Goal: Task Accomplishment & Management: Complete application form

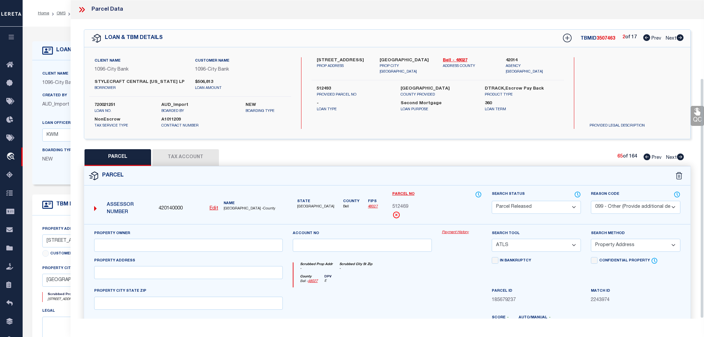
select select "PR"
select select "099"
select select "ATL"
select select "ADD"
select select "2778"
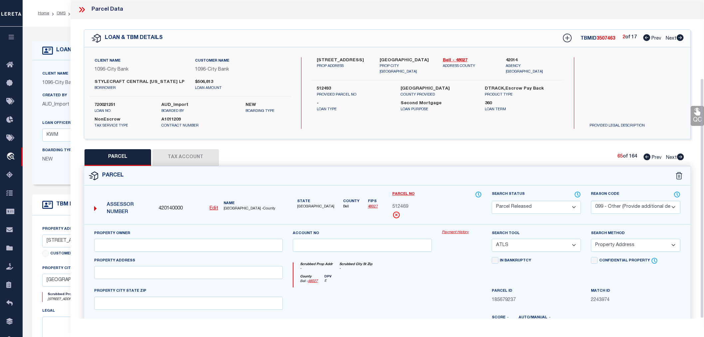
select select "1356"
select select "100"
select select "NonEscrow"
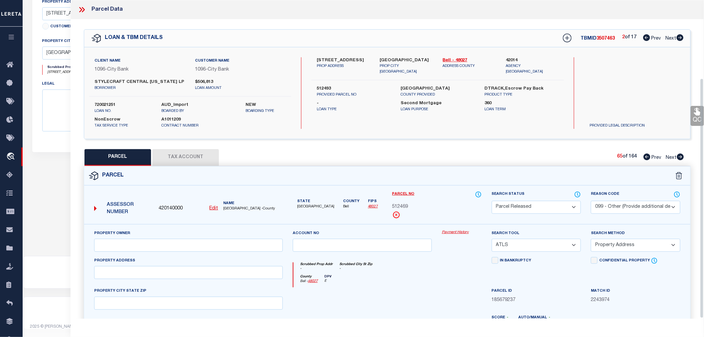
scroll to position [104, 0]
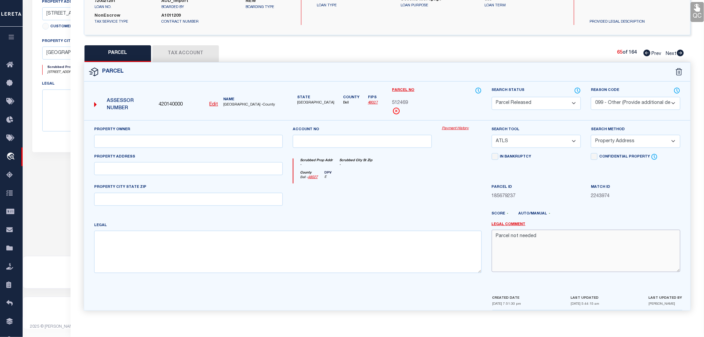
drag, startPoint x: 538, startPoint y: 237, endPoint x: 482, endPoint y: 237, distance: 55.9
click at [482, 237] on div "Property Owner Account no Payment History Search Tool -- Select Search Tool -- …" at bounding box center [387, 202] width 596 height 152
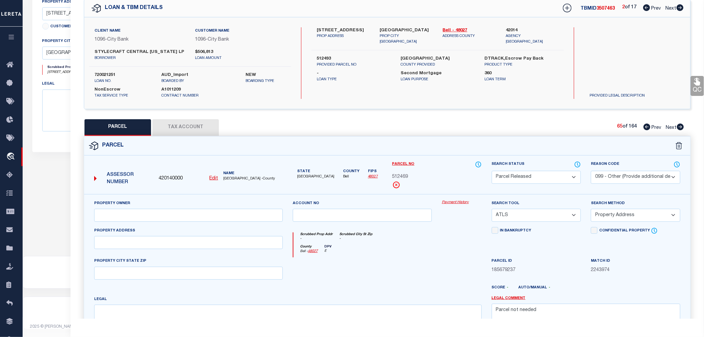
click at [679, 125] on icon at bounding box center [680, 126] width 7 height 7
select select "AS"
select select
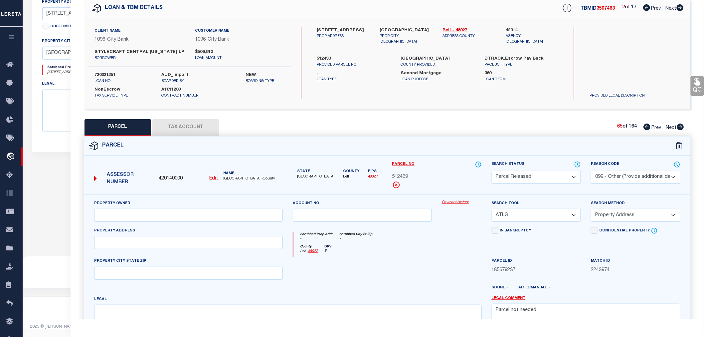
checkbox input "false"
select select "PA"
select select "099"
select select "ATL"
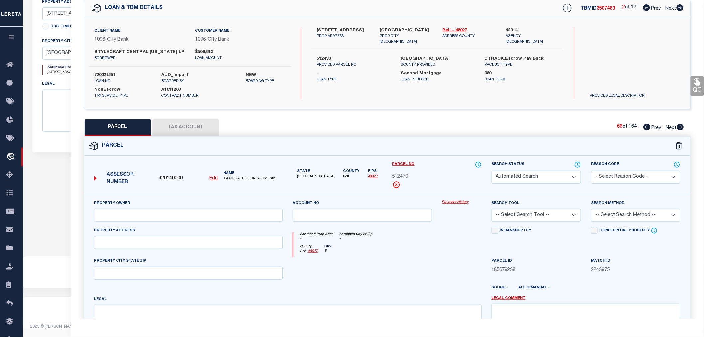
select select "ADD"
click at [510, 180] on select "Automated Search Bad Parcel Complete Duplicate Parcel High Dollar Reporting In …" at bounding box center [536, 177] width 89 height 13
select select "PR"
click at [492, 171] on select "Automated Search Bad Parcel Complete Duplicate Parcel High Dollar Reporting In …" at bounding box center [536, 177] width 89 height 13
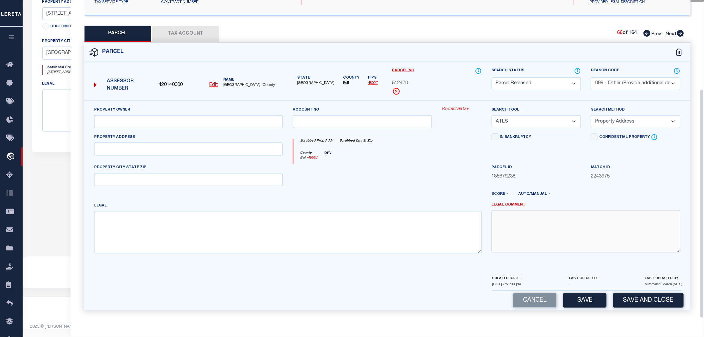
click at [523, 237] on textarea at bounding box center [586, 231] width 189 height 42
paste textarea "Parcel not needed"
type textarea "Parcel not needed"
click at [586, 301] on button "Save" at bounding box center [584, 300] width 43 height 14
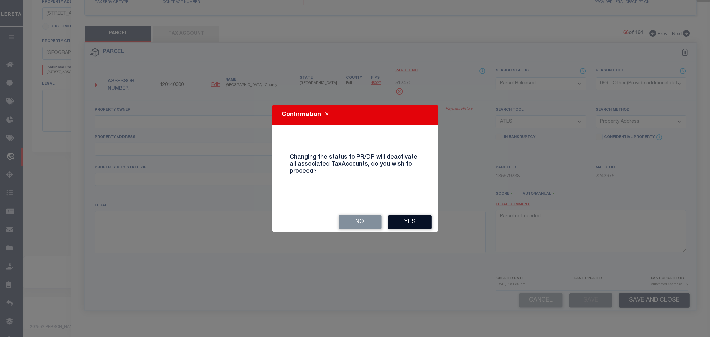
click at [403, 220] on button "Yes" at bounding box center [409, 222] width 43 height 14
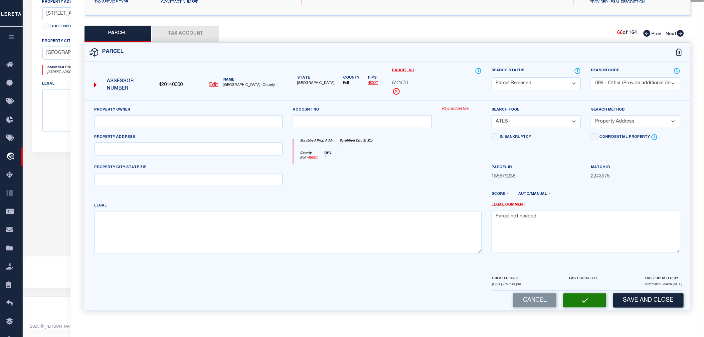
select select "AS"
select select
checkbox input "false"
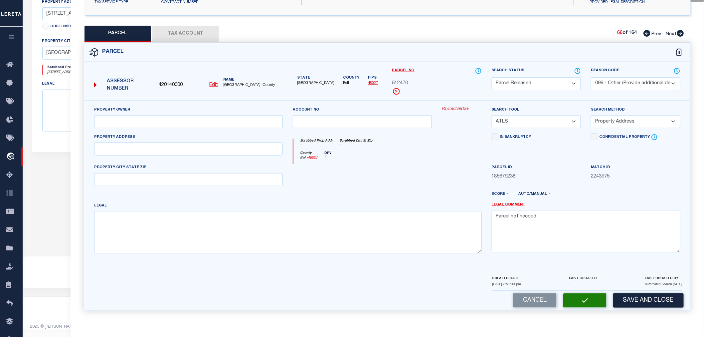
checkbox input "false"
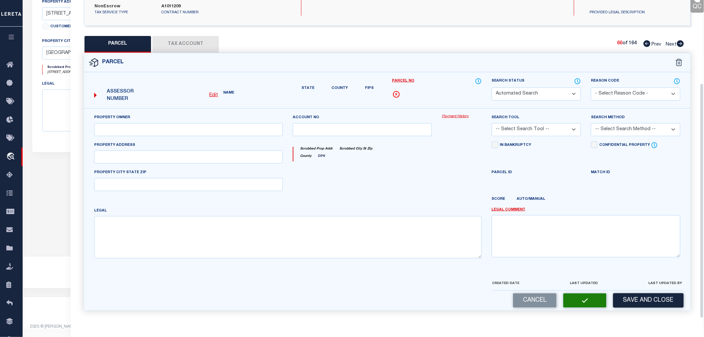
select select "PR"
select select "099"
select select "ATL"
select select "ADD"
type textarea "Parcel not needed"
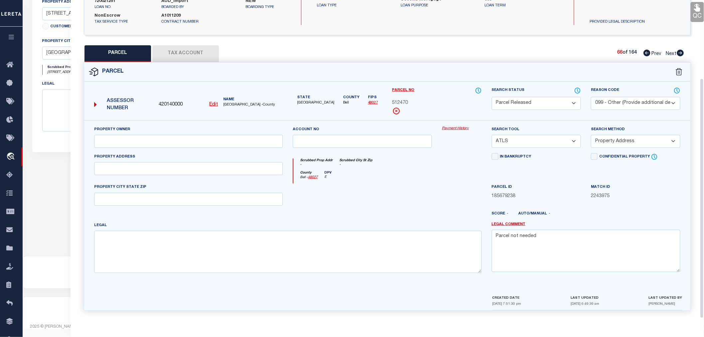
scroll to position [104, 0]
click at [680, 52] on icon at bounding box center [680, 53] width 7 height 7
select select "AS"
select select
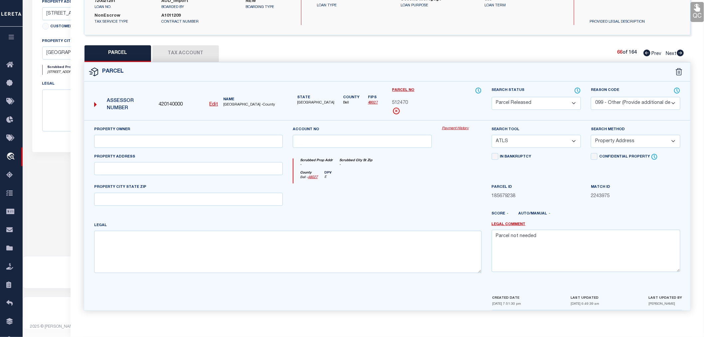
select select
checkbox input "false"
select select "PA"
select select "099"
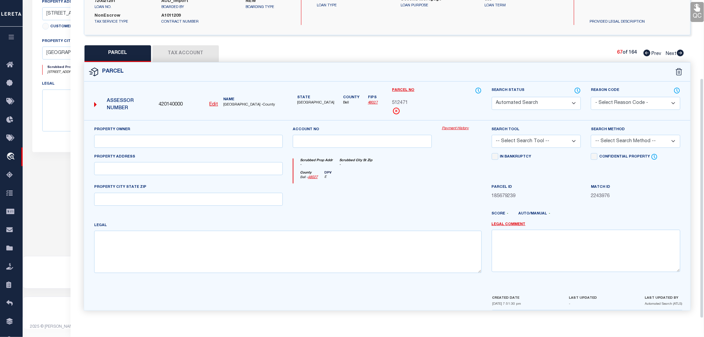
select select "ATL"
select select "ADD"
click at [518, 104] on select "Automated Search Bad Parcel Complete Duplicate Parcel High Dollar Reporting In …" at bounding box center [536, 103] width 89 height 13
select select "PR"
click at [492, 97] on select "Automated Search Bad Parcel Complete Duplicate Parcel High Dollar Reporting In …" at bounding box center [536, 103] width 89 height 13
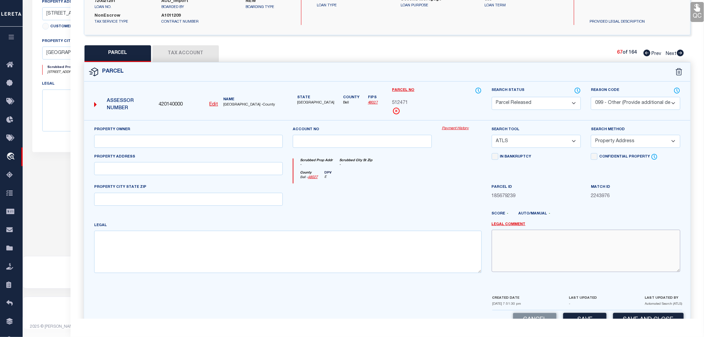
click at [536, 246] on textarea at bounding box center [586, 251] width 189 height 42
paste textarea "Parcel not needed"
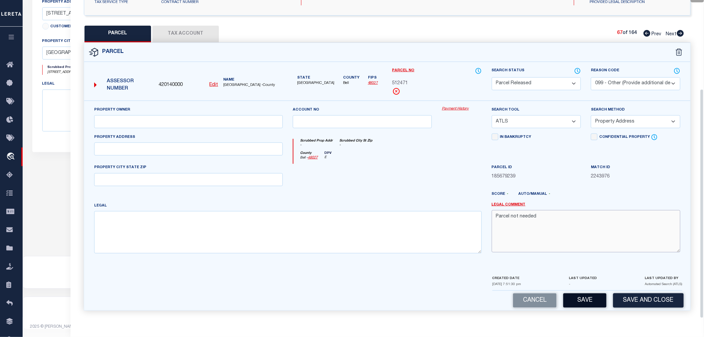
type textarea "Parcel not needed"
click at [578, 299] on button "Save" at bounding box center [584, 300] width 43 height 14
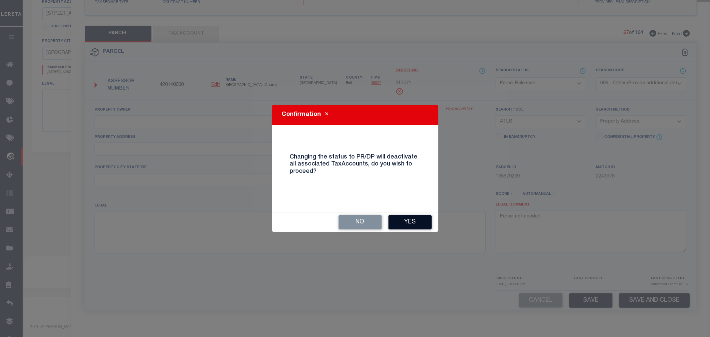
click at [415, 222] on button "Yes" at bounding box center [409, 222] width 43 height 14
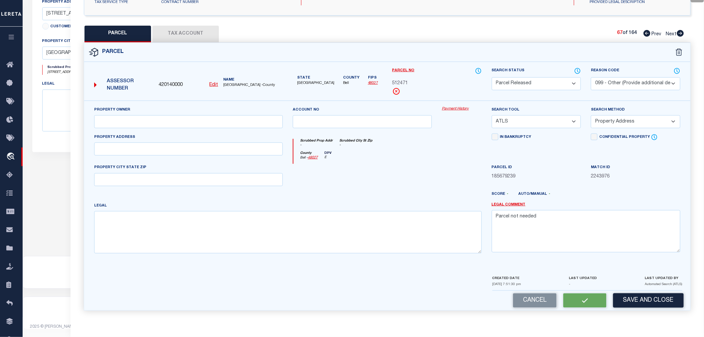
select select "AS"
select select
checkbox input "false"
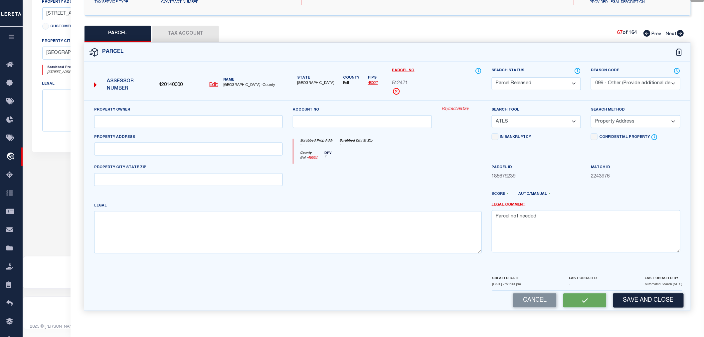
checkbox input "false"
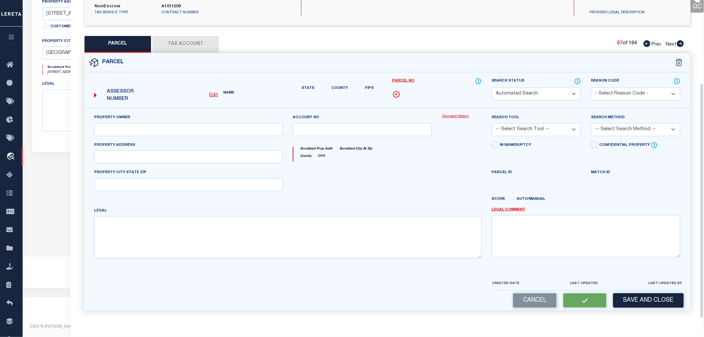
select select "PR"
select select "099"
select select "ATL"
select select "ADD"
type textarea "Parcel not needed"
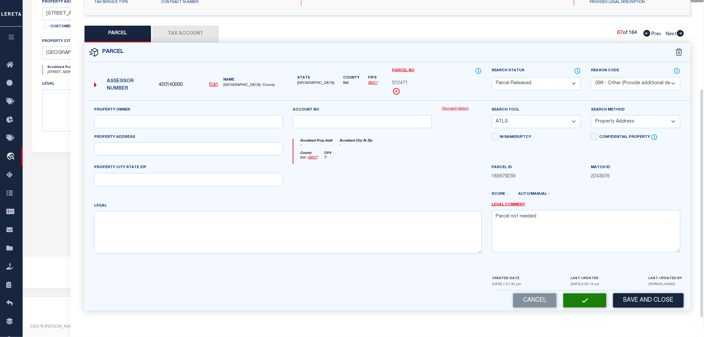
scroll to position [104, 0]
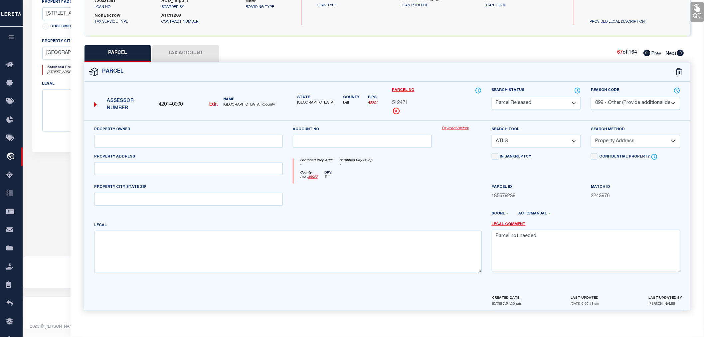
click at [681, 55] on icon at bounding box center [680, 53] width 7 height 7
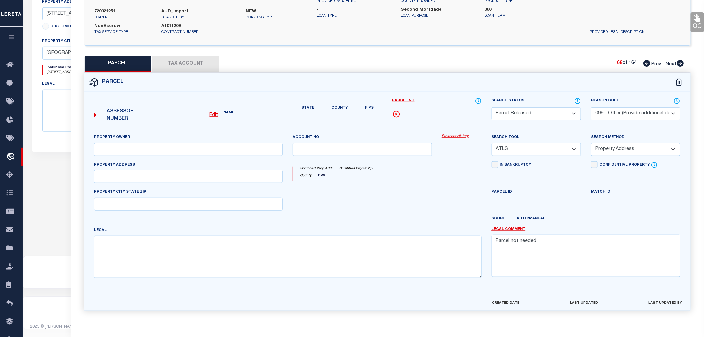
select select "AS"
select select
checkbox input "false"
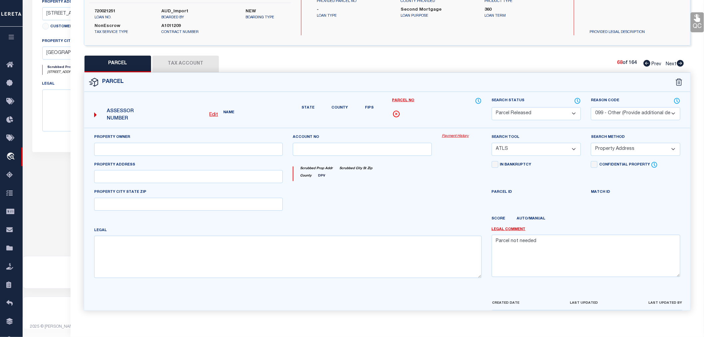
checkbox input "false"
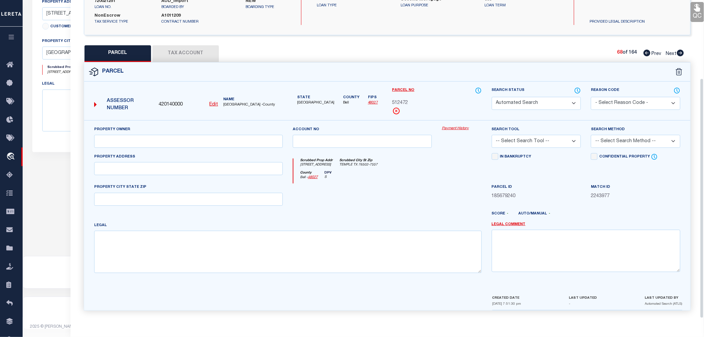
select select "PA"
select select "099"
type input "KIELLA DEVELOPMENT INC"
select select "ATL"
select select "ADD"
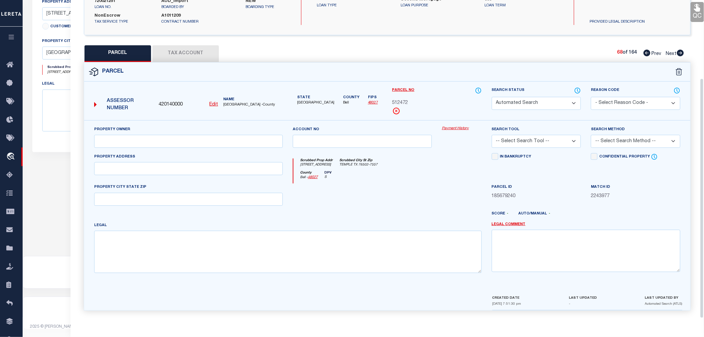
type input "506 PIPE CREEK DR"
type input "TEMPLE, TX 76502"
type textarea "HARTRICK RANCH PHASE II, BLOCK 003, LOT 0016"
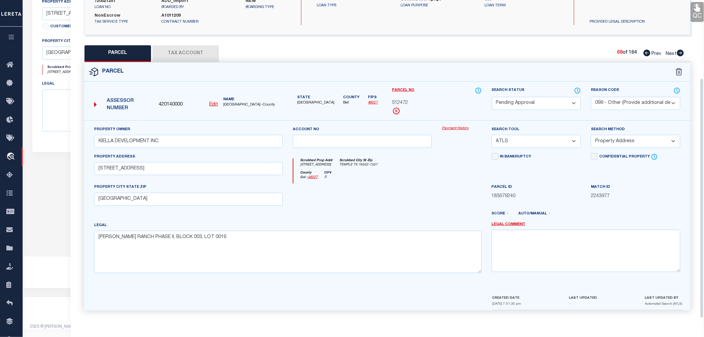
click at [511, 104] on select "Automated Search Bad Parcel Complete Duplicate Parcel High Dollar Reporting In …" at bounding box center [536, 103] width 89 height 13
select select "PR"
click at [492, 97] on select "Automated Search Bad Parcel Complete Duplicate Parcel High Dollar Reporting In …" at bounding box center [536, 103] width 89 height 13
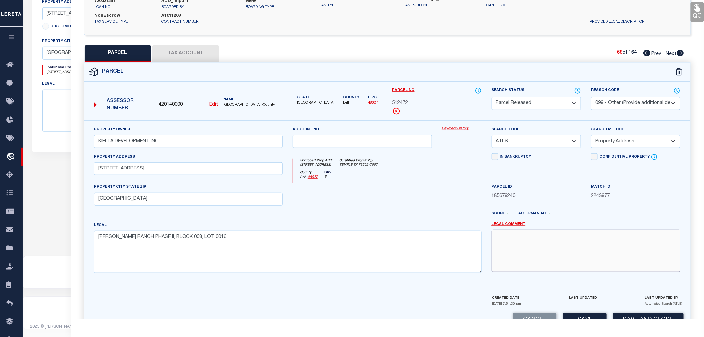
click at [514, 247] on textarea at bounding box center [586, 251] width 189 height 42
paste textarea "Parcel not needed"
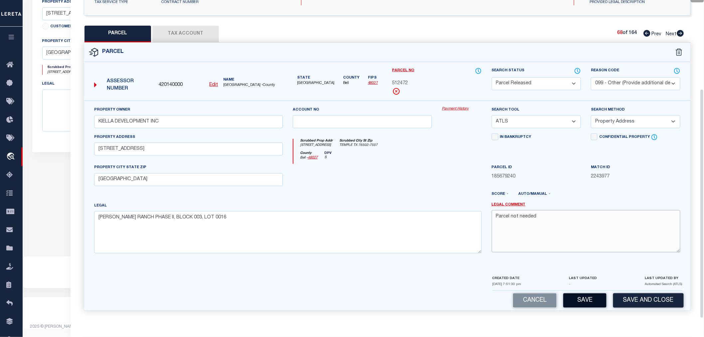
type textarea "Parcel not needed"
click at [583, 299] on button "Save" at bounding box center [584, 300] width 43 height 14
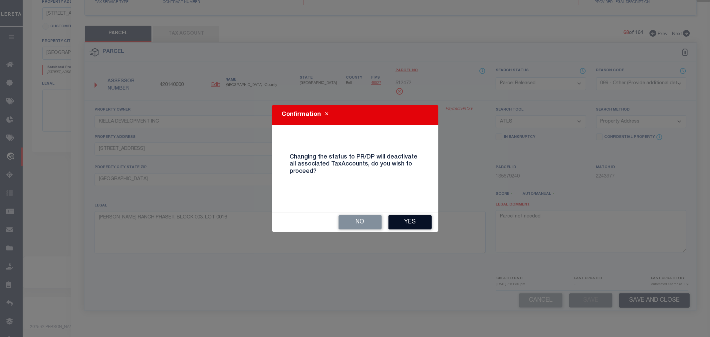
click at [404, 219] on button "Yes" at bounding box center [409, 222] width 43 height 14
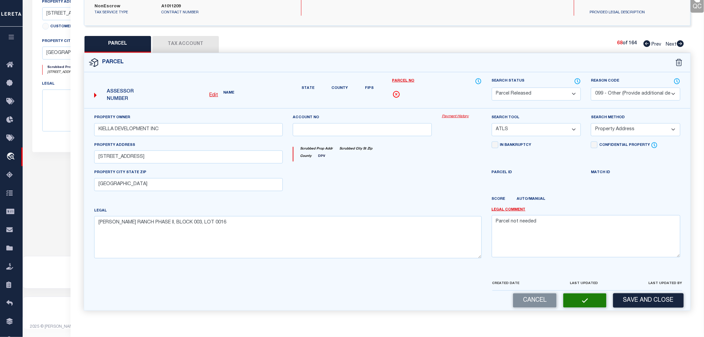
select select "AS"
select select
checkbox input "false"
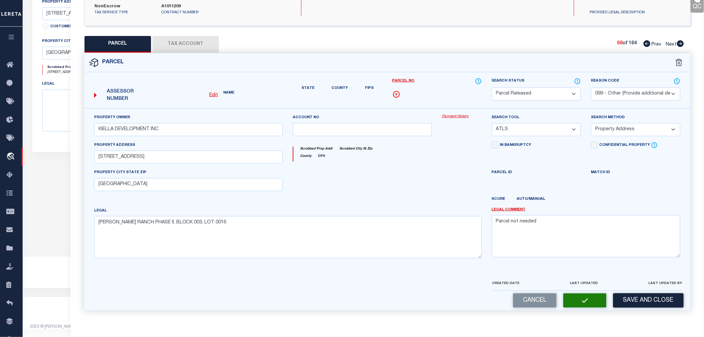
checkbox input "false"
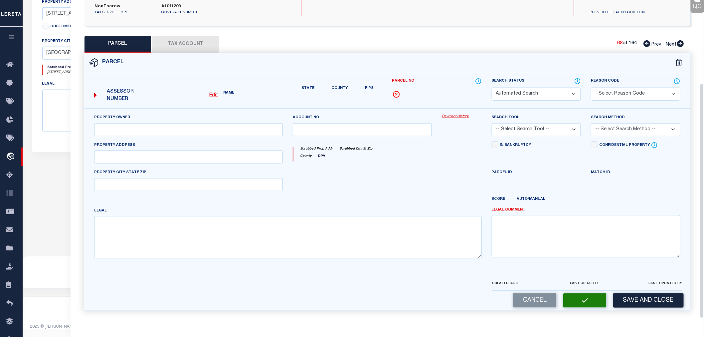
select select "PR"
select select "099"
type input "KIELLA DEVELOPMENT INC"
select select "ATL"
select select "ADD"
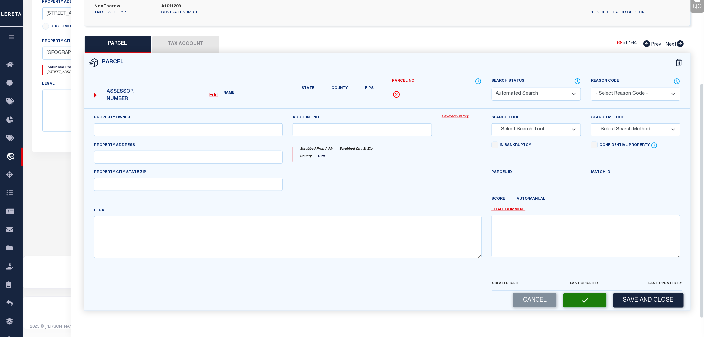
type input "506 PIPE CREEK DR"
type input "TEMPLE, TX 76502"
type textarea "HARTRICK RANCH PHASE II, BLOCK 003, LOT 0016"
type textarea "Parcel not needed"
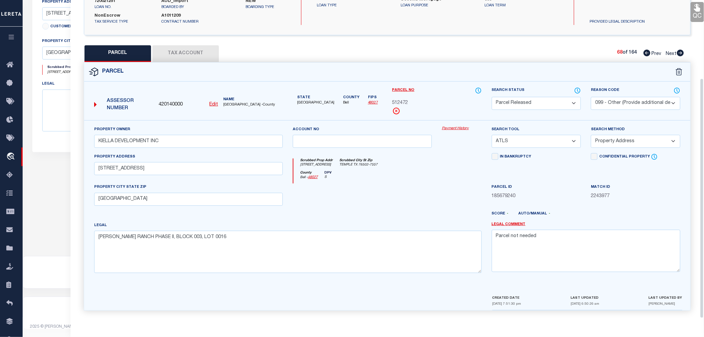
scroll to position [104, 0]
click at [680, 53] on icon at bounding box center [680, 53] width 7 height 7
select select "AS"
select select
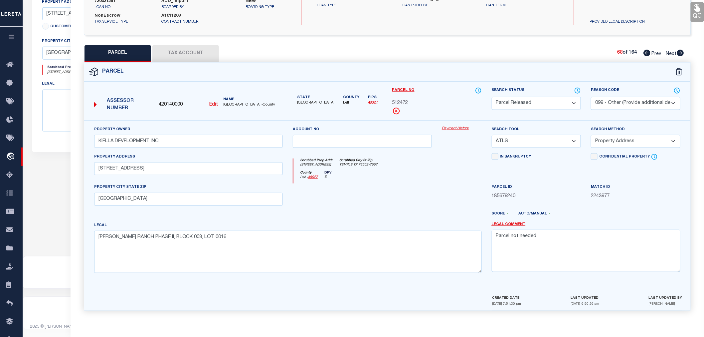
select select
checkbox input "false"
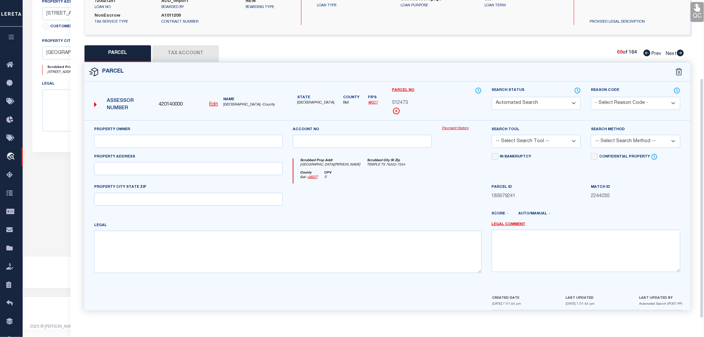
select select "PA"
select select "099"
type input "KIELLA DEVELOPMENT INC"
select select "PRO"
select select "ADD"
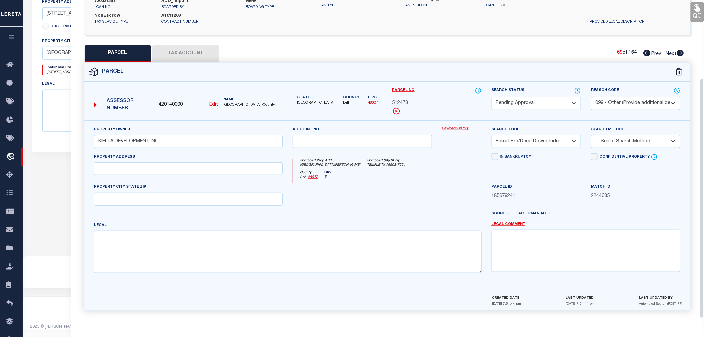
type input "467 WINSCOTT AVE"
type input "TEMPLE, TX 76502"
type textarea "HARTRICK RANCH PHASE II, BLOCK 004, LOT 0001"
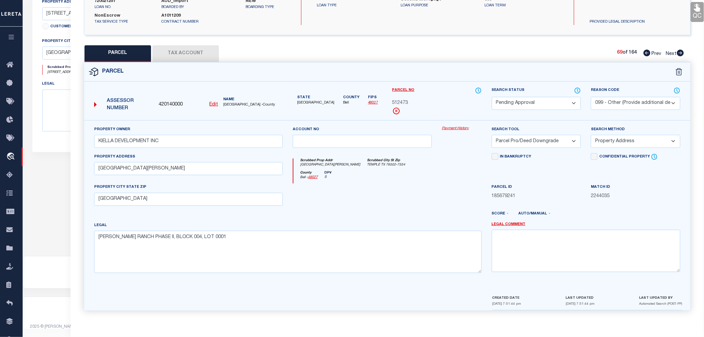
click at [508, 102] on select "Automated Search Bad Parcel Complete Duplicate Parcel High Dollar Reporting In …" at bounding box center [536, 103] width 89 height 13
select select "PR"
click at [492, 97] on select "Automated Search Bad Parcel Complete Duplicate Parcel High Dollar Reporting In …" at bounding box center [536, 103] width 89 height 13
click at [495, 239] on textarea at bounding box center [586, 251] width 189 height 42
paste textarea "Parcel not needed"
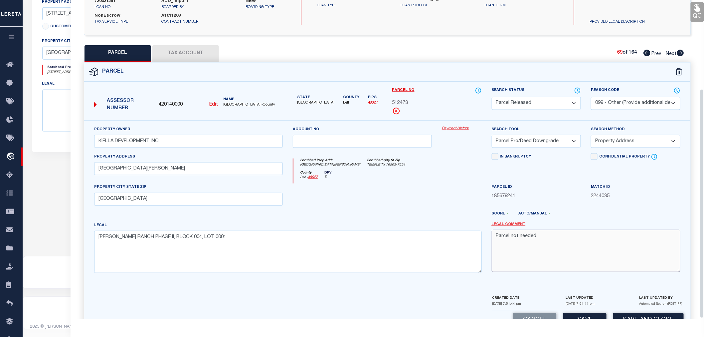
scroll to position [123, 0]
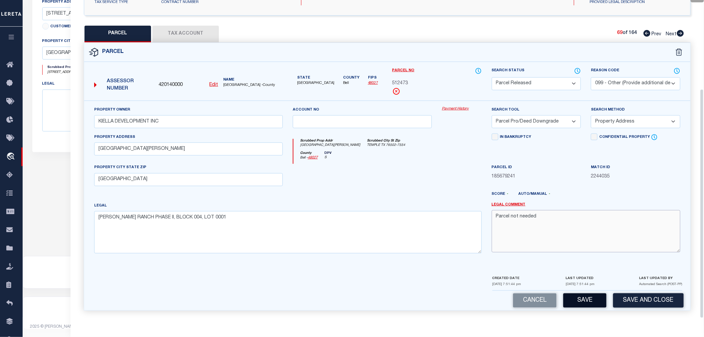
type textarea "Parcel not needed"
click at [583, 297] on button "Save" at bounding box center [584, 300] width 43 height 14
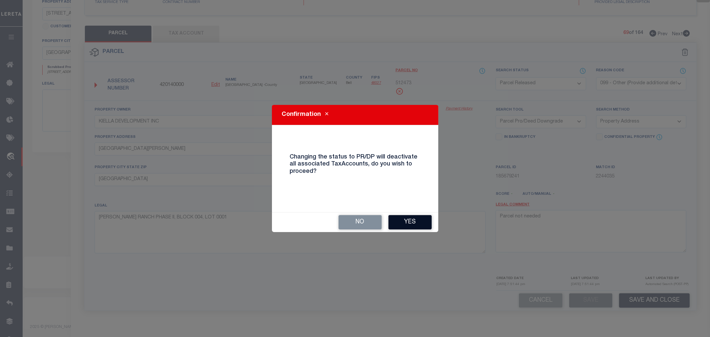
click at [419, 222] on button "Yes" at bounding box center [409, 222] width 43 height 14
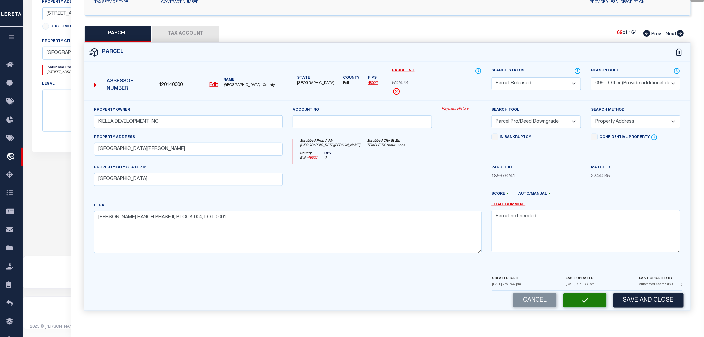
select select "AS"
select select
checkbox input "false"
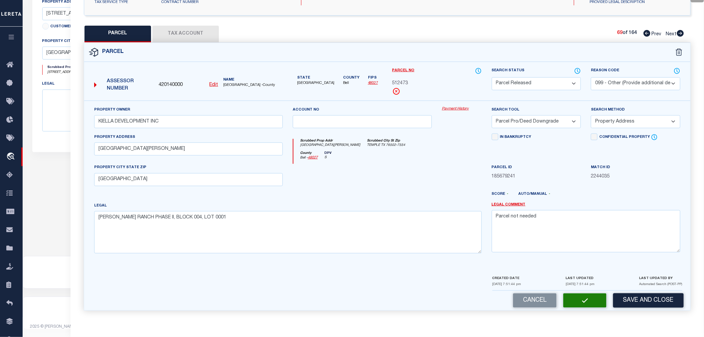
checkbox input "false"
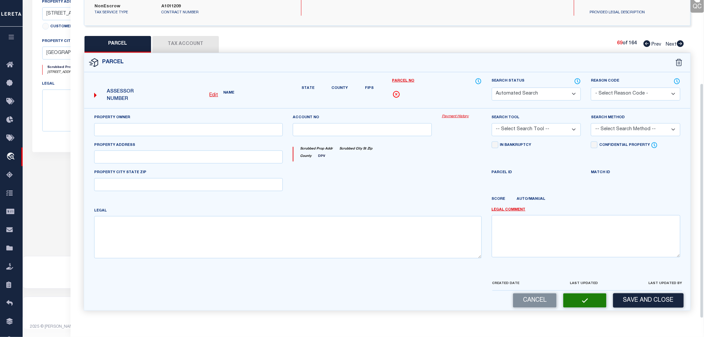
select select "PR"
select select "099"
type input "KIELLA DEVELOPMENT INC"
select select "PRO"
select select "ADD"
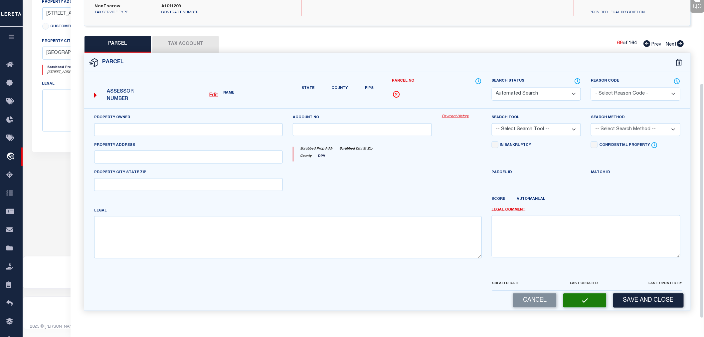
type input "467 WINSCOTT AVE"
type input "TEMPLE, TX 76502"
type textarea "HARTRICK RANCH PHASE II, BLOCK 004, LOT 0001"
type textarea "Parcel not needed"
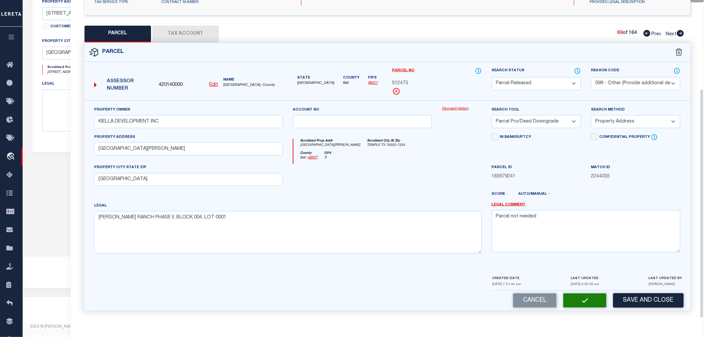
scroll to position [104, 0]
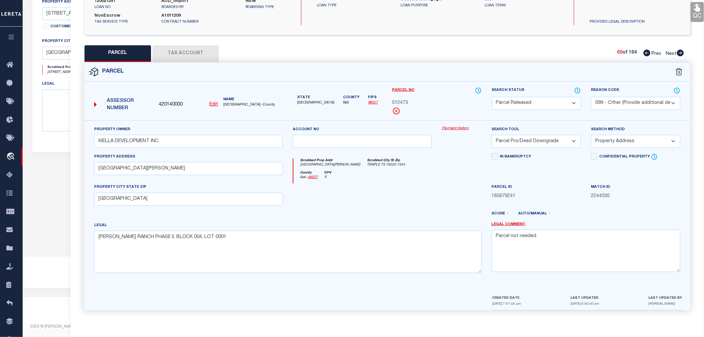
click at [678, 50] on link "Next" at bounding box center [675, 52] width 18 height 5
select select "AS"
select select
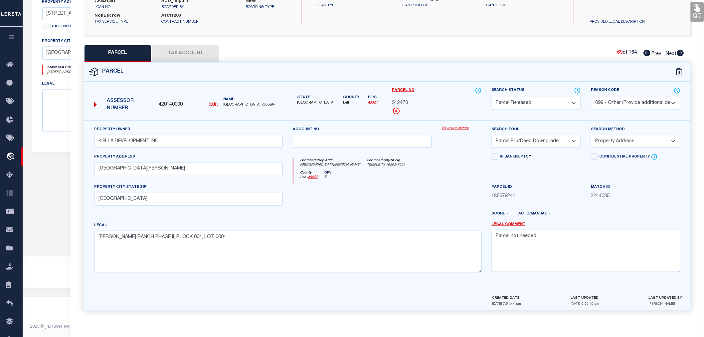
checkbox input "false"
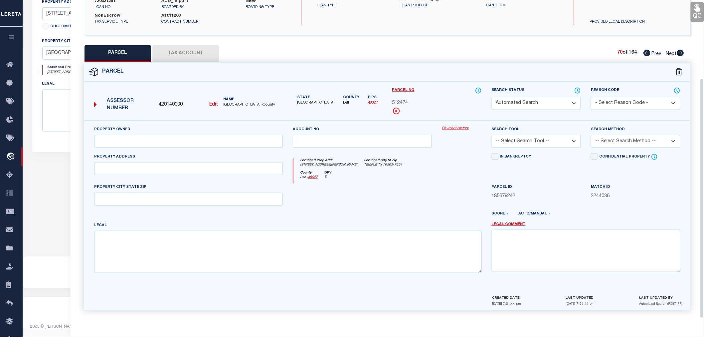
select select "PA"
select select "099"
type input "KIELLA DEVELOPMENT INC"
select select "PRO"
select select "ADD"
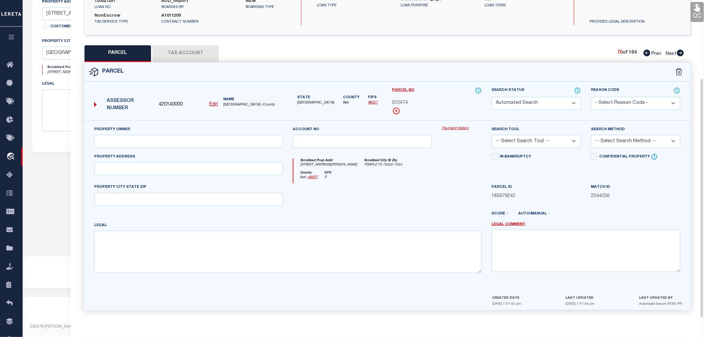
type input "459 WINSCOTT AVE"
type input "TEMPLE, TX 76502"
type textarea "HARTRICK RANCH PHASE II, BLOCK 004, LOT 0002"
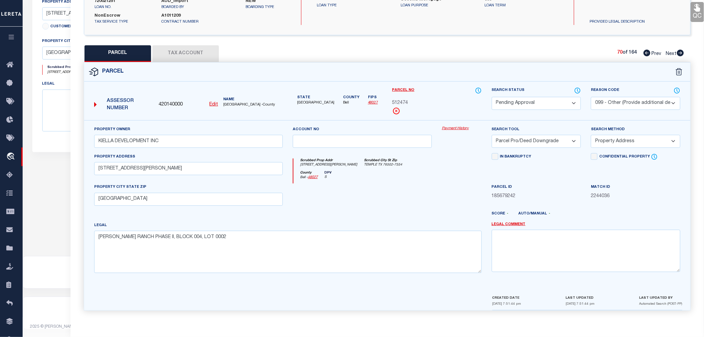
click at [527, 102] on select "Automated Search Bad Parcel Complete Duplicate Parcel High Dollar Reporting In …" at bounding box center [536, 103] width 89 height 13
select select "PR"
click at [492, 97] on select "Automated Search Bad Parcel Complete Duplicate Parcel High Dollar Reporting In …" at bounding box center [536, 103] width 89 height 13
click at [530, 245] on textarea at bounding box center [586, 251] width 189 height 42
paste textarea "Parcel not needed"
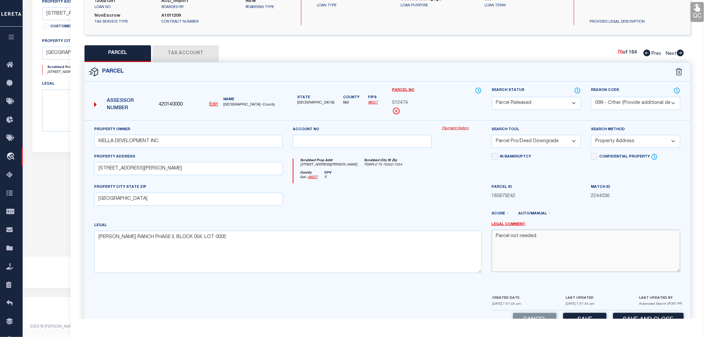
scroll to position [123, 0]
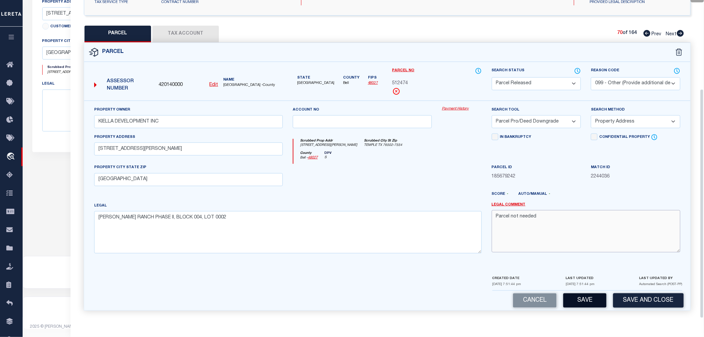
type textarea "Parcel not needed"
click at [583, 303] on button "Save" at bounding box center [584, 300] width 43 height 14
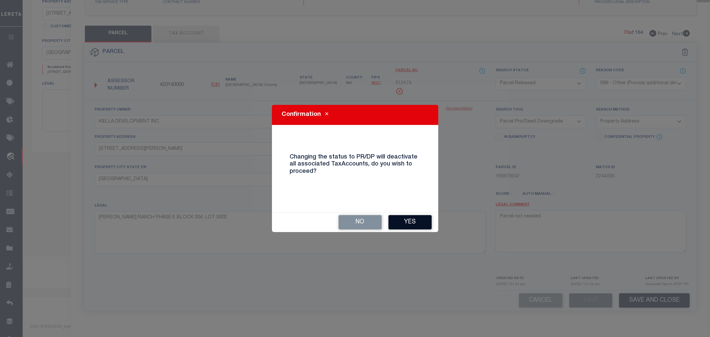
click at [420, 220] on button "Yes" at bounding box center [409, 222] width 43 height 14
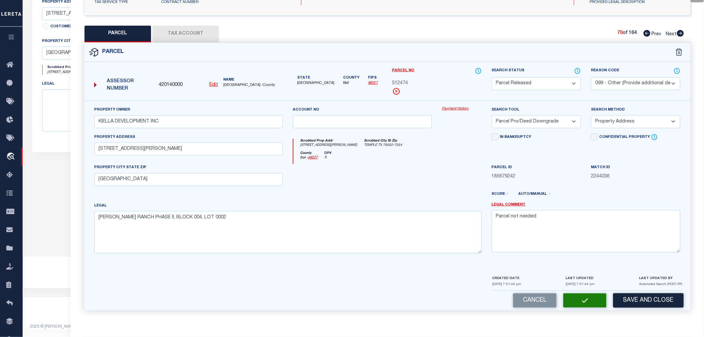
select select "AS"
select select
checkbox input "false"
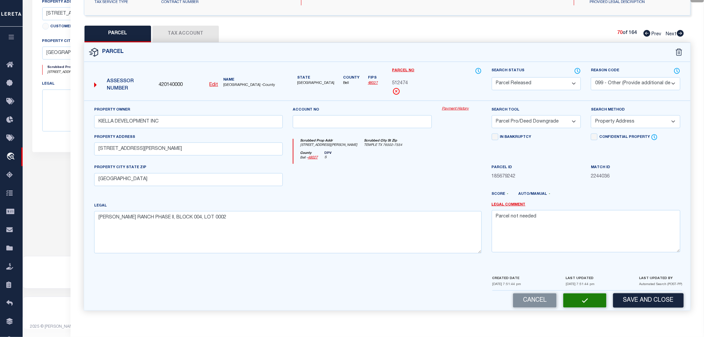
checkbox input "false"
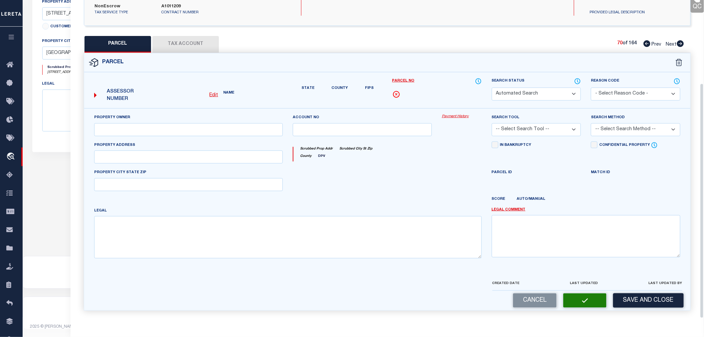
select select "PR"
select select "099"
type input "KIELLA DEVELOPMENT INC"
select select "PRO"
select select "ADD"
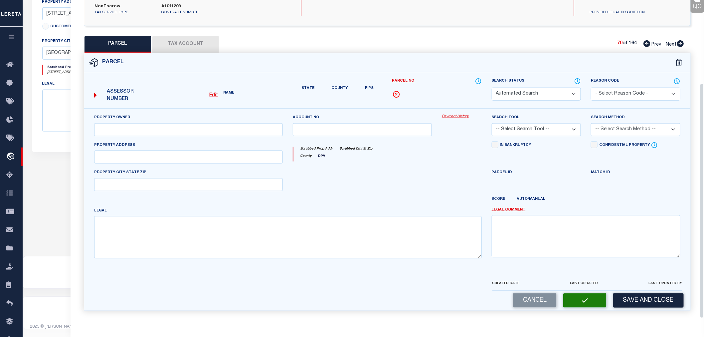
type input "459 WINSCOTT AVE"
type input "TEMPLE, TX 76502"
type textarea "HARTRICK RANCH PHASE II, BLOCK 004, LOT 0002"
type textarea "Parcel not needed"
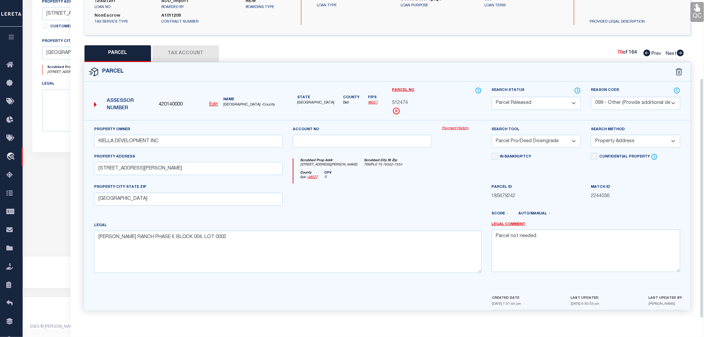
scroll to position [104, 0]
click at [679, 51] on icon at bounding box center [680, 53] width 7 height 7
select select "AS"
select select
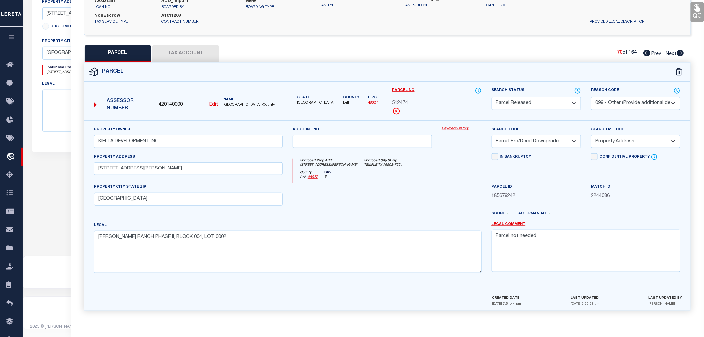
select select
checkbox input "false"
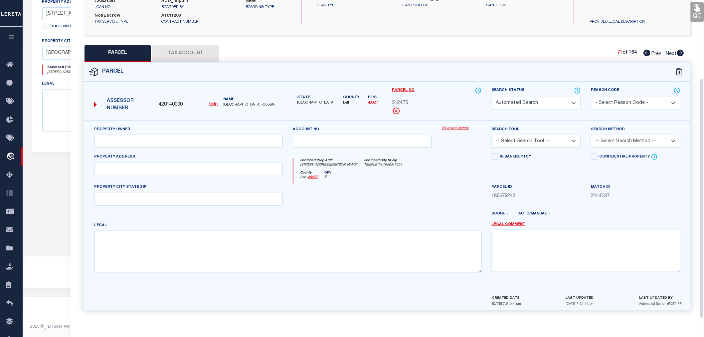
select select "PA"
select select "099"
type input "KIELLA DEVELOPMENT INC"
select select "PRO"
select select "ADD"
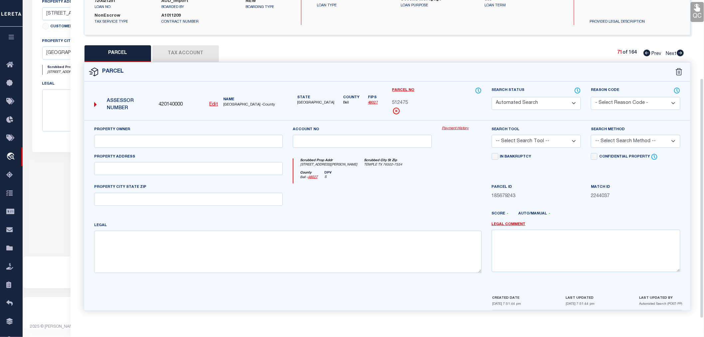
type input "455 WINSCOTT AVE"
type input "TEMPLE, TX 76502"
type textarea "HARTRICK RANCH PHASE II, BLOCK 004, LOT 0003"
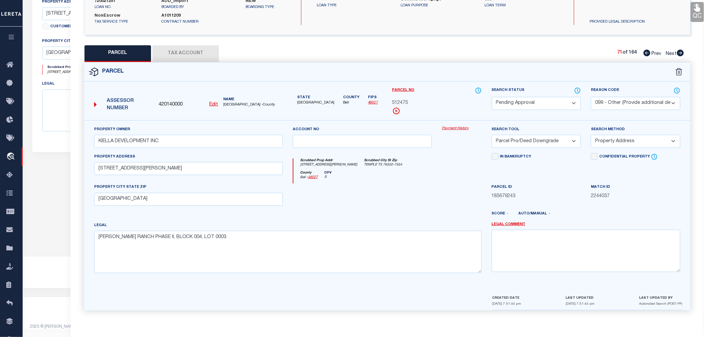
click at [515, 100] on select "Automated Search Bad Parcel Complete Duplicate Parcel High Dollar Reporting In …" at bounding box center [536, 103] width 89 height 13
select select "PR"
click at [492, 97] on select "Automated Search Bad Parcel Complete Duplicate Parcel High Dollar Reporting In …" at bounding box center [536, 103] width 89 height 13
click at [557, 263] on textarea at bounding box center [586, 251] width 189 height 42
paste textarea "Parcel not needed"
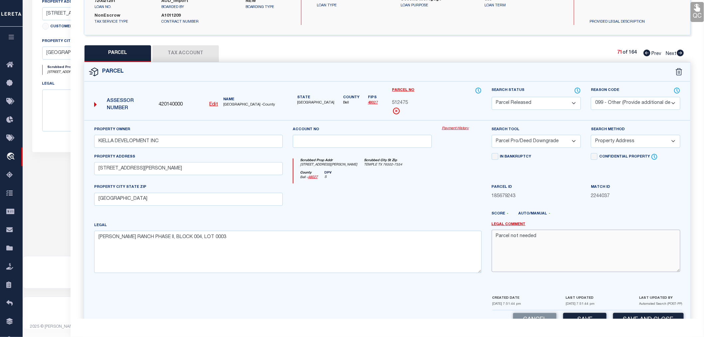
scroll to position [123, 0]
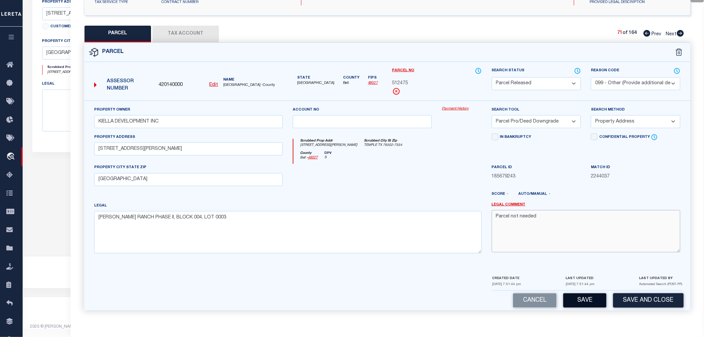
type textarea "Parcel not needed"
click at [589, 300] on button "Save" at bounding box center [584, 300] width 43 height 14
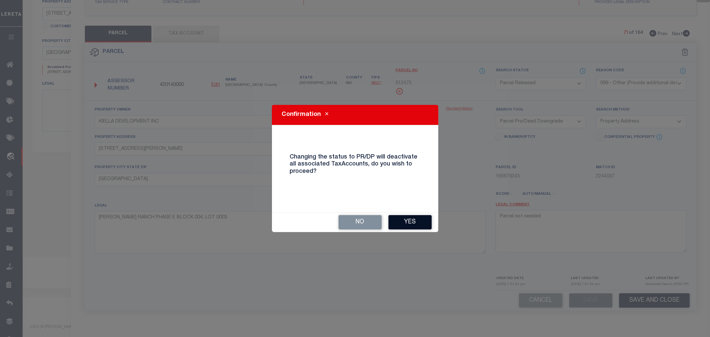
click at [406, 219] on button "Yes" at bounding box center [409, 222] width 43 height 14
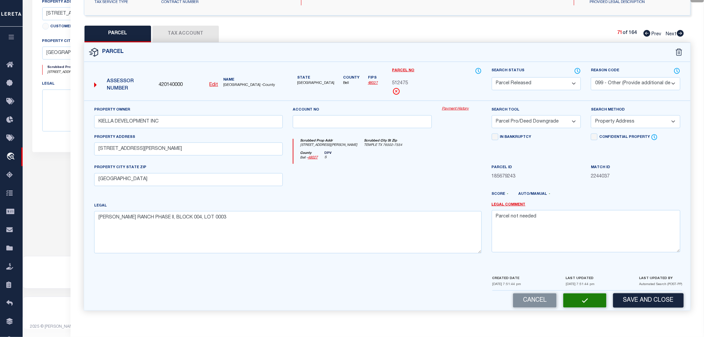
select select "AS"
select select
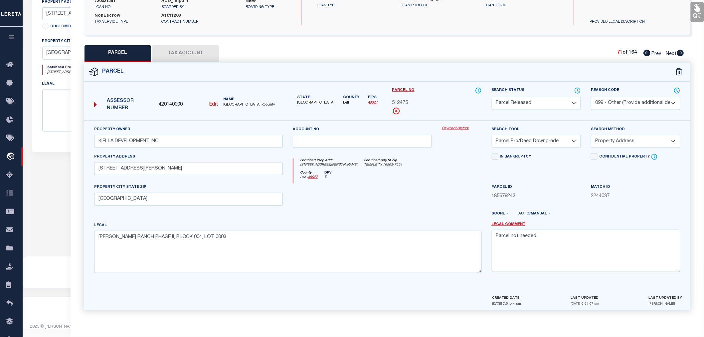
click at [681, 53] on icon at bounding box center [680, 53] width 7 height 7
click at [509, 102] on select "Automated Search Bad Parcel Complete Duplicate Parcel High Dollar Reporting In …" at bounding box center [536, 103] width 89 height 13
click at [492, 97] on select "Automated Search Bad Parcel Complete Duplicate Parcel High Dollar Reporting In …" at bounding box center [536, 103] width 89 height 13
click at [523, 253] on textarea at bounding box center [586, 251] width 189 height 42
paste textarea "Parcel not needed"
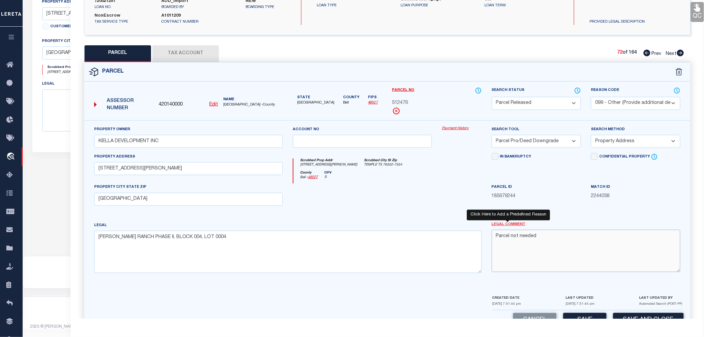
scroll to position [123, 0]
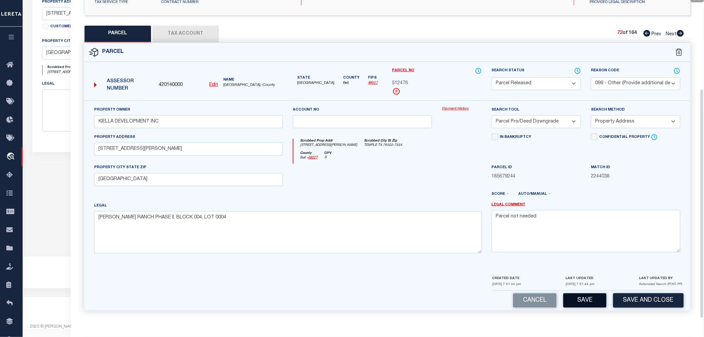
click at [579, 304] on button "Save" at bounding box center [584, 300] width 43 height 14
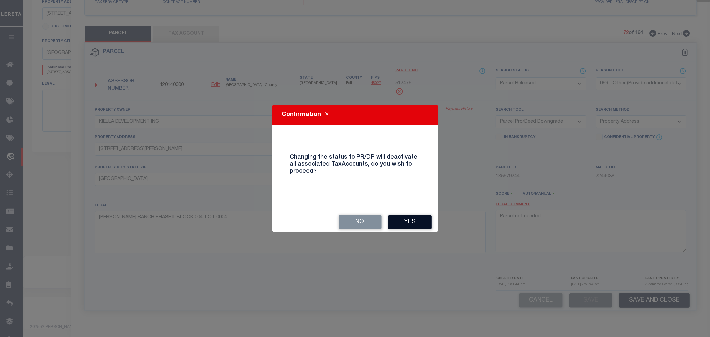
click at [402, 218] on button "Yes" at bounding box center [409, 222] width 43 height 14
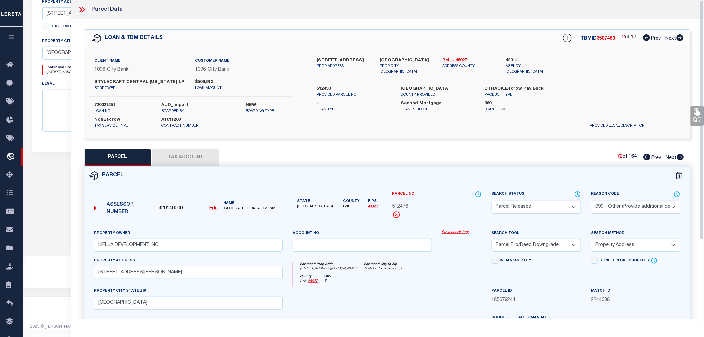
scroll to position [104, 0]
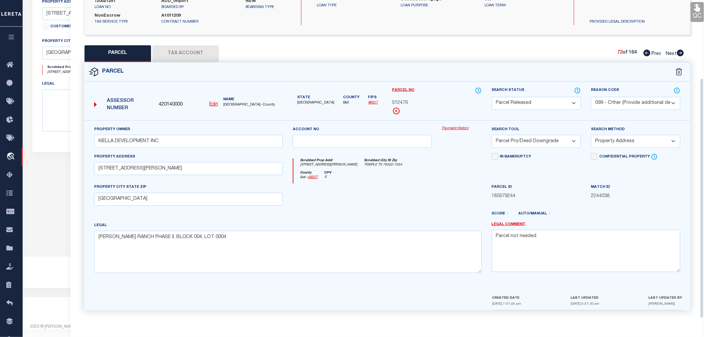
click at [680, 53] on icon at bounding box center [680, 53] width 7 height 7
click at [514, 105] on select "Automated Search Bad Parcel Complete Duplicate Parcel High Dollar Reporting In …" at bounding box center [536, 103] width 89 height 13
click at [492, 97] on select "Automated Search Bad Parcel Complete Duplicate Parcel High Dollar Reporting In …" at bounding box center [536, 103] width 89 height 13
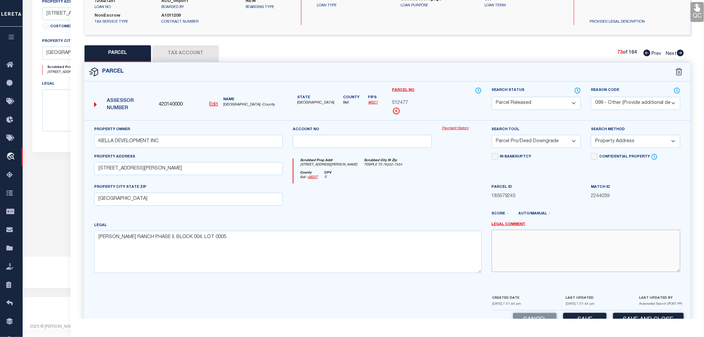
click at [512, 248] on textarea at bounding box center [586, 251] width 189 height 42
paste textarea "Parcel not needed"
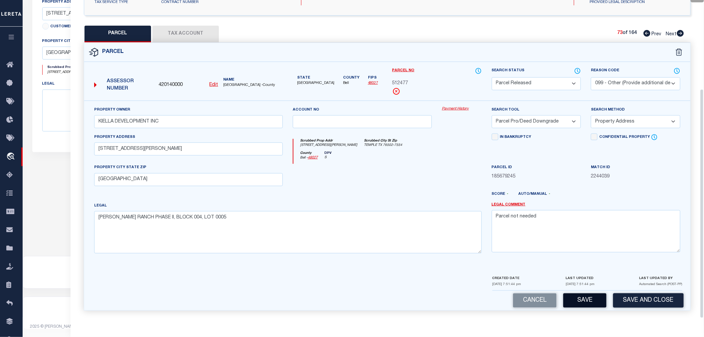
click at [576, 299] on button "Save" at bounding box center [584, 300] width 43 height 14
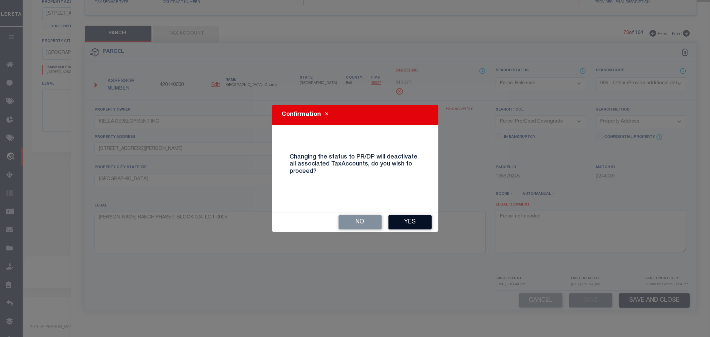
click at [415, 224] on button "Yes" at bounding box center [409, 222] width 43 height 14
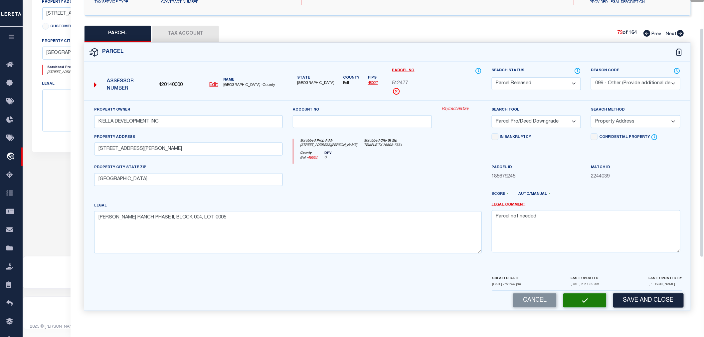
scroll to position [39, 0]
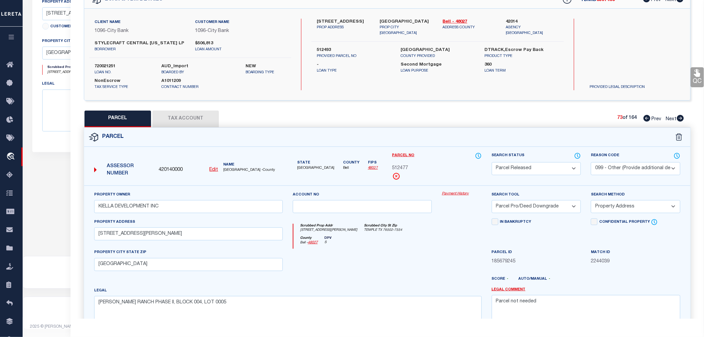
click at [679, 117] on icon at bounding box center [680, 118] width 7 height 7
click at [525, 166] on select "Automated Search Bad Parcel Complete Duplicate Parcel High Dollar Reporting In …" at bounding box center [536, 168] width 89 height 13
click at [492, 162] on select "Automated Search Bad Parcel Complete Duplicate Parcel High Dollar Reporting In …" at bounding box center [536, 168] width 89 height 13
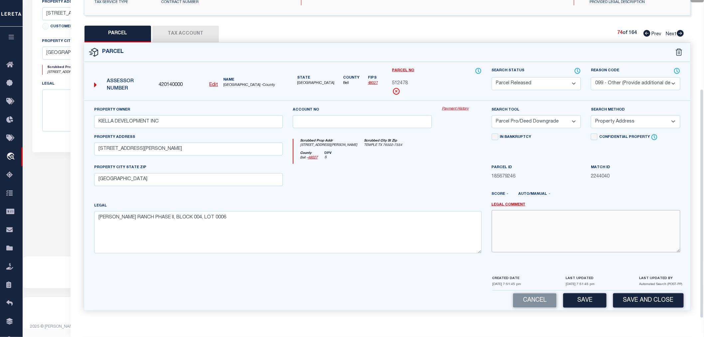
click at [544, 242] on textarea at bounding box center [586, 231] width 189 height 42
paste textarea "Parcel not needed"
click at [585, 296] on button "Save" at bounding box center [584, 300] width 43 height 14
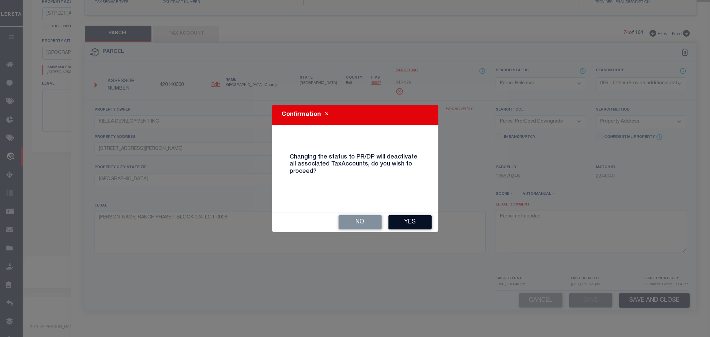
click at [412, 220] on button "Yes" at bounding box center [409, 222] width 43 height 14
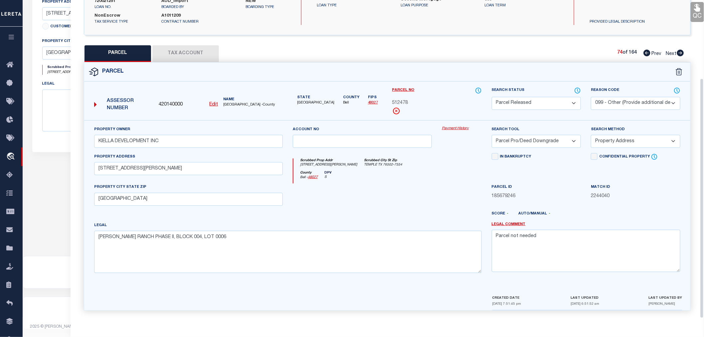
scroll to position [104, 0]
click at [680, 51] on icon at bounding box center [680, 53] width 7 height 7
click at [515, 98] on select "Automated Search Bad Parcel Complete Duplicate Parcel High Dollar Reporting In …" at bounding box center [536, 103] width 89 height 13
click at [492, 97] on select "Automated Search Bad Parcel Complete Duplicate Parcel High Dollar Reporting In …" at bounding box center [536, 103] width 89 height 13
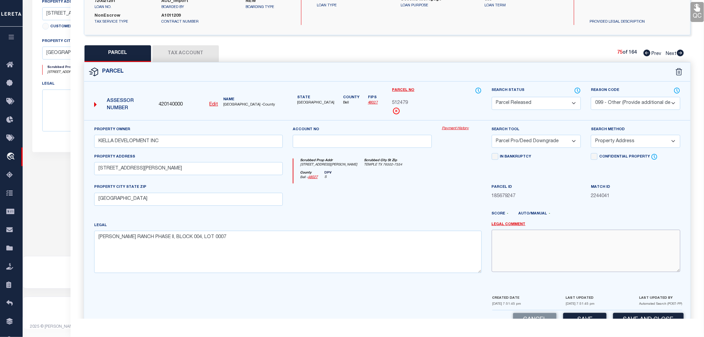
click at [517, 241] on textarea at bounding box center [586, 251] width 189 height 42
paste textarea "Parcel not needed"
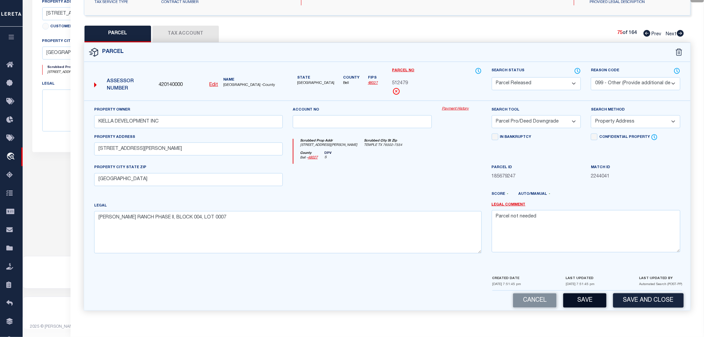
click at [582, 302] on button "Save" at bounding box center [584, 300] width 43 height 14
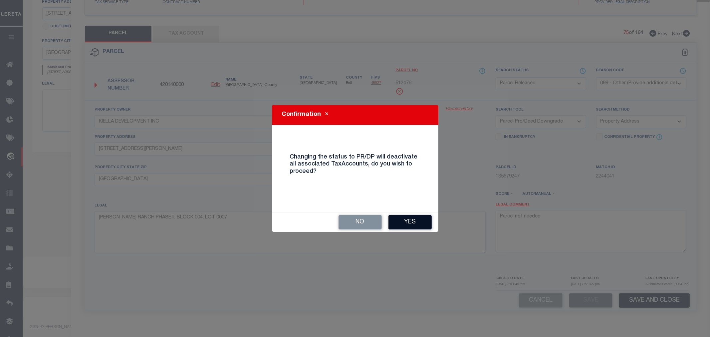
click at [405, 219] on button "Yes" at bounding box center [409, 222] width 43 height 14
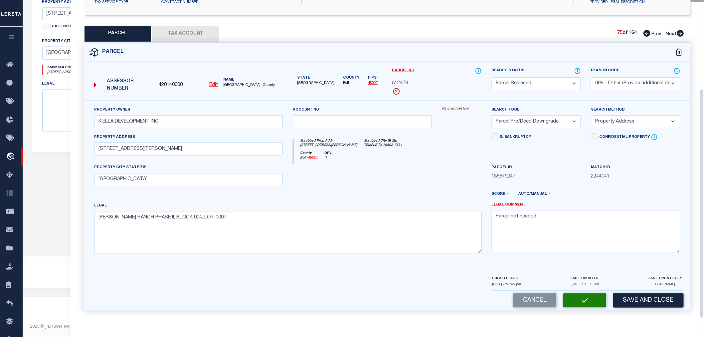
scroll to position [104, 0]
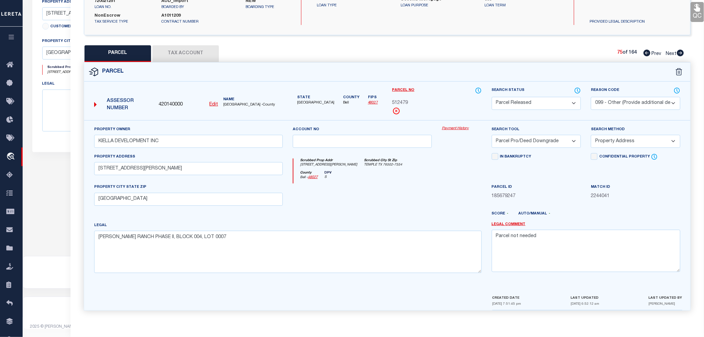
click at [681, 52] on icon at bounding box center [680, 53] width 7 height 7
click at [511, 103] on select "Automated Search Bad Parcel Complete Duplicate Parcel High Dollar Reporting In …" at bounding box center [536, 103] width 89 height 13
click at [492, 97] on select "Automated Search Bad Parcel Complete Duplicate Parcel High Dollar Reporting In …" at bounding box center [536, 103] width 89 height 13
click at [539, 253] on textarea at bounding box center [586, 251] width 189 height 42
paste textarea "Parcel not needed"
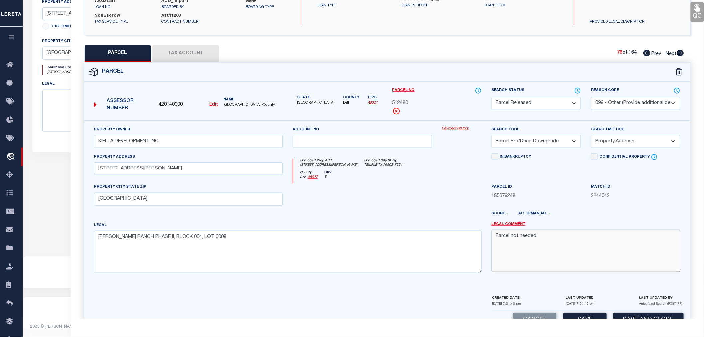
scroll to position [123, 0]
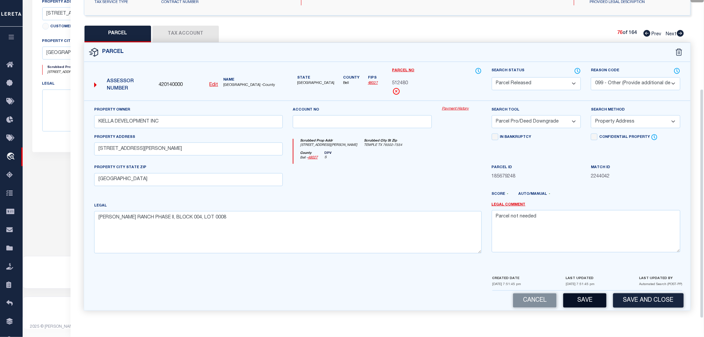
click at [583, 300] on button "Save" at bounding box center [584, 300] width 43 height 14
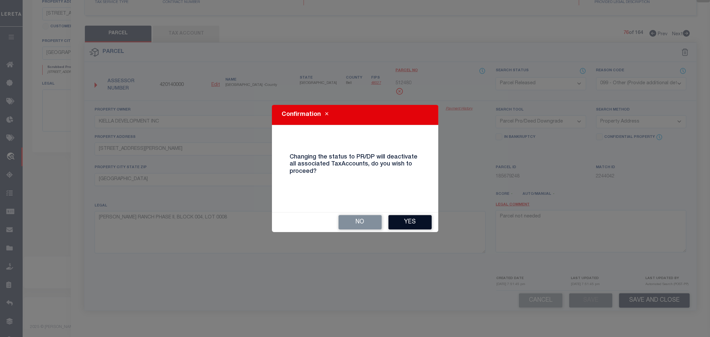
click at [407, 225] on button "Yes" at bounding box center [409, 222] width 43 height 14
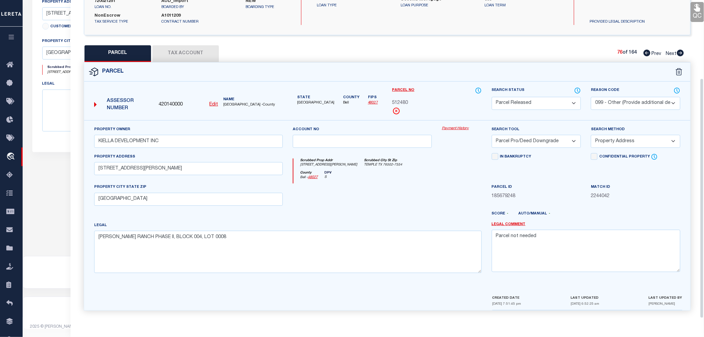
scroll to position [104, 0]
click at [459, 176] on div "County Bell - 48027 DPV S" at bounding box center [387, 177] width 188 height 13
click at [679, 55] on icon at bounding box center [680, 53] width 7 height 7
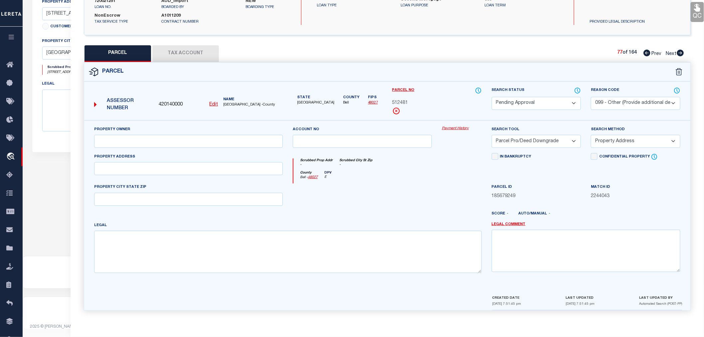
click at [502, 103] on select "Automated Search Bad Parcel Complete Duplicate Parcel High Dollar Reporting In …" at bounding box center [536, 103] width 89 height 13
click at [492, 97] on select "Automated Search Bad Parcel Complete Duplicate Parcel High Dollar Reporting In …" at bounding box center [536, 103] width 89 height 13
click at [510, 243] on textarea at bounding box center [586, 251] width 189 height 42
paste textarea "Parcel not needed"
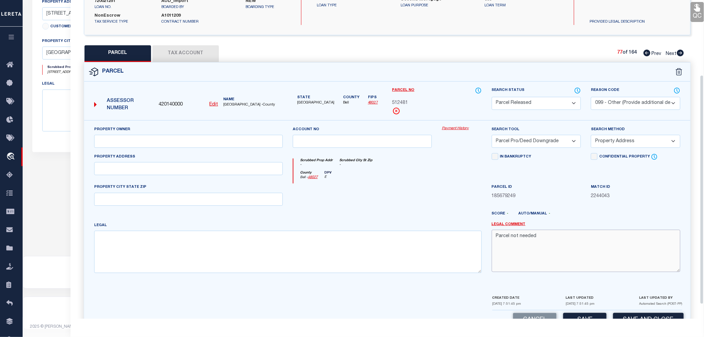
scroll to position [123, 0]
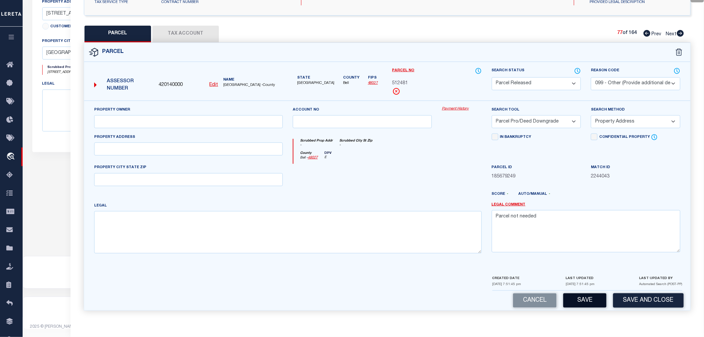
click at [580, 301] on button "Save" at bounding box center [584, 300] width 43 height 14
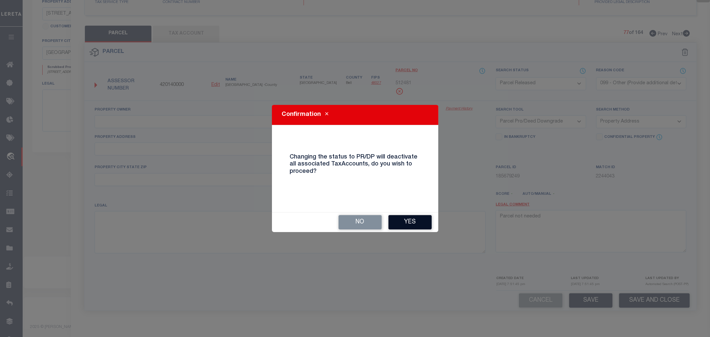
click at [410, 219] on button "Yes" at bounding box center [409, 222] width 43 height 14
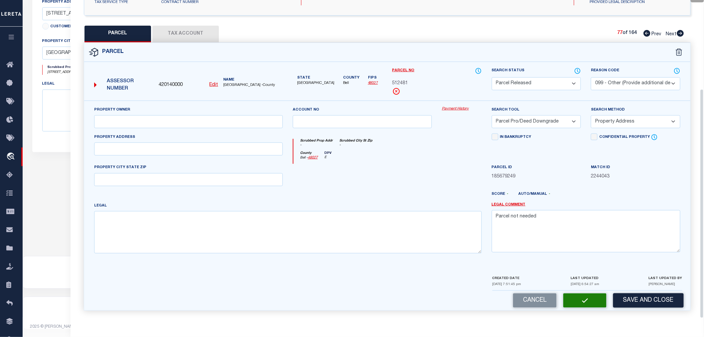
scroll to position [104, 0]
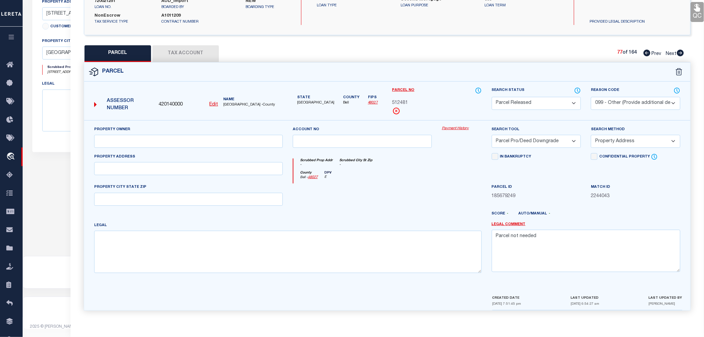
click at [683, 51] on icon at bounding box center [680, 53] width 7 height 7
click at [528, 103] on select "Automated Search Bad Parcel Complete Duplicate Parcel High Dollar Reporting In …" at bounding box center [536, 103] width 89 height 13
click at [492, 97] on select "Automated Search Bad Parcel Complete Duplicate Parcel High Dollar Reporting In …" at bounding box center [536, 103] width 89 height 13
click at [525, 241] on textarea at bounding box center [586, 251] width 189 height 42
paste textarea "Parcel not needed"
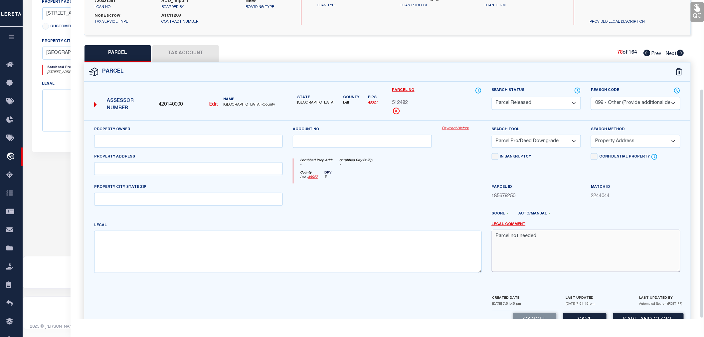
scroll to position [123, 0]
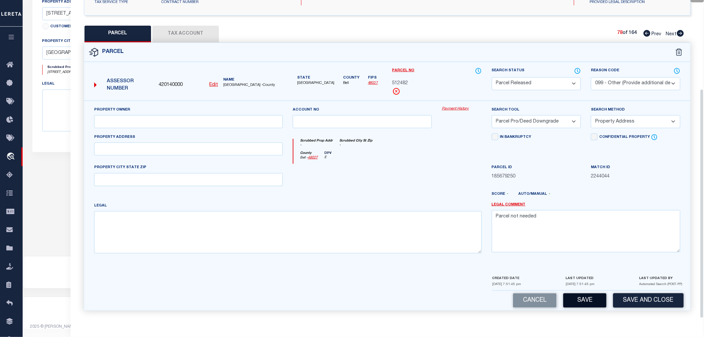
click at [584, 298] on button "Save" at bounding box center [584, 300] width 43 height 14
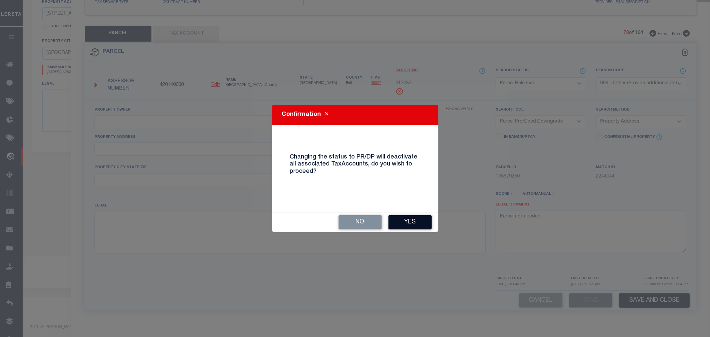
click at [415, 220] on button "Yes" at bounding box center [409, 222] width 43 height 14
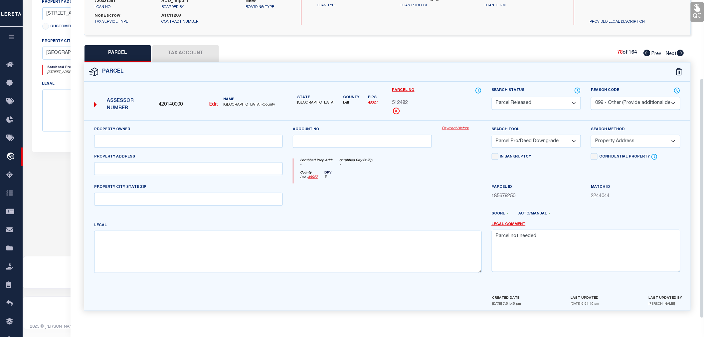
scroll to position [104, 0]
click at [679, 52] on icon at bounding box center [680, 53] width 7 height 7
click at [525, 102] on select "Automated Search Bad Parcel Complete Duplicate Parcel High Dollar Reporting In …" at bounding box center [536, 103] width 89 height 13
click at [492, 97] on select "Automated Search Bad Parcel Complete Duplicate Parcel High Dollar Reporting In …" at bounding box center [536, 103] width 89 height 13
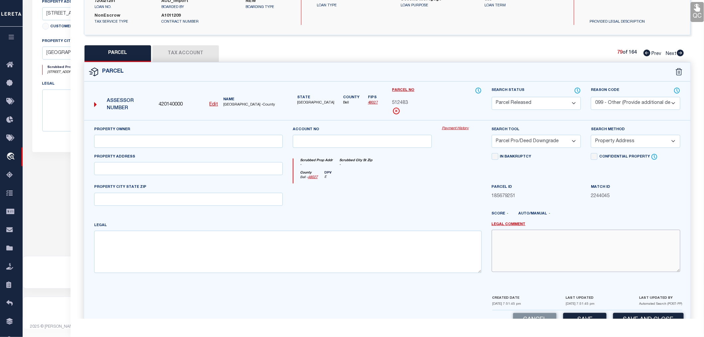
click at [524, 239] on textarea at bounding box center [586, 251] width 189 height 42
paste textarea "Parcel not needed"
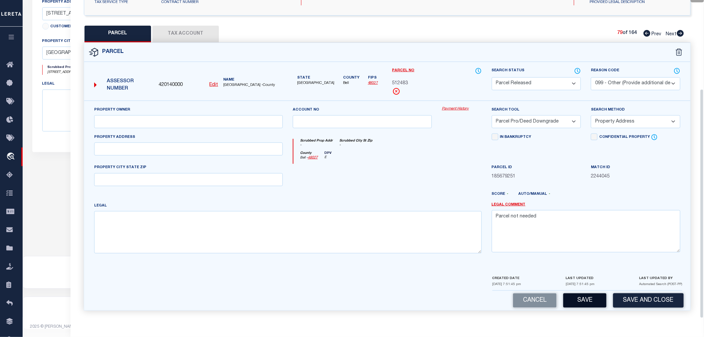
click at [586, 301] on button "Save" at bounding box center [584, 300] width 43 height 14
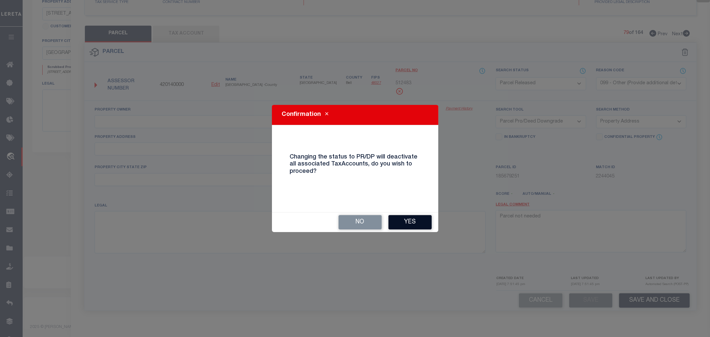
click at [415, 221] on button "Yes" at bounding box center [409, 222] width 43 height 14
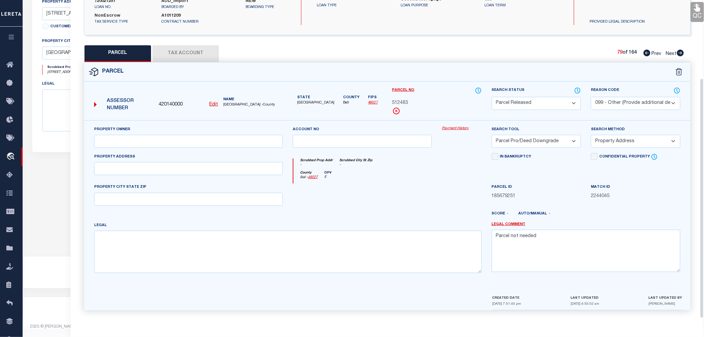
scroll to position [104, 0]
click at [679, 54] on icon at bounding box center [680, 53] width 7 height 7
click at [512, 104] on select "Automated Search Bad Parcel Complete Duplicate Parcel High Dollar Reporting In …" at bounding box center [536, 103] width 89 height 13
click at [492, 97] on select "Automated Search Bad Parcel Complete Duplicate Parcel High Dollar Reporting In …" at bounding box center [536, 103] width 89 height 13
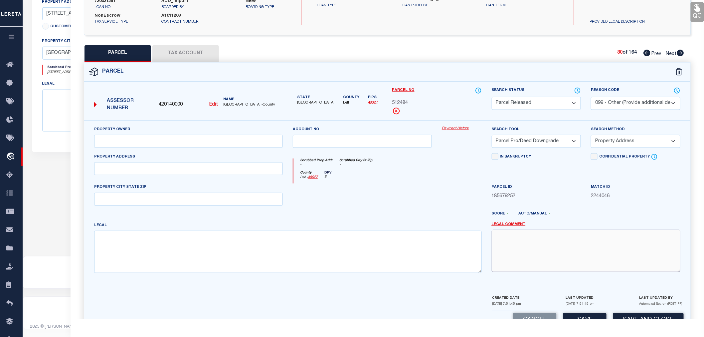
click at [526, 248] on textarea at bounding box center [586, 251] width 189 height 42
paste textarea "Parcel not needed"
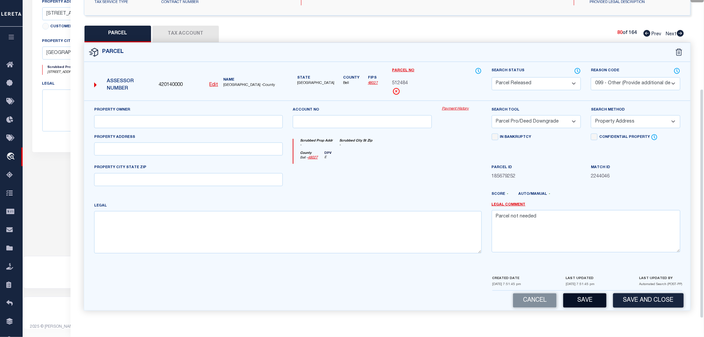
click at [583, 297] on button "Save" at bounding box center [584, 300] width 43 height 14
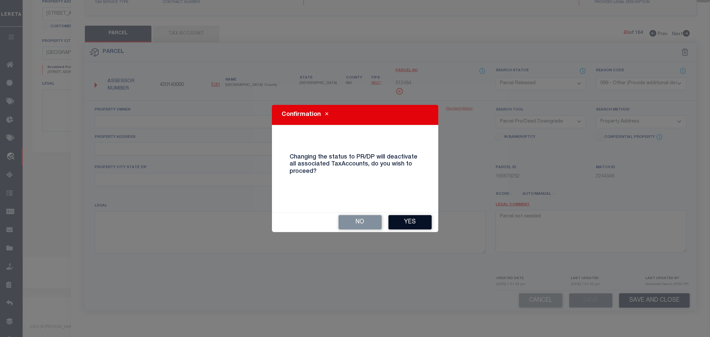
click at [410, 220] on button "Yes" at bounding box center [409, 222] width 43 height 14
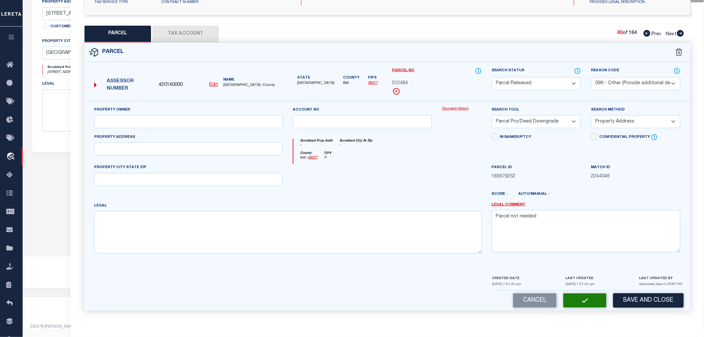
click at [390, 177] on div at bounding box center [362, 177] width 149 height 27
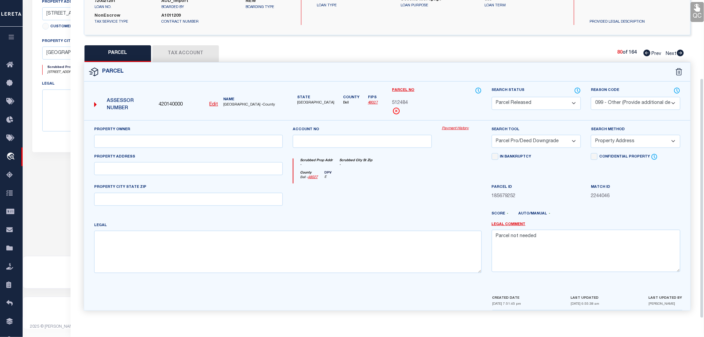
scroll to position [104, 0]
click at [679, 52] on icon at bounding box center [680, 53] width 7 height 7
click at [515, 102] on select "Automated Search Bad Parcel Complete Duplicate Parcel High Dollar Reporting In …" at bounding box center [536, 103] width 89 height 13
click at [492, 97] on select "Automated Search Bad Parcel Complete Duplicate Parcel High Dollar Reporting In …" at bounding box center [536, 103] width 89 height 13
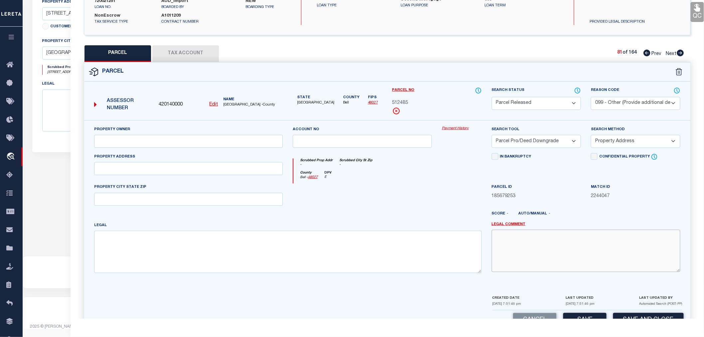
click at [518, 246] on textarea at bounding box center [586, 251] width 189 height 42
paste textarea "Parcel not needed"
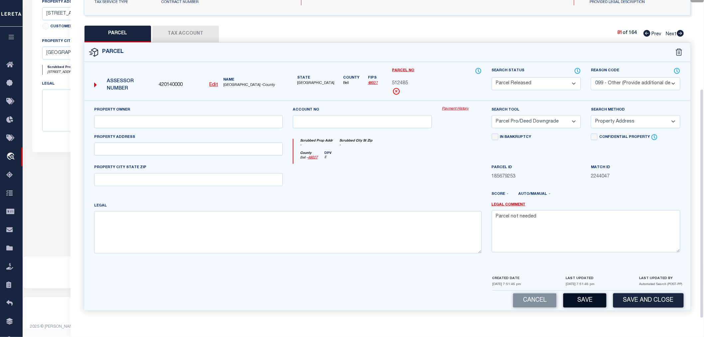
click at [576, 299] on button "Save" at bounding box center [584, 300] width 43 height 14
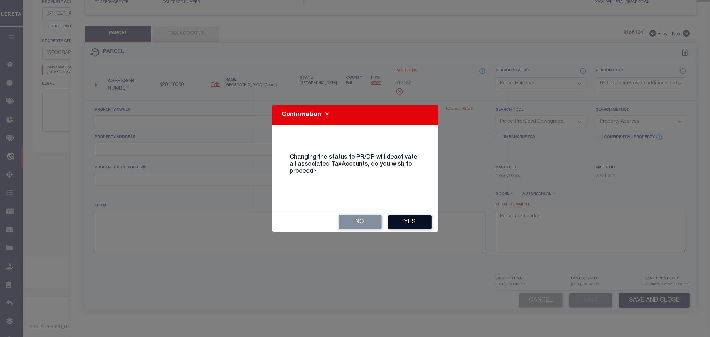
click at [414, 224] on button "Yes" at bounding box center [409, 222] width 43 height 14
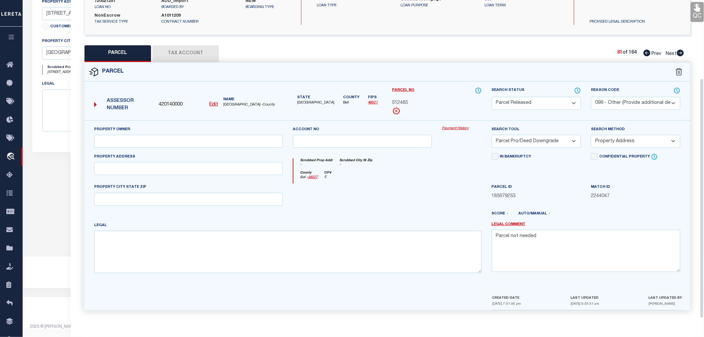
scroll to position [104, 0]
click at [680, 53] on icon at bounding box center [680, 53] width 7 height 7
click at [509, 102] on select "Automated Search Bad Parcel Complete Duplicate Parcel High Dollar Reporting In …" at bounding box center [536, 103] width 89 height 13
click at [492, 97] on select "Automated Search Bad Parcel Complete Duplicate Parcel High Dollar Reporting In …" at bounding box center [536, 103] width 89 height 13
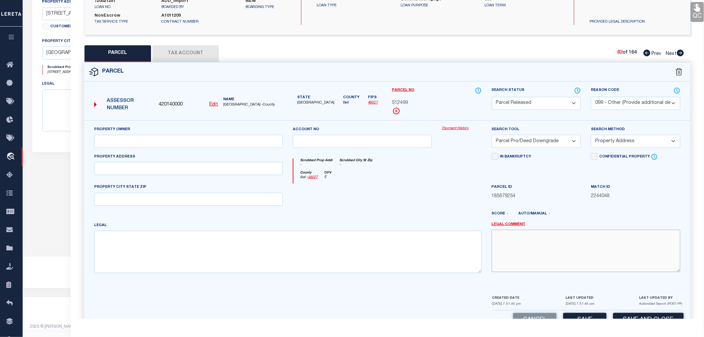
click at [514, 247] on textarea at bounding box center [586, 251] width 189 height 42
drag, startPoint x: 508, startPoint y: 246, endPoint x: 518, endPoint y: 245, distance: 9.7
click at [518, 245] on textarea at bounding box center [586, 251] width 189 height 42
paste textarea "Parcel not needed"
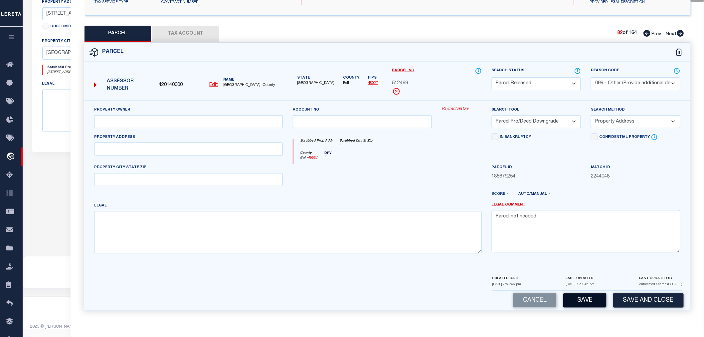
click at [587, 303] on button "Save" at bounding box center [584, 300] width 43 height 14
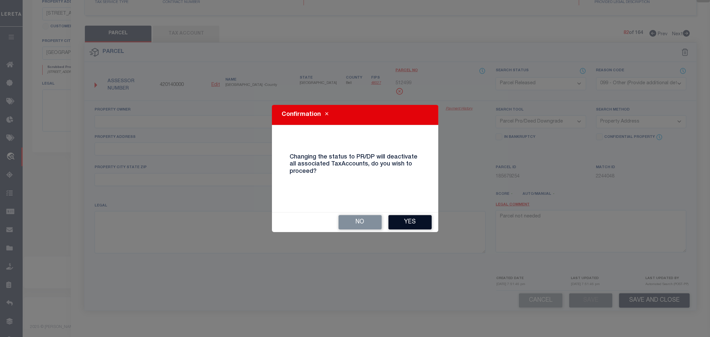
click at [415, 222] on button "Yes" at bounding box center [409, 222] width 43 height 14
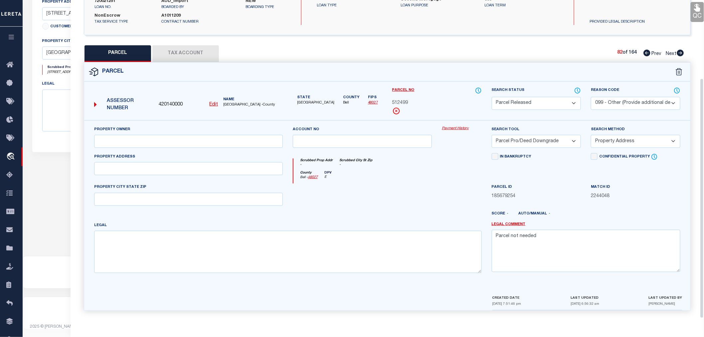
scroll to position [104, 0]
click at [679, 53] on icon at bounding box center [680, 53] width 7 height 7
click at [527, 100] on select "Automated Search Bad Parcel Complete Duplicate Parcel High Dollar Reporting In …" at bounding box center [536, 103] width 89 height 13
click at [492, 97] on select "Automated Search Bad Parcel Complete Duplicate Parcel High Dollar Reporting In …" at bounding box center [536, 103] width 89 height 13
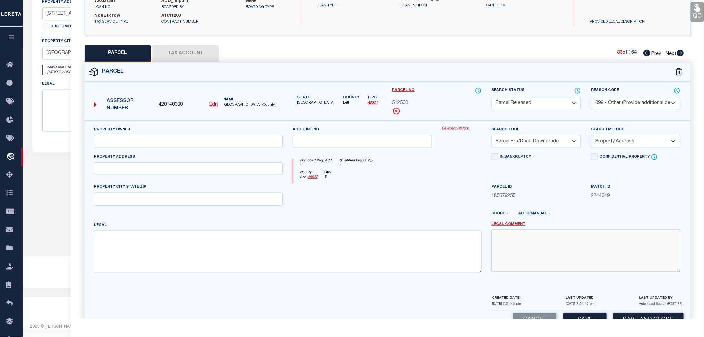
click at [523, 243] on textarea at bounding box center [586, 251] width 189 height 42
paste textarea "Parcel not needed"
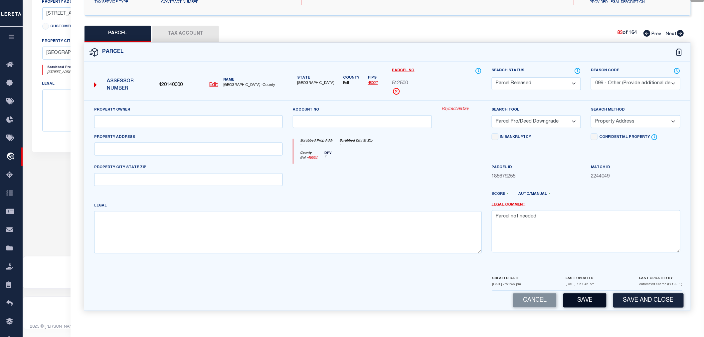
click at [579, 300] on button "Save" at bounding box center [584, 300] width 43 height 14
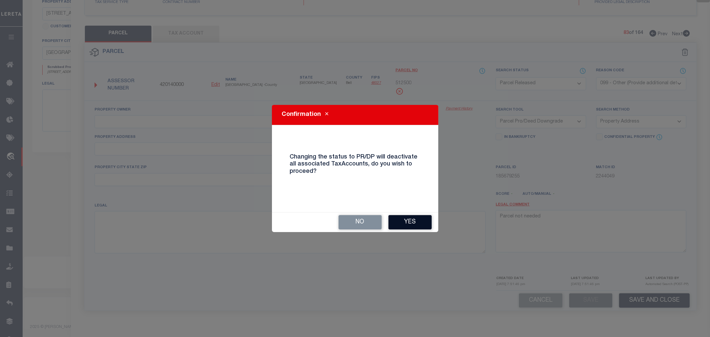
click at [420, 221] on button "Yes" at bounding box center [409, 222] width 43 height 14
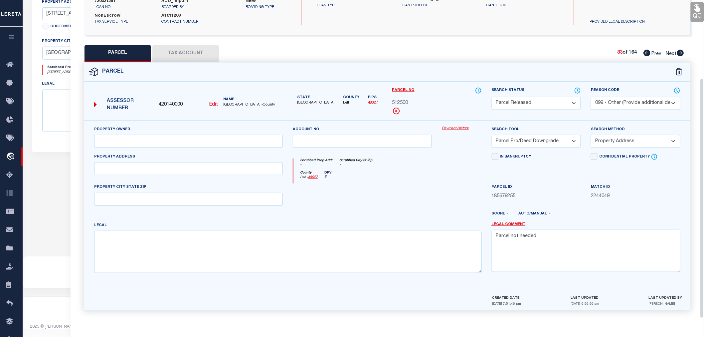
scroll to position [104, 0]
click at [681, 51] on icon at bounding box center [680, 53] width 7 height 7
click at [513, 100] on select "Automated Search Bad Parcel Complete Duplicate Parcel High Dollar Reporting In …" at bounding box center [536, 103] width 89 height 13
click at [492, 97] on select "Automated Search Bad Parcel Complete Duplicate Parcel High Dollar Reporting In …" at bounding box center [536, 103] width 89 height 13
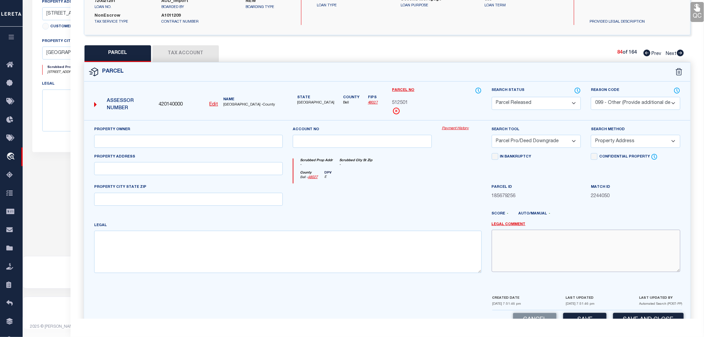
click at [540, 243] on textarea at bounding box center [586, 251] width 189 height 42
paste textarea "Parcel not needed"
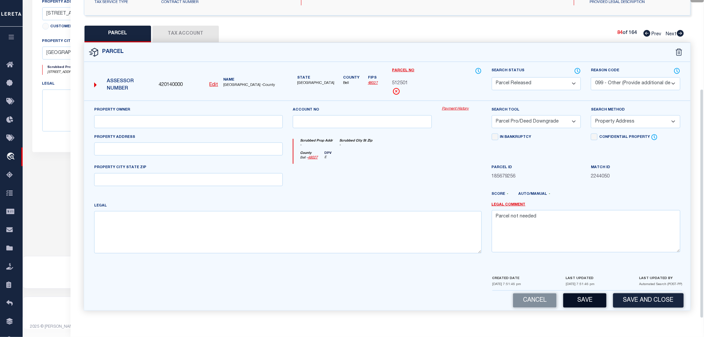
click at [592, 303] on button "Save" at bounding box center [584, 300] width 43 height 14
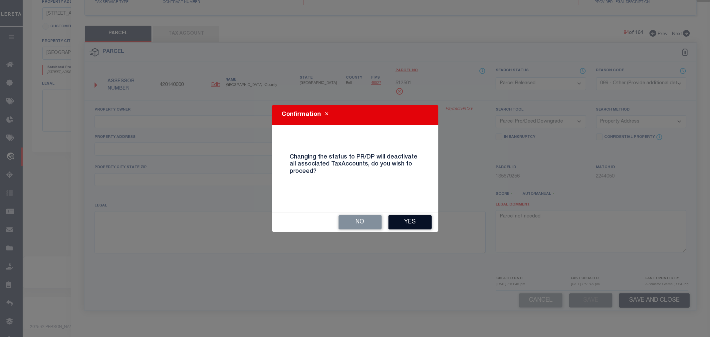
click at [414, 220] on button "Yes" at bounding box center [409, 222] width 43 height 14
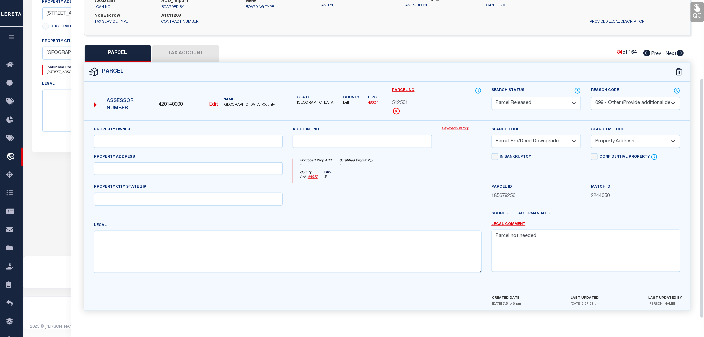
scroll to position [104, 0]
click at [679, 54] on icon at bounding box center [680, 53] width 7 height 7
click at [508, 101] on select "Automated Search Bad Parcel Complete Duplicate Parcel High Dollar Reporting In …" at bounding box center [536, 103] width 89 height 13
click at [492, 97] on select "Automated Search Bad Parcel Complete Duplicate Parcel High Dollar Reporting In …" at bounding box center [536, 103] width 89 height 13
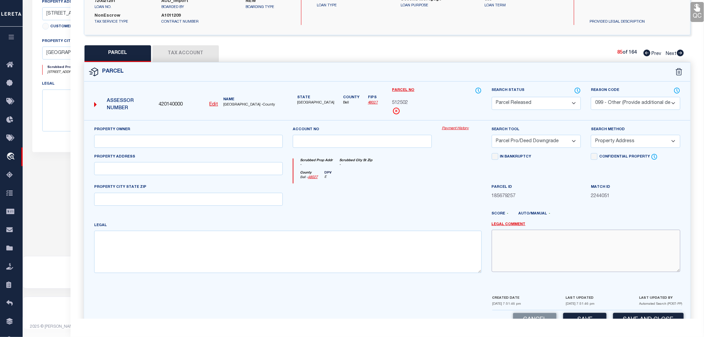
click at [509, 249] on textarea at bounding box center [586, 251] width 189 height 42
paste textarea "Parcel not needed"
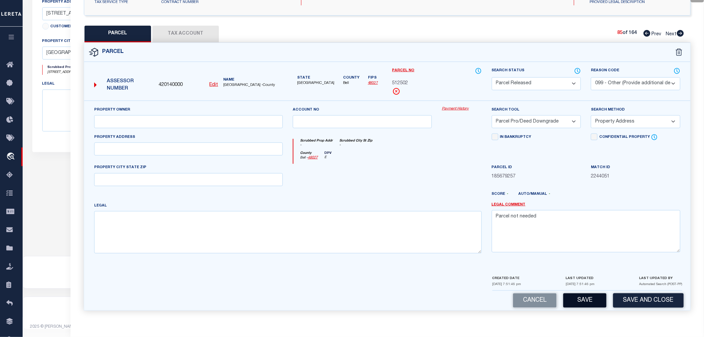
click at [599, 299] on button "Save" at bounding box center [584, 300] width 43 height 14
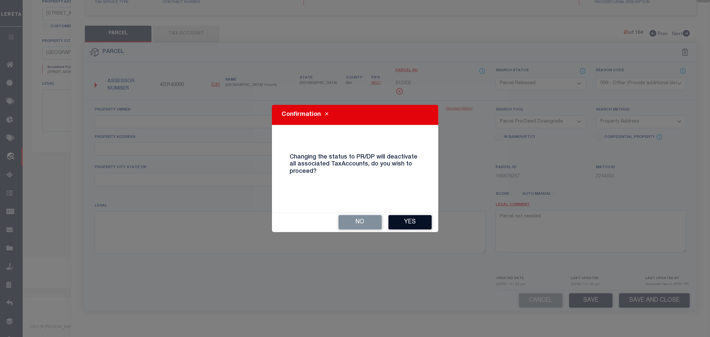
click at [417, 221] on button "Yes" at bounding box center [409, 222] width 43 height 14
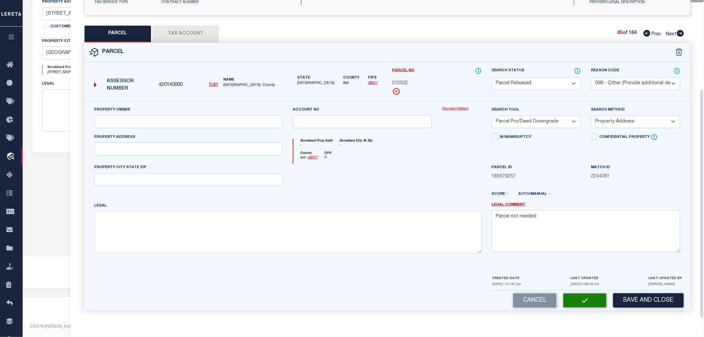
scroll to position [104, 0]
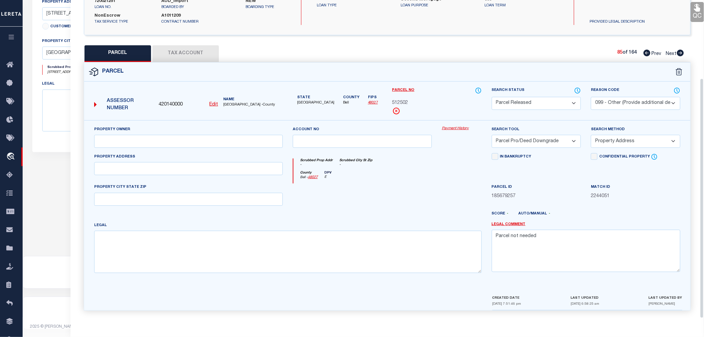
click at [683, 53] on icon at bounding box center [680, 53] width 7 height 7
click at [525, 102] on select "Automated Search Bad Parcel Complete Duplicate Parcel High Dollar Reporting In …" at bounding box center [536, 103] width 89 height 13
click at [492, 97] on select "Automated Search Bad Parcel Complete Duplicate Parcel High Dollar Reporting In …" at bounding box center [536, 103] width 89 height 13
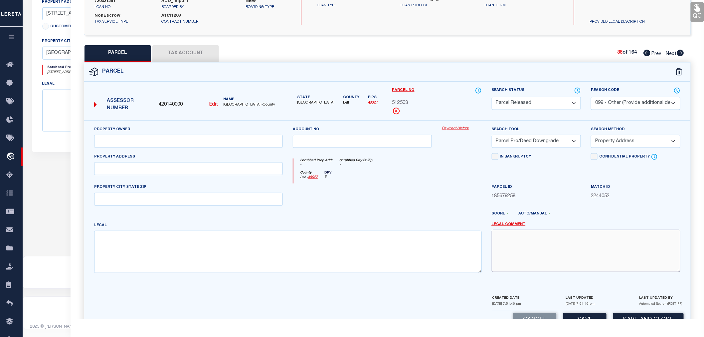
click at [539, 252] on textarea at bounding box center [586, 251] width 189 height 42
paste textarea "Parcel not needed"
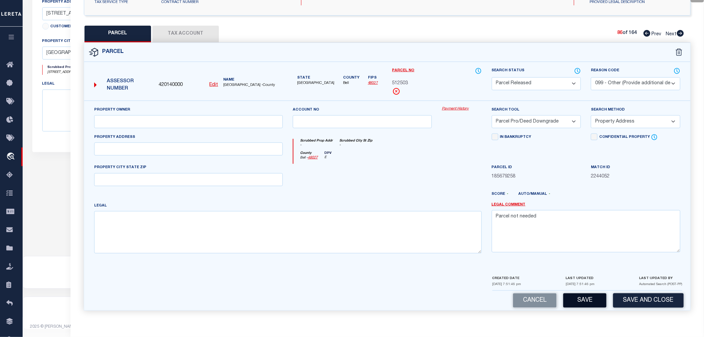
click at [590, 296] on button "Save" at bounding box center [584, 300] width 43 height 14
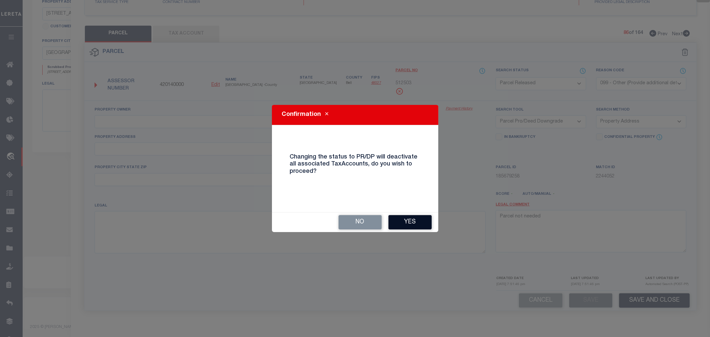
click at [423, 216] on button "Yes" at bounding box center [409, 222] width 43 height 14
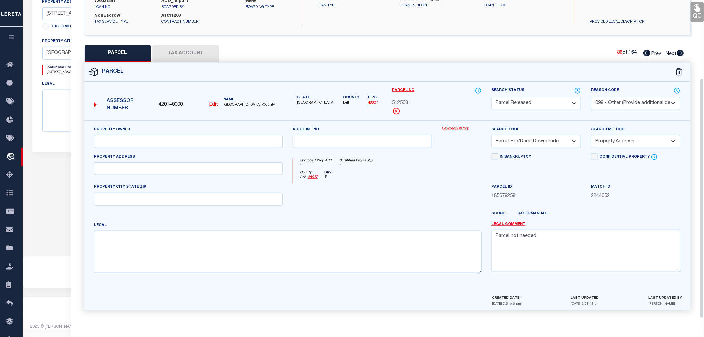
scroll to position [104, 0]
click at [681, 51] on icon at bounding box center [680, 53] width 7 height 7
click at [680, 52] on icon at bounding box center [680, 53] width 7 height 7
click at [534, 103] on select "Automated Search Bad Parcel Complete Duplicate Parcel High Dollar Reporting In …" at bounding box center [536, 103] width 89 height 13
click at [492, 97] on select "Automated Search Bad Parcel Complete Duplicate Parcel High Dollar Reporting In …" at bounding box center [536, 103] width 89 height 13
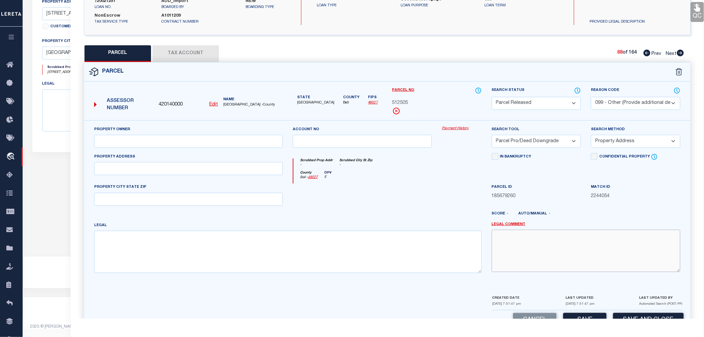
click at [540, 250] on textarea at bounding box center [586, 251] width 189 height 42
paste textarea "Parcel not needed"
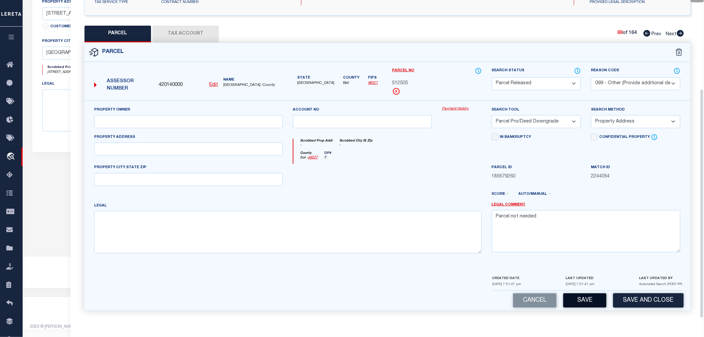
click at [590, 298] on button "Save" at bounding box center [584, 300] width 43 height 14
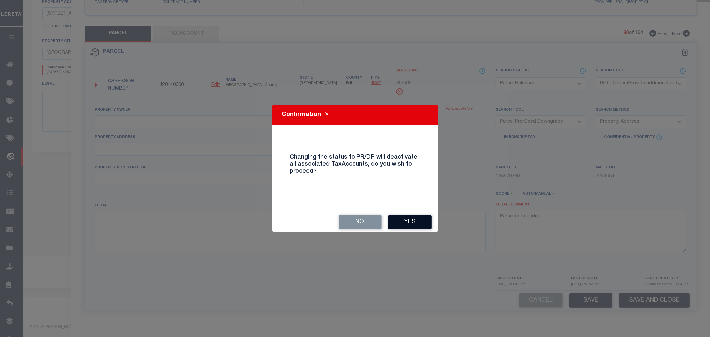
click at [408, 218] on button "Yes" at bounding box center [409, 222] width 43 height 14
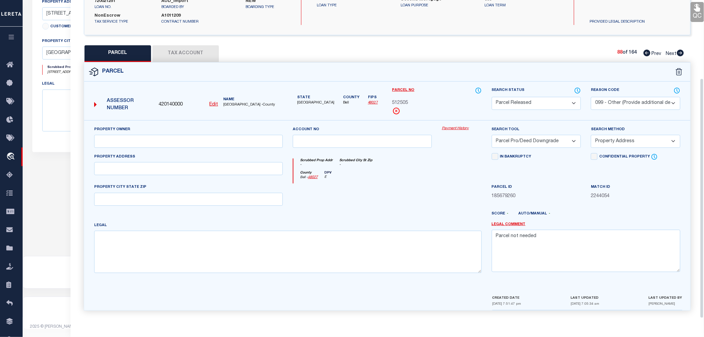
scroll to position [104, 0]
click at [680, 53] on icon at bounding box center [680, 53] width 7 height 7
click at [516, 103] on select "Automated Search Bad Parcel Complete Duplicate Parcel High Dollar Reporting In …" at bounding box center [536, 103] width 89 height 13
click at [492, 97] on select "Automated Search Bad Parcel Complete Duplicate Parcel High Dollar Reporting In …" at bounding box center [536, 103] width 89 height 13
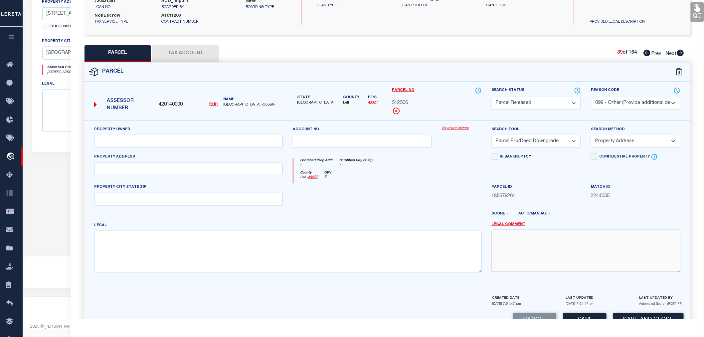
click at [528, 241] on textarea at bounding box center [586, 251] width 189 height 42
paste textarea "Parcel not needed"
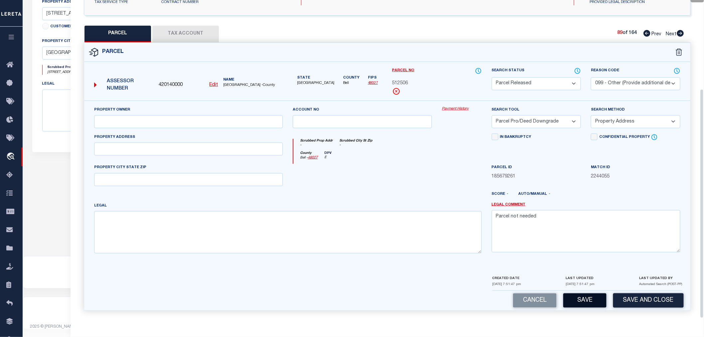
click at [587, 295] on button "Save" at bounding box center [584, 300] width 43 height 14
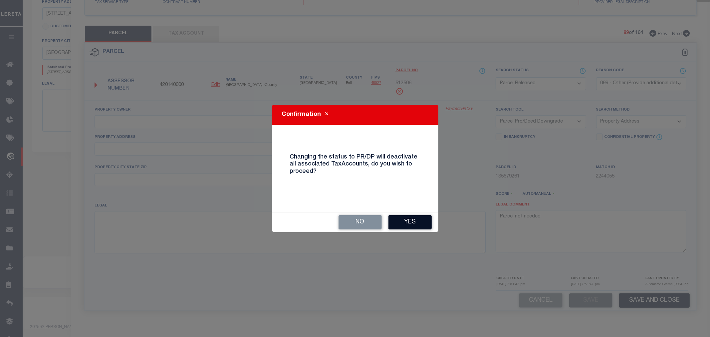
click at [417, 219] on button "Yes" at bounding box center [409, 222] width 43 height 14
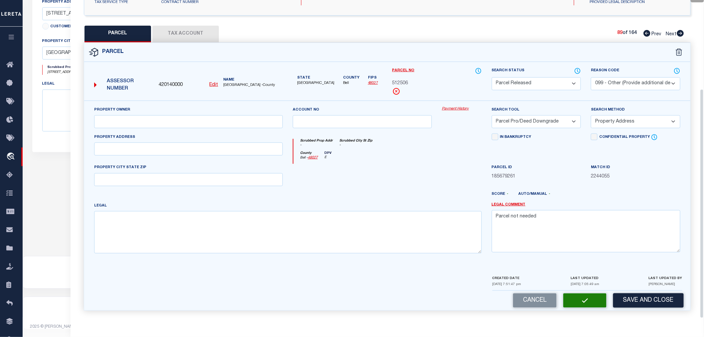
scroll to position [104, 0]
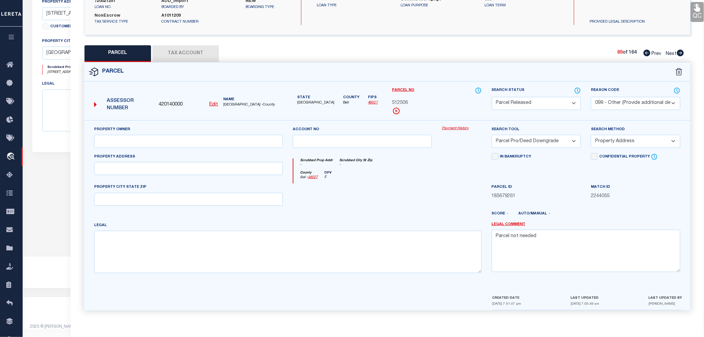
click at [679, 52] on icon at bounding box center [680, 53] width 7 height 7
click at [528, 98] on select "Automated Search Bad Parcel Complete Duplicate Parcel High Dollar Reporting In …" at bounding box center [536, 103] width 89 height 13
click at [492, 97] on select "Automated Search Bad Parcel Complete Duplicate Parcel High Dollar Reporting In …" at bounding box center [536, 103] width 89 height 13
click at [527, 244] on textarea at bounding box center [586, 251] width 189 height 42
paste textarea "Parcel not needed"
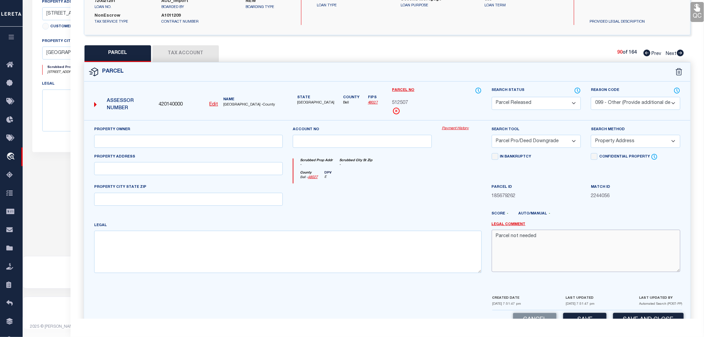
scroll to position [123, 0]
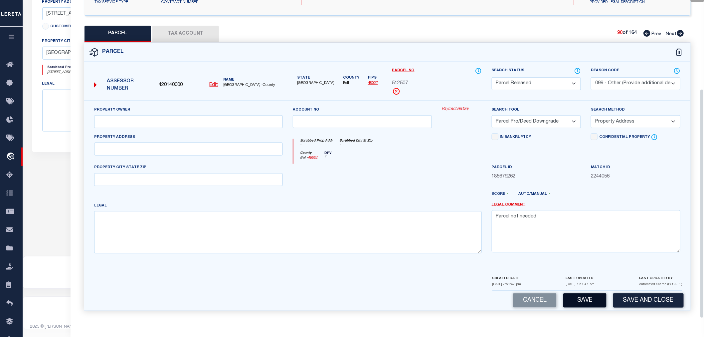
click at [583, 296] on button "Save" at bounding box center [584, 300] width 43 height 14
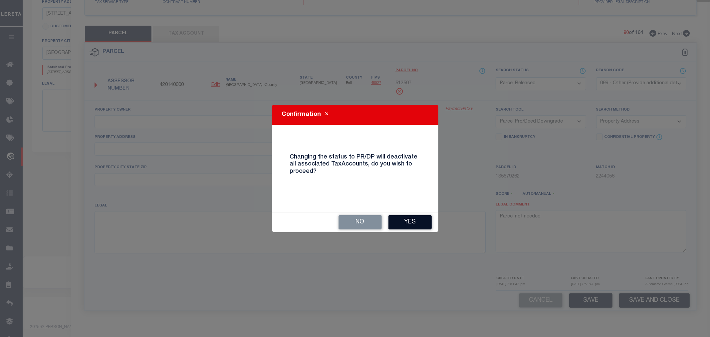
click at [423, 222] on button "Yes" at bounding box center [409, 222] width 43 height 14
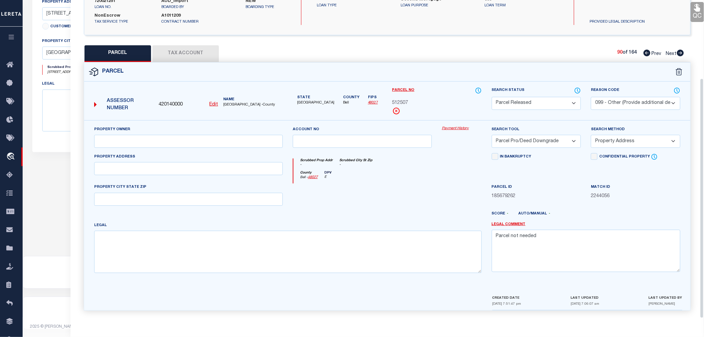
scroll to position [104, 0]
click at [679, 53] on icon at bounding box center [680, 53] width 7 height 7
click at [529, 104] on select "Automated Search Bad Parcel Complete Duplicate Parcel High Dollar Reporting In …" at bounding box center [536, 103] width 89 height 13
click at [492, 97] on select "Automated Search Bad Parcel Complete Duplicate Parcel High Dollar Reporting In …" at bounding box center [536, 103] width 89 height 13
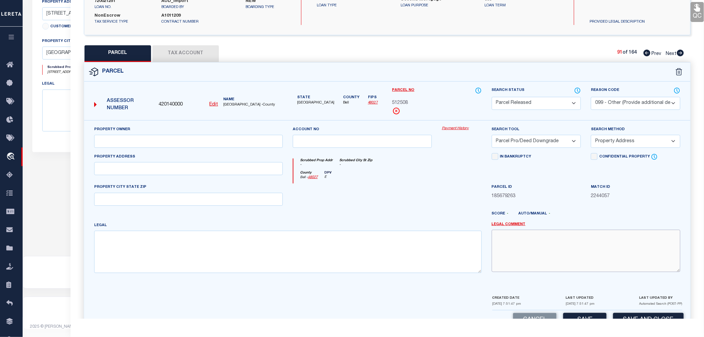
click at [530, 244] on textarea at bounding box center [586, 251] width 189 height 42
paste textarea "Parcel not needed"
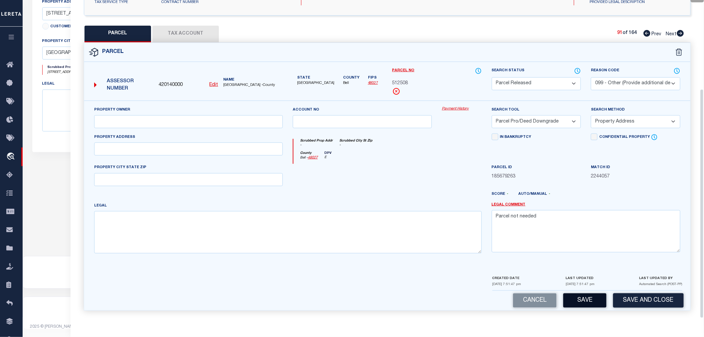
click at [587, 301] on button "Save" at bounding box center [584, 300] width 43 height 14
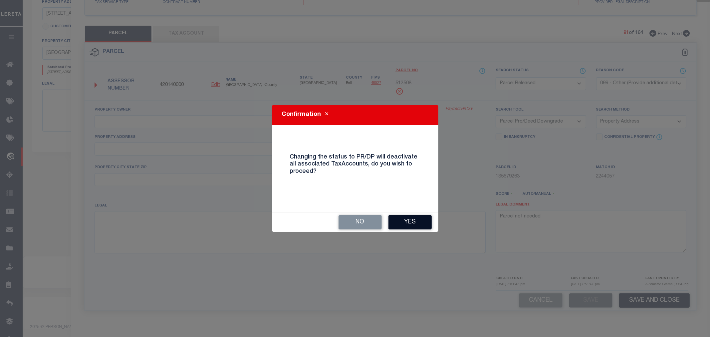
click at [423, 218] on button "Yes" at bounding box center [409, 222] width 43 height 14
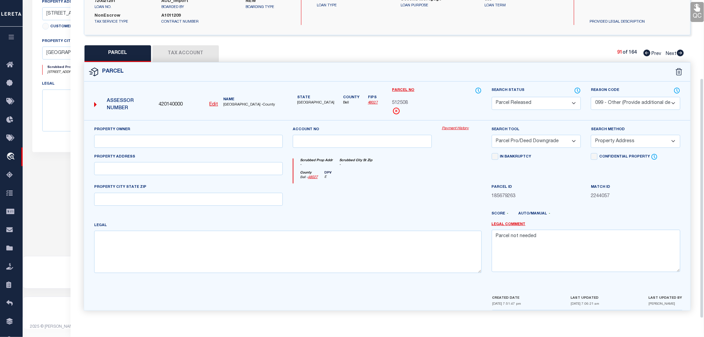
scroll to position [104, 0]
click at [679, 53] on icon at bounding box center [680, 53] width 7 height 7
click at [530, 105] on select "Automated Search Bad Parcel Complete Duplicate Parcel High Dollar Reporting In …" at bounding box center [536, 103] width 89 height 13
click at [492, 97] on select "Automated Search Bad Parcel Complete Duplicate Parcel High Dollar Reporting In …" at bounding box center [536, 103] width 89 height 13
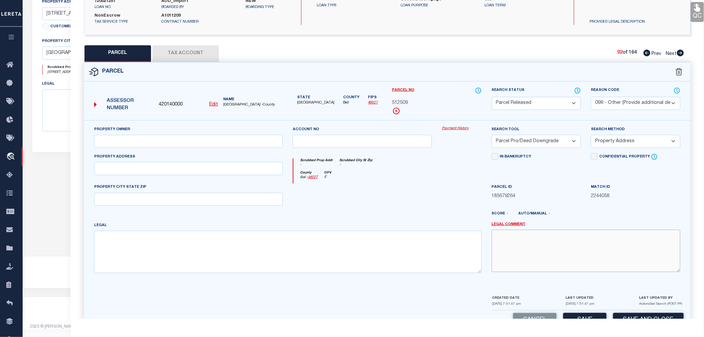
click at [516, 251] on textarea at bounding box center [586, 251] width 189 height 42
paste textarea "Parcel not needed"
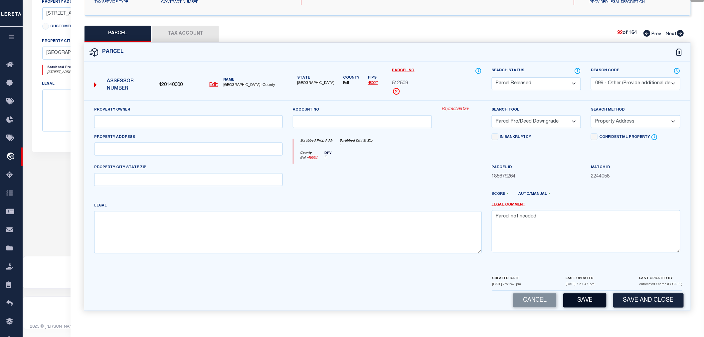
click at [579, 301] on button "Save" at bounding box center [584, 300] width 43 height 14
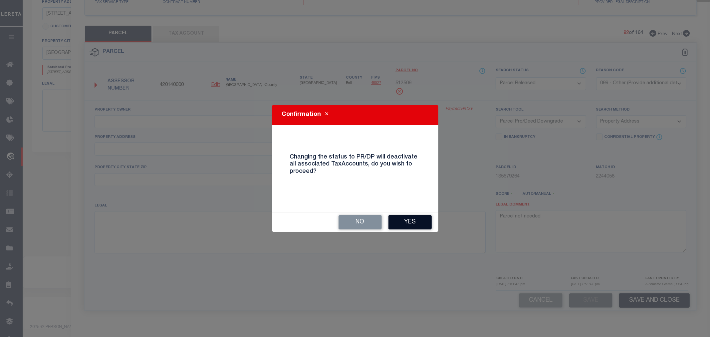
click at [418, 217] on button "Yes" at bounding box center [409, 222] width 43 height 14
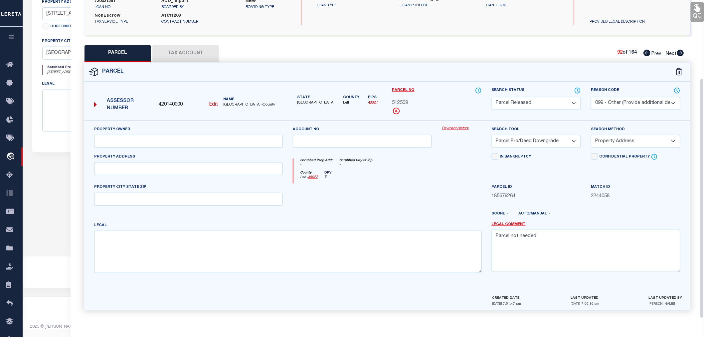
scroll to position [104, 0]
click at [681, 53] on icon at bounding box center [680, 53] width 7 height 7
click at [530, 104] on select "Automated Search Bad Parcel Complete Duplicate Parcel High Dollar Reporting In …" at bounding box center [536, 103] width 89 height 13
click at [492, 97] on select "Automated Search Bad Parcel Complete Duplicate Parcel High Dollar Reporting In …" at bounding box center [536, 103] width 89 height 13
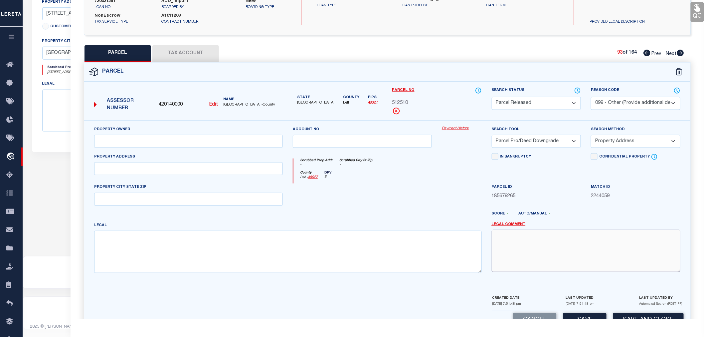
click at [541, 232] on textarea at bounding box center [586, 251] width 189 height 42
paste textarea "Parcel not needed"
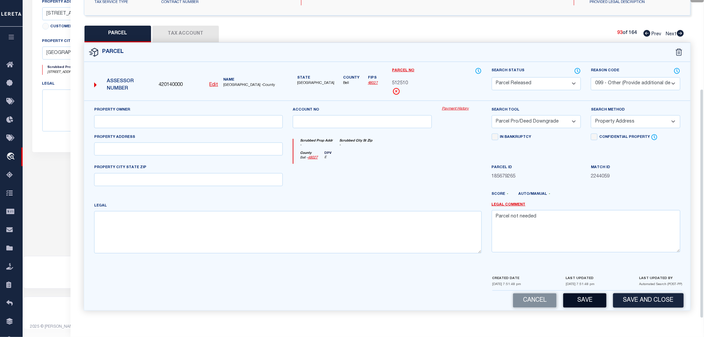
click at [587, 298] on button "Save" at bounding box center [584, 300] width 43 height 14
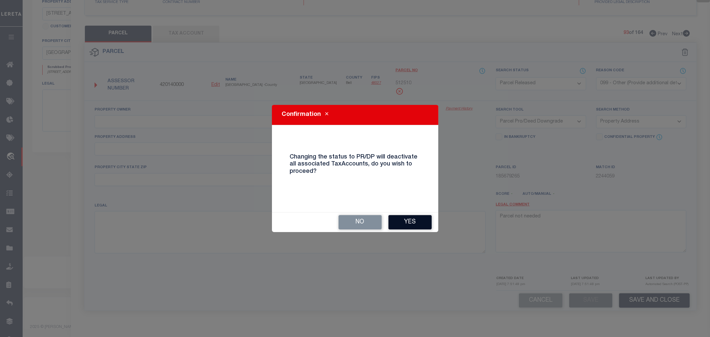
click at [412, 225] on button "Yes" at bounding box center [409, 222] width 43 height 14
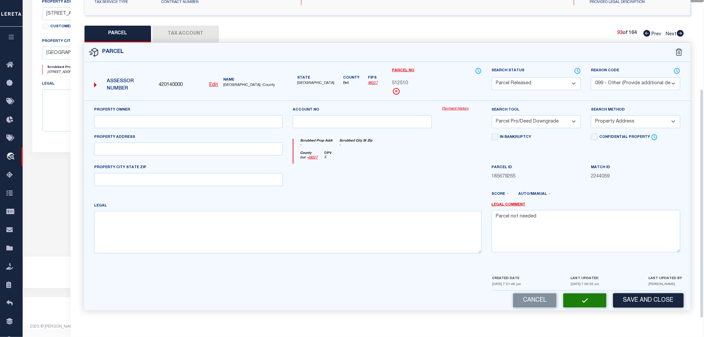
scroll to position [104, 0]
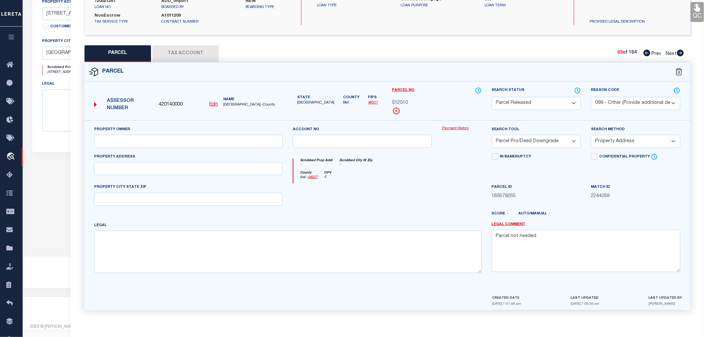
click at [679, 50] on icon at bounding box center [680, 53] width 7 height 7
click at [511, 104] on select "Automated Search Bad Parcel Complete Duplicate Parcel High Dollar Reporting In …" at bounding box center [536, 103] width 89 height 13
click at [492, 97] on select "Automated Search Bad Parcel Complete Duplicate Parcel High Dollar Reporting In …" at bounding box center [536, 103] width 89 height 13
click at [522, 246] on textarea at bounding box center [586, 251] width 189 height 42
paste textarea "Parcel not needed"
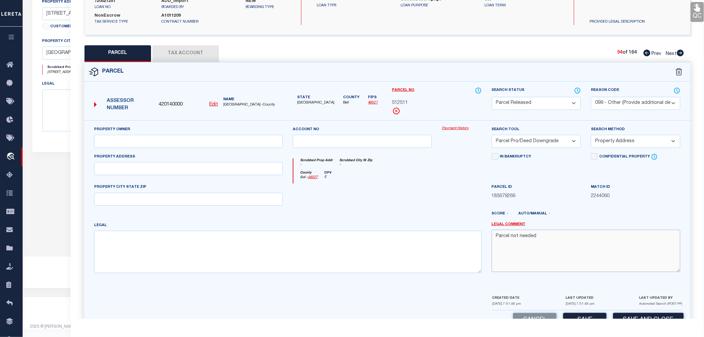
scroll to position [123, 0]
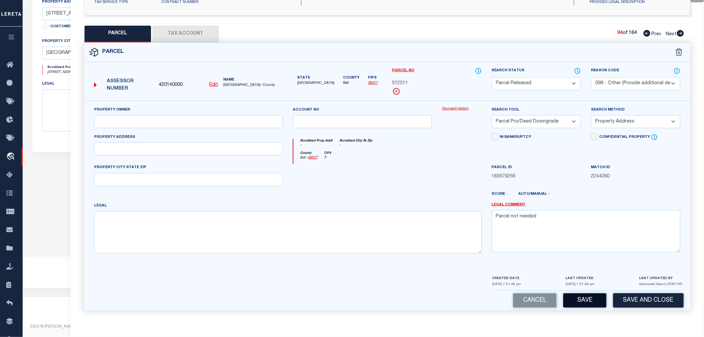
click at [578, 299] on button "Save" at bounding box center [584, 300] width 43 height 14
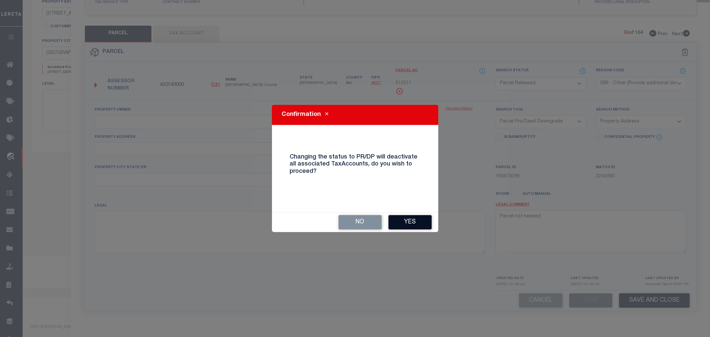
click at [415, 218] on button "Yes" at bounding box center [409, 222] width 43 height 14
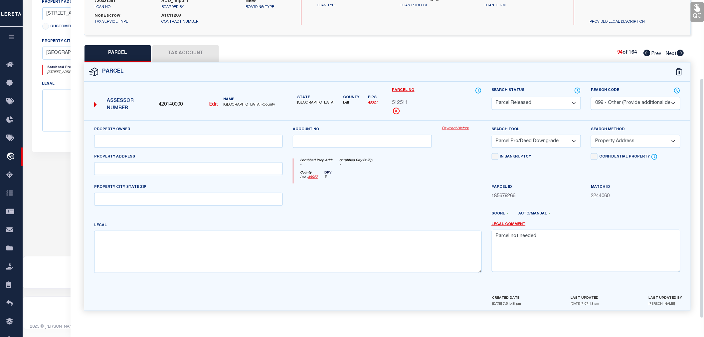
scroll to position [104, 0]
click at [681, 54] on icon at bounding box center [680, 53] width 7 height 7
click at [510, 102] on select "Automated Search Bad Parcel Complete Duplicate Parcel High Dollar Reporting In …" at bounding box center [536, 103] width 89 height 13
click at [492, 97] on select "Automated Search Bad Parcel Complete Duplicate Parcel High Dollar Reporting In …" at bounding box center [536, 103] width 89 height 13
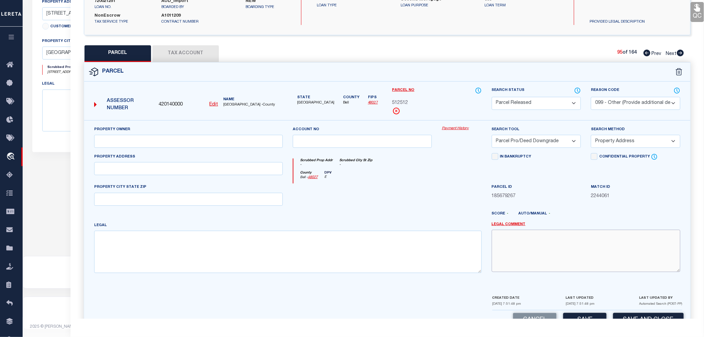
click at [519, 247] on textarea at bounding box center [586, 251] width 189 height 42
paste textarea "Parcel not needed"
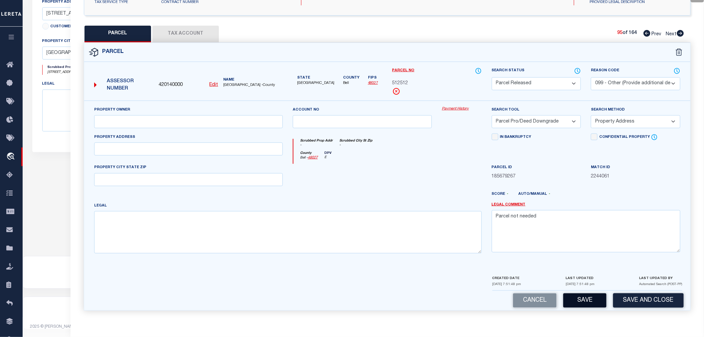
click at [584, 297] on button "Save" at bounding box center [584, 300] width 43 height 14
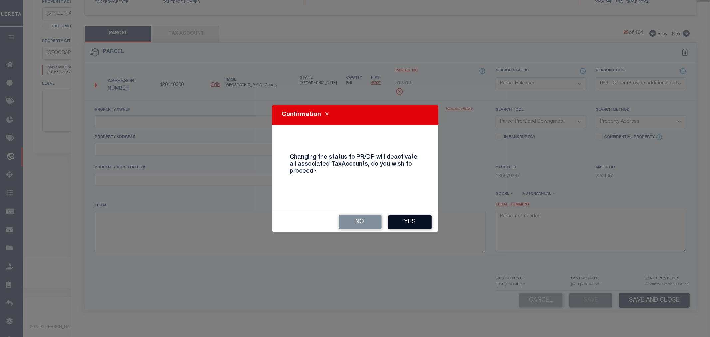
click at [407, 222] on button "Yes" at bounding box center [409, 222] width 43 height 14
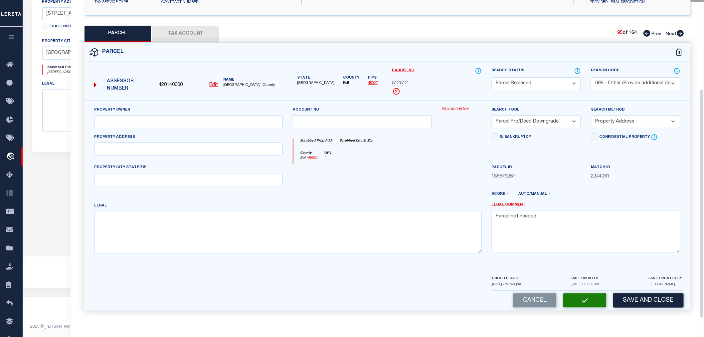
scroll to position [104, 0]
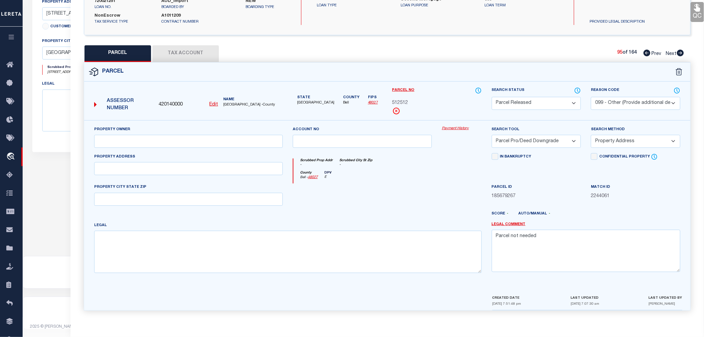
click at [680, 53] on icon at bounding box center [680, 53] width 7 height 7
click at [522, 103] on select "Automated Search Bad Parcel Complete Duplicate Parcel High Dollar Reporting In …" at bounding box center [536, 103] width 89 height 13
click at [492, 97] on select "Automated Search Bad Parcel Complete Duplicate Parcel High Dollar Reporting In …" at bounding box center [536, 103] width 89 height 13
click at [526, 249] on textarea at bounding box center [586, 251] width 189 height 42
paste textarea "Parcel not needed"
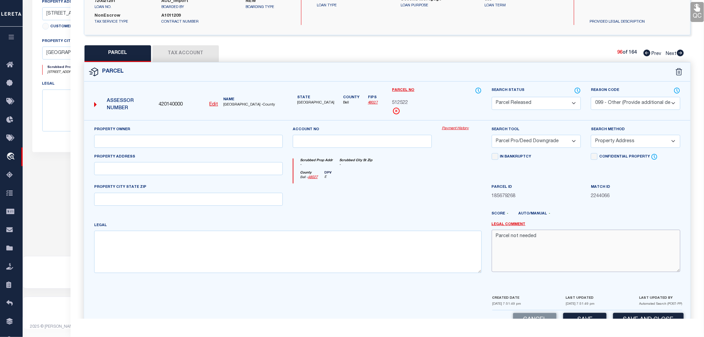
scroll to position [123, 0]
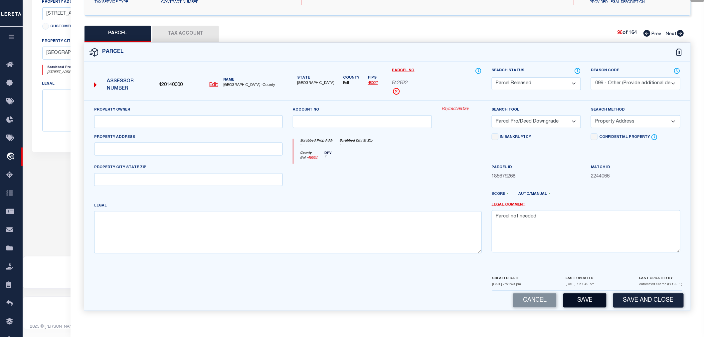
click at [586, 306] on button "Save" at bounding box center [584, 300] width 43 height 14
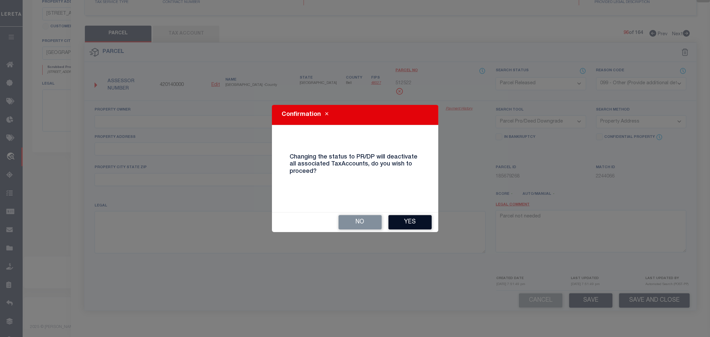
click at [414, 222] on button "Yes" at bounding box center [409, 222] width 43 height 14
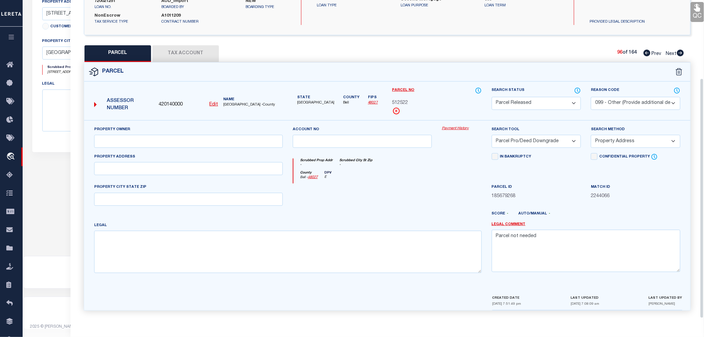
scroll to position [104, 0]
click at [680, 54] on icon at bounding box center [680, 53] width 7 height 7
click at [538, 105] on select "Automated Search Bad Parcel Complete Duplicate Parcel High Dollar Reporting In …" at bounding box center [536, 103] width 89 height 13
click at [492, 97] on select "Automated Search Bad Parcel Complete Duplicate Parcel High Dollar Reporting In …" at bounding box center [536, 103] width 89 height 13
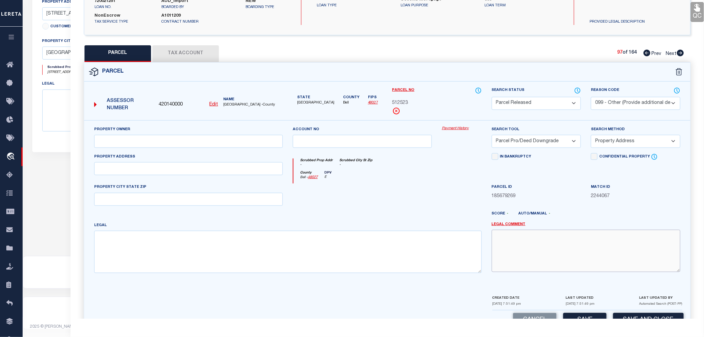
click at [530, 246] on textarea at bounding box center [586, 251] width 189 height 42
paste textarea "Parcel not needed"
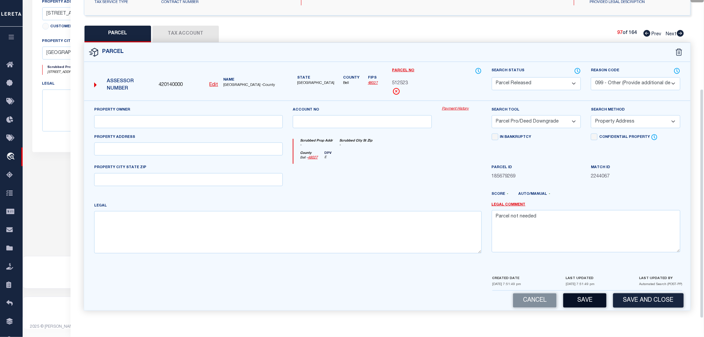
click at [579, 300] on button "Save" at bounding box center [584, 300] width 43 height 14
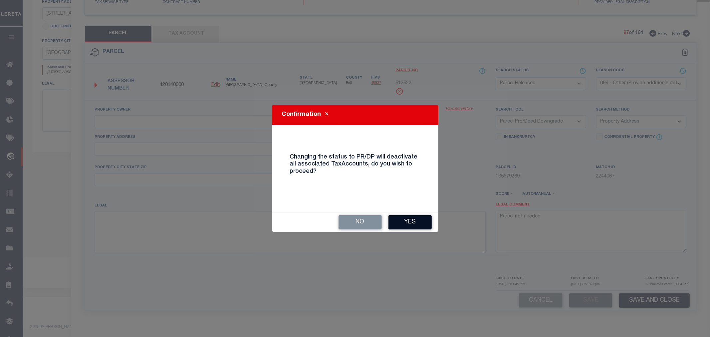
click at [408, 217] on button "Yes" at bounding box center [409, 222] width 43 height 14
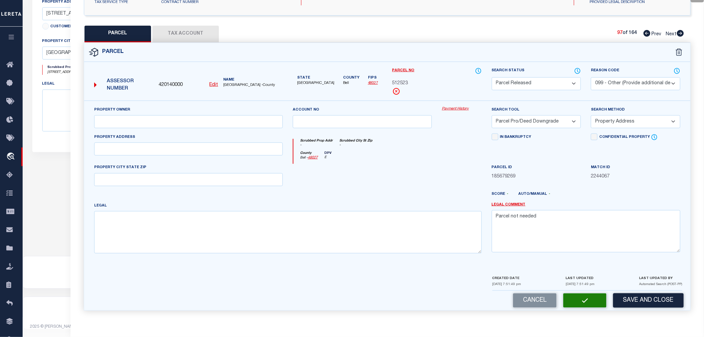
click at [540, 170] on div "Parcel ID 185679269" at bounding box center [536, 172] width 89 height 16
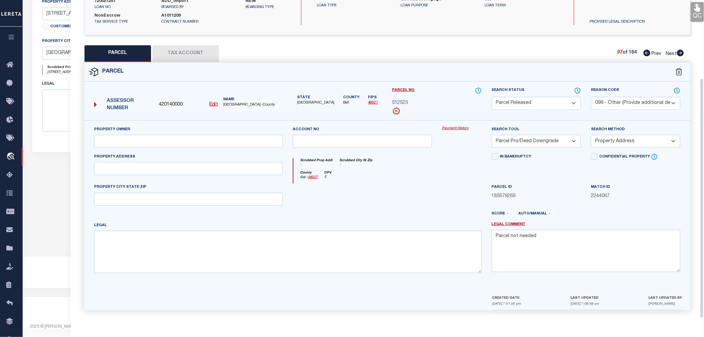
scroll to position [104, 0]
click at [680, 52] on icon at bounding box center [680, 53] width 7 height 7
click at [529, 104] on select "Automated Search Bad Parcel Complete Duplicate Parcel High Dollar Reporting In …" at bounding box center [536, 103] width 89 height 13
click at [492, 97] on select "Automated Search Bad Parcel Complete Duplicate Parcel High Dollar Reporting In …" at bounding box center [536, 103] width 89 height 13
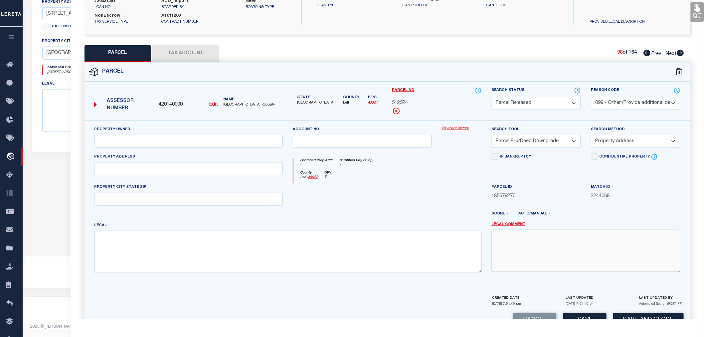
click at [524, 248] on textarea at bounding box center [586, 251] width 189 height 42
paste textarea "Parcel not needed"
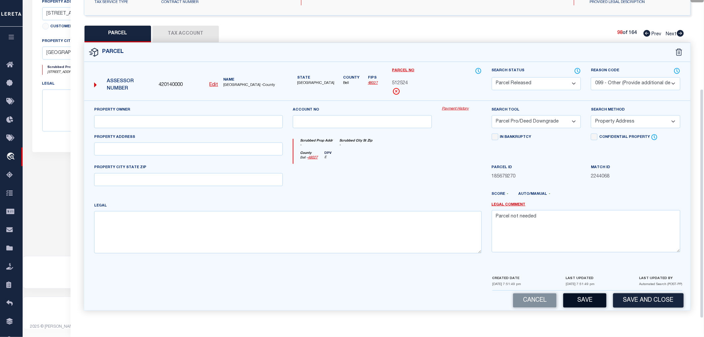
click at [587, 298] on button "Save" at bounding box center [584, 300] width 43 height 14
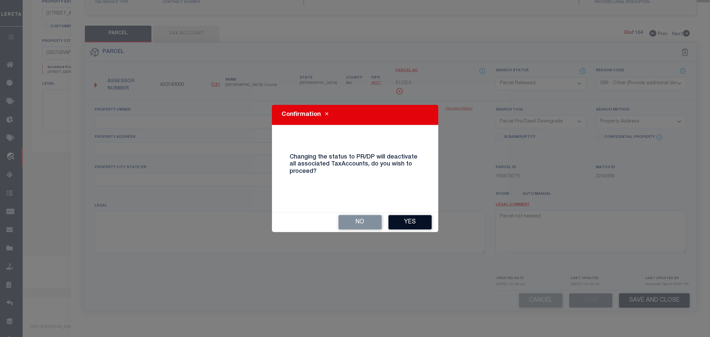
click at [407, 221] on button "Yes" at bounding box center [409, 222] width 43 height 14
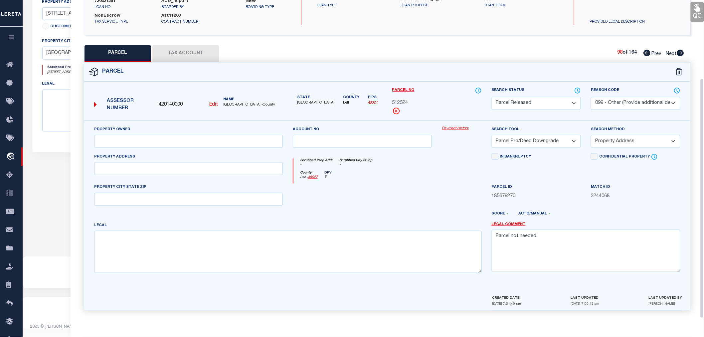
scroll to position [104, 0]
click at [681, 54] on icon at bounding box center [680, 53] width 7 height 7
click at [680, 54] on icon at bounding box center [680, 53] width 7 height 7
click at [552, 100] on select "Automated Search Bad Parcel Complete Duplicate Parcel High Dollar Reporting In …" at bounding box center [536, 103] width 89 height 13
click at [492, 97] on select "Automated Search Bad Parcel Complete Duplicate Parcel High Dollar Reporting In …" at bounding box center [536, 103] width 89 height 13
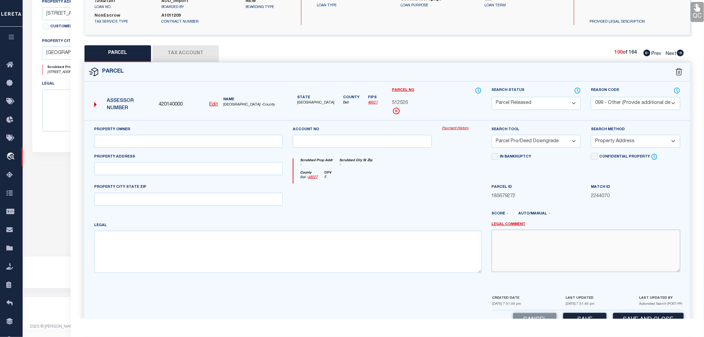
click at [524, 248] on textarea at bounding box center [586, 251] width 189 height 42
paste textarea "Parcel not needed"
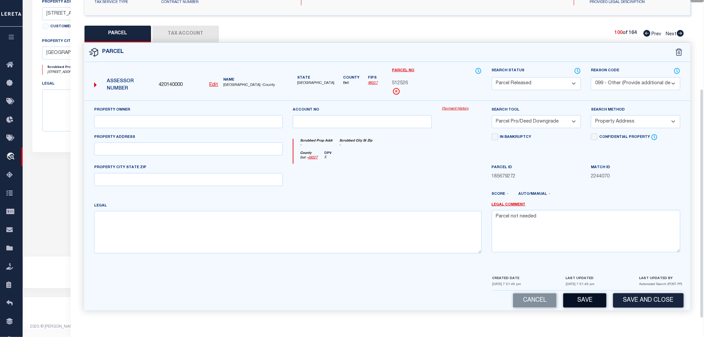
click at [581, 301] on button "Save" at bounding box center [584, 300] width 43 height 14
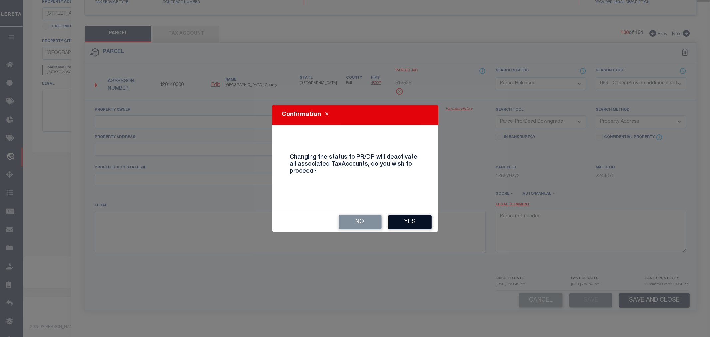
click at [417, 224] on button "Yes" at bounding box center [409, 222] width 43 height 14
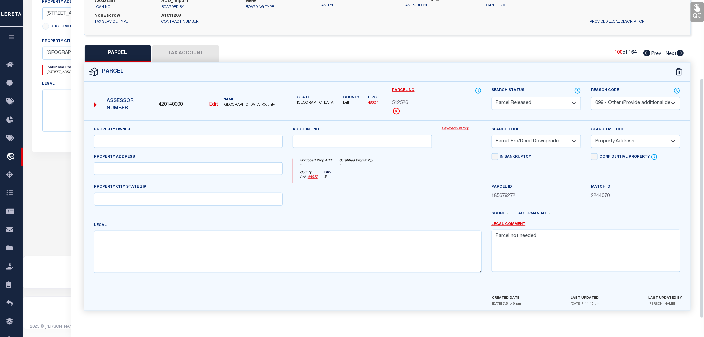
scroll to position [104, 0]
click at [681, 54] on icon at bounding box center [680, 53] width 7 height 7
click at [523, 103] on select "Automated Search Bad Parcel Complete Duplicate Parcel High Dollar Reporting In …" at bounding box center [536, 103] width 89 height 13
click at [492, 97] on select "Automated Search Bad Parcel Complete Duplicate Parcel High Dollar Reporting In …" at bounding box center [536, 103] width 89 height 13
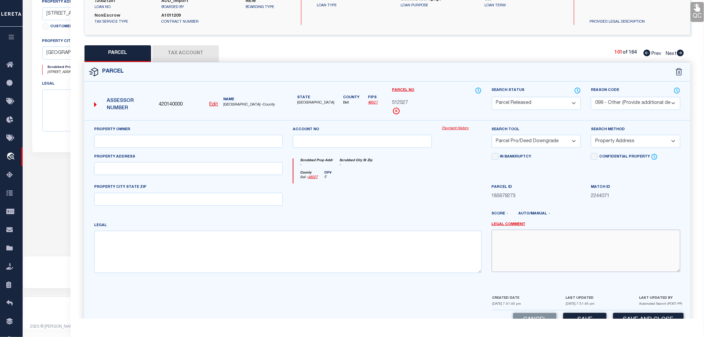
click at [551, 244] on textarea at bounding box center [586, 251] width 189 height 42
paste textarea "Parcel not needed"
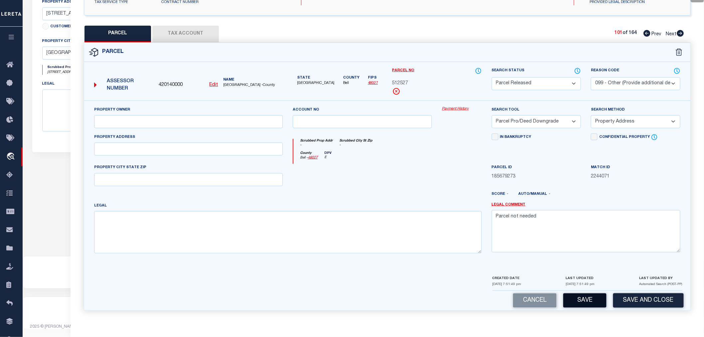
click at [582, 298] on button "Save" at bounding box center [584, 300] width 43 height 14
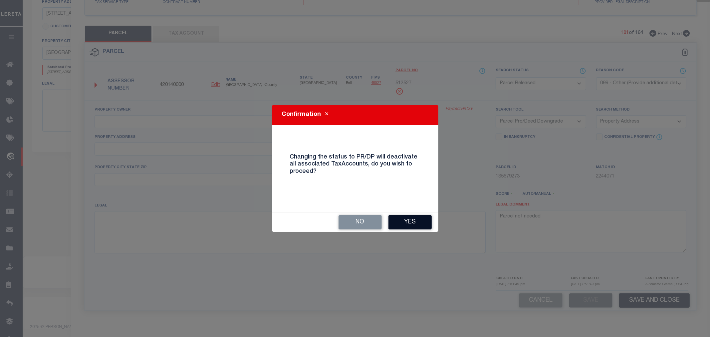
click at [414, 218] on button "Yes" at bounding box center [409, 222] width 43 height 14
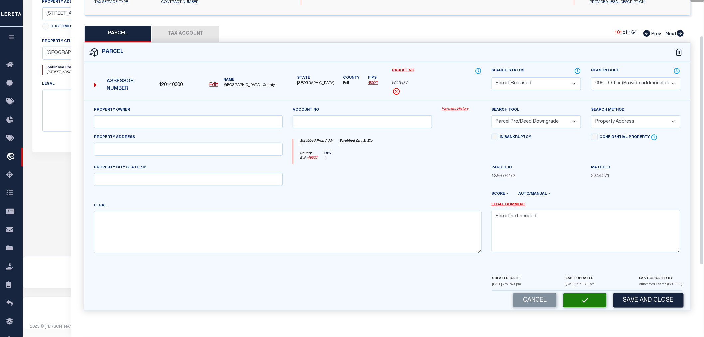
scroll to position [49, 0]
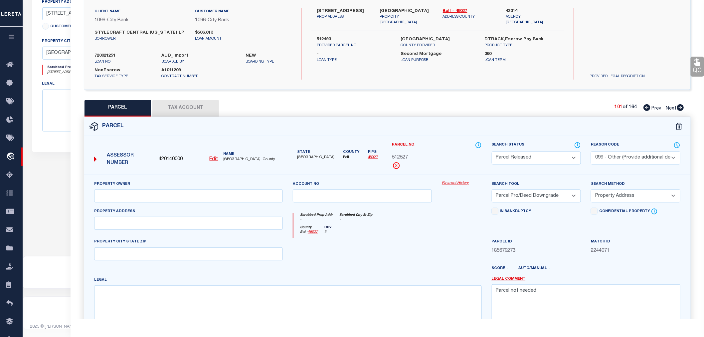
click at [677, 107] on icon at bounding box center [680, 107] width 7 height 7
click at [510, 157] on select "Automated Search Bad Parcel Complete Duplicate Parcel High Dollar Reporting In …" at bounding box center [536, 157] width 89 height 13
click at [492, 151] on select "Automated Search Bad Parcel Complete Duplicate Parcel High Dollar Reporting In …" at bounding box center [536, 157] width 89 height 13
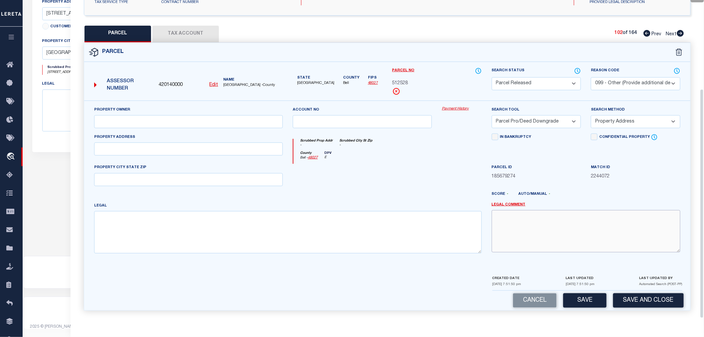
click at [511, 233] on textarea at bounding box center [586, 231] width 189 height 42
paste textarea "Parcel not needed"
click at [583, 295] on button "Save" at bounding box center [584, 300] width 43 height 14
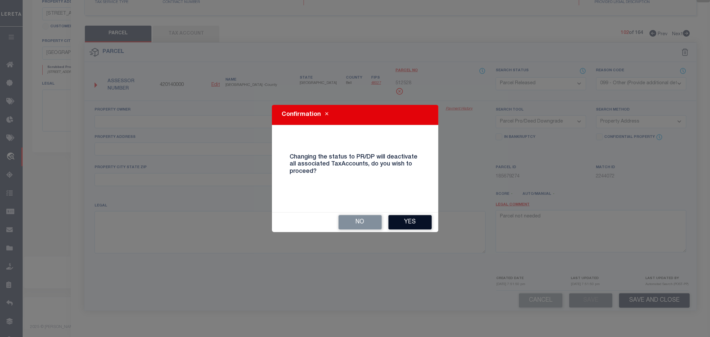
click at [421, 220] on button "Yes" at bounding box center [409, 222] width 43 height 14
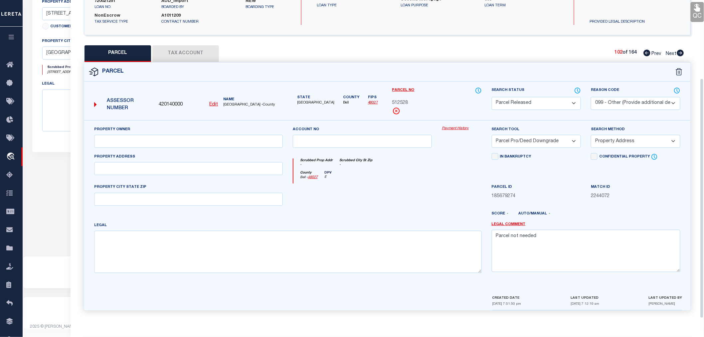
scroll to position [104, 0]
click at [683, 52] on icon at bounding box center [680, 53] width 7 height 7
click at [515, 103] on select "Automated Search Bad Parcel Complete Duplicate Parcel High Dollar Reporting In …" at bounding box center [536, 103] width 89 height 13
click at [492, 97] on select "Automated Search Bad Parcel Complete Duplicate Parcel High Dollar Reporting In …" at bounding box center [536, 103] width 89 height 13
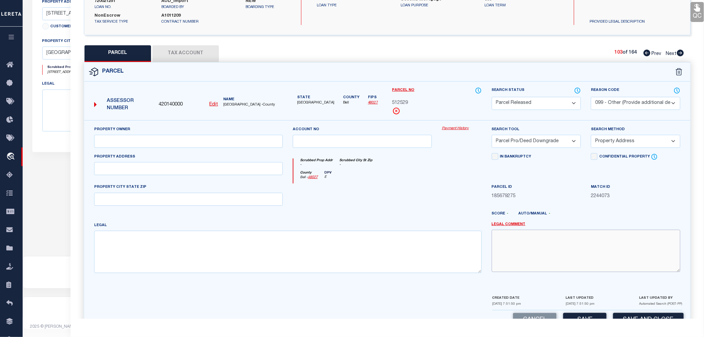
click at [531, 248] on textarea at bounding box center [586, 251] width 189 height 42
paste textarea "Parcel not needed"
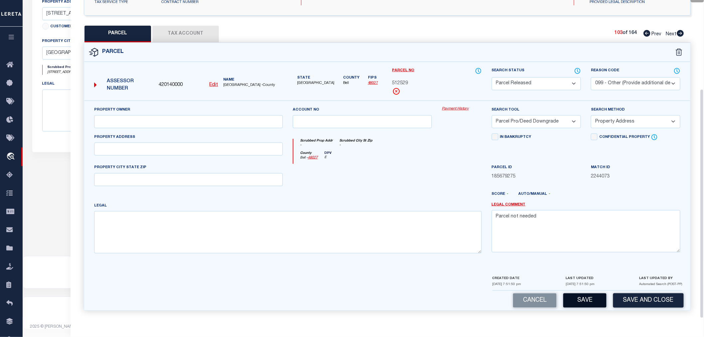
click at [584, 297] on button "Save" at bounding box center [584, 300] width 43 height 14
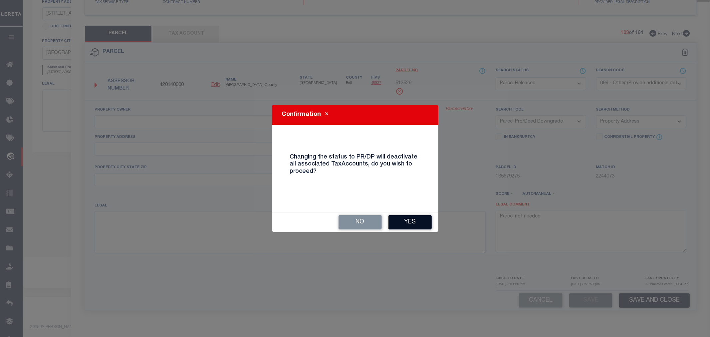
click at [403, 221] on button "Yes" at bounding box center [409, 222] width 43 height 14
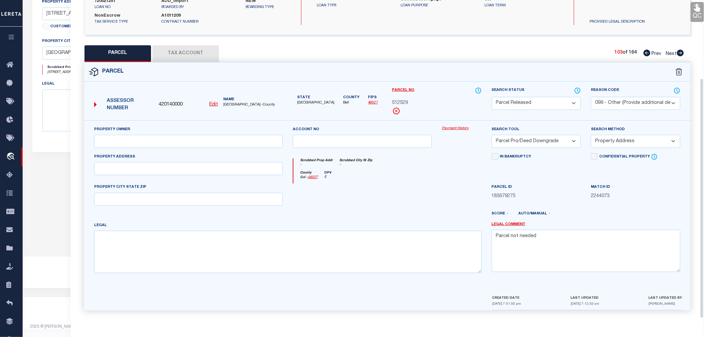
scroll to position [104, 0]
click at [680, 51] on icon at bounding box center [680, 53] width 7 height 7
click at [516, 104] on select "Automated Search Bad Parcel Complete Duplicate Parcel High Dollar Reporting In …" at bounding box center [536, 103] width 89 height 13
click at [492, 97] on select "Automated Search Bad Parcel Complete Duplicate Parcel High Dollar Reporting In …" at bounding box center [536, 103] width 89 height 13
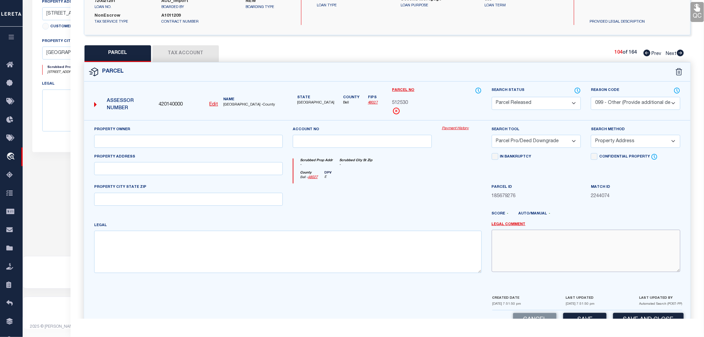
click at [508, 244] on textarea at bounding box center [586, 251] width 189 height 42
paste textarea "Parcel not needed"
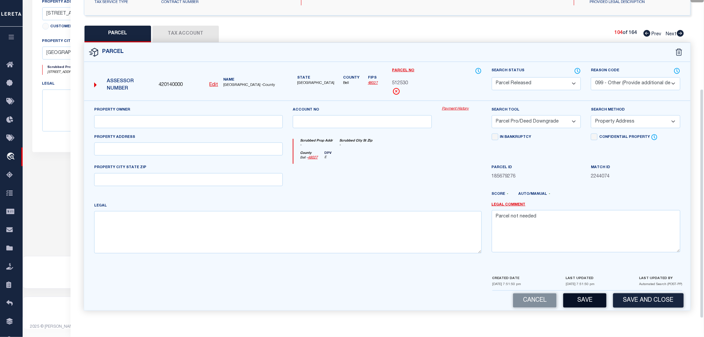
click at [582, 297] on button "Save" at bounding box center [584, 300] width 43 height 14
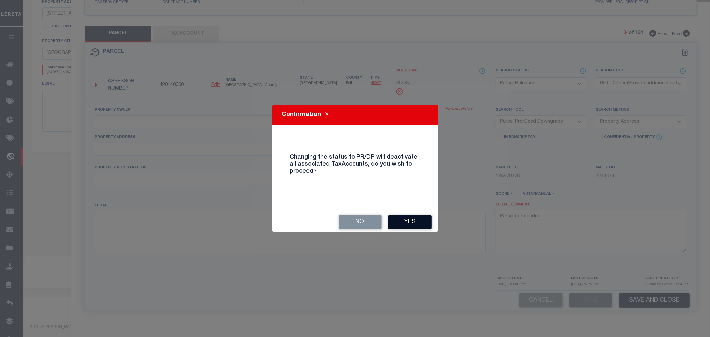
click at [411, 224] on button "Yes" at bounding box center [409, 222] width 43 height 14
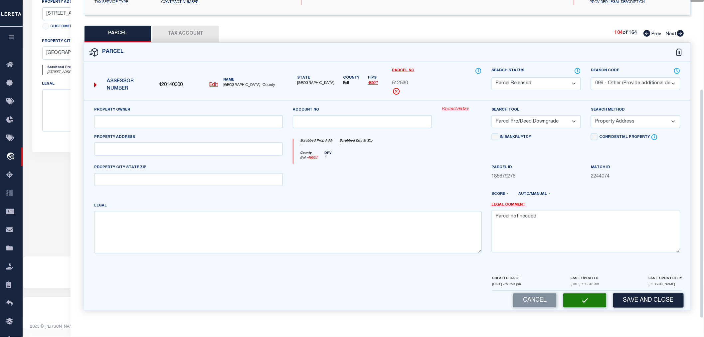
scroll to position [104, 0]
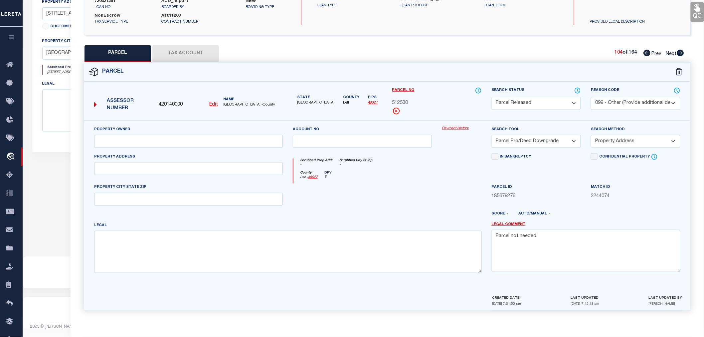
click at [678, 53] on icon at bounding box center [680, 53] width 7 height 7
click at [509, 101] on select "Automated Search Bad Parcel Complete Duplicate Parcel High Dollar Reporting In …" at bounding box center [536, 103] width 89 height 13
click at [492, 97] on select "Automated Search Bad Parcel Complete Duplicate Parcel High Dollar Reporting In …" at bounding box center [536, 103] width 89 height 13
click at [508, 248] on textarea at bounding box center [586, 251] width 189 height 42
paste textarea "Parcel not needed"
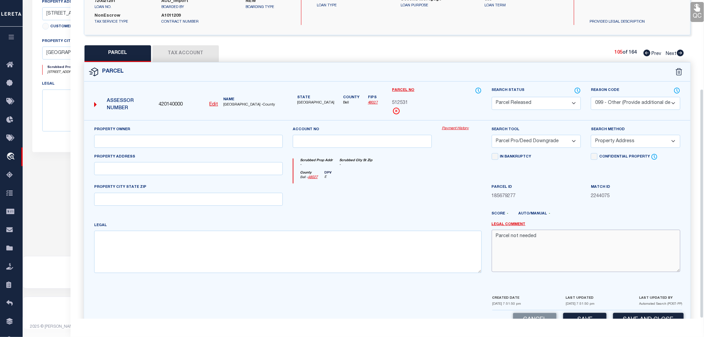
scroll to position [123, 0]
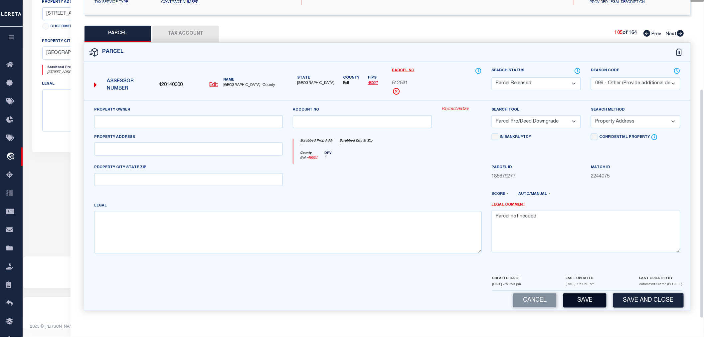
click at [579, 296] on button "Save" at bounding box center [584, 300] width 43 height 14
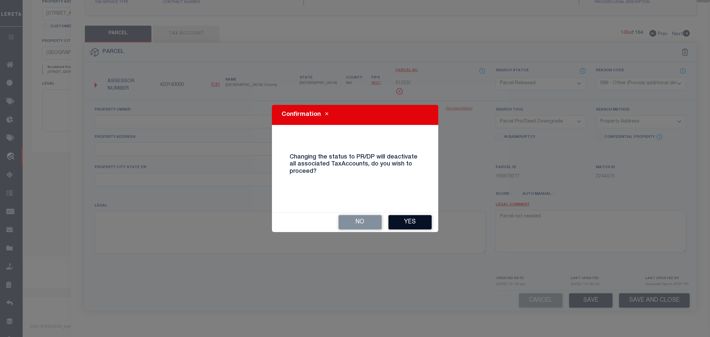
click at [410, 225] on button "Yes" at bounding box center [409, 222] width 43 height 14
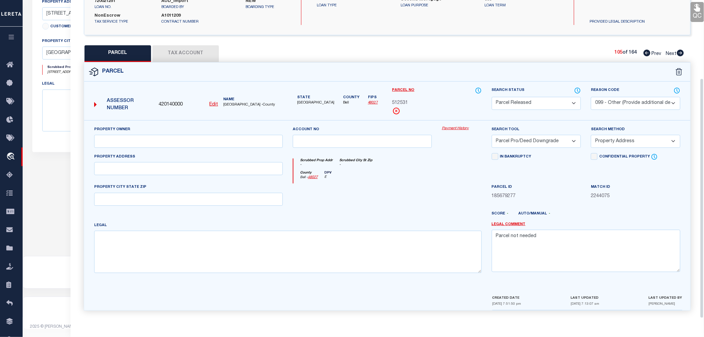
scroll to position [104, 0]
click at [680, 54] on icon at bounding box center [680, 53] width 7 height 7
click at [527, 103] on select "Automated Search Bad Parcel Complete Duplicate Parcel High Dollar Reporting In …" at bounding box center [536, 103] width 89 height 13
click at [492, 97] on select "Automated Search Bad Parcel Complete Duplicate Parcel High Dollar Reporting In …" at bounding box center [536, 103] width 89 height 13
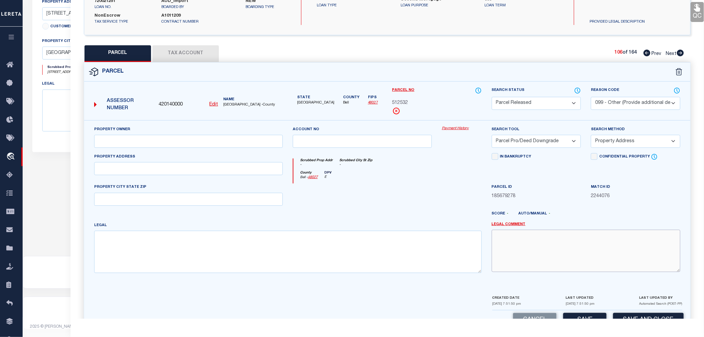
click at [503, 250] on textarea at bounding box center [586, 251] width 189 height 42
paste textarea "Parcel not needed"
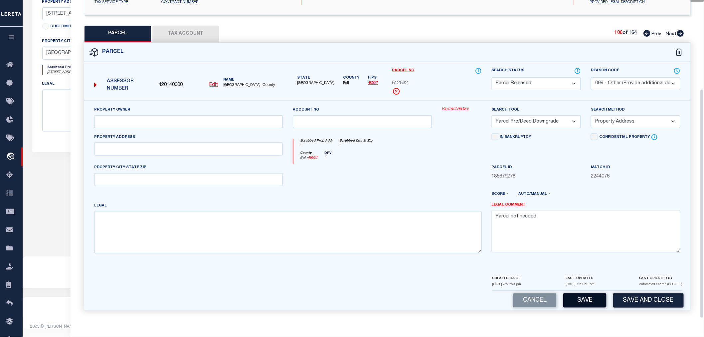
click at [580, 302] on button "Save" at bounding box center [584, 300] width 43 height 14
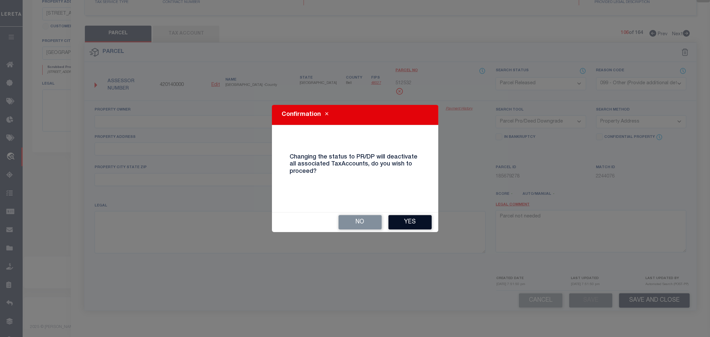
click at [411, 218] on button "Yes" at bounding box center [409, 222] width 43 height 14
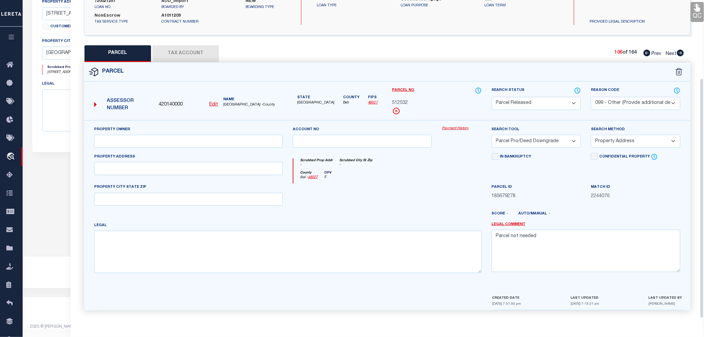
scroll to position [104, 0]
click at [681, 52] on icon at bounding box center [680, 53] width 7 height 7
click at [543, 101] on select "Automated Search Bad Parcel Complete Duplicate Parcel High Dollar Reporting In …" at bounding box center [536, 103] width 89 height 13
click at [492, 97] on select "Automated Search Bad Parcel Complete Duplicate Parcel High Dollar Reporting In …" at bounding box center [536, 103] width 89 height 13
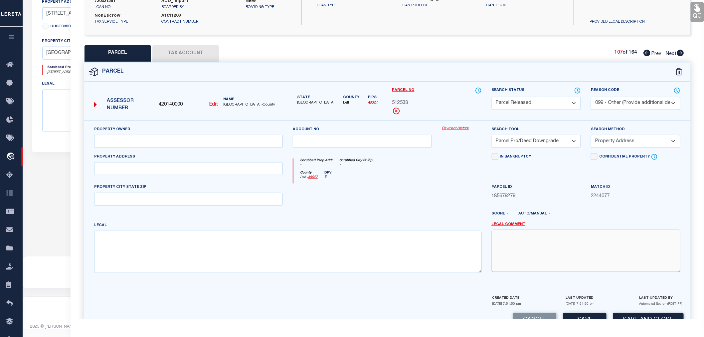
click at [511, 246] on textarea at bounding box center [586, 251] width 189 height 42
paste textarea "Parcel not needed"
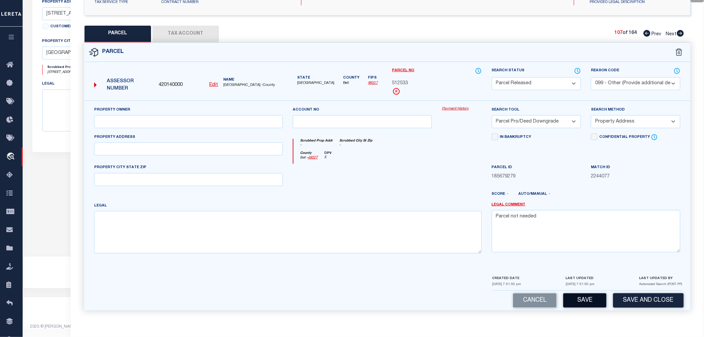
click at [583, 302] on button "Save" at bounding box center [584, 300] width 43 height 14
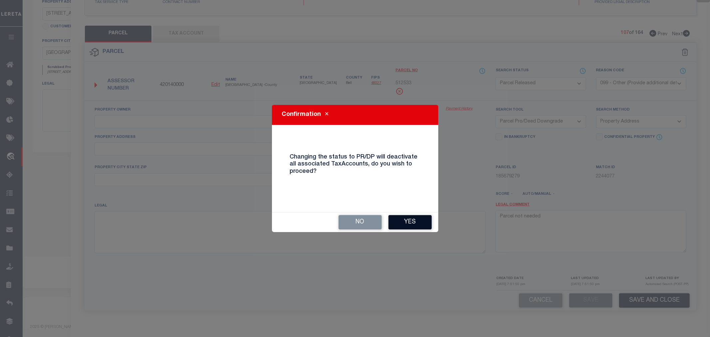
click at [412, 220] on button "Yes" at bounding box center [409, 222] width 43 height 14
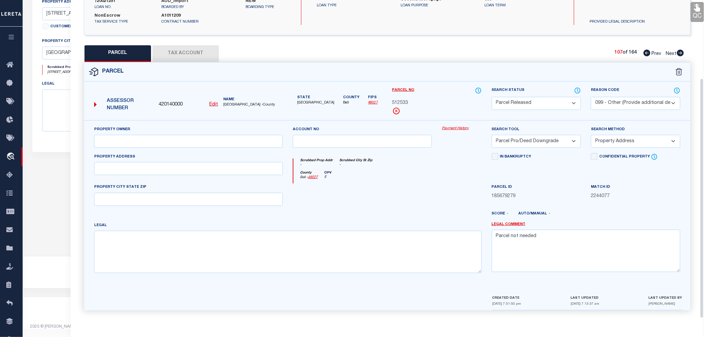
scroll to position [104, 0]
click at [677, 51] on icon at bounding box center [680, 53] width 7 height 7
click at [516, 104] on select "Automated Search Bad Parcel Complete Duplicate Parcel High Dollar Reporting In …" at bounding box center [536, 103] width 89 height 13
click at [492, 97] on select "Automated Search Bad Parcel Complete Duplicate Parcel High Dollar Reporting In …" at bounding box center [536, 103] width 89 height 13
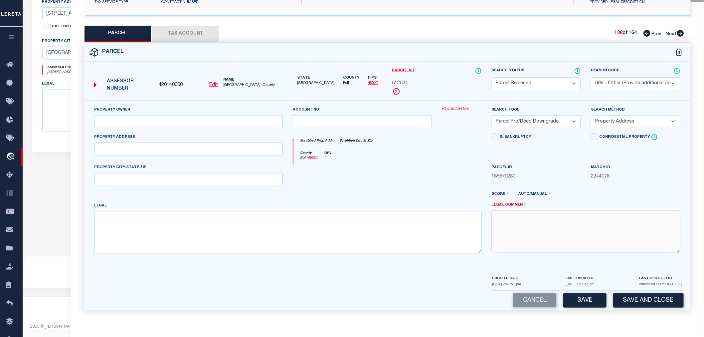
click at [523, 221] on textarea at bounding box center [586, 231] width 189 height 42
paste textarea "Parcel not needed"
click at [584, 304] on button "Save" at bounding box center [584, 300] width 43 height 14
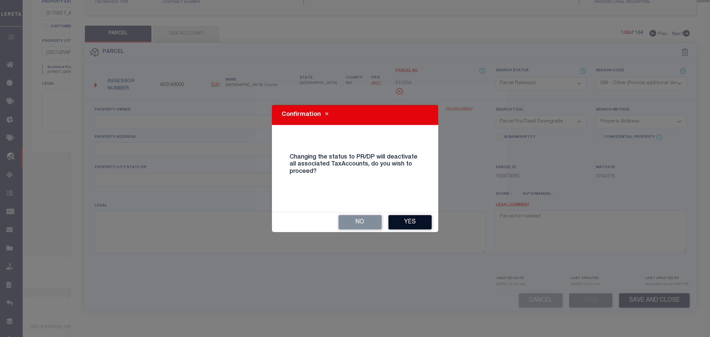
click at [397, 224] on button "Yes" at bounding box center [409, 222] width 43 height 14
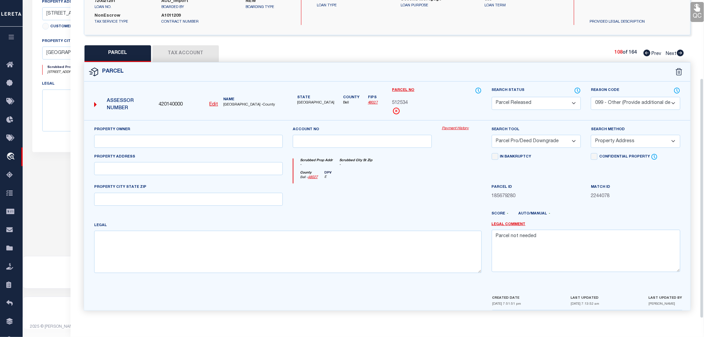
scroll to position [104, 0]
click at [681, 54] on icon at bounding box center [680, 53] width 7 height 7
click at [522, 104] on select "Automated Search Bad Parcel Complete Duplicate Parcel High Dollar Reporting In …" at bounding box center [536, 103] width 89 height 13
click at [492, 97] on select "Automated Search Bad Parcel Complete Duplicate Parcel High Dollar Reporting In …" at bounding box center [536, 103] width 89 height 13
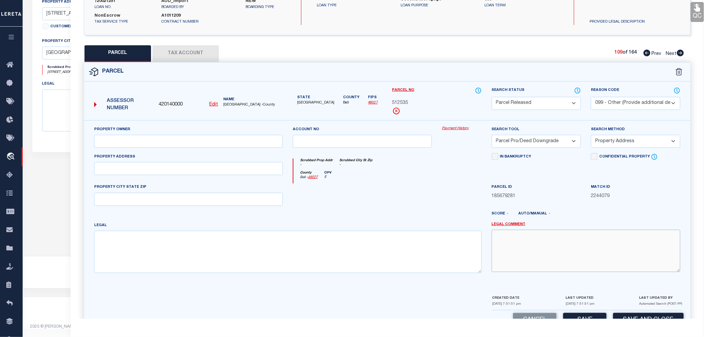
click at [502, 250] on textarea at bounding box center [586, 251] width 189 height 42
paste textarea "Parcel not needed"
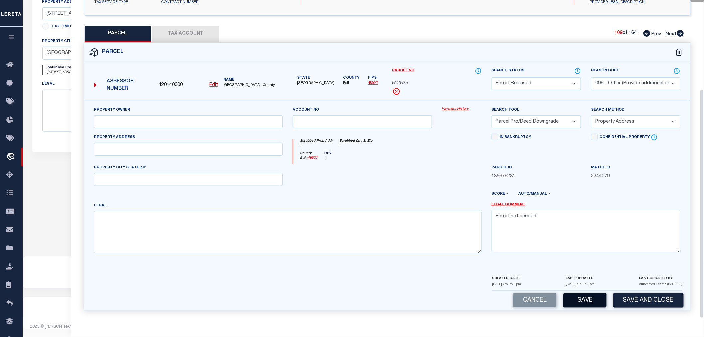
click at [584, 297] on button "Save" at bounding box center [584, 300] width 43 height 14
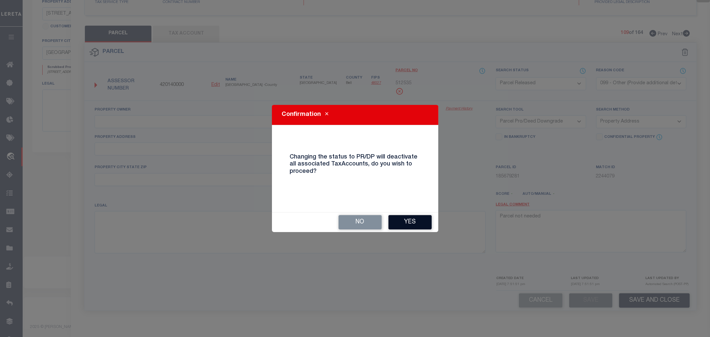
click at [416, 219] on button "Yes" at bounding box center [409, 222] width 43 height 14
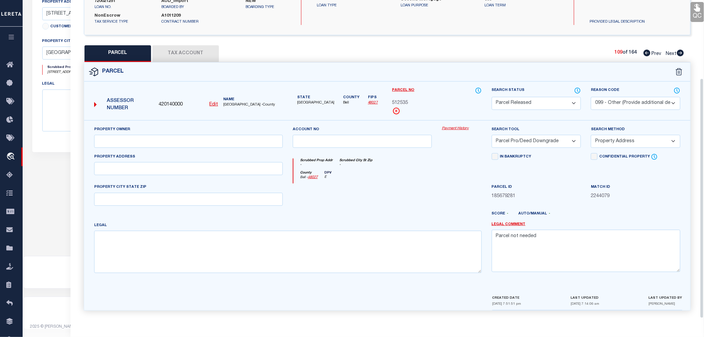
scroll to position [104, 0]
click at [681, 51] on icon at bounding box center [680, 53] width 7 height 7
click at [509, 103] on select "Automated Search Bad Parcel Complete Duplicate Parcel High Dollar Reporting In …" at bounding box center [536, 103] width 89 height 13
click at [492, 97] on select "Automated Search Bad Parcel Complete Duplicate Parcel High Dollar Reporting In …" at bounding box center [536, 103] width 89 height 13
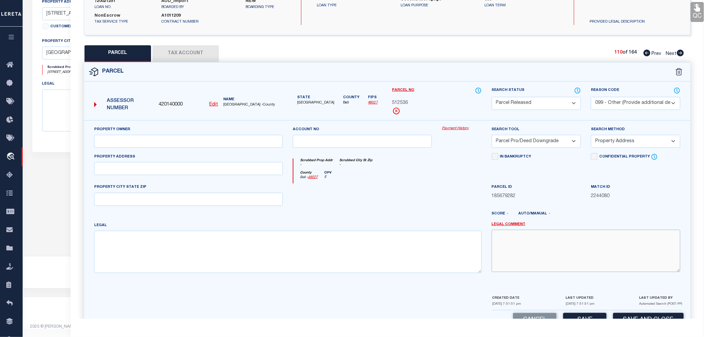
click at [520, 248] on textarea at bounding box center [586, 251] width 189 height 42
paste textarea "Parcel not needed"
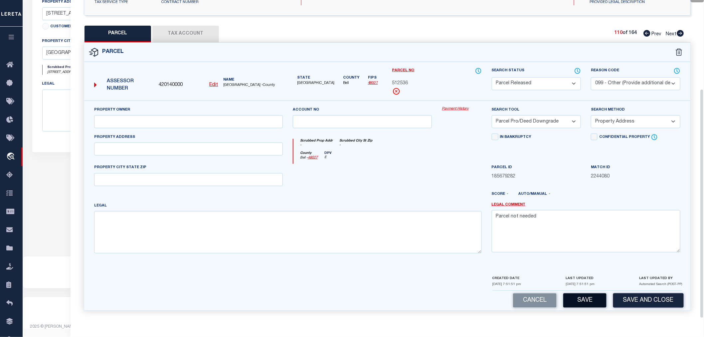
click at [581, 296] on button "Save" at bounding box center [584, 300] width 43 height 14
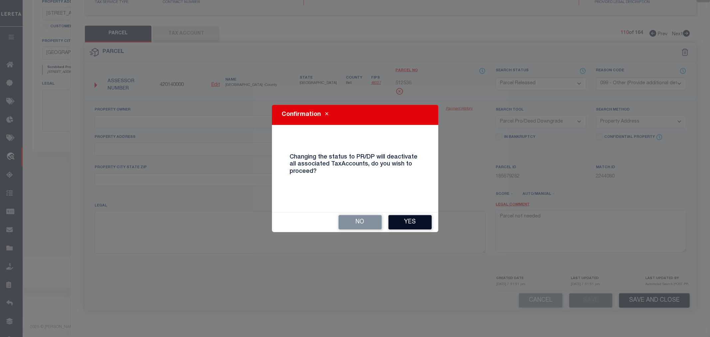
click at [405, 222] on button "Yes" at bounding box center [409, 222] width 43 height 14
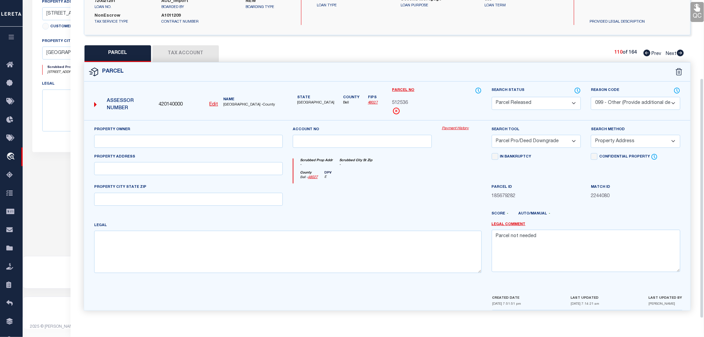
scroll to position [104, 0]
click at [678, 52] on icon at bounding box center [680, 53] width 7 height 7
click at [525, 102] on select "Automated Search Bad Parcel Complete Duplicate Parcel High Dollar Reporting In …" at bounding box center [536, 103] width 89 height 13
click at [492, 97] on select "Automated Search Bad Parcel Complete Duplicate Parcel High Dollar Reporting In …" at bounding box center [536, 103] width 89 height 13
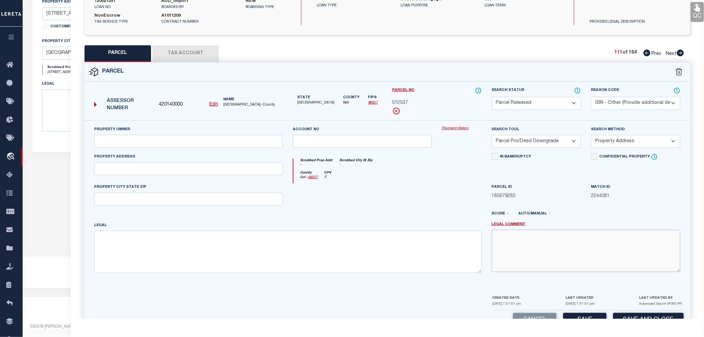
click at [524, 237] on textarea at bounding box center [586, 251] width 189 height 42
paste textarea "Parcel not needed"
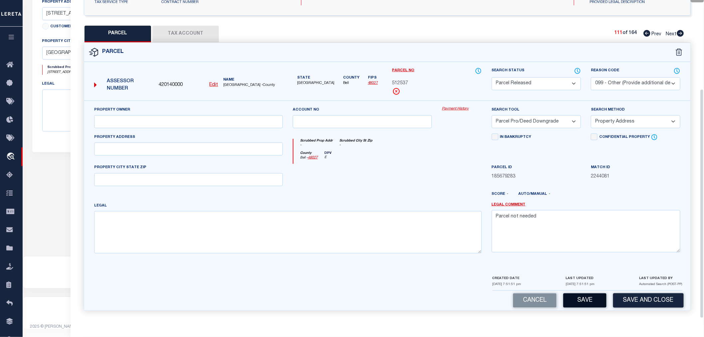
click at [588, 299] on button "Save" at bounding box center [584, 300] width 43 height 14
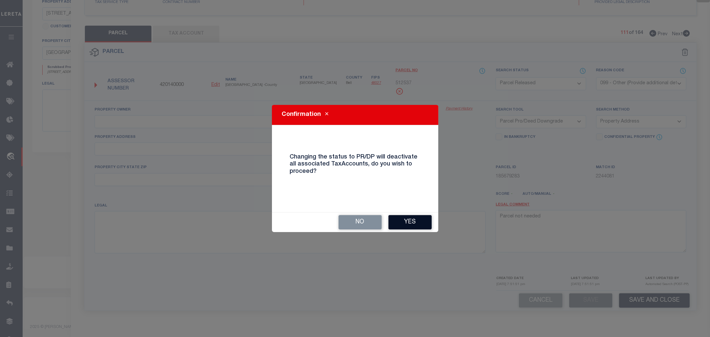
click at [417, 221] on button "Yes" at bounding box center [409, 222] width 43 height 14
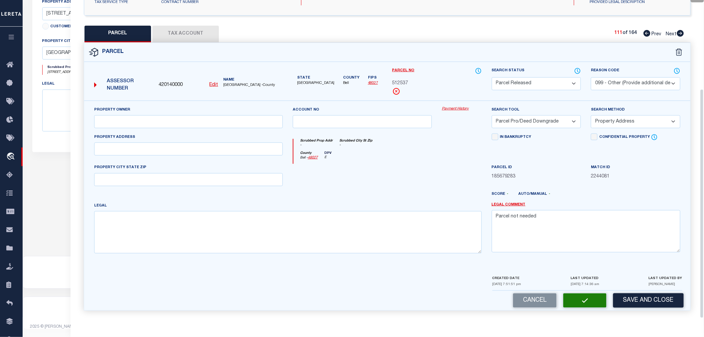
scroll to position [104, 0]
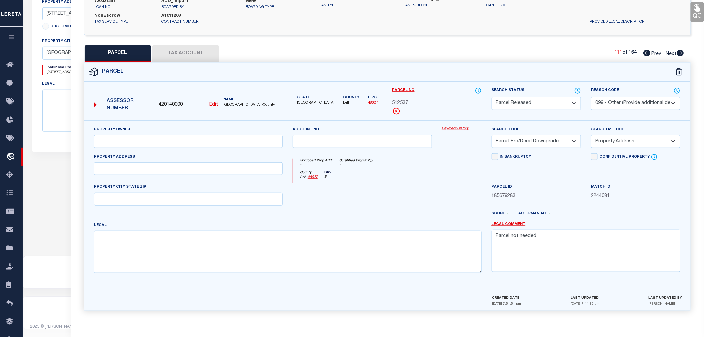
click at [679, 54] on icon at bounding box center [680, 53] width 7 height 7
click at [511, 104] on select "Automated Search Bad Parcel Complete Duplicate Parcel High Dollar Reporting In …" at bounding box center [536, 103] width 89 height 13
click at [492, 97] on select "Automated Search Bad Parcel Complete Duplicate Parcel High Dollar Reporting In …" at bounding box center [536, 103] width 89 height 13
click at [506, 245] on textarea at bounding box center [586, 251] width 189 height 42
paste textarea "Parcel not needed"
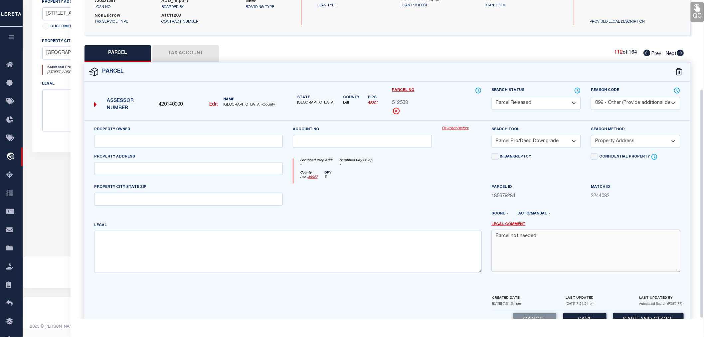
scroll to position [123, 0]
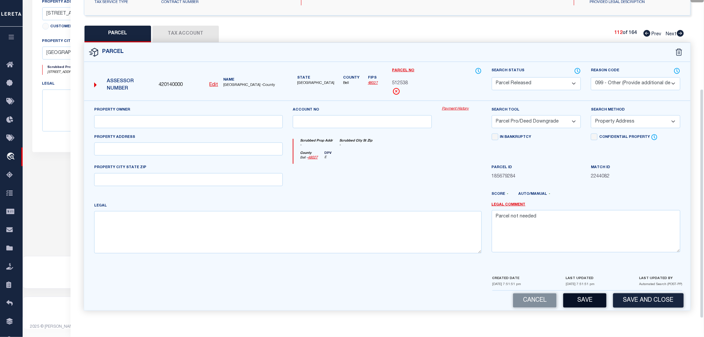
click at [578, 298] on button "Save" at bounding box center [584, 300] width 43 height 14
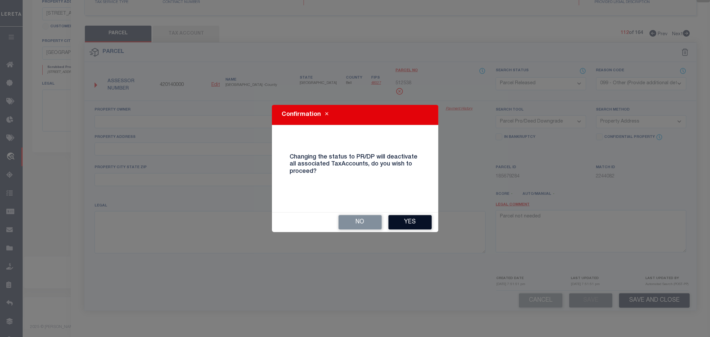
click at [419, 218] on button "Yes" at bounding box center [409, 222] width 43 height 14
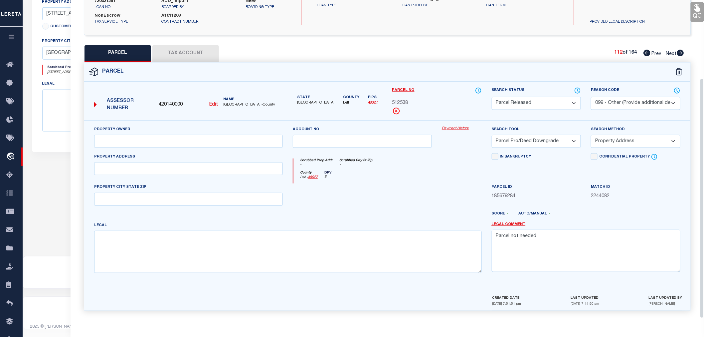
scroll to position [104, 0]
click at [677, 52] on icon at bounding box center [680, 53] width 7 height 7
click at [508, 102] on select "Automated Search Bad Parcel Complete Duplicate Parcel High Dollar Reporting In …" at bounding box center [536, 103] width 89 height 13
click at [492, 97] on select "Automated Search Bad Parcel Complete Duplicate Parcel High Dollar Reporting In …" at bounding box center [536, 103] width 89 height 13
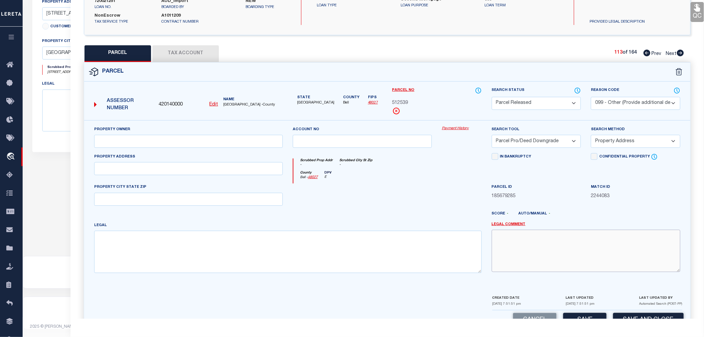
click at [505, 243] on textarea at bounding box center [586, 251] width 189 height 42
paste textarea "Parcel not needed"
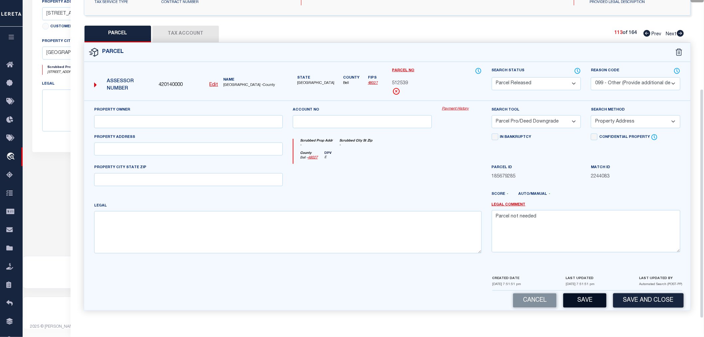
click at [580, 298] on button "Save" at bounding box center [584, 300] width 43 height 14
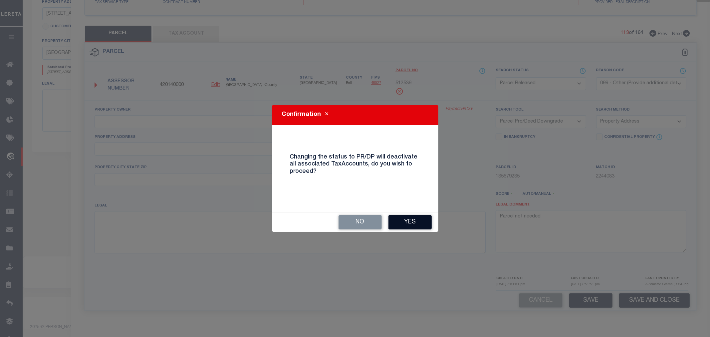
click at [398, 225] on button "Yes" at bounding box center [409, 222] width 43 height 14
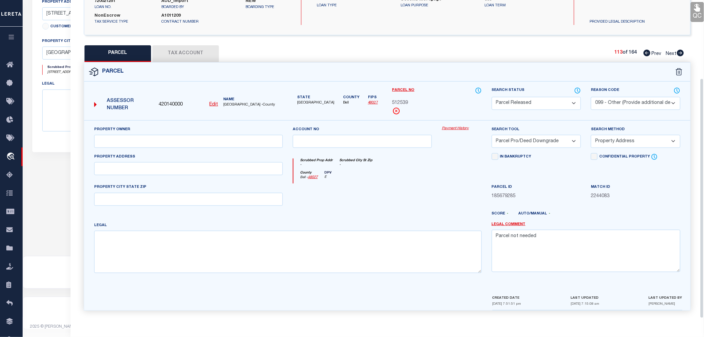
scroll to position [104, 0]
click at [681, 52] on icon at bounding box center [680, 53] width 7 height 7
click at [523, 101] on select "Automated Search Bad Parcel Complete Duplicate Parcel High Dollar Reporting In …" at bounding box center [536, 103] width 89 height 13
click at [492, 97] on select "Automated Search Bad Parcel Complete Duplicate Parcel High Dollar Reporting In …" at bounding box center [536, 103] width 89 height 13
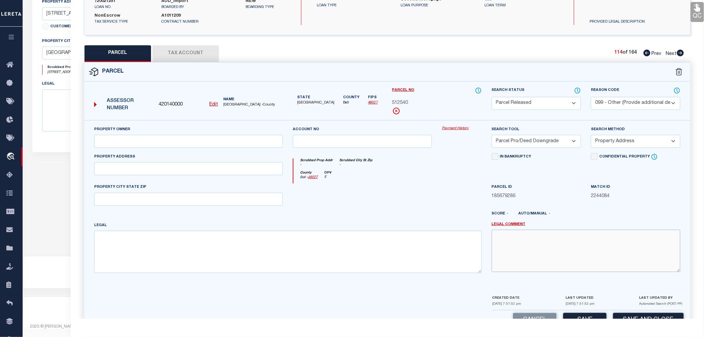
click at [524, 241] on textarea at bounding box center [586, 251] width 189 height 42
paste textarea "Parcel not needed"
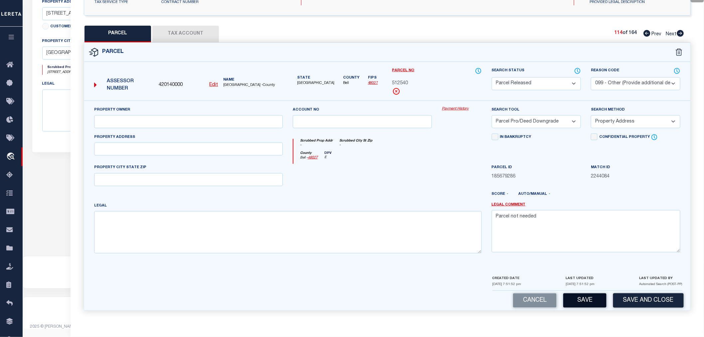
click at [585, 298] on button "Save" at bounding box center [584, 300] width 43 height 14
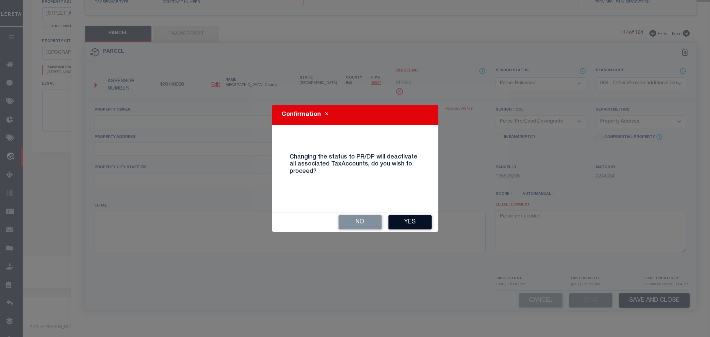
click at [403, 222] on button "Yes" at bounding box center [409, 222] width 43 height 14
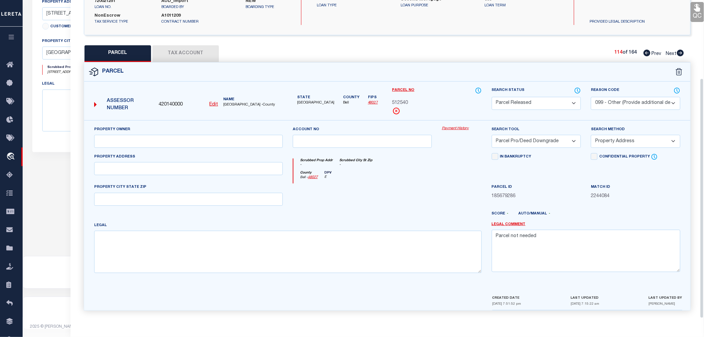
scroll to position [104, 0]
click at [681, 50] on icon at bounding box center [680, 53] width 7 height 7
click at [519, 98] on select "Automated Search Bad Parcel Complete Duplicate Parcel High Dollar Reporting In …" at bounding box center [536, 103] width 89 height 13
click at [492, 97] on select "Automated Search Bad Parcel Complete Duplicate Parcel High Dollar Reporting In …" at bounding box center [536, 103] width 89 height 13
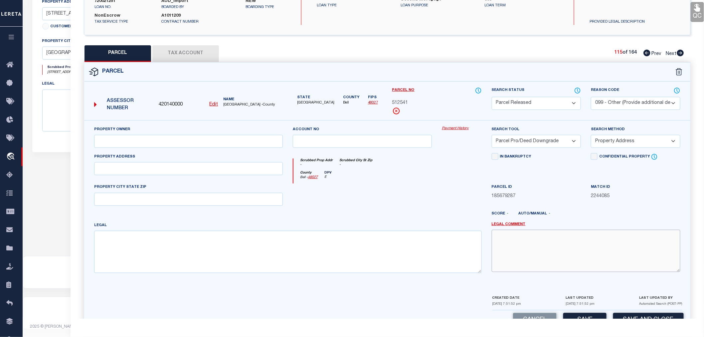
click at [520, 250] on textarea at bounding box center [586, 251] width 189 height 42
paste textarea "Parcel not needed"
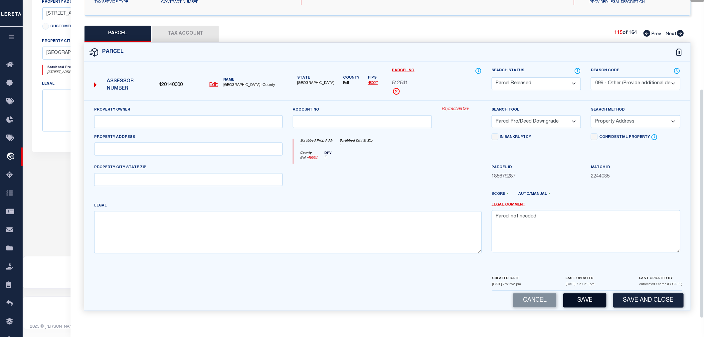
click at [585, 298] on button "Save" at bounding box center [584, 300] width 43 height 14
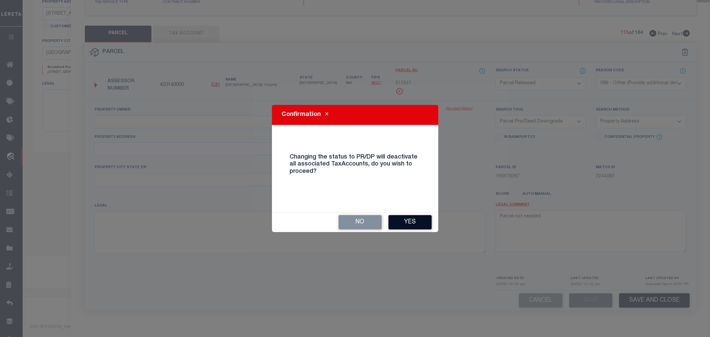
click at [405, 220] on button "Yes" at bounding box center [409, 222] width 43 height 14
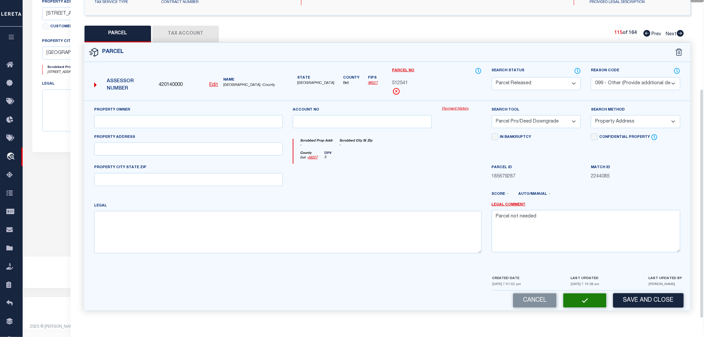
scroll to position [104, 0]
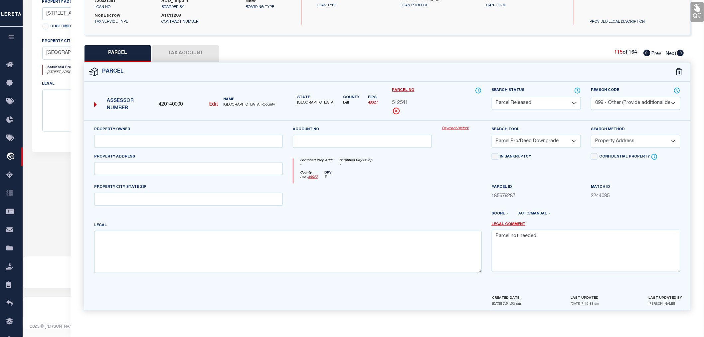
click at [681, 52] on icon at bounding box center [680, 53] width 7 height 7
click at [516, 104] on select "Automated Search Bad Parcel Complete Duplicate Parcel High Dollar Reporting In …" at bounding box center [536, 103] width 89 height 13
click at [492, 97] on select "Automated Search Bad Parcel Complete Duplicate Parcel High Dollar Reporting In …" at bounding box center [536, 103] width 89 height 13
click at [508, 241] on textarea at bounding box center [586, 251] width 189 height 42
paste textarea "Parcel not needed"
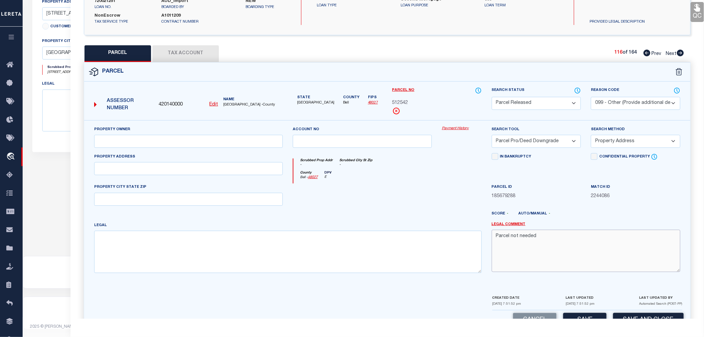
scroll to position [123, 0]
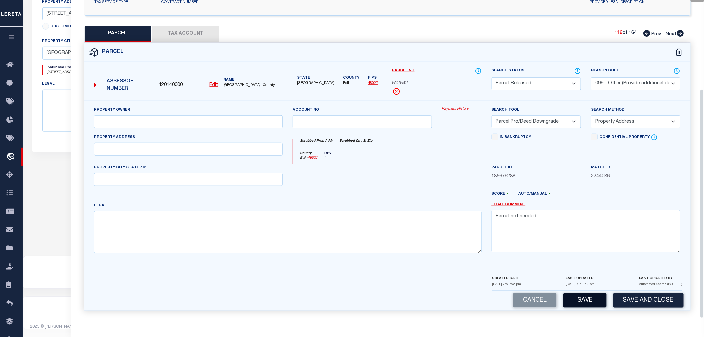
click at [578, 296] on button "Save" at bounding box center [584, 300] width 43 height 14
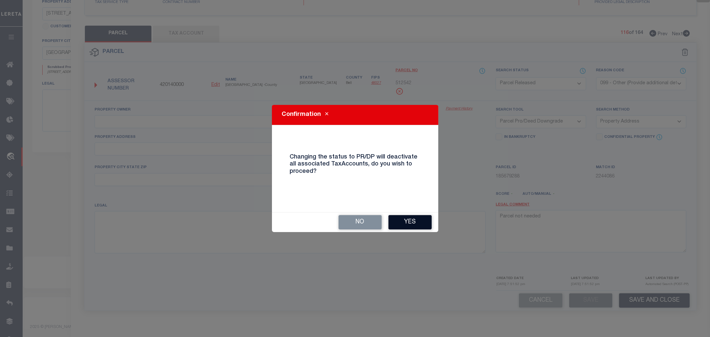
click at [399, 225] on button "Yes" at bounding box center [409, 222] width 43 height 14
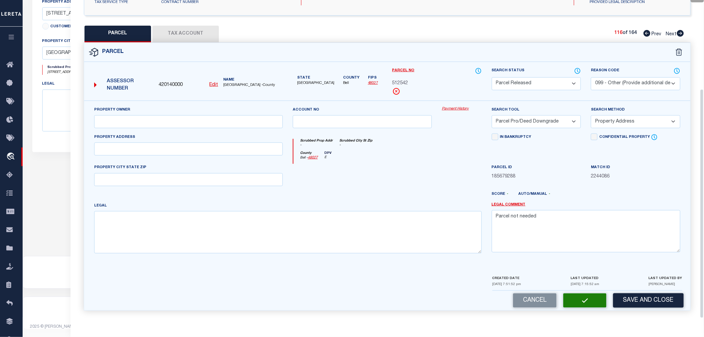
scroll to position [104, 0]
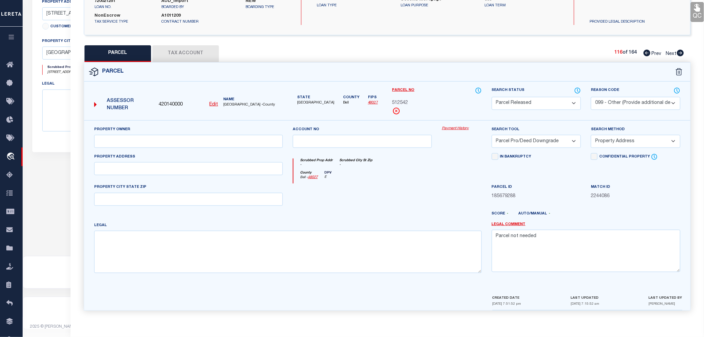
click at [679, 53] on icon at bounding box center [680, 53] width 7 height 7
click at [526, 103] on select "Automated Search Bad Parcel Complete Duplicate Parcel High Dollar Reporting In …" at bounding box center [536, 103] width 89 height 13
click at [492, 97] on select "Automated Search Bad Parcel Complete Duplicate Parcel High Dollar Reporting In …" at bounding box center [536, 103] width 89 height 13
click at [540, 239] on textarea at bounding box center [586, 251] width 189 height 42
paste textarea "Parcel not needed"
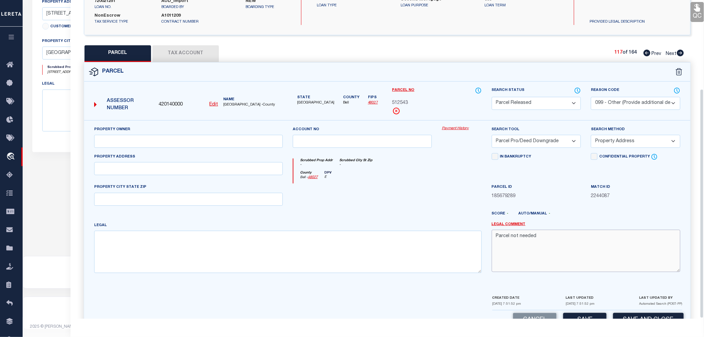
scroll to position [123, 0]
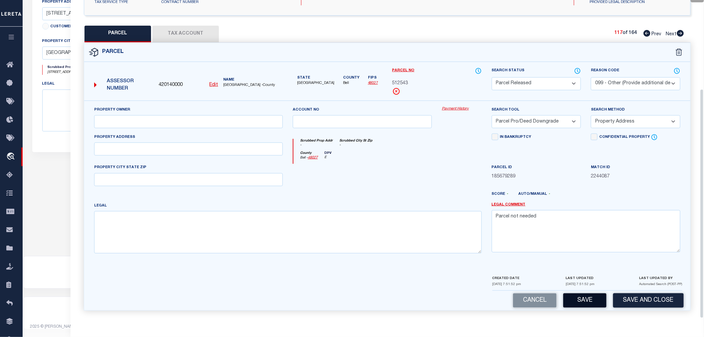
click at [586, 297] on button "Save" at bounding box center [584, 300] width 43 height 14
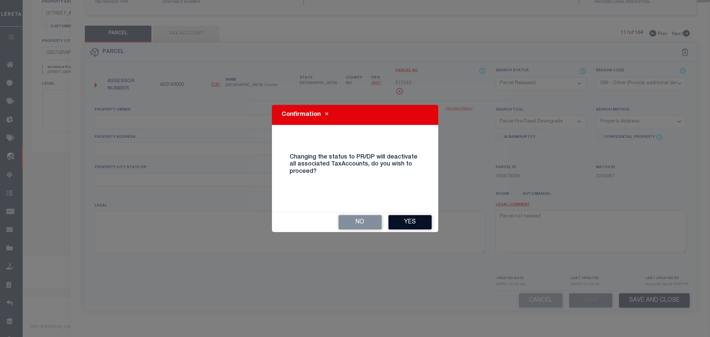
click at [414, 218] on button "Yes" at bounding box center [409, 222] width 43 height 14
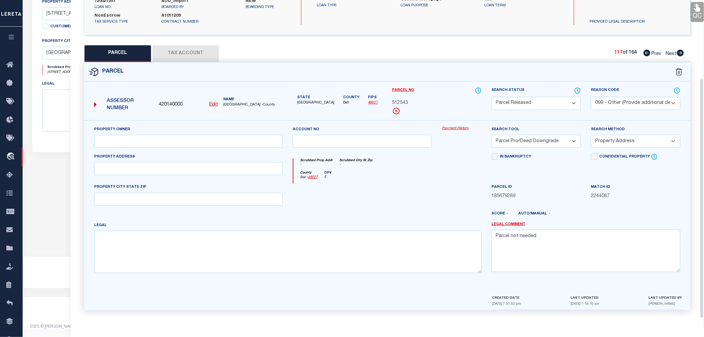
scroll to position [104, 0]
click at [680, 54] on icon at bounding box center [680, 53] width 7 height 7
click at [538, 101] on select "Automated Search Bad Parcel Complete Duplicate Parcel High Dollar Reporting In …" at bounding box center [536, 103] width 89 height 13
click at [492, 97] on select "Automated Search Bad Parcel Complete Duplicate Parcel High Dollar Reporting In …" at bounding box center [536, 103] width 89 height 13
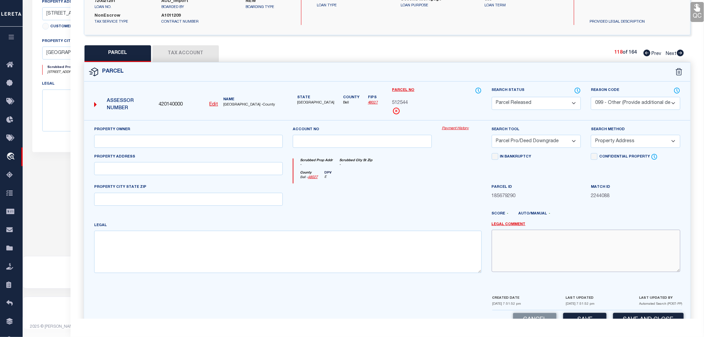
click at [534, 247] on textarea at bounding box center [586, 251] width 189 height 42
paste textarea "Parcel not needed"
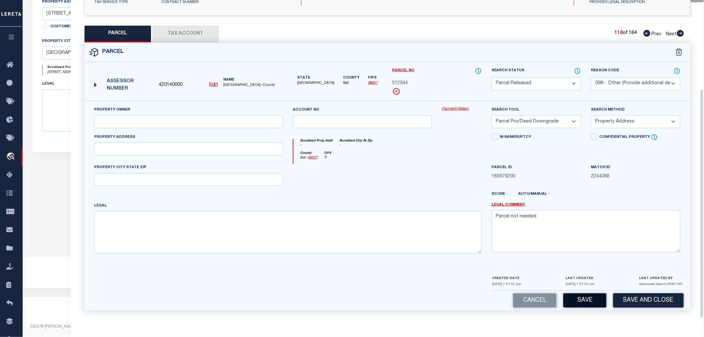
click at [583, 301] on button "Save" at bounding box center [584, 300] width 43 height 14
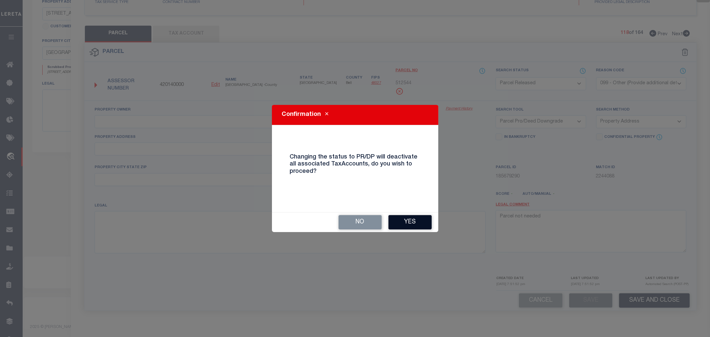
click at [411, 220] on button "Yes" at bounding box center [409, 222] width 43 height 14
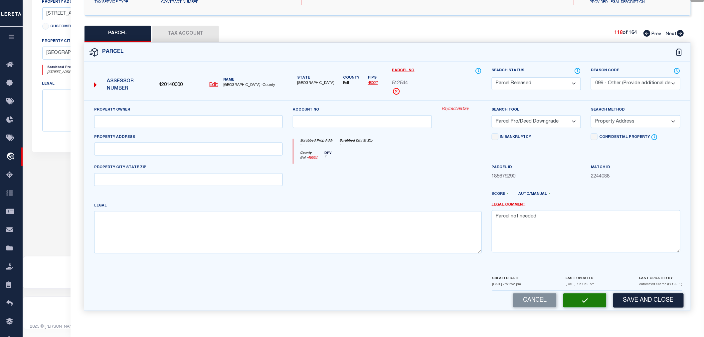
scroll to position [12, 0]
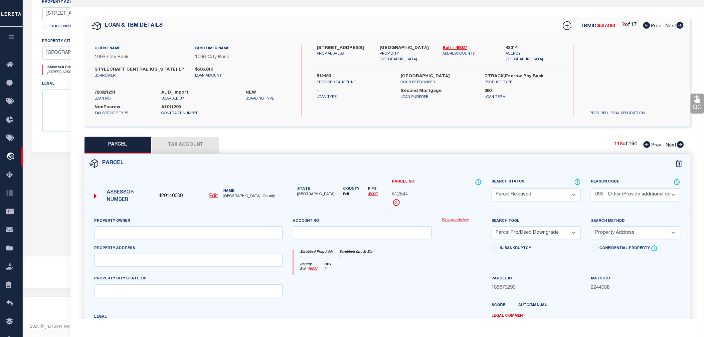
click at [678, 145] on icon at bounding box center [680, 144] width 7 height 7
click at [525, 193] on select "Automated Search Bad Parcel Complete Duplicate Parcel High Dollar Reporting In …" at bounding box center [536, 194] width 89 height 13
click at [492, 188] on select "Automated Search Bad Parcel Complete Duplicate Parcel High Dollar Reporting In …" at bounding box center [536, 194] width 89 height 13
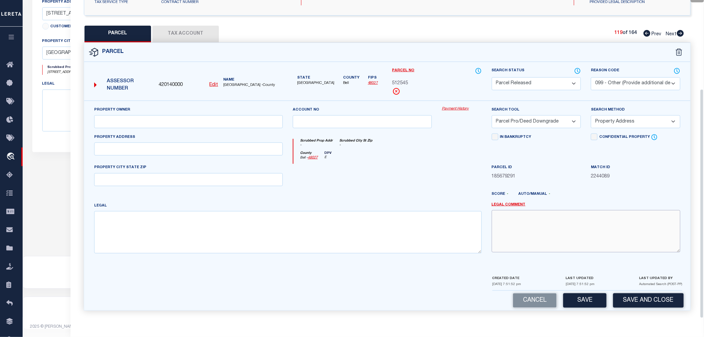
click at [520, 231] on textarea at bounding box center [586, 231] width 189 height 42
paste textarea "Parcel not needed"
click at [590, 303] on button "Save" at bounding box center [584, 300] width 43 height 14
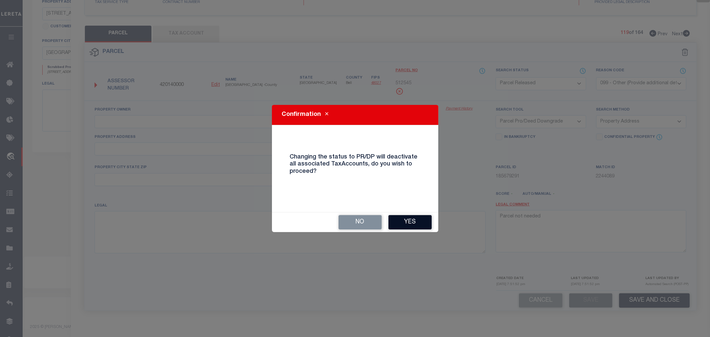
click at [413, 218] on button "Yes" at bounding box center [409, 222] width 43 height 14
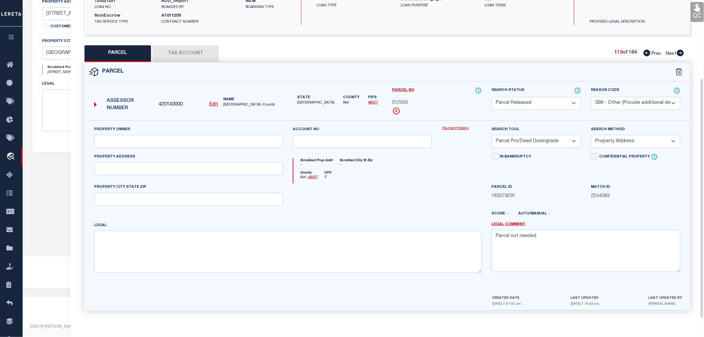
scroll to position [104, 0]
click at [680, 51] on icon at bounding box center [680, 53] width 7 height 7
click at [533, 104] on select "Automated Search Bad Parcel Complete Duplicate Parcel High Dollar Reporting In …" at bounding box center [536, 103] width 89 height 13
click at [492, 97] on select "Automated Search Bad Parcel Complete Duplicate Parcel High Dollar Reporting In …" at bounding box center [536, 103] width 89 height 13
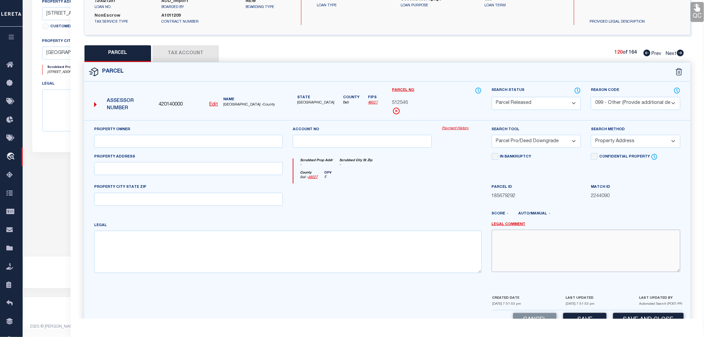
click at [513, 249] on textarea at bounding box center [586, 251] width 189 height 42
paste textarea "Parcel not needed"
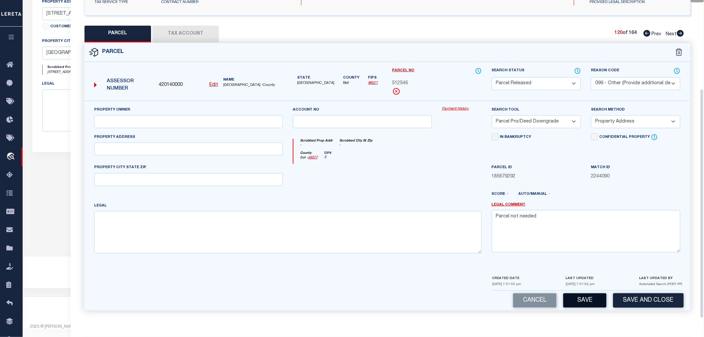
click at [572, 296] on button "Save" at bounding box center [584, 300] width 43 height 14
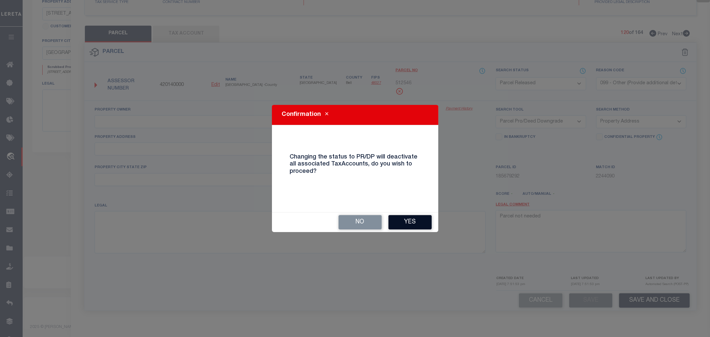
click at [409, 219] on button "Yes" at bounding box center [409, 222] width 43 height 14
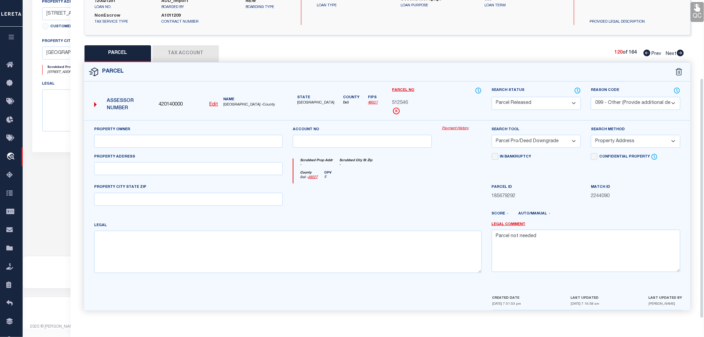
scroll to position [104, 0]
click at [679, 54] on icon at bounding box center [680, 53] width 7 height 7
click at [540, 98] on select "Automated Search Bad Parcel Complete Duplicate Parcel High Dollar Reporting In …" at bounding box center [536, 103] width 89 height 13
click at [492, 97] on select "Automated Search Bad Parcel Complete Duplicate Parcel High Dollar Reporting In …" at bounding box center [536, 103] width 89 height 13
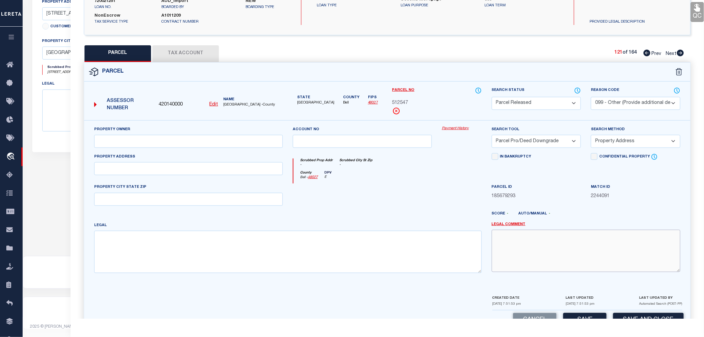
click at [542, 249] on textarea at bounding box center [586, 251] width 189 height 42
paste textarea "Parcel not needed"
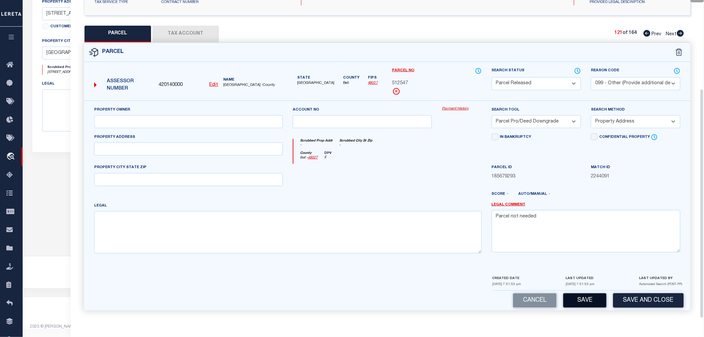
click at [586, 303] on button "Save" at bounding box center [584, 300] width 43 height 14
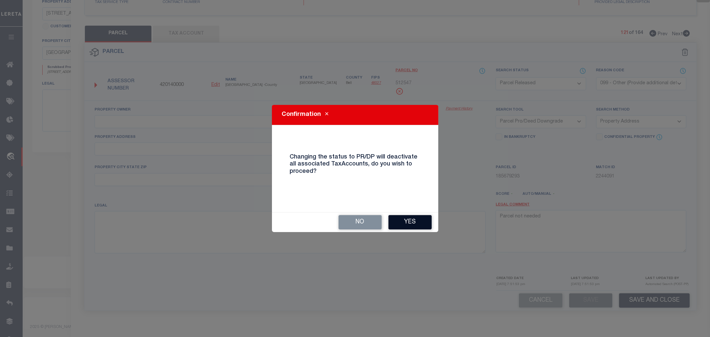
click at [411, 222] on button "Yes" at bounding box center [409, 222] width 43 height 14
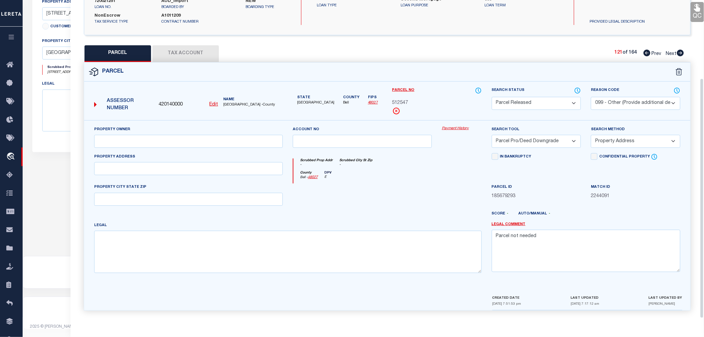
scroll to position [104, 0]
click at [682, 51] on icon at bounding box center [680, 53] width 7 height 7
click at [505, 104] on select "Automated Search Bad Parcel Complete Duplicate Parcel High Dollar Reporting In …" at bounding box center [536, 103] width 89 height 13
click at [492, 97] on select "Automated Search Bad Parcel Complete Duplicate Parcel High Dollar Reporting In …" at bounding box center [536, 103] width 89 height 13
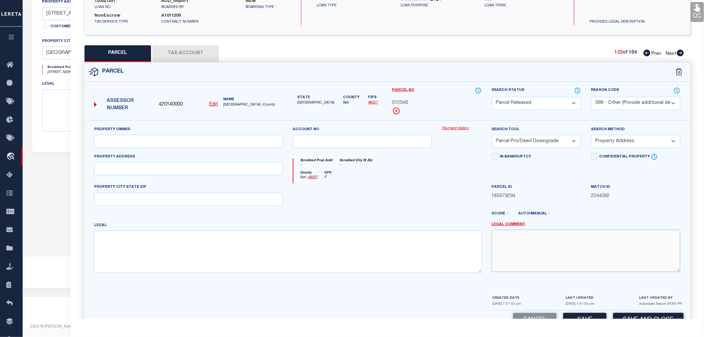
click at [519, 247] on textarea at bounding box center [586, 251] width 189 height 42
paste textarea "Parcel not needed"
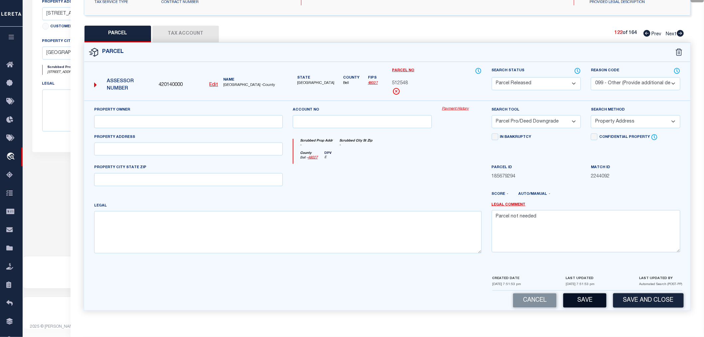
click at [578, 300] on button "Save" at bounding box center [584, 300] width 43 height 14
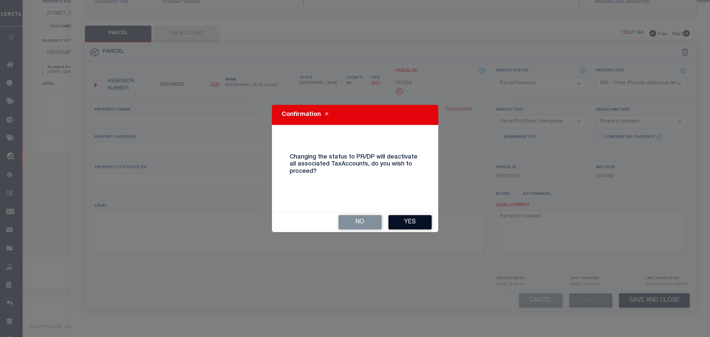
click at [407, 222] on button "Yes" at bounding box center [409, 222] width 43 height 14
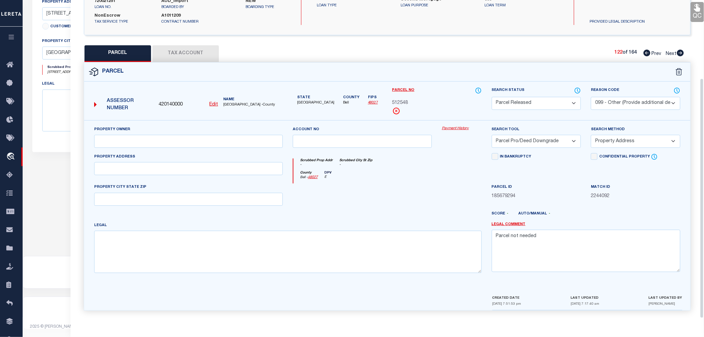
scroll to position [104, 0]
click at [679, 51] on icon at bounding box center [680, 53] width 7 height 7
click at [532, 102] on select "Automated Search Bad Parcel Complete Duplicate Parcel High Dollar Reporting In …" at bounding box center [536, 103] width 89 height 13
click at [492, 97] on select "Automated Search Bad Parcel Complete Duplicate Parcel High Dollar Reporting In …" at bounding box center [536, 103] width 89 height 13
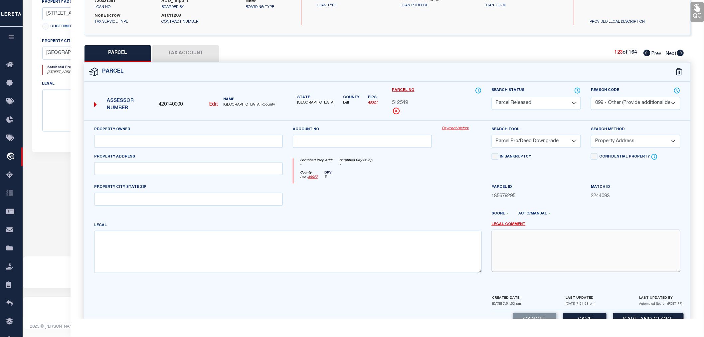
click at [532, 256] on textarea at bounding box center [586, 251] width 189 height 42
paste textarea "Parcel not needed"
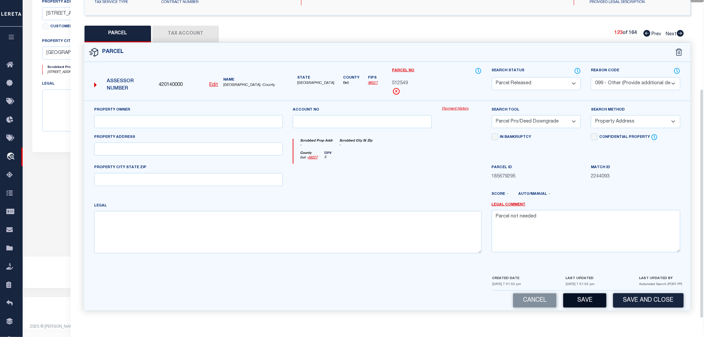
click at [589, 302] on button "Save" at bounding box center [584, 300] width 43 height 14
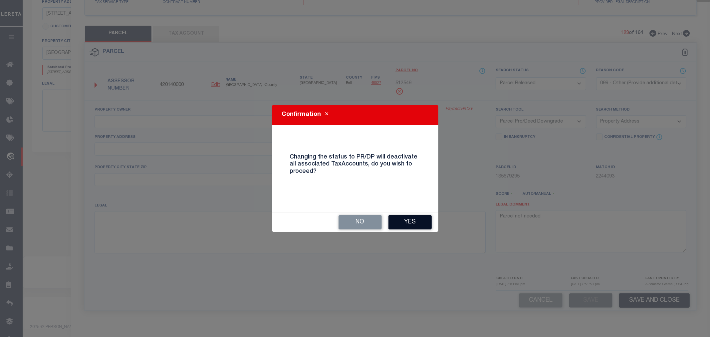
click at [425, 217] on button "Yes" at bounding box center [409, 222] width 43 height 14
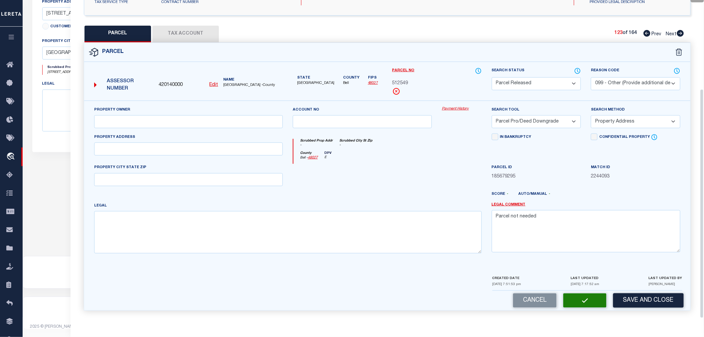
scroll to position [104, 0]
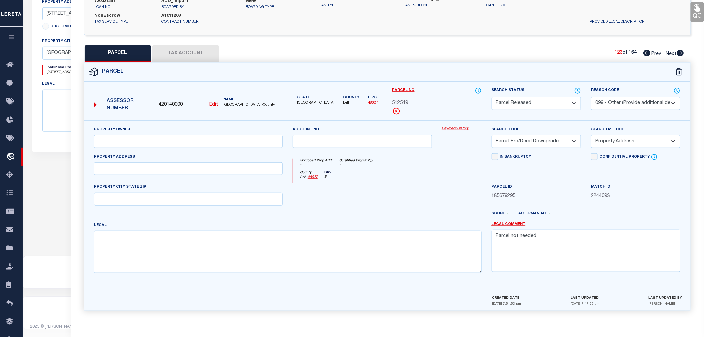
click at [683, 54] on icon at bounding box center [680, 53] width 7 height 7
click at [520, 102] on select "Automated Search Bad Parcel Complete Duplicate Parcel High Dollar Reporting In …" at bounding box center [536, 103] width 89 height 13
click at [492, 97] on select "Automated Search Bad Parcel Complete Duplicate Parcel High Dollar Reporting In …" at bounding box center [536, 103] width 89 height 13
click at [536, 251] on textarea at bounding box center [586, 251] width 189 height 42
paste textarea "Parcel not needed"
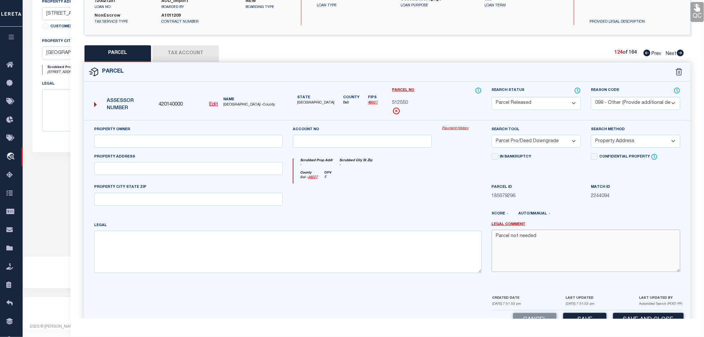
scroll to position [123, 0]
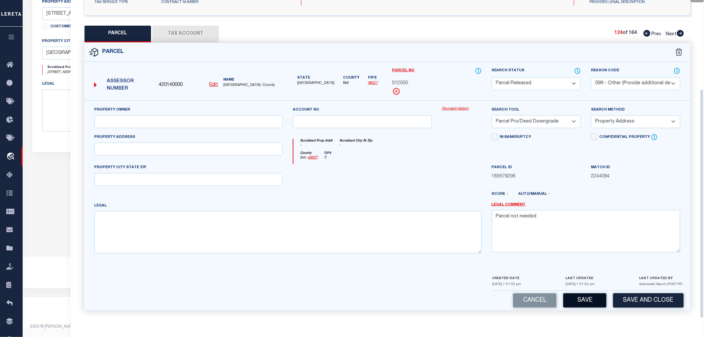
click at [582, 300] on button "Save" at bounding box center [584, 300] width 43 height 14
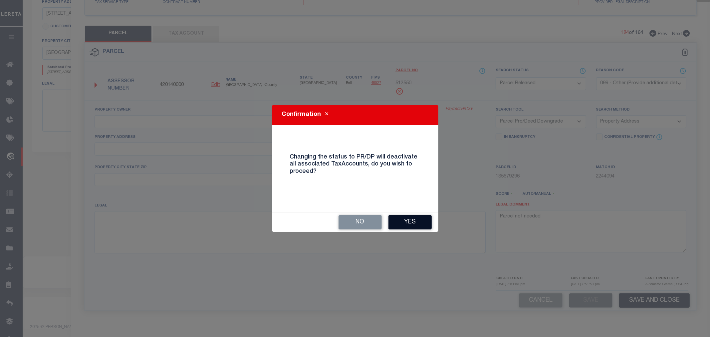
click at [416, 220] on button "Yes" at bounding box center [409, 222] width 43 height 14
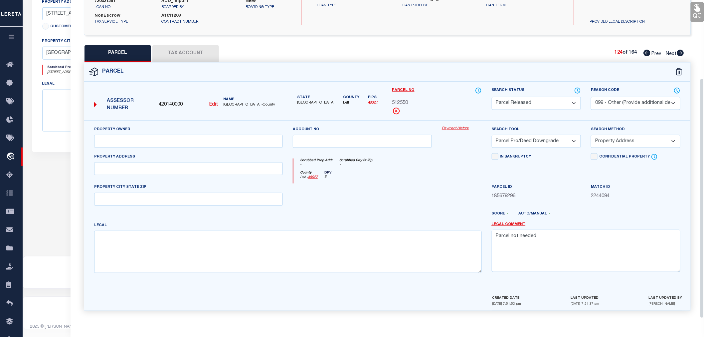
scroll to position [104, 0]
click at [680, 50] on link "Next" at bounding box center [675, 52] width 18 height 5
click at [530, 106] on select "Automated Search Bad Parcel Complete Duplicate Parcel High Dollar Reporting In …" at bounding box center [536, 103] width 89 height 13
click at [492, 97] on select "Automated Search Bad Parcel Complete Duplicate Parcel High Dollar Reporting In …" at bounding box center [536, 103] width 89 height 13
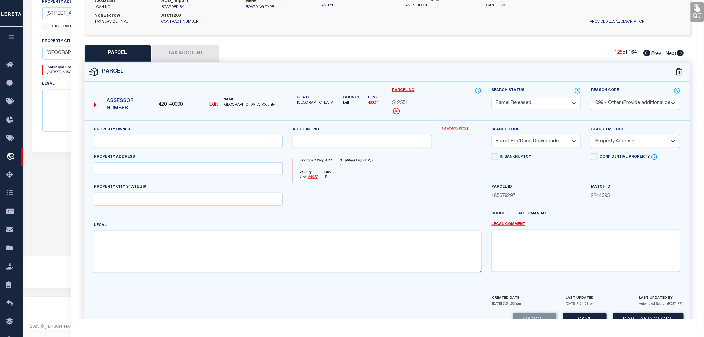
scroll to position [123, 0]
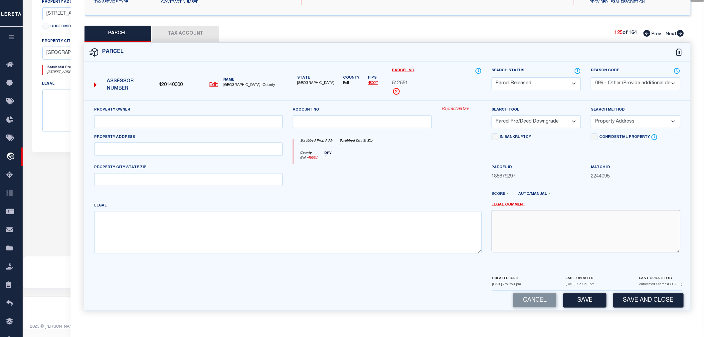
click at [523, 219] on textarea at bounding box center [586, 231] width 189 height 42
paste textarea "Parcel not needed"
click at [584, 302] on button "Save" at bounding box center [584, 300] width 43 height 14
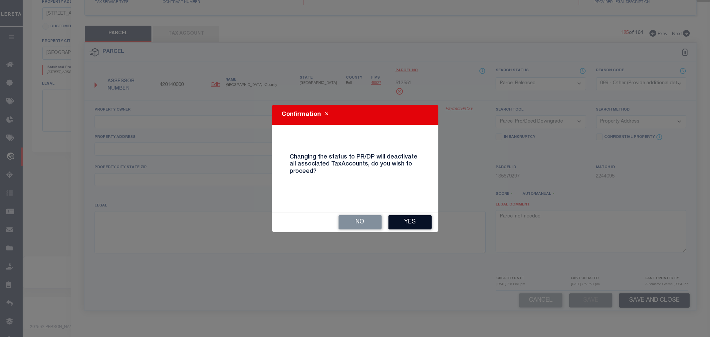
click at [417, 221] on button "Yes" at bounding box center [409, 222] width 43 height 14
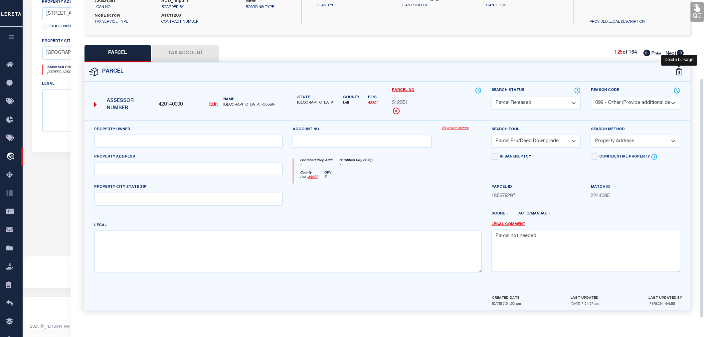
scroll to position [104, 0]
click at [682, 51] on icon at bounding box center [680, 53] width 7 height 7
click at [518, 105] on select "Automated Search Bad Parcel Complete Duplicate Parcel High Dollar Reporting In …" at bounding box center [536, 103] width 89 height 13
click at [492, 97] on select "Automated Search Bad Parcel Complete Duplicate Parcel High Dollar Reporting In …" at bounding box center [536, 103] width 89 height 13
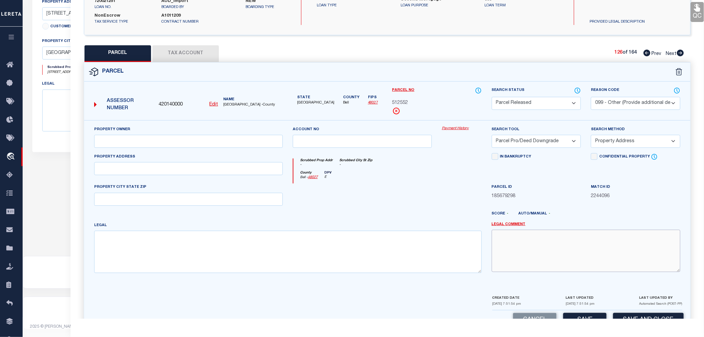
click at [517, 242] on textarea at bounding box center [586, 251] width 189 height 42
paste textarea "Parcel not needed"
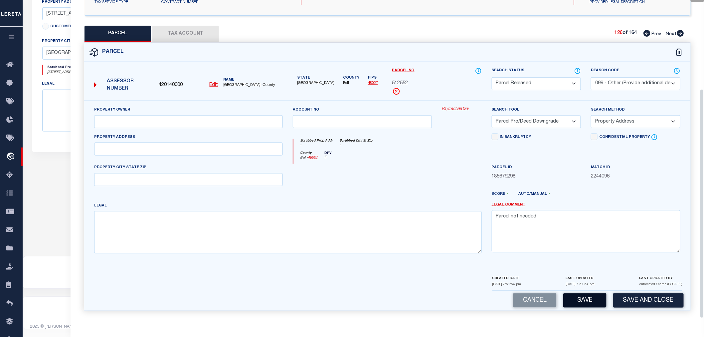
click at [578, 295] on button "Save" at bounding box center [584, 300] width 43 height 14
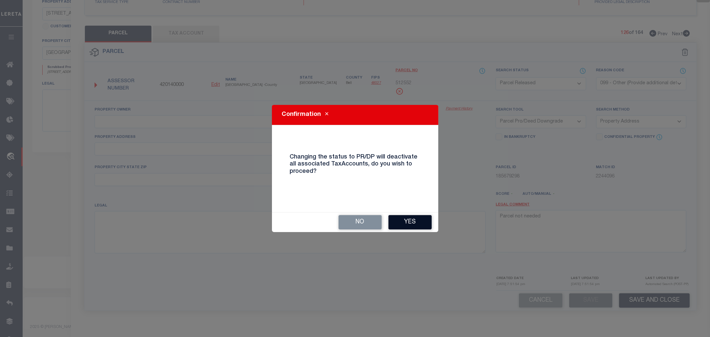
click at [414, 224] on button "Yes" at bounding box center [409, 222] width 43 height 14
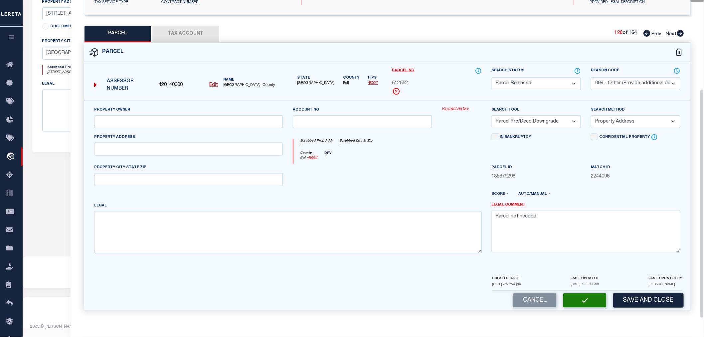
scroll to position [104, 0]
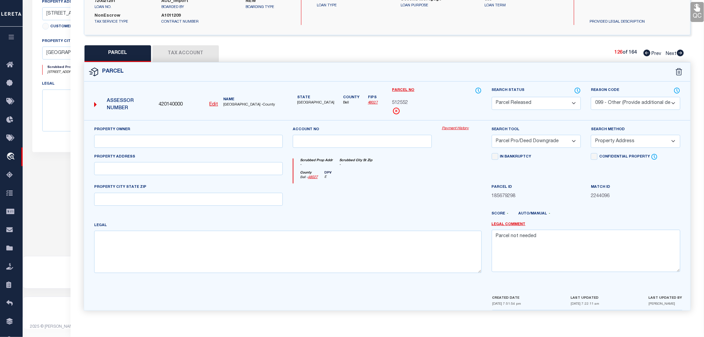
click at [680, 51] on icon at bounding box center [680, 53] width 7 height 7
click at [514, 108] on select "Automated Search Bad Parcel Complete Duplicate Parcel High Dollar Reporting In …" at bounding box center [536, 103] width 89 height 13
click at [492, 97] on select "Automated Search Bad Parcel Complete Duplicate Parcel High Dollar Reporting In …" at bounding box center [536, 103] width 89 height 13
click at [514, 246] on textarea at bounding box center [586, 251] width 189 height 42
paste textarea "Parcel not needed"
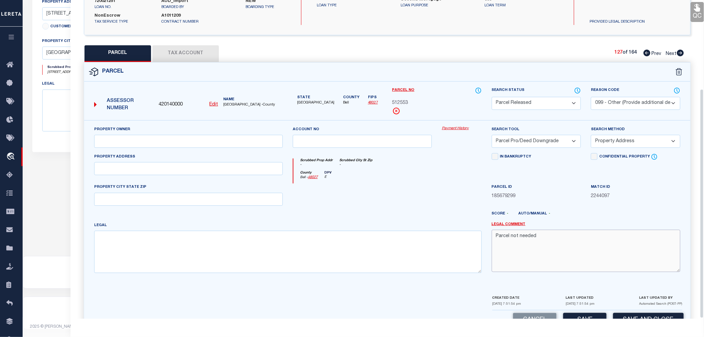
scroll to position [123, 0]
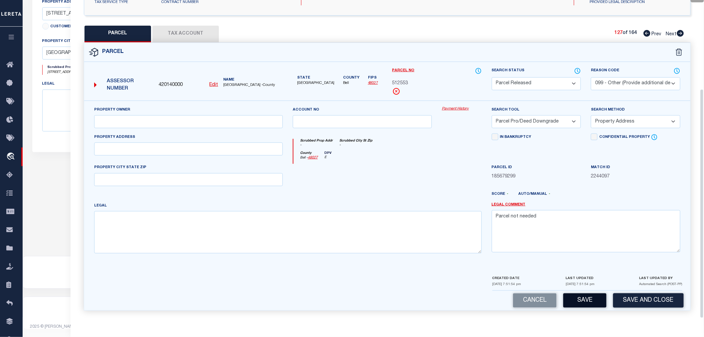
click at [574, 300] on button "Save" at bounding box center [584, 300] width 43 height 14
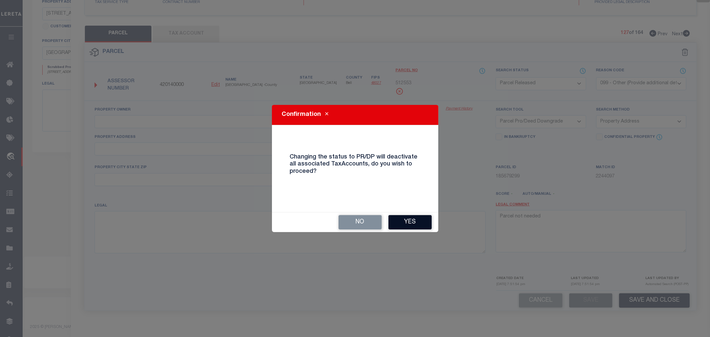
click at [413, 218] on button "Yes" at bounding box center [409, 222] width 43 height 14
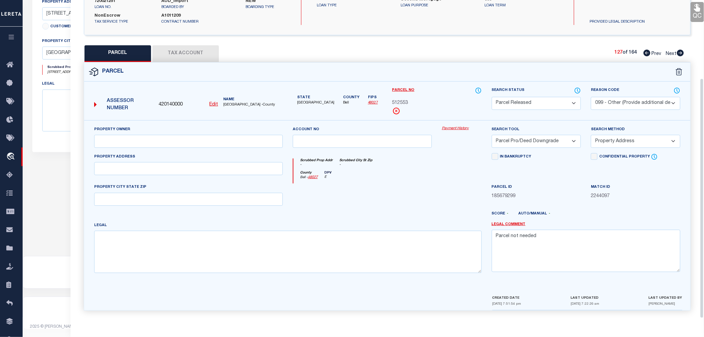
scroll to position [104, 0]
click at [681, 53] on icon at bounding box center [680, 53] width 7 height 7
click at [517, 103] on select "Automated Search Bad Parcel Complete Duplicate Parcel High Dollar Reporting In …" at bounding box center [536, 103] width 89 height 13
click at [492, 97] on select "Automated Search Bad Parcel Complete Duplicate Parcel High Dollar Reporting In …" at bounding box center [536, 103] width 89 height 13
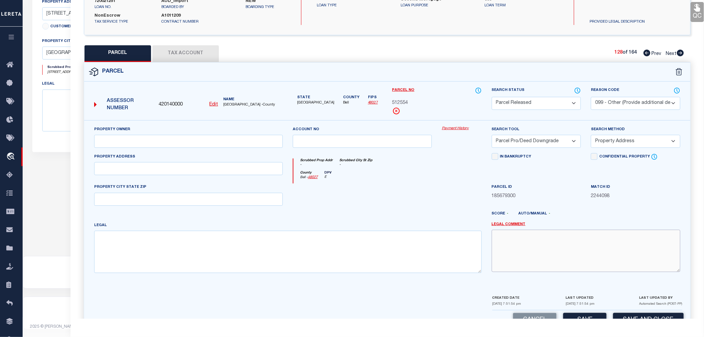
click at [527, 250] on textarea at bounding box center [586, 251] width 189 height 42
paste textarea "Parcel not needed"
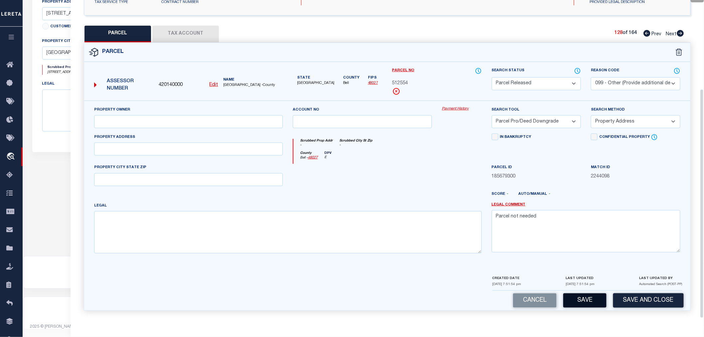
click at [584, 296] on button "Save" at bounding box center [584, 300] width 43 height 14
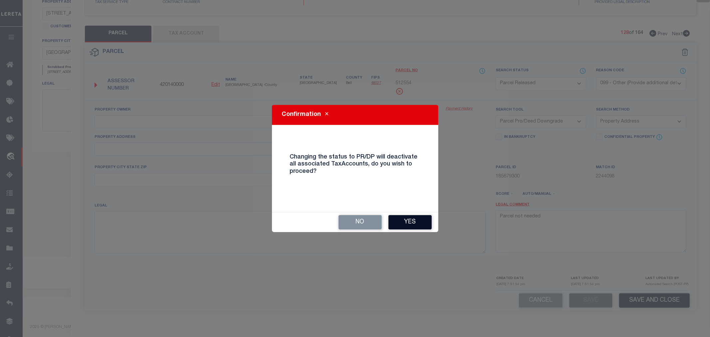
click at [422, 221] on button "Yes" at bounding box center [409, 222] width 43 height 14
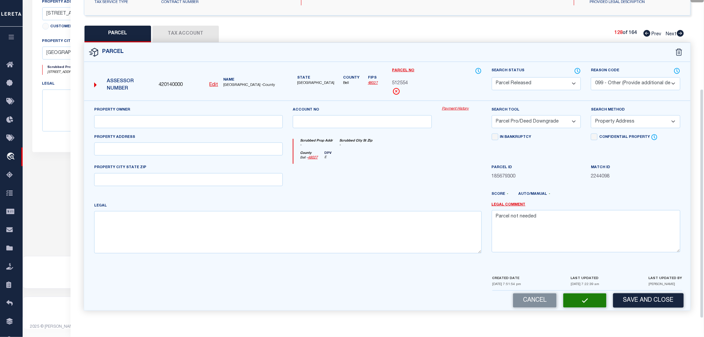
scroll to position [104, 0]
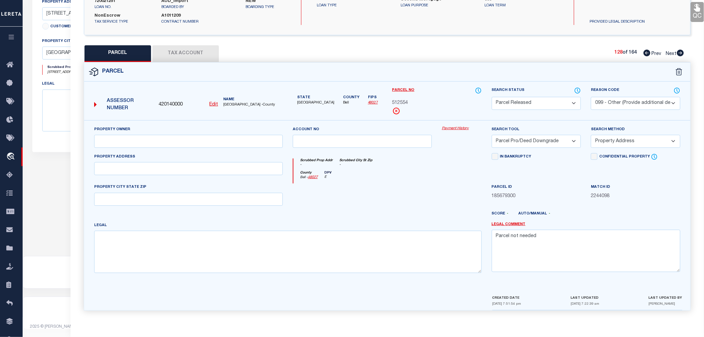
click at [681, 51] on icon at bounding box center [680, 53] width 7 height 7
click at [520, 104] on select "Automated Search Bad Parcel Complete Duplicate Parcel High Dollar Reporting In …" at bounding box center [536, 103] width 89 height 13
click at [492, 97] on select "Automated Search Bad Parcel Complete Duplicate Parcel High Dollar Reporting In …" at bounding box center [536, 103] width 89 height 13
click at [532, 237] on textarea at bounding box center [586, 251] width 189 height 42
paste textarea "Parcel not needed"
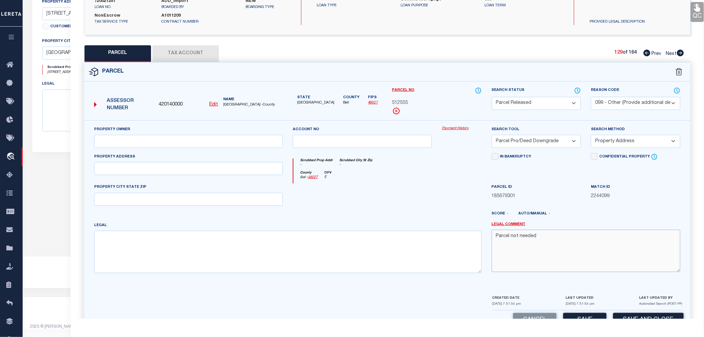
scroll to position [123, 0]
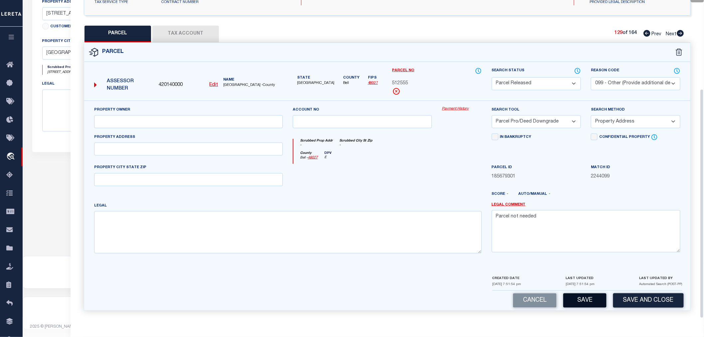
click at [582, 298] on button "Save" at bounding box center [584, 300] width 43 height 14
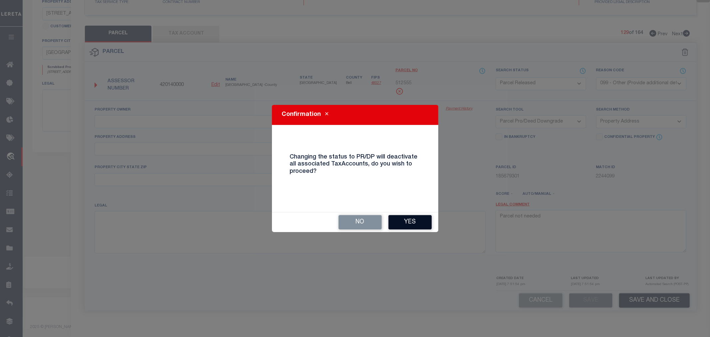
click at [415, 219] on button "Yes" at bounding box center [409, 222] width 43 height 14
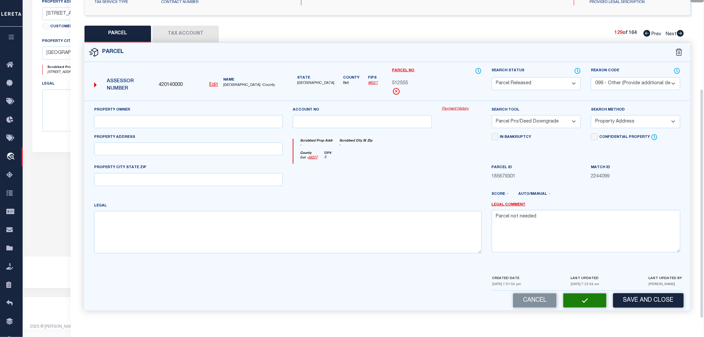
scroll to position [104, 0]
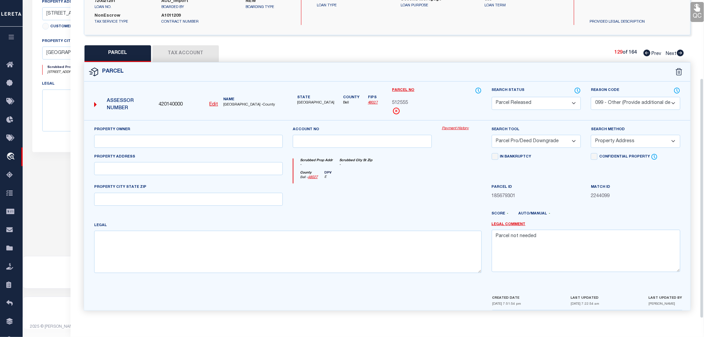
click at [681, 56] on icon at bounding box center [680, 53] width 7 height 7
click at [528, 101] on select "Automated Search Bad Parcel Complete Duplicate Parcel High Dollar Reporting In …" at bounding box center [536, 103] width 89 height 13
click at [492, 97] on select "Automated Search Bad Parcel Complete Duplicate Parcel High Dollar Reporting In …" at bounding box center [536, 103] width 89 height 13
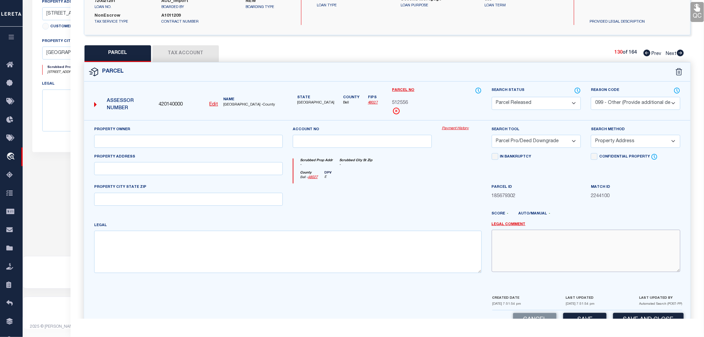
click at [531, 244] on textarea at bounding box center [586, 251] width 189 height 42
paste textarea "Parcel not needed"
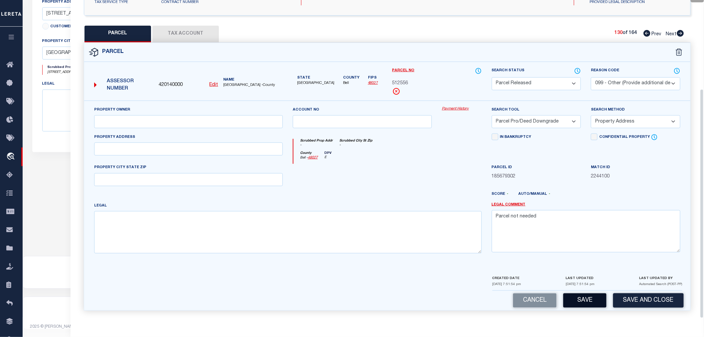
click at [581, 296] on button "Save" at bounding box center [584, 300] width 43 height 14
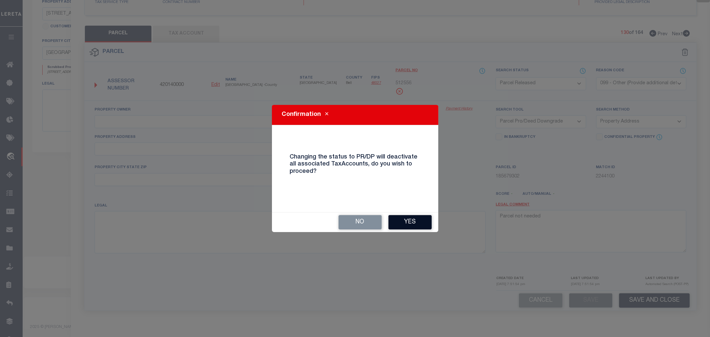
click at [416, 227] on button "Yes" at bounding box center [409, 222] width 43 height 14
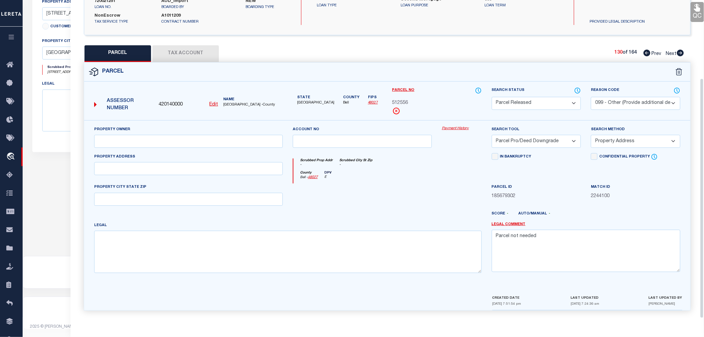
scroll to position [104, 0]
click at [680, 52] on icon at bounding box center [680, 53] width 7 height 7
click at [513, 104] on select "Automated Search Bad Parcel Complete Duplicate Parcel High Dollar Reporting In …" at bounding box center [536, 103] width 89 height 13
click at [492, 97] on select "Automated Search Bad Parcel Complete Duplicate Parcel High Dollar Reporting In …" at bounding box center [536, 103] width 89 height 13
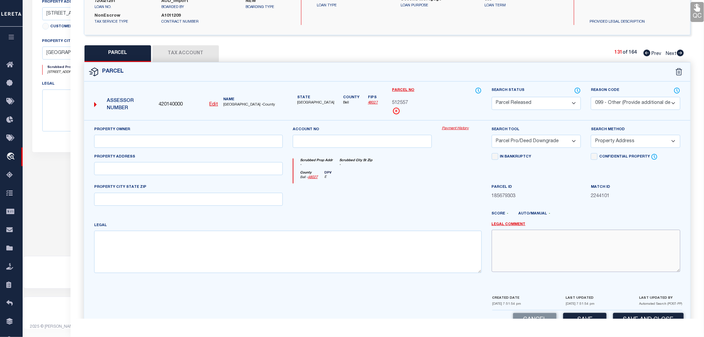
click at [543, 236] on textarea at bounding box center [586, 251] width 189 height 42
paste textarea "Parcel not needed"
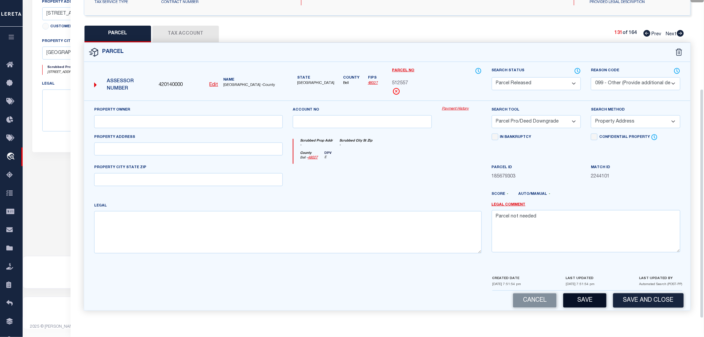
click at [585, 301] on button "Save" at bounding box center [584, 300] width 43 height 14
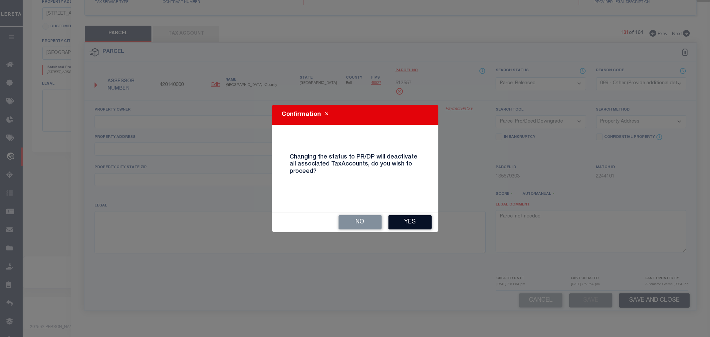
click at [415, 223] on button "Yes" at bounding box center [409, 222] width 43 height 14
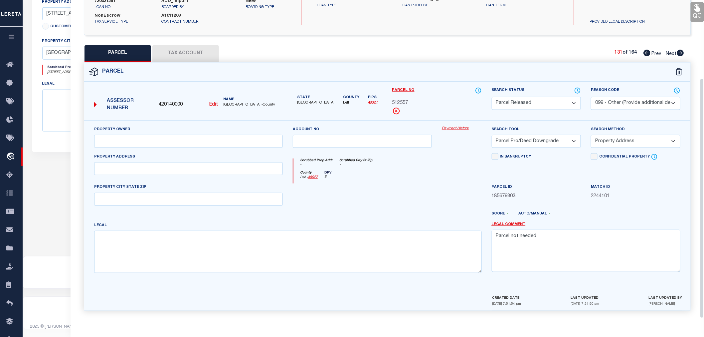
scroll to position [104, 0]
click at [679, 53] on icon at bounding box center [680, 53] width 7 height 7
click at [514, 105] on select "Automated Search Bad Parcel Complete Duplicate Parcel High Dollar Reporting In …" at bounding box center [536, 103] width 89 height 13
click at [492, 97] on select "Automated Search Bad Parcel Complete Duplicate Parcel High Dollar Reporting In …" at bounding box center [536, 103] width 89 height 13
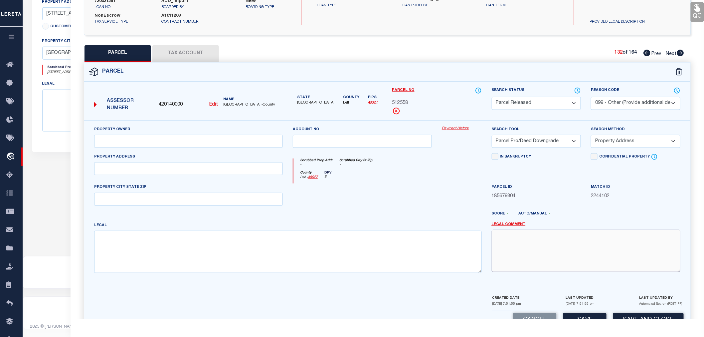
click at [558, 253] on textarea at bounding box center [586, 251] width 189 height 42
paste textarea "Parcel not needed"
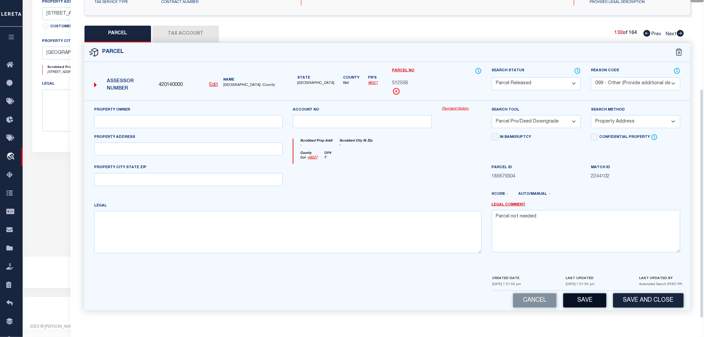
click at [589, 298] on button "Save" at bounding box center [584, 300] width 43 height 14
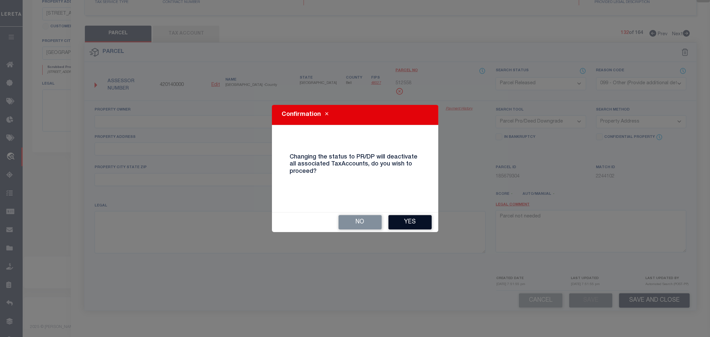
click at [417, 222] on button "Yes" at bounding box center [409, 222] width 43 height 14
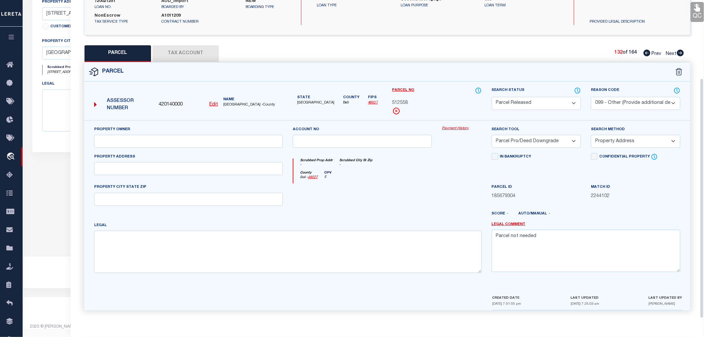
scroll to position [104, 0]
click at [678, 53] on icon at bounding box center [680, 53] width 7 height 7
click at [509, 103] on select "Automated Search Bad Parcel Complete Duplicate Parcel High Dollar Reporting In …" at bounding box center [536, 103] width 89 height 13
click at [492, 97] on select "Automated Search Bad Parcel Complete Duplicate Parcel High Dollar Reporting In …" at bounding box center [536, 103] width 89 height 13
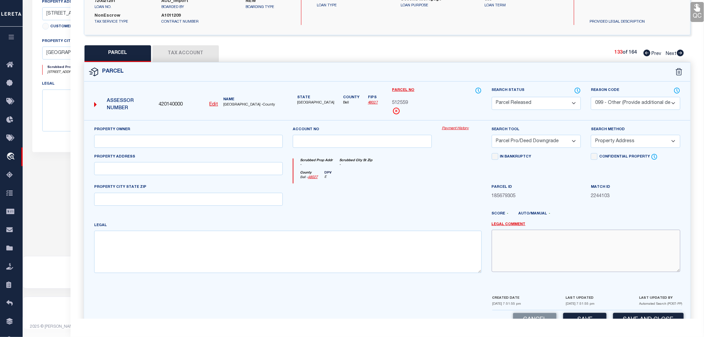
click at [508, 245] on textarea at bounding box center [586, 251] width 189 height 42
paste textarea "Parcel not needed"
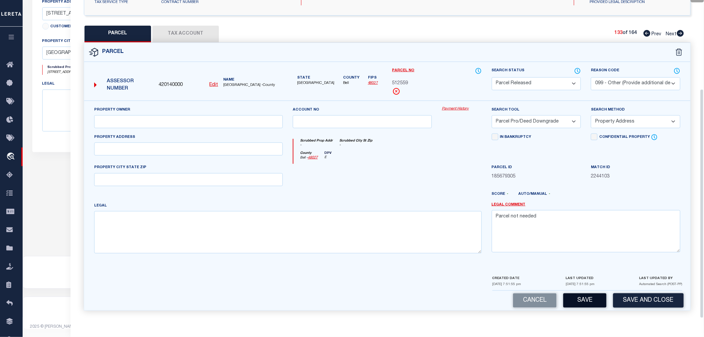
click at [593, 300] on button "Save" at bounding box center [584, 300] width 43 height 14
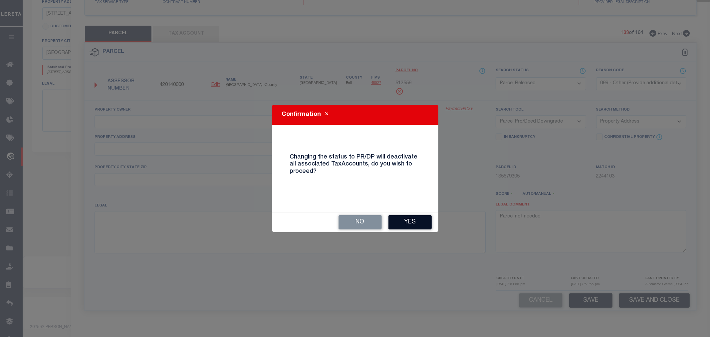
click at [395, 225] on button "Yes" at bounding box center [409, 222] width 43 height 14
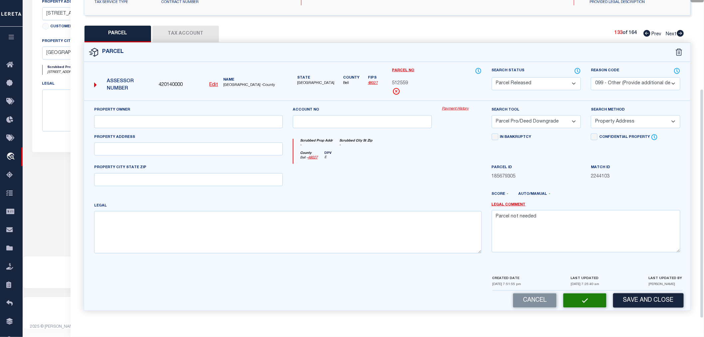
scroll to position [104, 0]
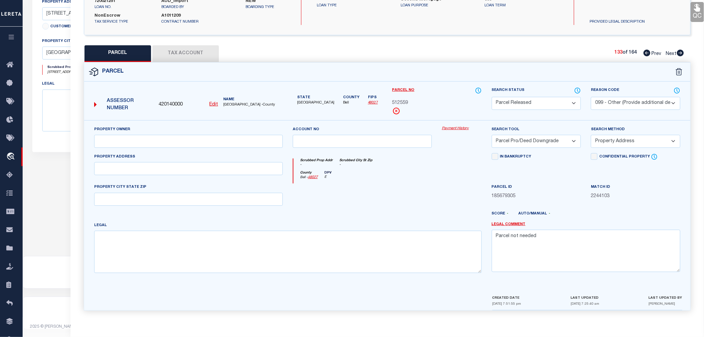
click at [679, 53] on icon at bounding box center [680, 53] width 7 height 7
click at [523, 101] on select "Automated Search Bad Parcel Complete Duplicate Parcel High Dollar Reporting In …" at bounding box center [536, 103] width 89 height 13
click at [492, 97] on select "Automated Search Bad Parcel Complete Duplicate Parcel High Dollar Reporting In …" at bounding box center [536, 103] width 89 height 13
click at [510, 246] on textarea at bounding box center [586, 251] width 189 height 42
paste textarea "Parcel not needed"
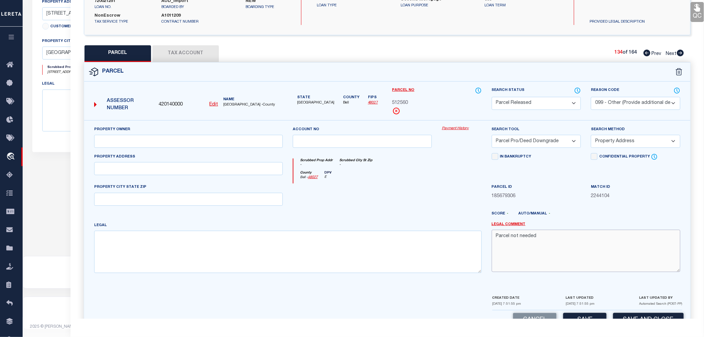
scroll to position [123, 0]
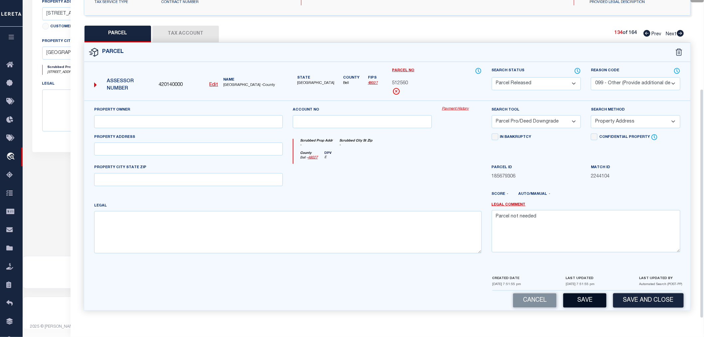
click at [586, 298] on button "Save" at bounding box center [584, 300] width 43 height 14
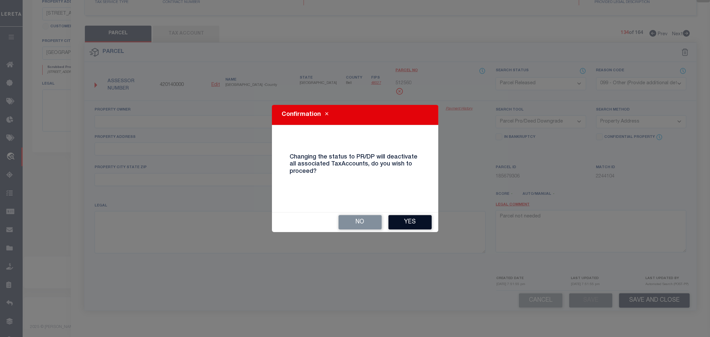
click at [406, 222] on button "Yes" at bounding box center [409, 222] width 43 height 14
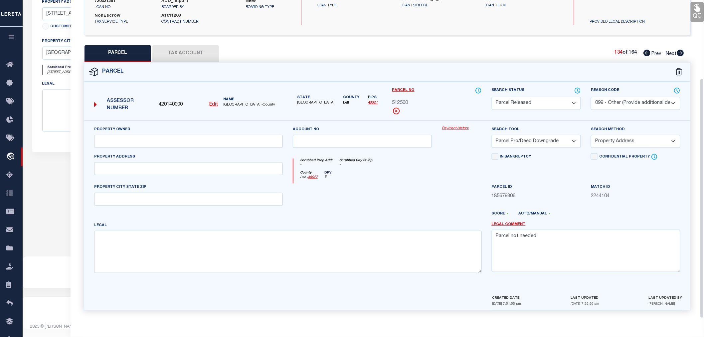
scroll to position [104, 0]
click at [682, 50] on icon at bounding box center [680, 53] width 7 height 7
click at [511, 101] on select "Automated Search Bad Parcel Complete Duplicate Parcel High Dollar Reporting In …" at bounding box center [536, 103] width 89 height 13
click at [492, 97] on select "Automated Search Bad Parcel Complete Duplicate Parcel High Dollar Reporting In …" at bounding box center [536, 103] width 89 height 13
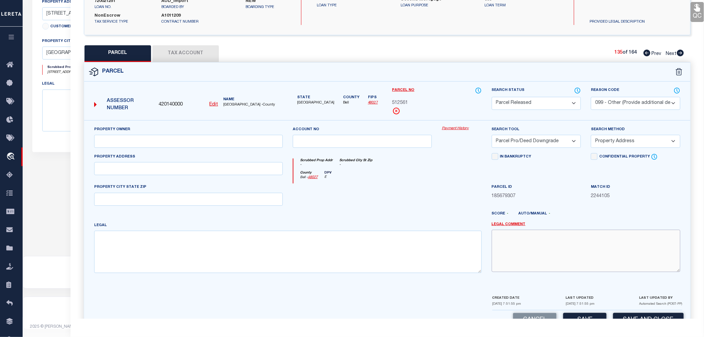
click at [545, 241] on textarea at bounding box center [586, 251] width 189 height 42
paste textarea "Parcel not needed"
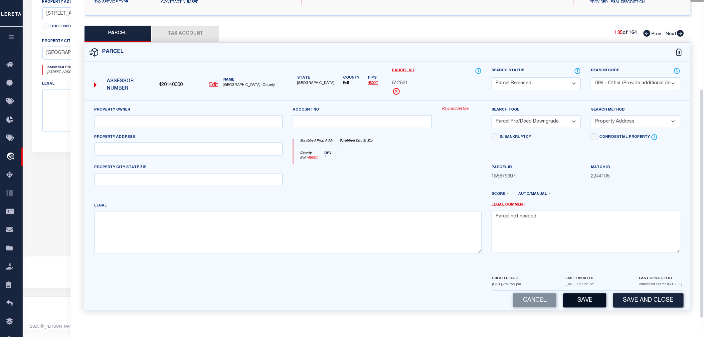
click at [589, 303] on button "Save" at bounding box center [584, 300] width 43 height 14
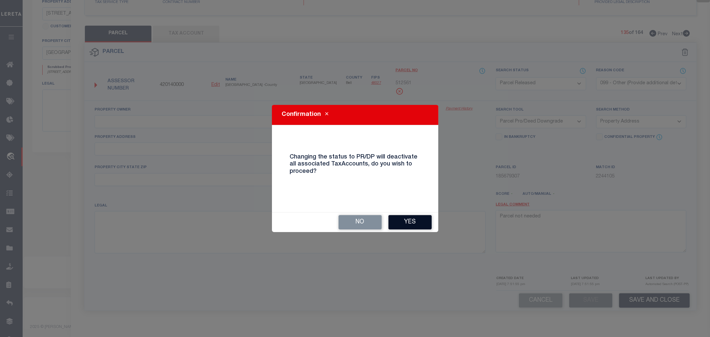
click at [411, 219] on button "Yes" at bounding box center [409, 222] width 43 height 14
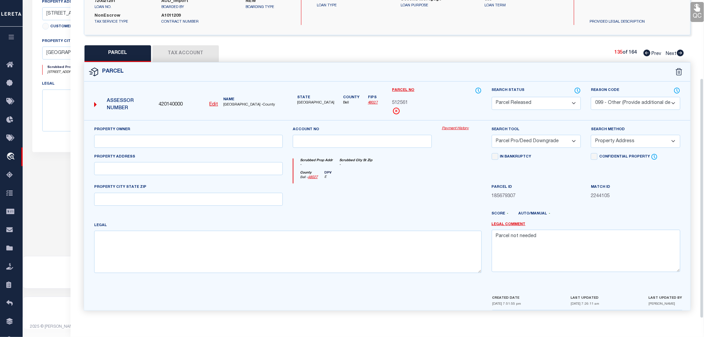
scroll to position [104, 0]
click at [680, 52] on icon at bounding box center [680, 53] width 7 height 7
click at [517, 105] on select "Automated Search Bad Parcel Complete Duplicate Parcel High Dollar Reporting In …" at bounding box center [536, 103] width 89 height 13
click at [492, 97] on select "Automated Search Bad Parcel Complete Duplicate Parcel High Dollar Reporting In …" at bounding box center [536, 103] width 89 height 13
click at [517, 257] on textarea at bounding box center [586, 251] width 189 height 42
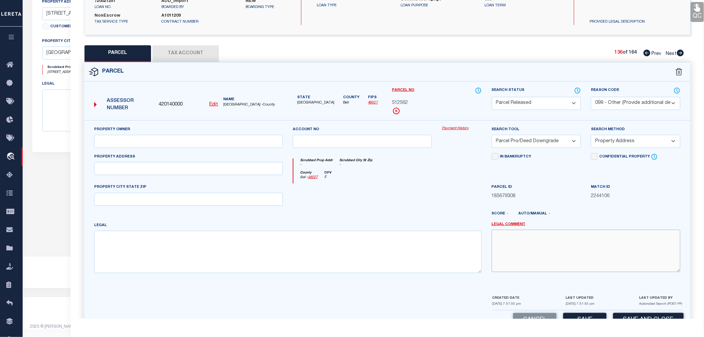
paste textarea "Parcel not needed"
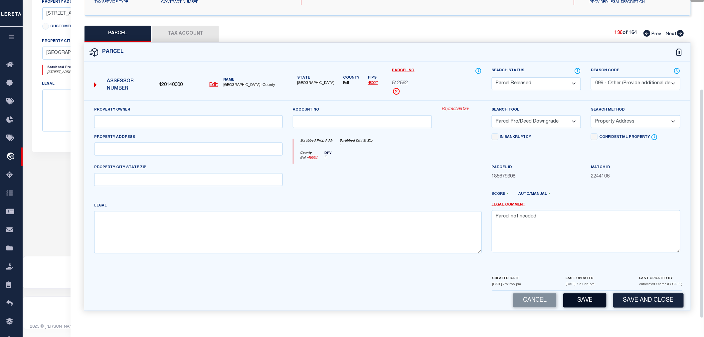
click at [590, 303] on button "Save" at bounding box center [584, 300] width 43 height 14
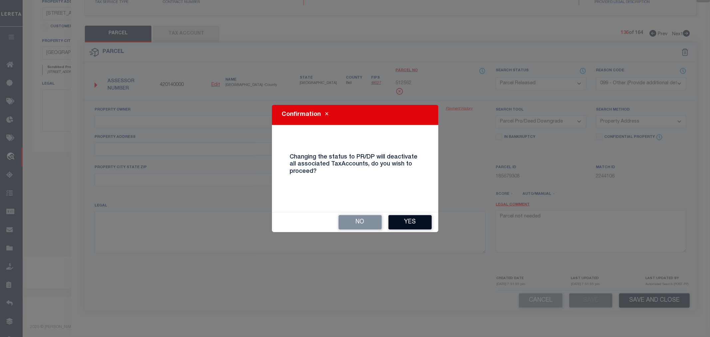
click at [408, 223] on button "Yes" at bounding box center [409, 222] width 43 height 14
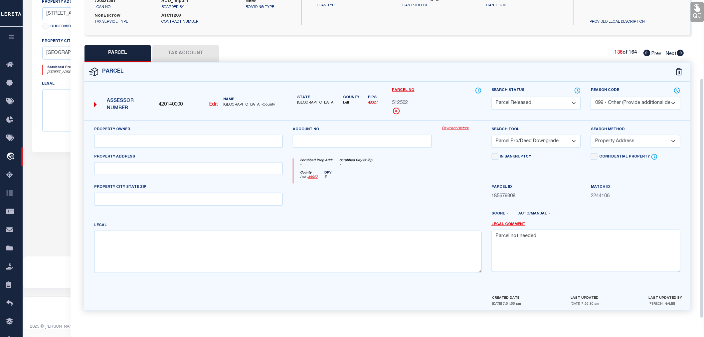
scroll to position [104, 0]
click at [680, 52] on icon at bounding box center [680, 53] width 7 height 7
click at [514, 102] on select "Automated Search Bad Parcel Complete Duplicate Parcel High Dollar Reporting In …" at bounding box center [536, 103] width 89 height 13
click at [492, 97] on select "Automated Search Bad Parcel Complete Duplicate Parcel High Dollar Reporting In …" at bounding box center [536, 103] width 89 height 13
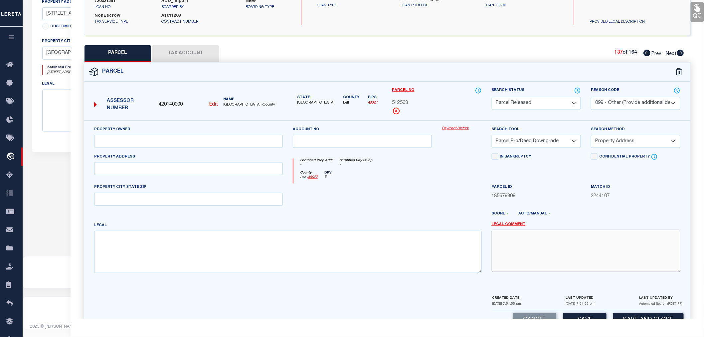
click at [514, 233] on textarea at bounding box center [586, 251] width 189 height 42
paste textarea "Parcel not needed"
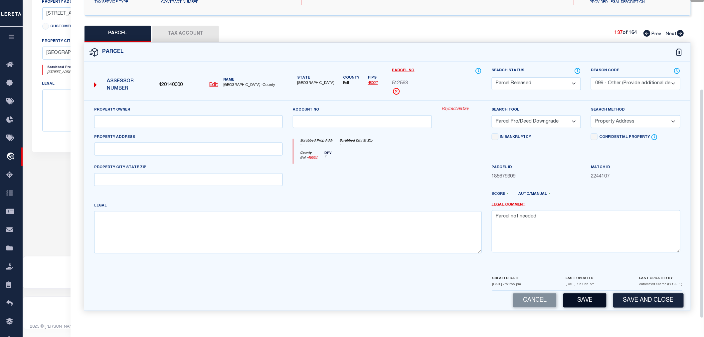
click at [588, 301] on button "Save" at bounding box center [584, 300] width 43 height 14
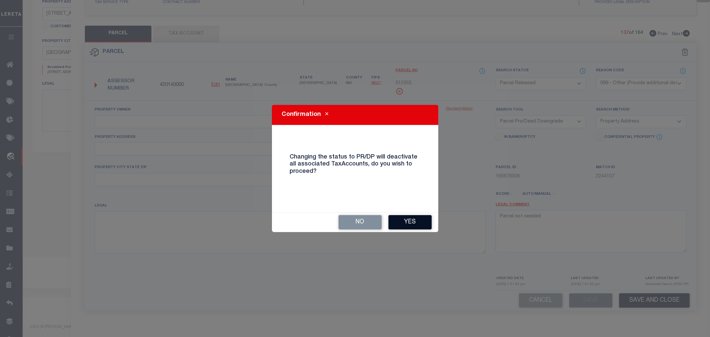
click at [403, 225] on button "Yes" at bounding box center [409, 222] width 43 height 14
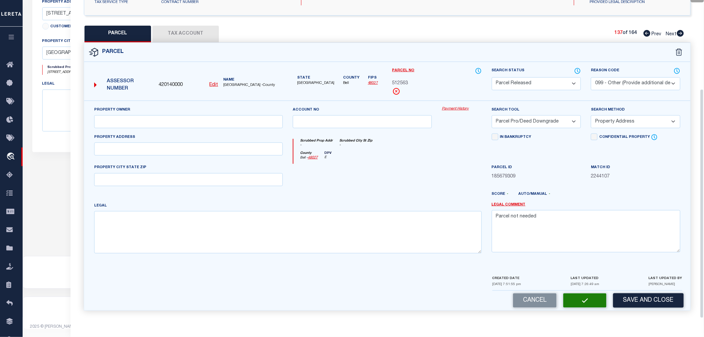
scroll to position [104, 0]
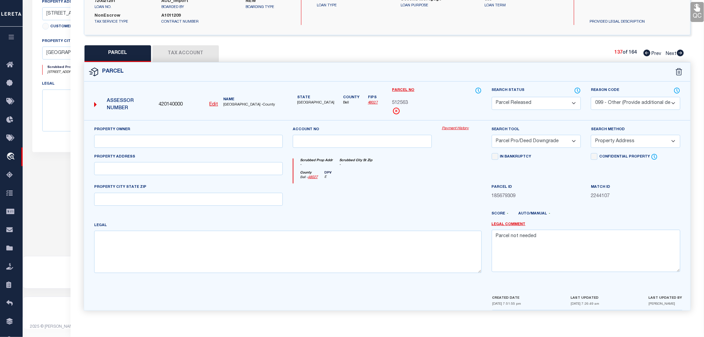
click at [681, 53] on icon at bounding box center [680, 53] width 7 height 7
click at [532, 104] on select "Automated Search Bad Parcel Complete Duplicate Parcel High Dollar Reporting In …" at bounding box center [536, 103] width 89 height 13
click at [492, 97] on select "Automated Search Bad Parcel Complete Duplicate Parcel High Dollar Reporting In …" at bounding box center [536, 103] width 89 height 13
click at [520, 239] on textarea at bounding box center [586, 251] width 189 height 42
paste textarea "Parcel not needed"
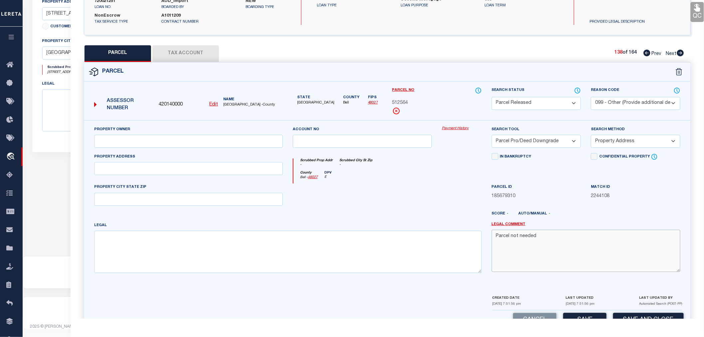
scroll to position [123, 0]
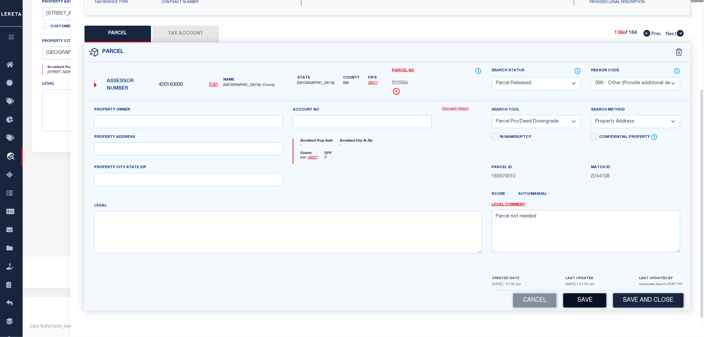
click at [580, 305] on button "Save" at bounding box center [584, 300] width 43 height 14
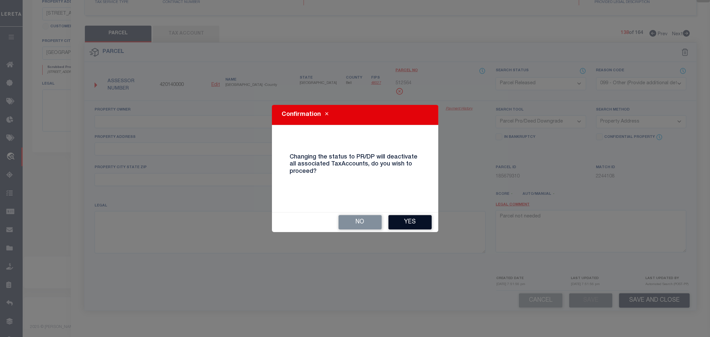
click at [411, 223] on button "Yes" at bounding box center [409, 222] width 43 height 14
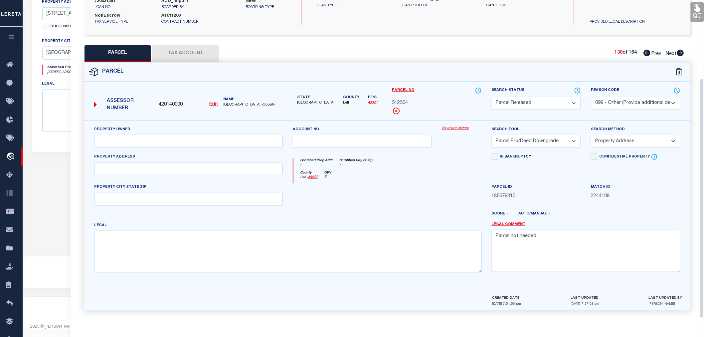
scroll to position [104, 0]
click at [682, 51] on icon at bounding box center [680, 53] width 7 height 7
click at [530, 101] on select "Automated Search Bad Parcel Complete Duplicate Parcel High Dollar Reporting In …" at bounding box center [536, 103] width 89 height 13
click at [492, 97] on select "Automated Search Bad Parcel Complete Duplicate Parcel High Dollar Reporting In …" at bounding box center [536, 103] width 89 height 13
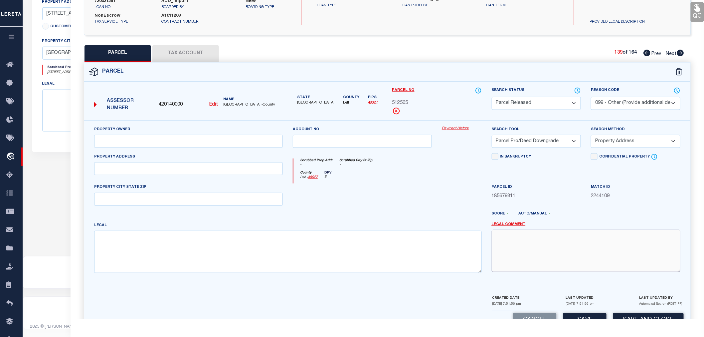
click at [514, 245] on textarea at bounding box center [586, 251] width 189 height 42
paste textarea "Parcel not needed"
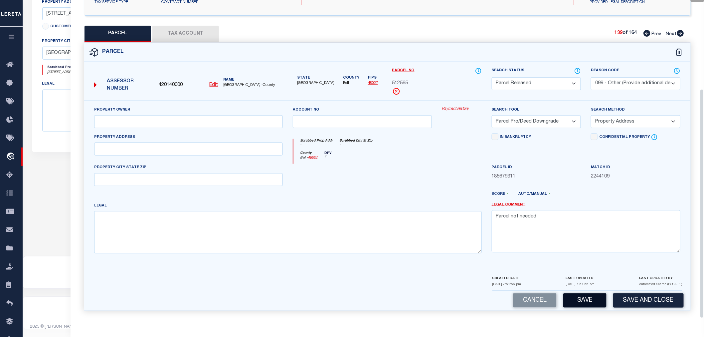
click at [578, 303] on button "Save" at bounding box center [584, 300] width 43 height 14
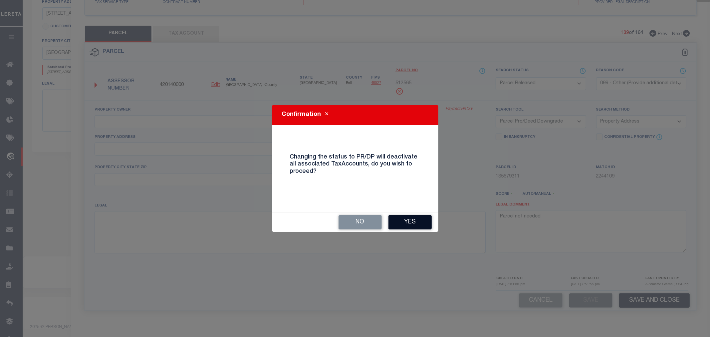
click at [403, 223] on button "Yes" at bounding box center [409, 222] width 43 height 14
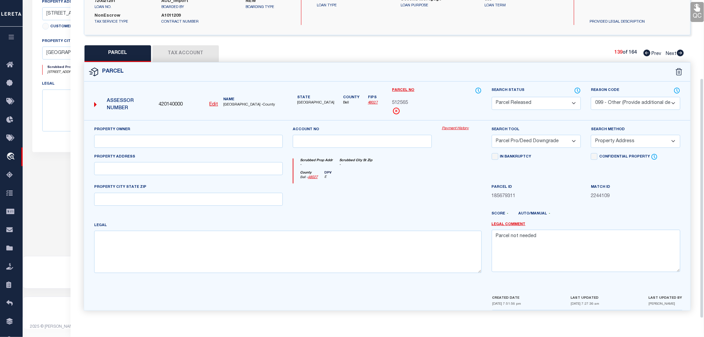
scroll to position [104, 0]
click at [681, 52] on icon at bounding box center [680, 53] width 7 height 7
click at [529, 100] on select "Automated Search Bad Parcel Complete Duplicate Parcel High Dollar Reporting In …" at bounding box center [536, 103] width 89 height 13
click at [492, 97] on select "Automated Search Bad Parcel Complete Duplicate Parcel High Dollar Reporting In …" at bounding box center [536, 103] width 89 height 13
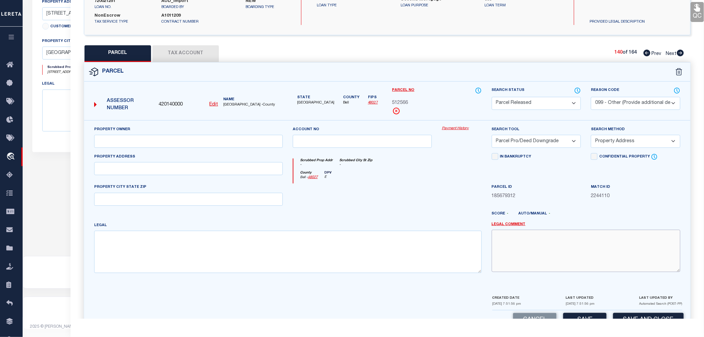
click at [536, 242] on textarea at bounding box center [586, 251] width 189 height 42
paste textarea "Parcel not needed"
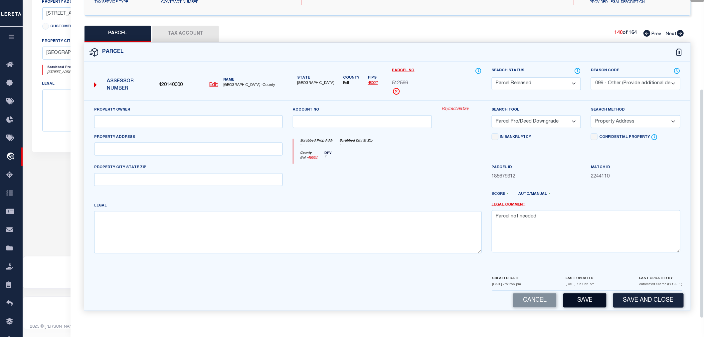
click at [590, 300] on button "Save" at bounding box center [584, 300] width 43 height 14
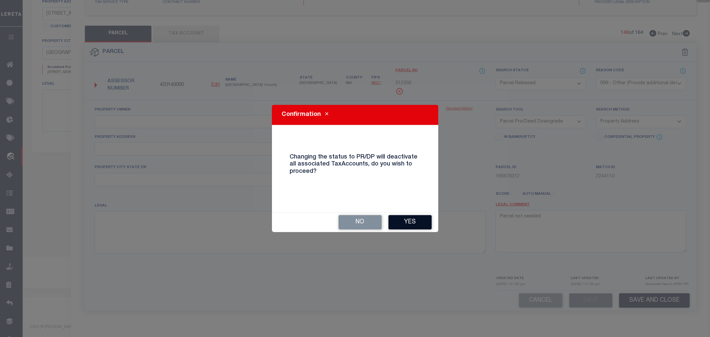
click at [409, 220] on button "Yes" at bounding box center [409, 222] width 43 height 14
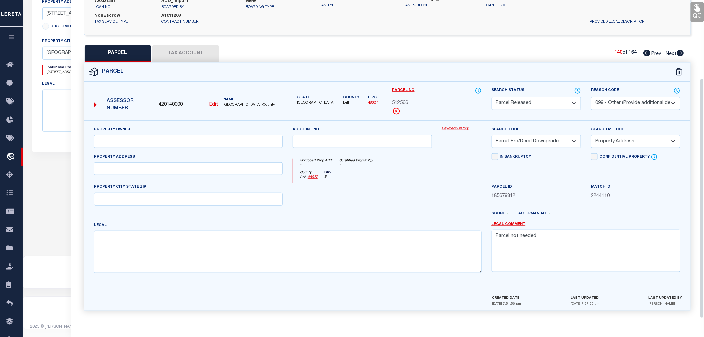
scroll to position [104, 0]
click at [680, 54] on icon at bounding box center [680, 53] width 7 height 7
click at [534, 105] on select "Automated Search Bad Parcel Complete Duplicate Parcel High Dollar Reporting In …" at bounding box center [536, 103] width 89 height 13
click at [492, 97] on select "Automated Search Bad Parcel Complete Duplicate Parcel High Dollar Reporting In …" at bounding box center [536, 103] width 89 height 13
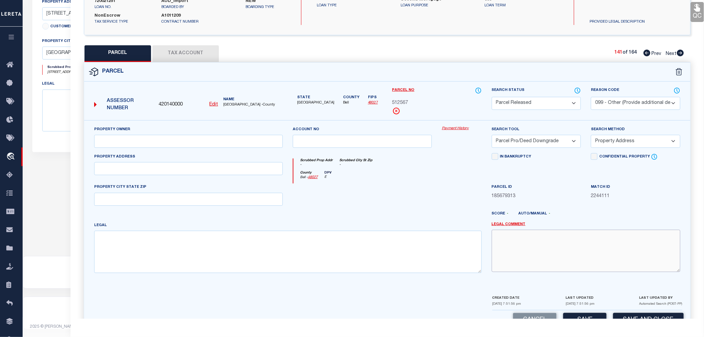
click at [528, 240] on textarea at bounding box center [586, 251] width 189 height 42
paste textarea "Parcel not needed"
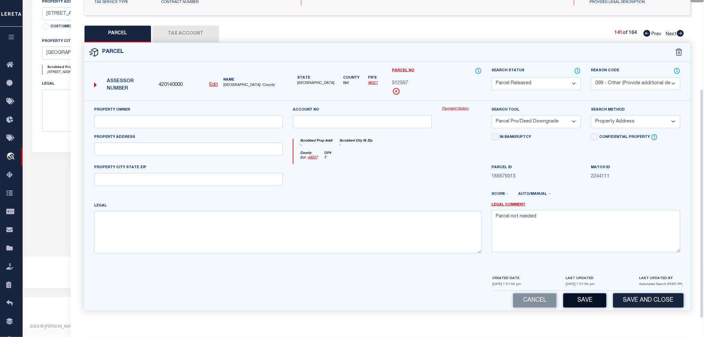
click at [585, 301] on button "Save" at bounding box center [584, 300] width 43 height 14
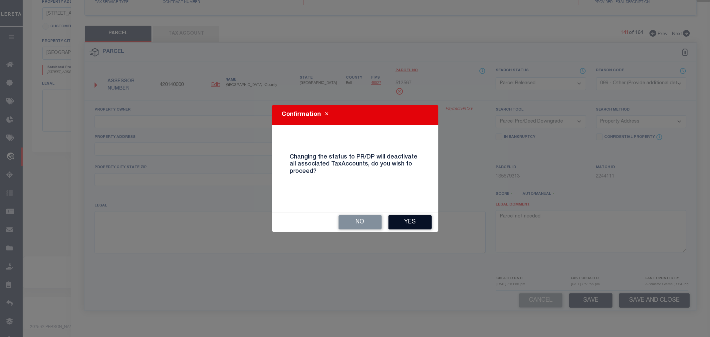
click at [401, 218] on button "Yes" at bounding box center [409, 222] width 43 height 14
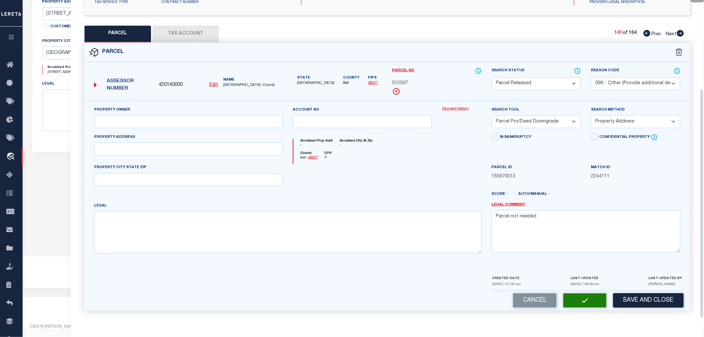
scroll to position [104, 0]
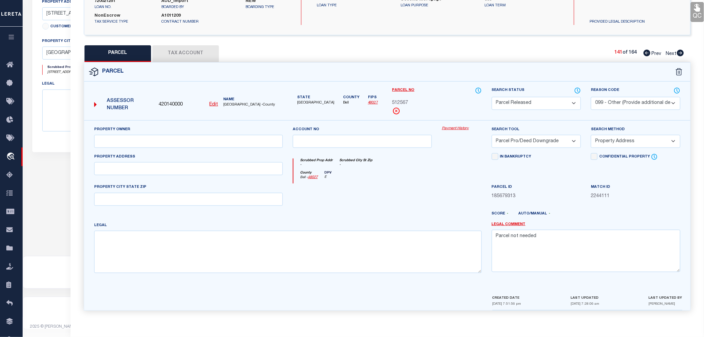
click at [680, 51] on icon at bounding box center [680, 53] width 7 height 7
click at [520, 106] on select "Automated Search Bad Parcel Complete Duplicate Parcel High Dollar Reporting In …" at bounding box center [536, 103] width 89 height 13
click at [492, 97] on select "Automated Search Bad Parcel Complete Duplicate Parcel High Dollar Reporting In …" at bounding box center [536, 103] width 89 height 13
click at [531, 247] on textarea at bounding box center [586, 251] width 189 height 42
paste textarea "Parcel not needed"
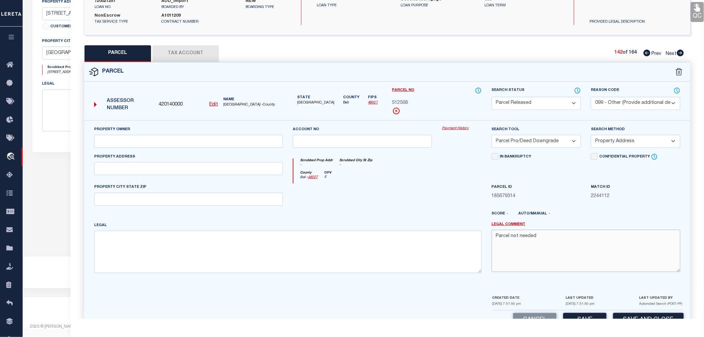
scroll to position [123, 0]
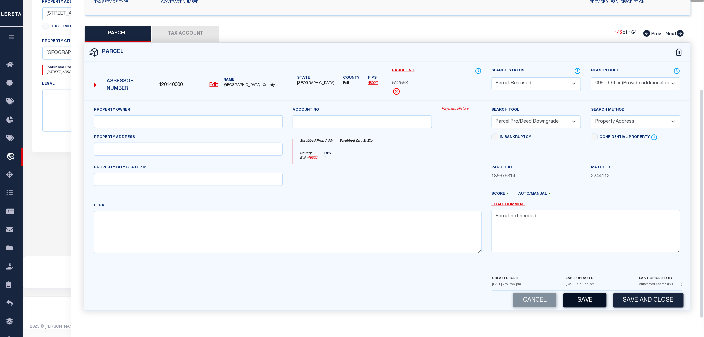
click at [584, 295] on button "Save" at bounding box center [584, 300] width 43 height 14
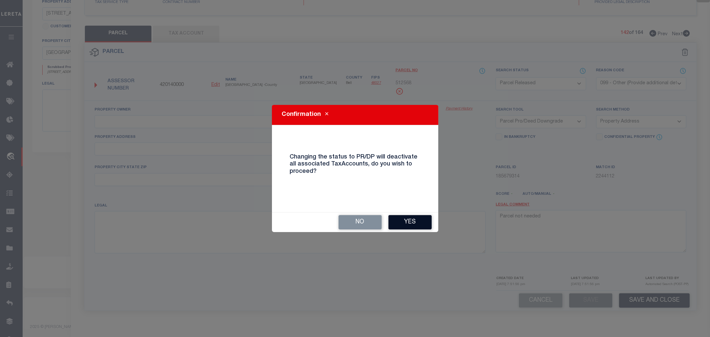
click at [414, 222] on button "Yes" at bounding box center [409, 222] width 43 height 14
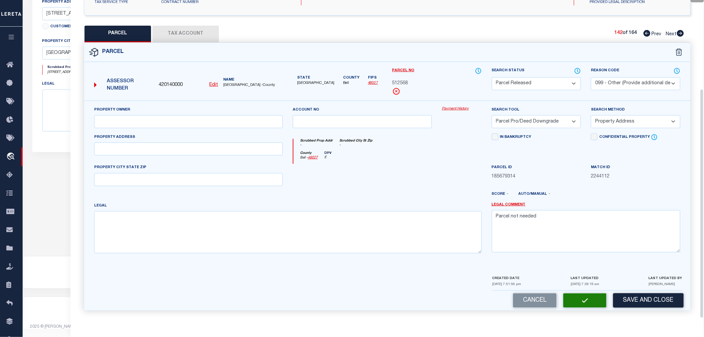
scroll to position [104, 0]
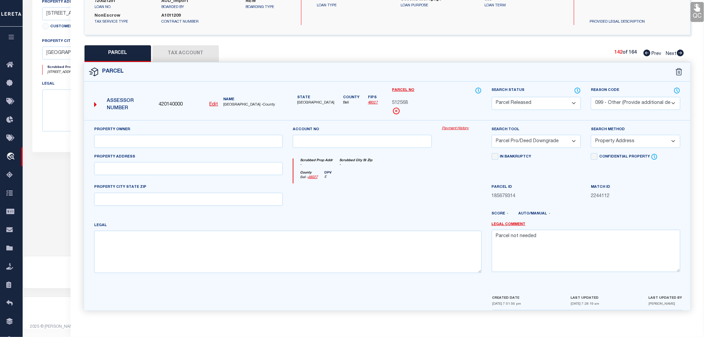
click at [681, 52] on icon at bounding box center [680, 53] width 7 height 7
click at [513, 107] on select "Automated Search Bad Parcel Complete Duplicate Parcel High Dollar Reporting In …" at bounding box center [536, 103] width 89 height 13
click at [492, 97] on select "Automated Search Bad Parcel Complete Duplicate Parcel High Dollar Reporting In …" at bounding box center [536, 103] width 89 height 13
click at [510, 243] on textarea at bounding box center [586, 251] width 189 height 42
paste textarea "Parcel not needed"
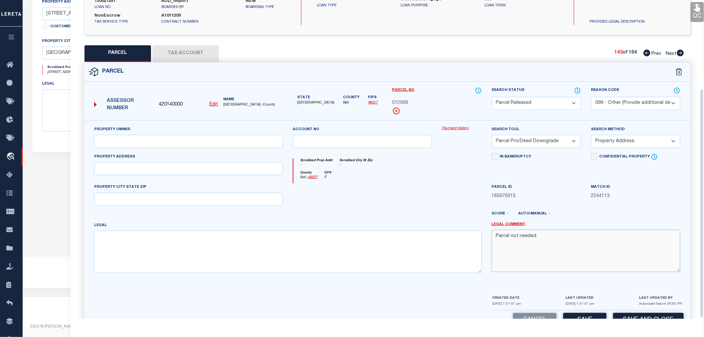
scroll to position [123, 0]
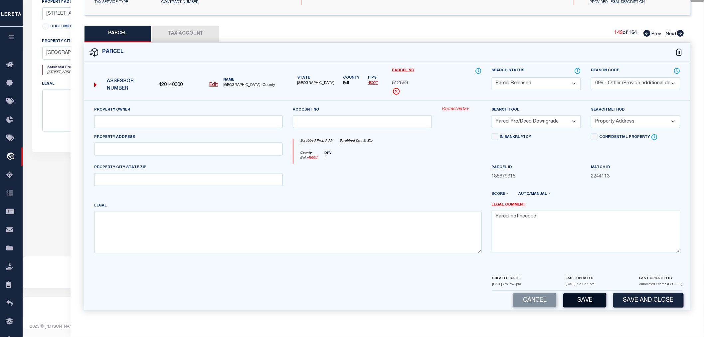
click at [576, 299] on button "Save" at bounding box center [584, 300] width 43 height 14
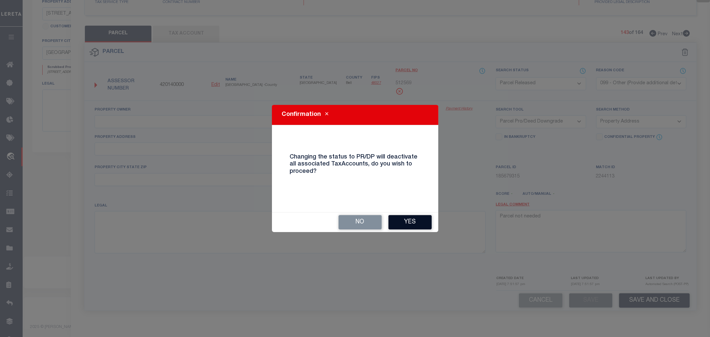
click at [411, 220] on button "Yes" at bounding box center [409, 222] width 43 height 14
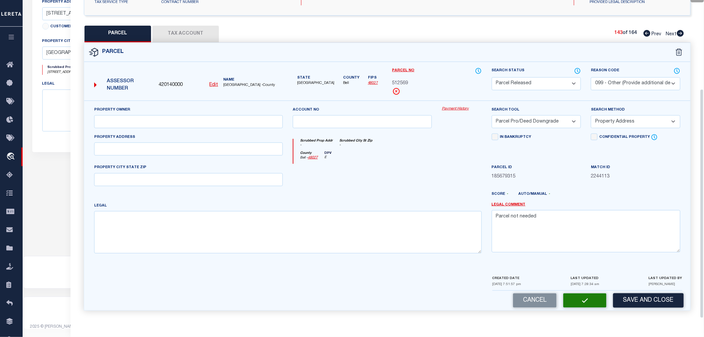
scroll to position [104, 0]
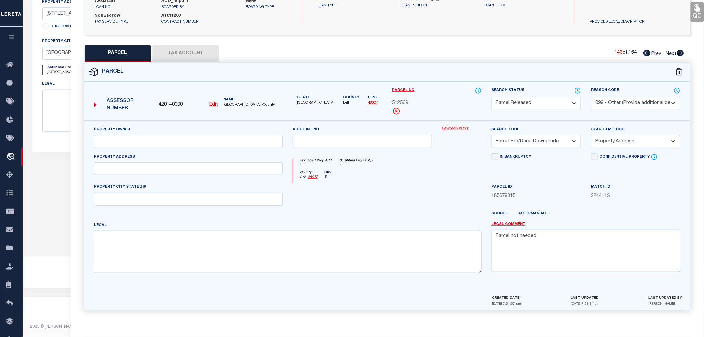
click at [679, 50] on icon at bounding box center [680, 53] width 7 height 7
click at [514, 103] on select "Automated Search Bad Parcel Complete Duplicate Parcel High Dollar Reporting In …" at bounding box center [536, 103] width 89 height 13
click at [492, 97] on select "Automated Search Bad Parcel Complete Duplicate Parcel High Dollar Reporting In …" at bounding box center [536, 103] width 89 height 13
click at [547, 247] on textarea at bounding box center [586, 251] width 189 height 42
paste textarea "Parcel not needed"
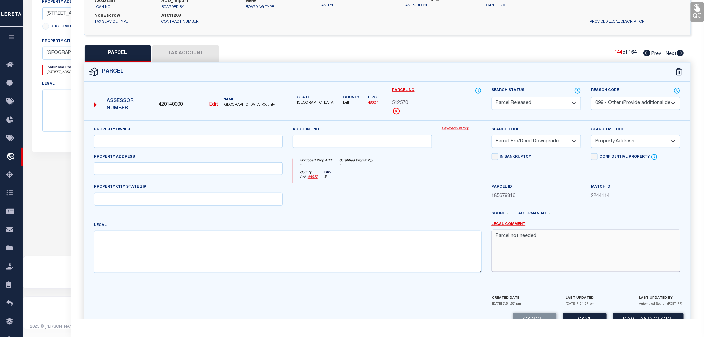
scroll to position [123, 0]
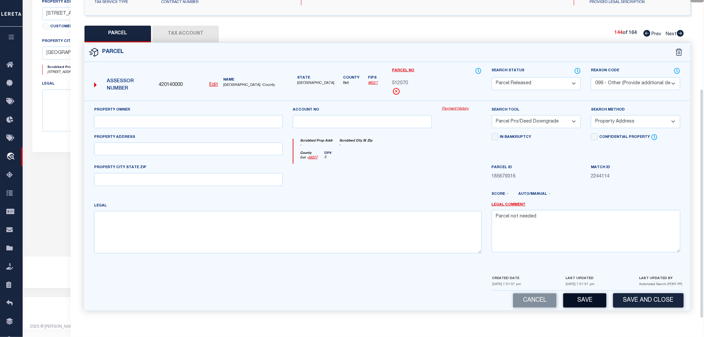
click at [577, 300] on button "Save" at bounding box center [584, 300] width 43 height 14
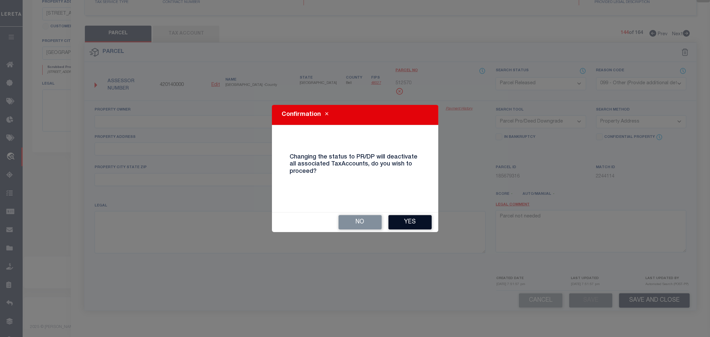
click at [404, 222] on button "Yes" at bounding box center [409, 222] width 43 height 14
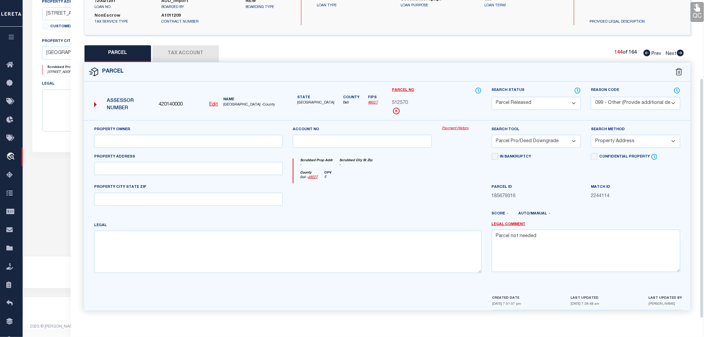
scroll to position [104, 0]
click at [681, 52] on icon at bounding box center [680, 53] width 7 height 7
click at [519, 105] on select "Automated Search Bad Parcel Complete Duplicate Parcel High Dollar Reporting In …" at bounding box center [536, 103] width 89 height 13
click at [492, 97] on select "Automated Search Bad Parcel Complete Duplicate Parcel High Dollar Reporting In …" at bounding box center [536, 103] width 89 height 13
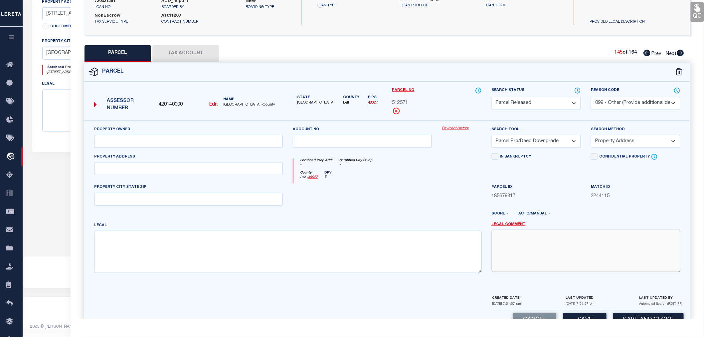
click at [523, 250] on textarea at bounding box center [586, 251] width 189 height 42
paste textarea "Parcel not needed"
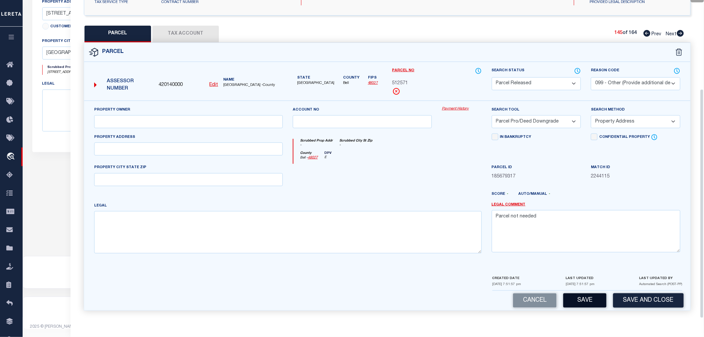
click at [584, 295] on button "Save" at bounding box center [584, 300] width 43 height 14
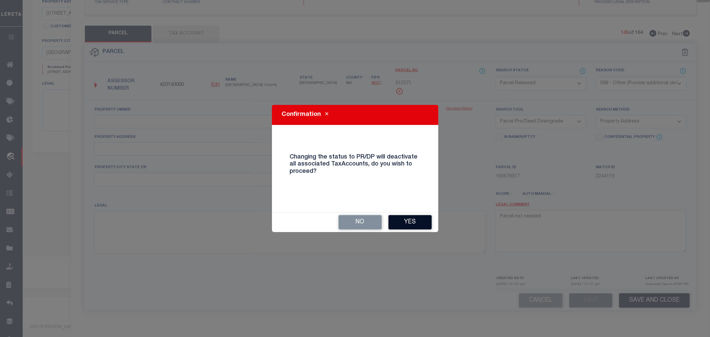
click at [411, 221] on button "Yes" at bounding box center [409, 222] width 43 height 14
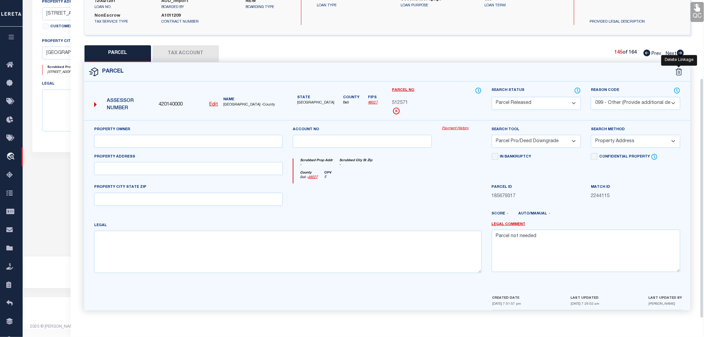
scroll to position [104, 0]
click at [681, 52] on icon at bounding box center [680, 53] width 7 height 7
click at [527, 103] on select "Automated Search Bad Parcel Complete Duplicate Parcel High Dollar Reporting In …" at bounding box center [536, 103] width 89 height 13
click at [492, 97] on select "Automated Search Bad Parcel Complete Duplicate Parcel High Dollar Reporting In …" at bounding box center [536, 103] width 89 height 13
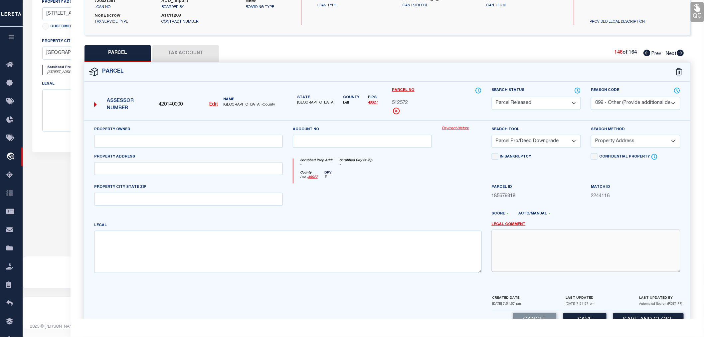
click at [527, 251] on textarea at bounding box center [586, 251] width 189 height 42
paste textarea "Parcel not needed"
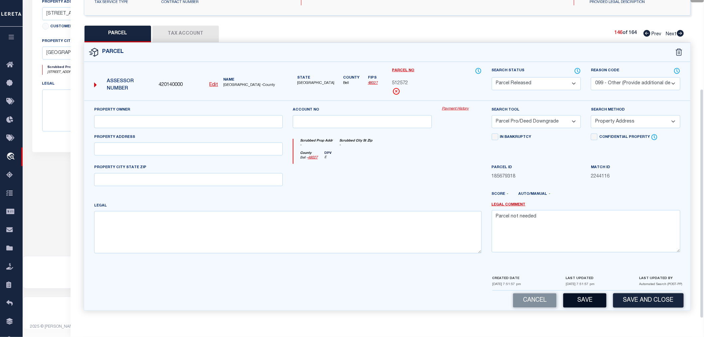
click at [583, 300] on button "Save" at bounding box center [584, 300] width 43 height 14
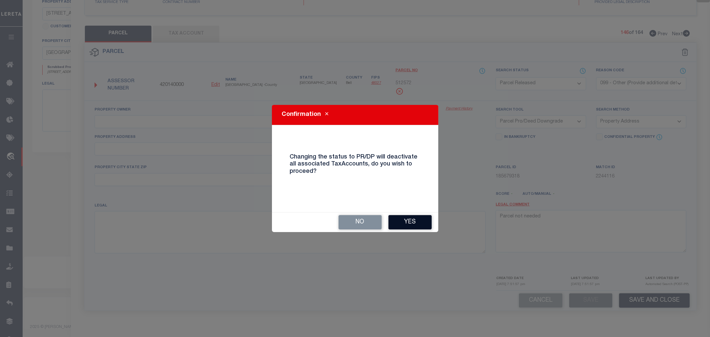
click at [409, 221] on button "Yes" at bounding box center [409, 222] width 43 height 14
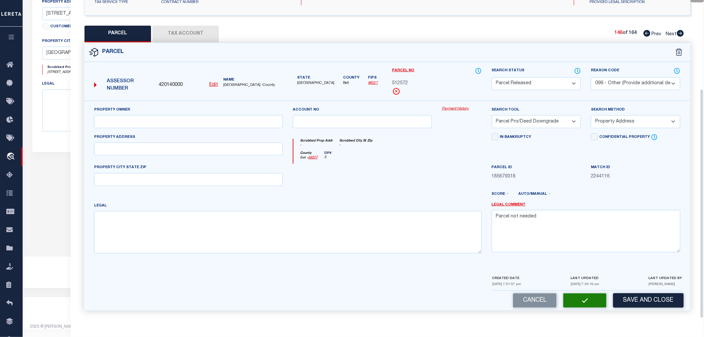
scroll to position [104, 0]
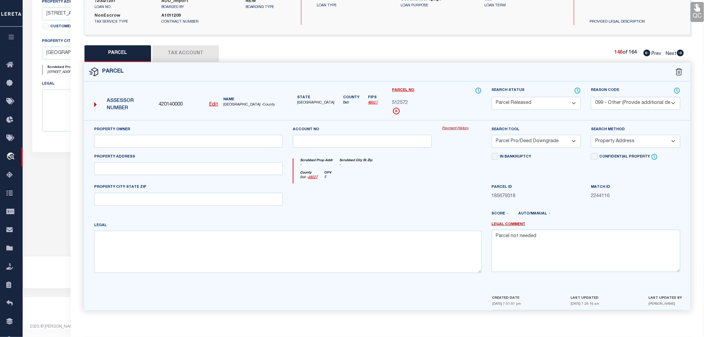
click at [679, 52] on icon at bounding box center [680, 53] width 7 height 7
click at [528, 103] on select "Automated Search Bad Parcel Complete Duplicate Parcel High Dollar Reporting In …" at bounding box center [536, 103] width 89 height 13
click at [492, 97] on select "Automated Search Bad Parcel Complete Duplicate Parcel High Dollar Reporting In …" at bounding box center [536, 103] width 89 height 13
click at [512, 256] on textarea at bounding box center [586, 251] width 189 height 42
paste textarea "Parcel not needed"
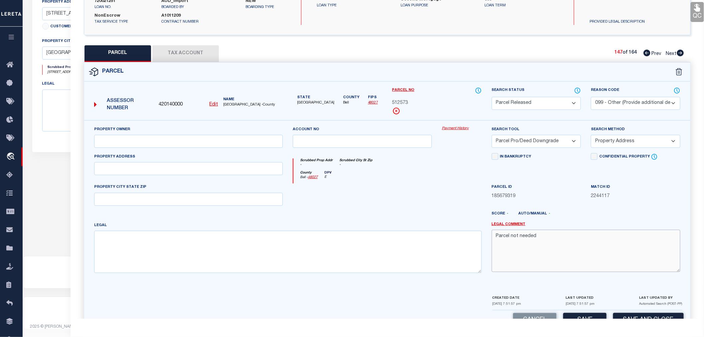
scroll to position [123, 0]
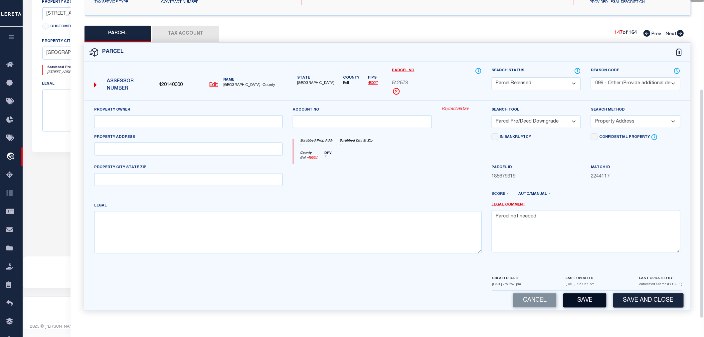
click at [584, 298] on button "Save" at bounding box center [584, 300] width 43 height 14
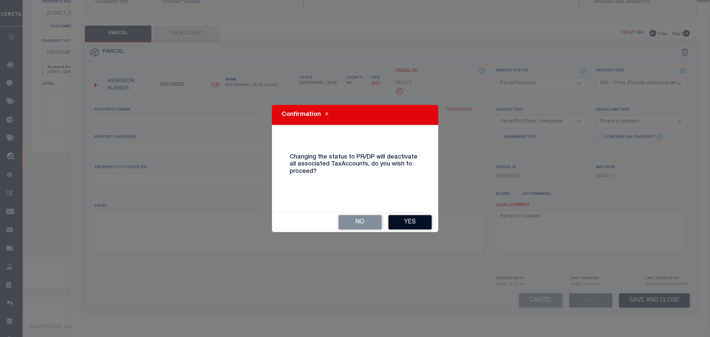
click at [411, 224] on button "Yes" at bounding box center [409, 222] width 43 height 14
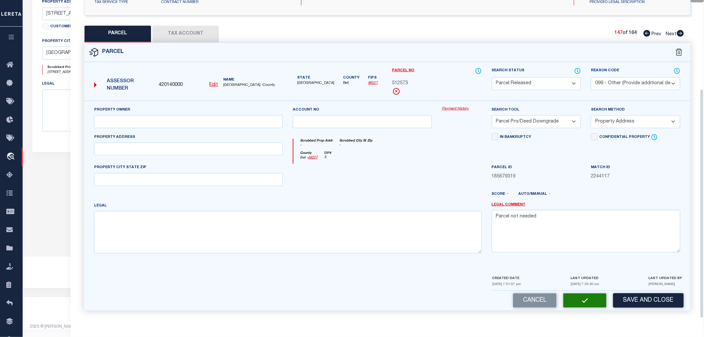
scroll to position [104, 0]
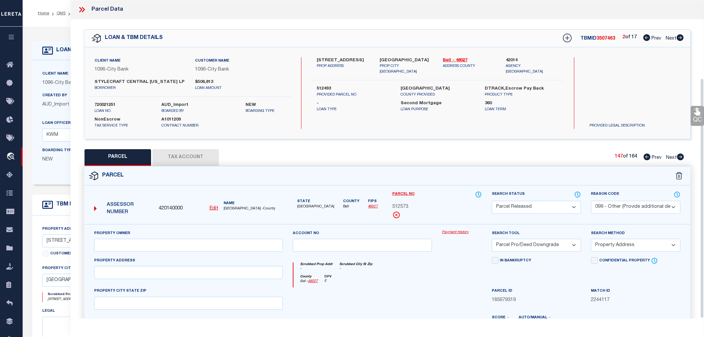
select select "PR"
select select "099"
select select "PRO"
select select "ADD"
select select "2778"
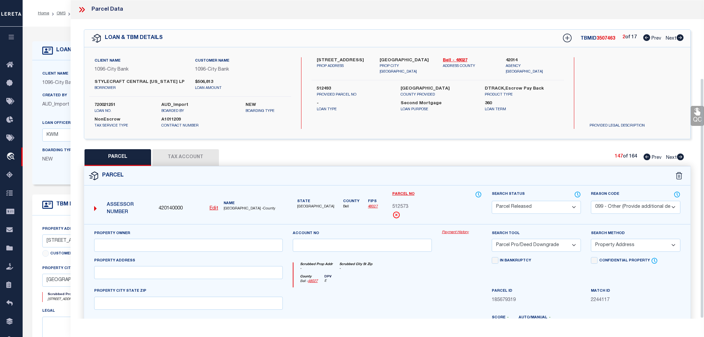
select select "1356"
select select "100"
select select "NonEscrow"
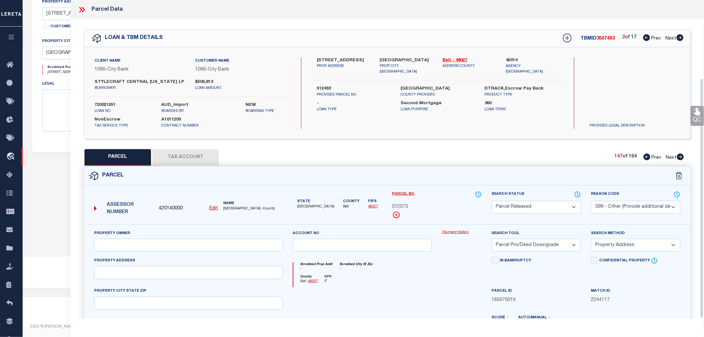
scroll to position [104, 0]
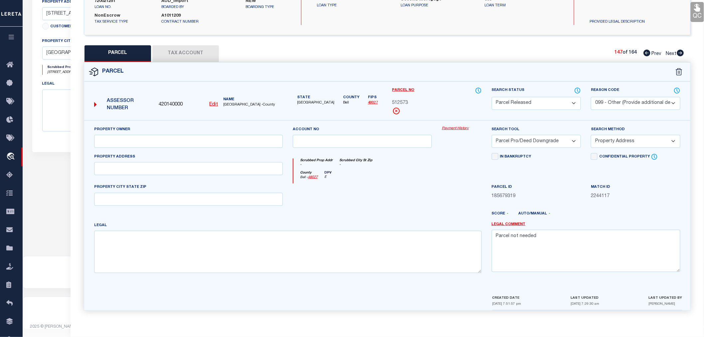
click at [680, 52] on icon at bounding box center [680, 53] width 7 height 7
select select "AS"
select select
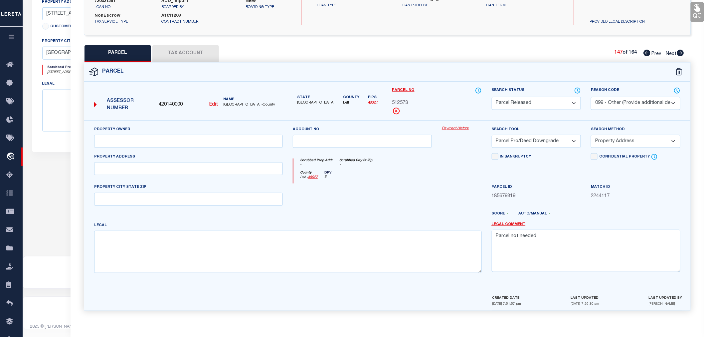
checkbox input "false"
select select "PA"
select select "099"
select select "PRO"
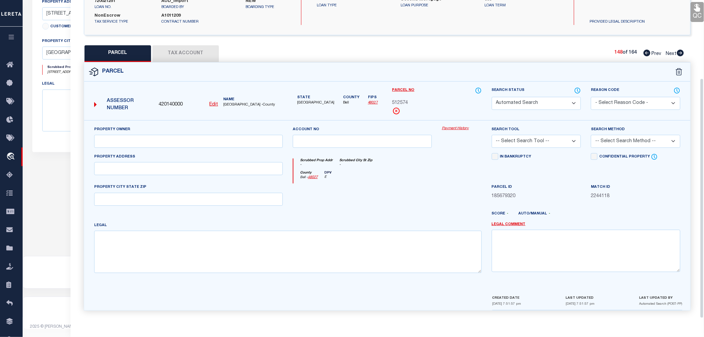
select select "ADD"
click at [533, 104] on select "Automated Search Bad Parcel Complete Duplicate Parcel High Dollar Reporting In …" at bounding box center [536, 103] width 89 height 13
select select "PR"
click at [492, 97] on select "Automated Search Bad Parcel Complete Duplicate Parcel High Dollar Reporting In …" at bounding box center [536, 103] width 89 height 13
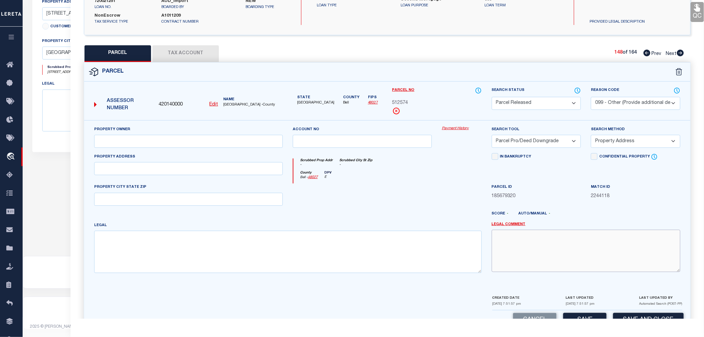
click at [543, 251] on textarea at bounding box center [586, 251] width 189 height 42
paste textarea "Parcel not needed"
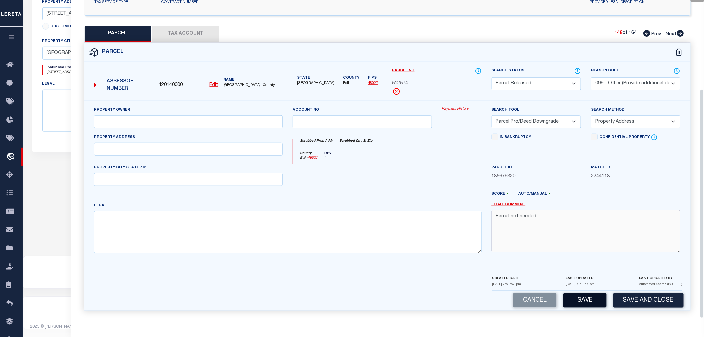
type textarea "Parcel not needed"
click at [578, 306] on button "Save" at bounding box center [584, 300] width 43 height 14
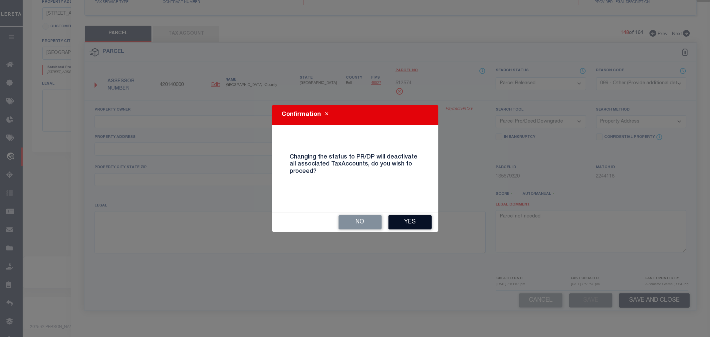
click at [421, 226] on button "Yes" at bounding box center [409, 222] width 43 height 14
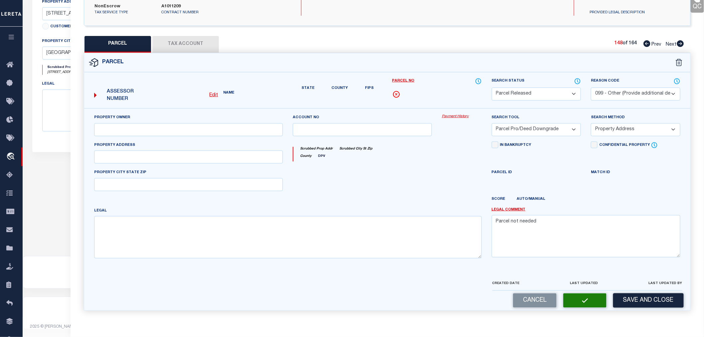
select select "AS"
select select
checkbox input "false"
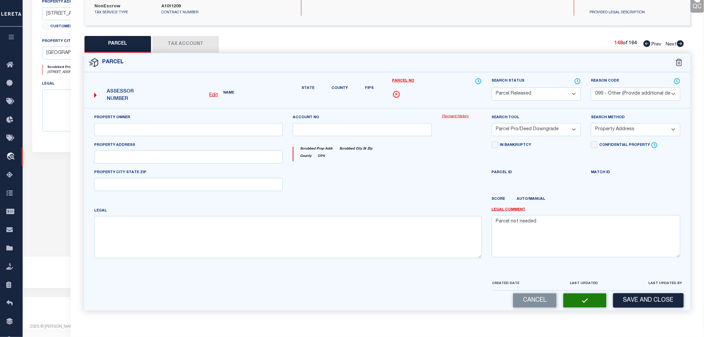
checkbox input "false"
select select "PR"
select select "099"
select select "PRO"
select select "ADD"
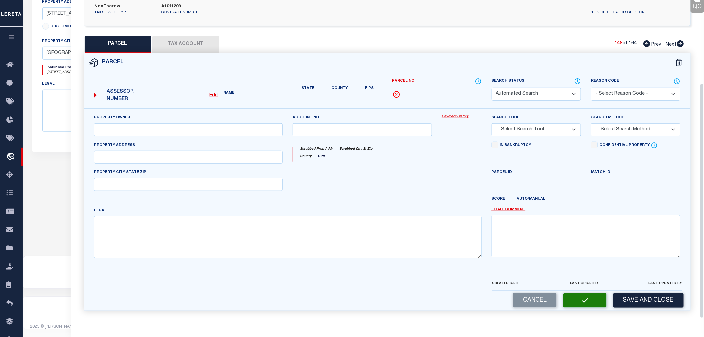
type textarea "Parcel not needed"
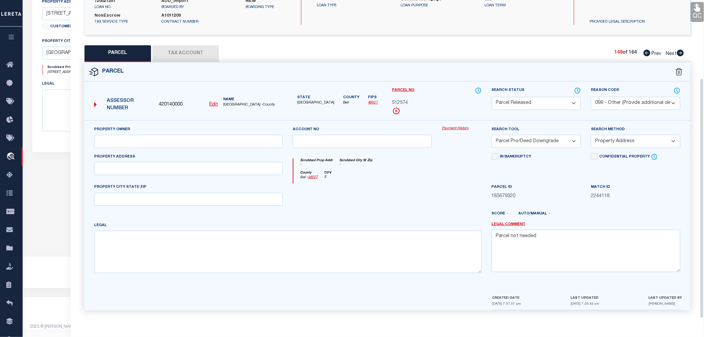
scroll to position [104, 0]
click at [681, 52] on icon at bounding box center [680, 53] width 7 height 7
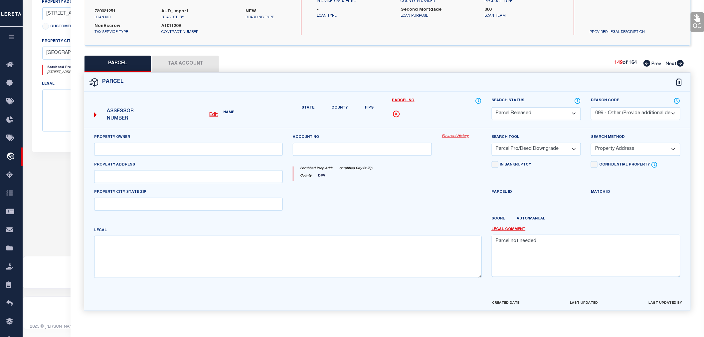
select select "AS"
select select
checkbox input "false"
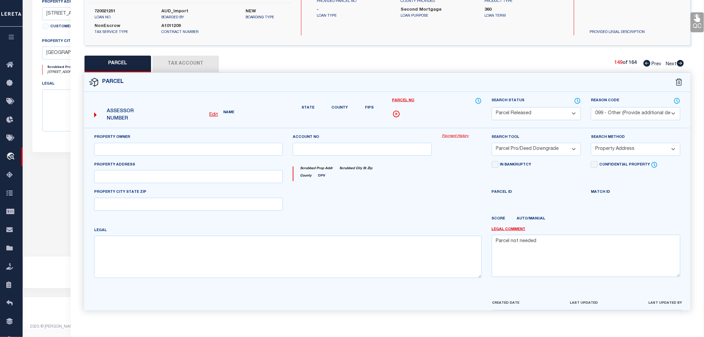
checkbox input "false"
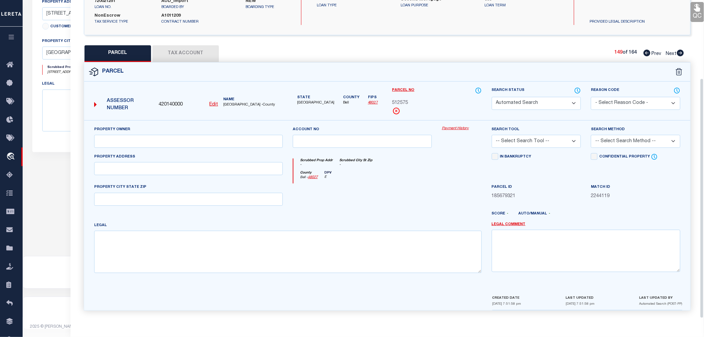
select select "PA"
select select "099"
select select "PRO"
select select "ADD"
click at [525, 100] on select "Automated Search Bad Parcel Complete Duplicate Parcel High Dollar Reporting In …" at bounding box center [536, 103] width 89 height 13
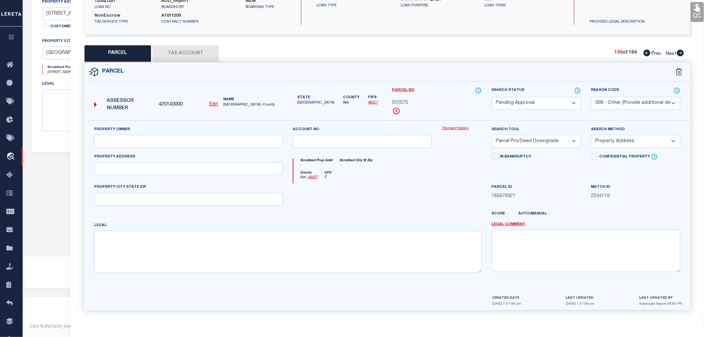
select select "PR"
click at [492, 97] on select "Automated Search Bad Parcel Complete Duplicate Parcel High Dollar Reporting In …" at bounding box center [536, 103] width 89 height 13
click at [505, 246] on textarea at bounding box center [586, 251] width 189 height 42
paste textarea "Parcel not needed"
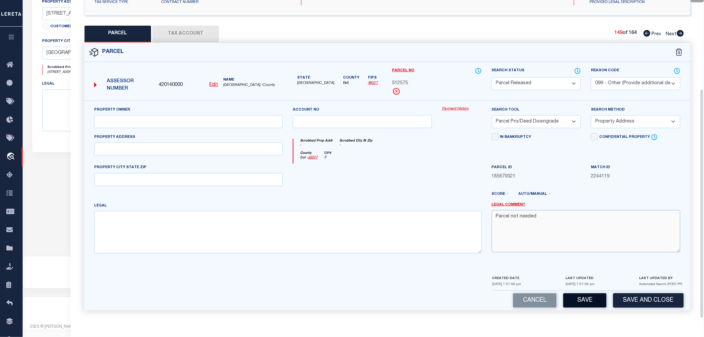
type textarea "Parcel not needed"
click at [591, 298] on button "Save" at bounding box center [584, 300] width 43 height 14
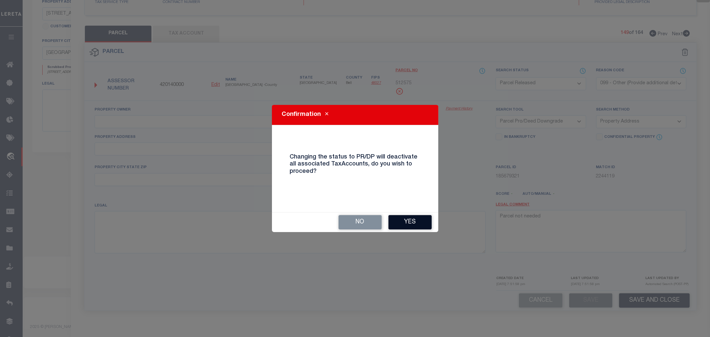
click at [405, 217] on button "Yes" at bounding box center [409, 222] width 43 height 14
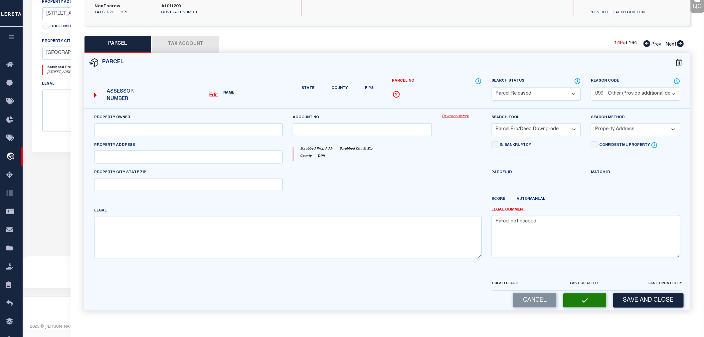
select select "AS"
select select
checkbox input "false"
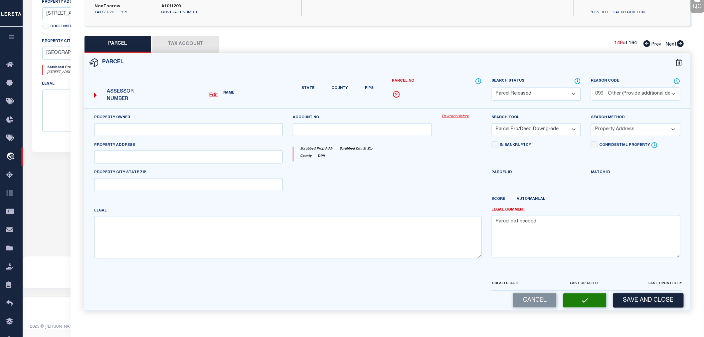
checkbox input "false"
select select "PR"
select select "099"
select select "PRO"
select select "ADD"
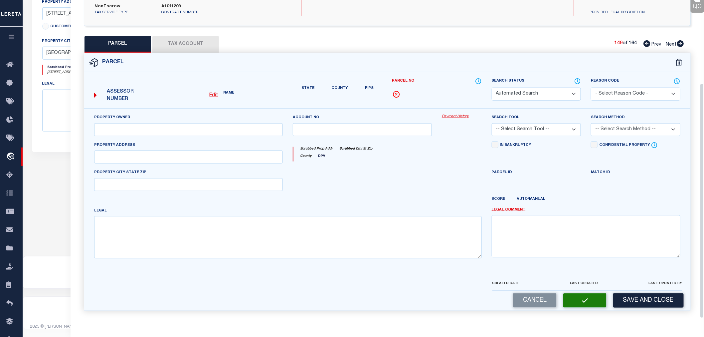
type textarea "Parcel not needed"
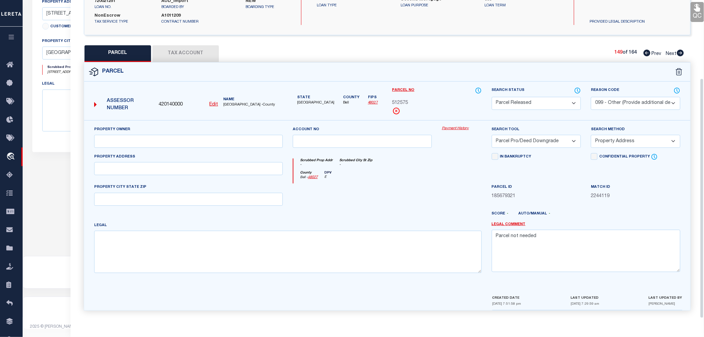
scroll to position [104, 0]
click at [679, 53] on icon at bounding box center [680, 53] width 7 height 7
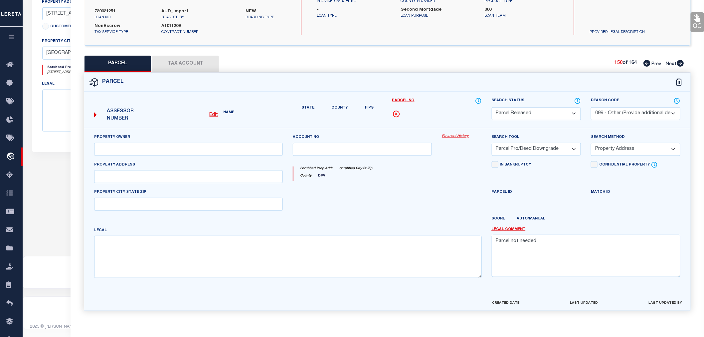
select select "AS"
select select
checkbox input "false"
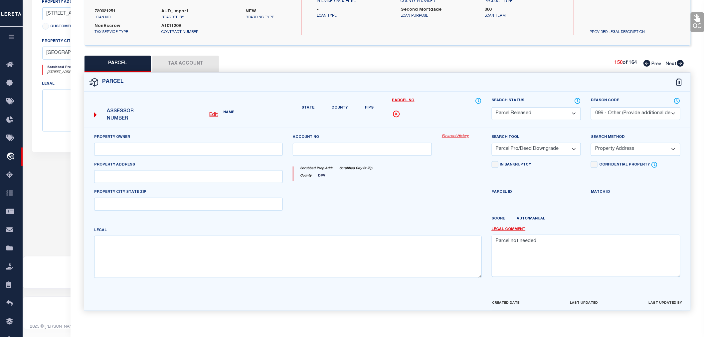
checkbox input "false"
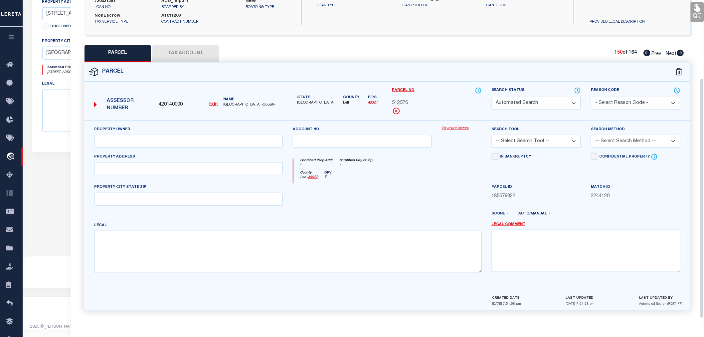
select select "PA"
select select "099"
select select "PRO"
select select "ADD"
click at [520, 102] on select "Automated Search Bad Parcel Complete Duplicate Parcel High Dollar Reporting In …" at bounding box center [536, 103] width 89 height 13
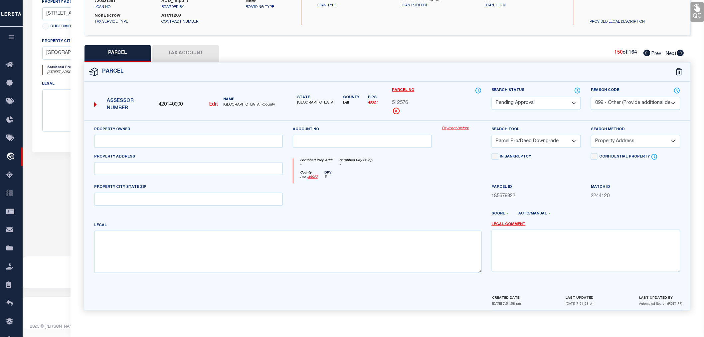
select select "PR"
click at [492, 97] on select "Automated Search Bad Parcel Complete Duplicate Parcel High Dollar Reporting In …" at bounding box center [536, 103] width 89 height 13
click at [529, 249] on textarea at bounding box center [586, 251] width 189 height 42
paste textarea "Parcel not needed"
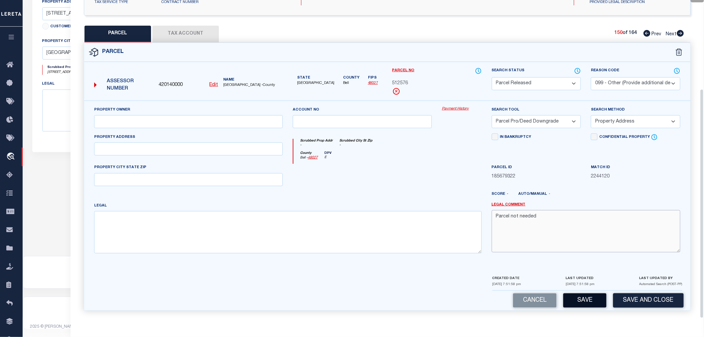
type textarea "Parcel not needed"
click at [579, 297] on button "Save" at bounding box center [584, 300] width 43 height 14
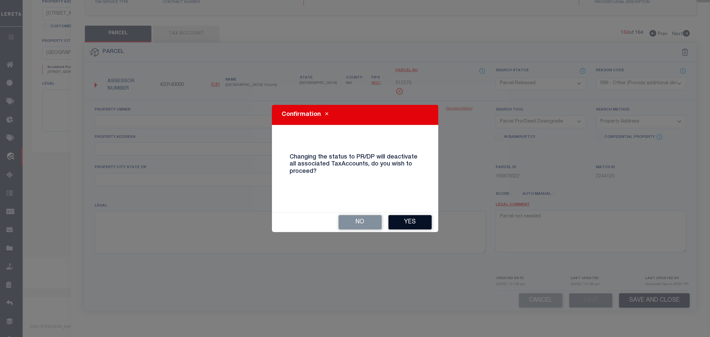
click at [417, 221] on button "Yes" at bounding box center [409, 222] width 43 height 14
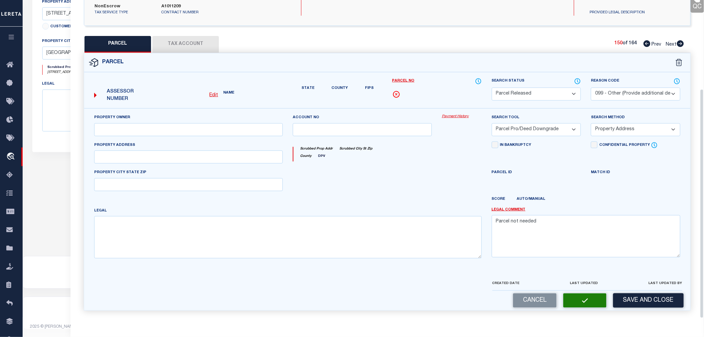
select select "AS"
select select
checkbox input "false"
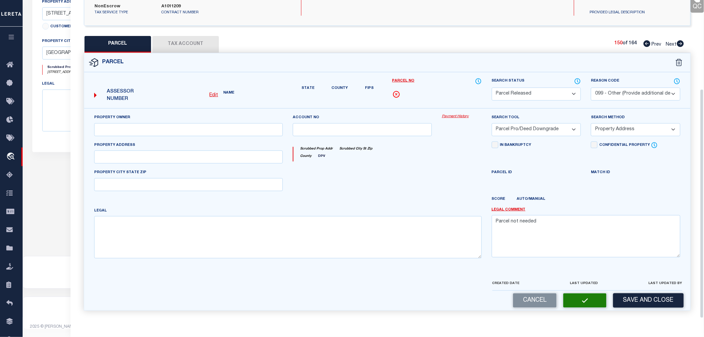
checkbox input "false"
select select "PR"
select select "099"
select select "PRO"
select select "ADD"
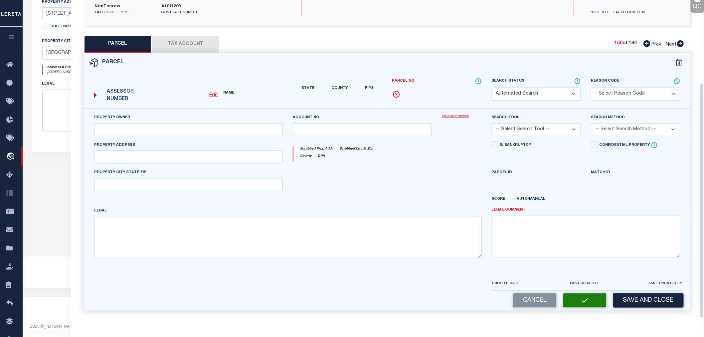
type textarea "Parcel not needed"
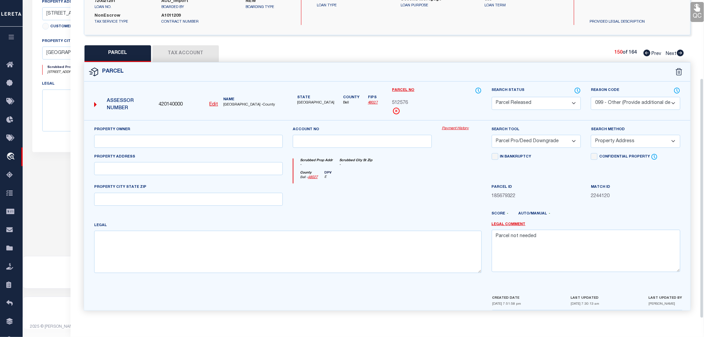
scroll to position [104, 0]
click at [680, 52] on icon at bounding box center [680, 53] width 7 height 7
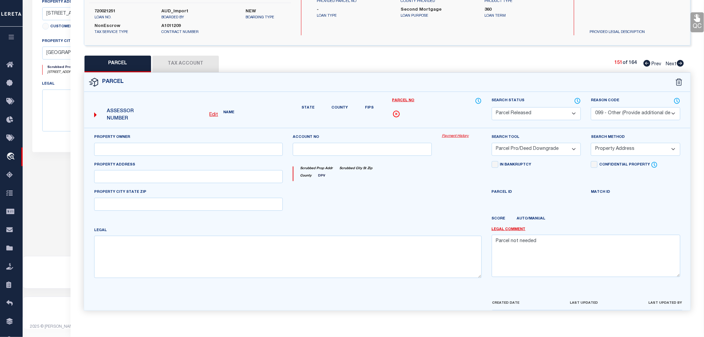
select select "AS"
select select
checkbox input "false"
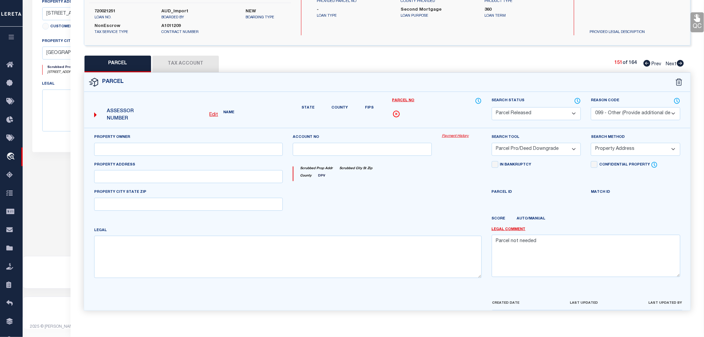
checkbox input "false"
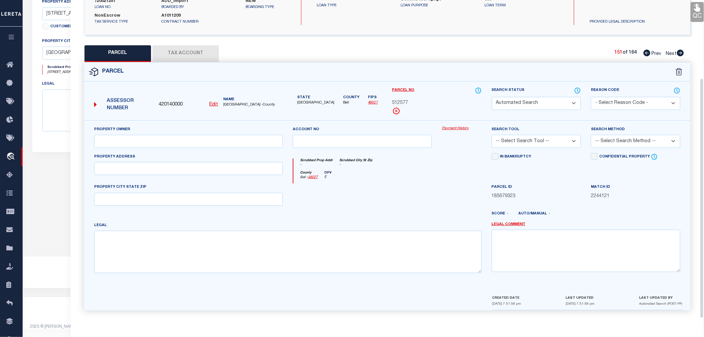
select select "PA"
select select "099"
select select "PRO"
select select "ADD"
click at [512, 104] on select "Automated Search Bad Parcel Complete Duplicate Parcel High Dollar Reporting In …" at bounding box center [536, 103] width 89 height 13
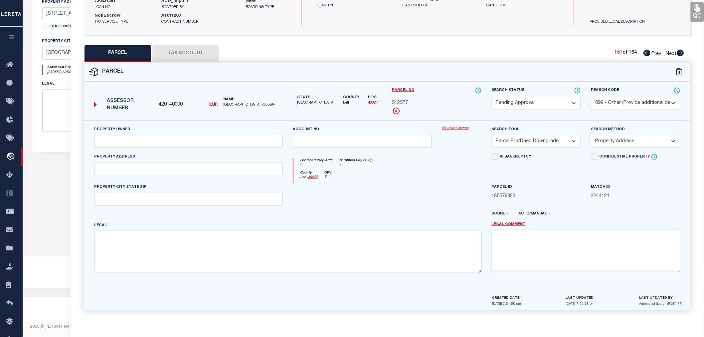
select select "PR"
click at [492, 97] on select "Automated Search Bad Parcel Complete Duplicate Parcel High Dollar Reporting In …" at bounding box center [536, 103] width 89 height 13
click at [503, 242] on textarea at bounding box center [586, 251] width 189 height 42
paste textarea "Parcel not needed"
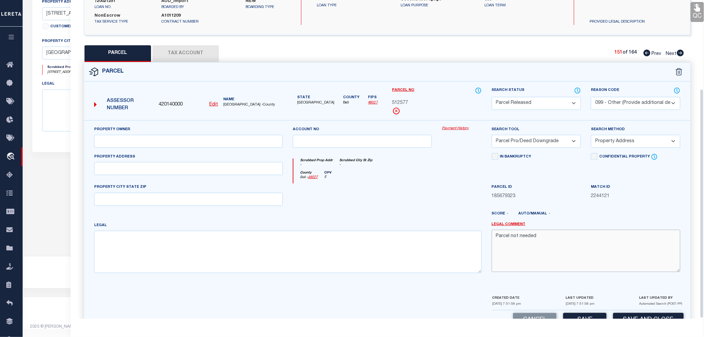
scroll to position [123, 0]
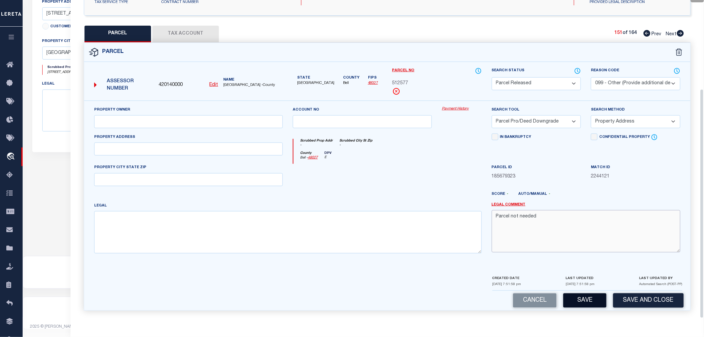
type textarea "Parcel not needed"
click at [572, 293] on button "Save" at bounding box center [584, 300] width 43 height 14
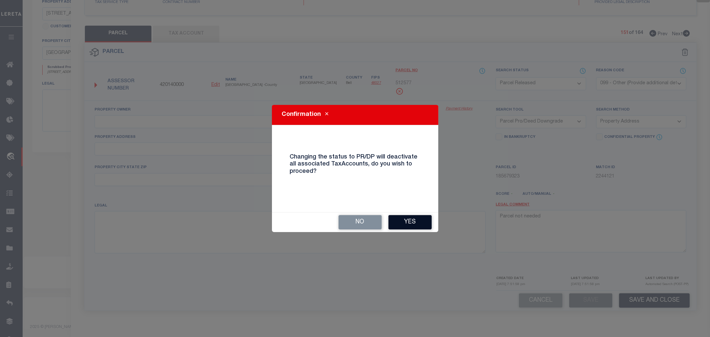
click at [419, 224] on button "Yes" at bounding box center [409, 222] width 43 height 14
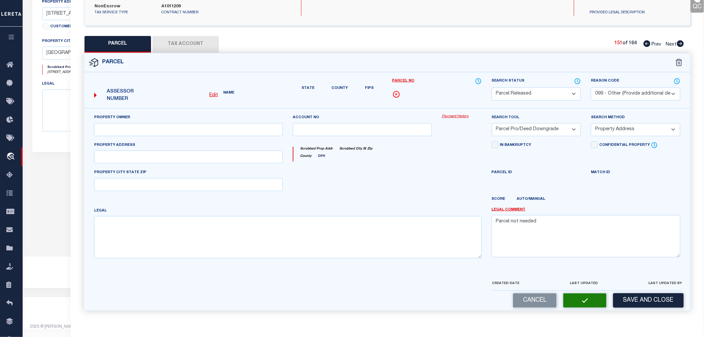
select select "AS"
select select
checkbox input "false"
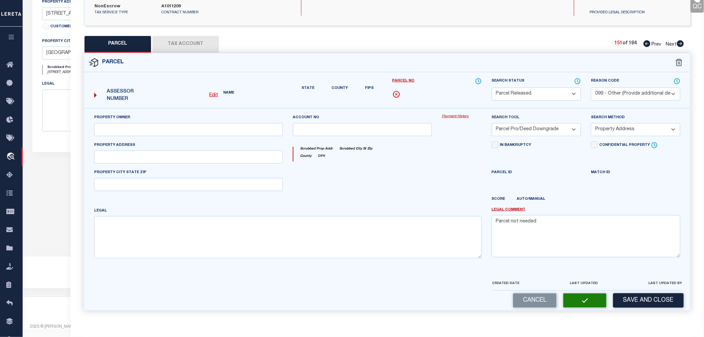
checkbox input "false"
select select "PR"
select select "099"
select select "PRO"
select select "ADD"
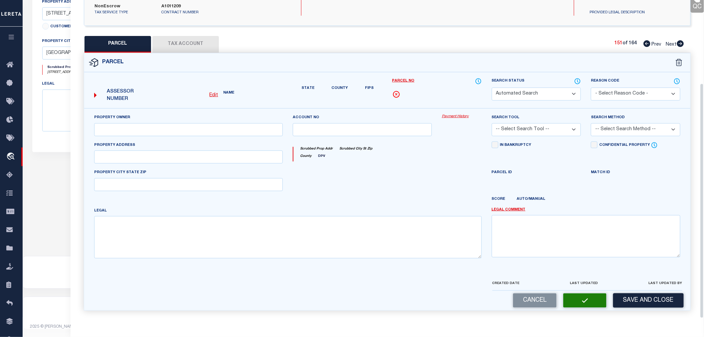
type textarea "Parcel not needed"
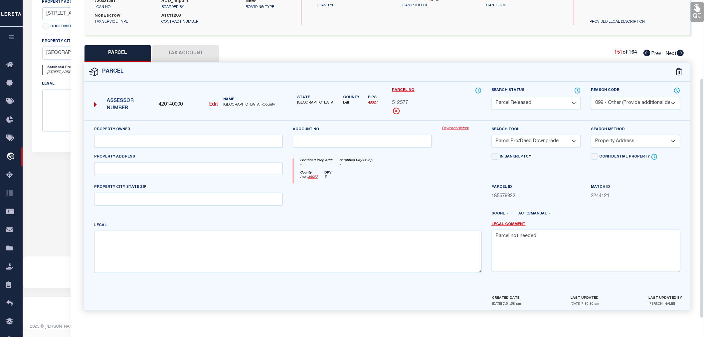
scroll to position [104, 0]
click at [679, 51] on icon at bounding box center [680, 53] width 7 height 7
select select "AS"
select select
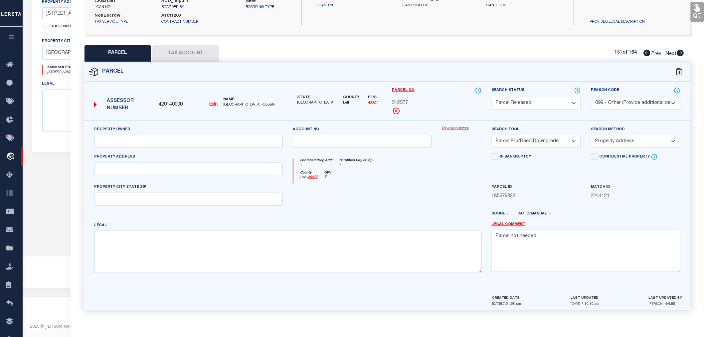
select select
checkbox input "false"
select select "PA"
select select "099"
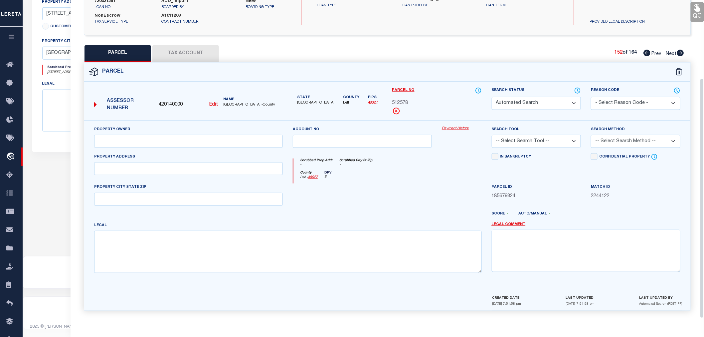
select select "PRO"
select select "ADD"
click at [510, 103] on select "Automated Search Bad Parcel Complete Duplicate Parcel High Dollar Reporting In …" at bounding box center [536, 103] width 89 height 13
select select "PR"
click at [492, 97] on select "Automated Search Bad Parcel Complete Duplicate Parcel High Dollar Reporting In …" at bounding box center [536, 103] width 89 height 13
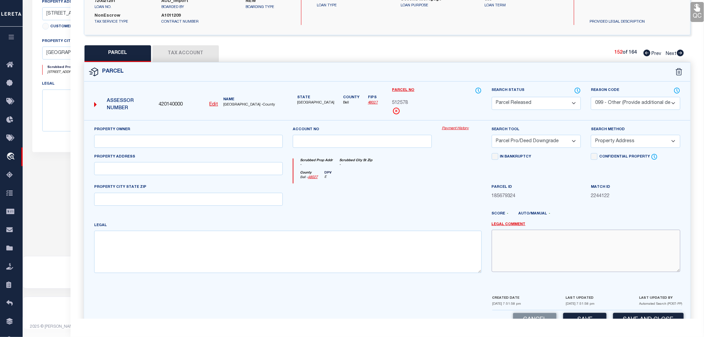
click at [514, 248] on textarea at bounding box center [586, 251] width 189 height 42
paste textarea "Parcel not needed"
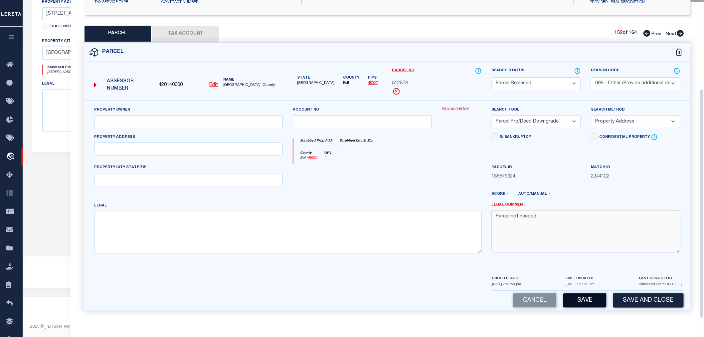
type textarea "Parcel not needed"
click at [573, 293] on button "Save" at bounding box center [584, 300] width 43 height 14
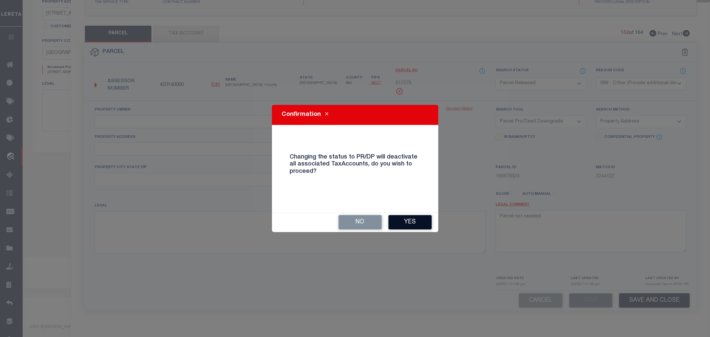
click at [409, 224] on button "Yes" at bounding box center [409, 222] width 43 height 14
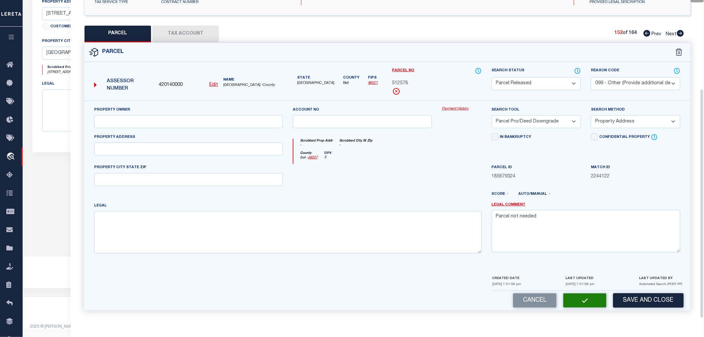
select select "AS"
select select
checkbox input "false"
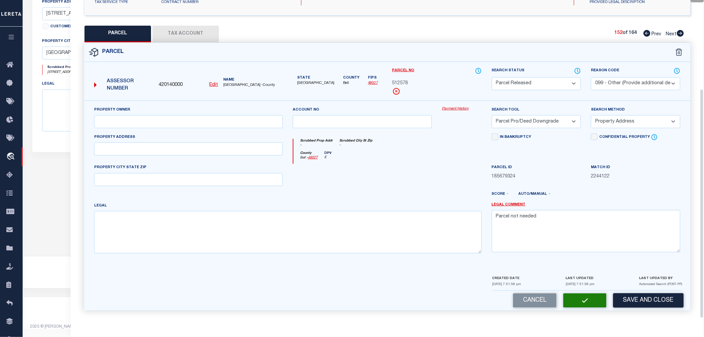
checkbox input "false"
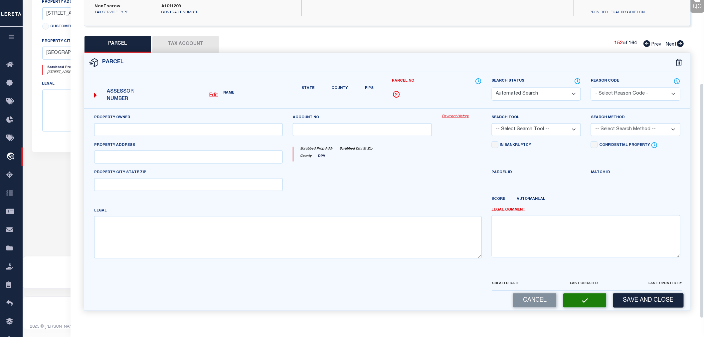
select select "PR"
select select "099"
select select "PRO"
select select "ADD"
type textarea "Parcel not needed"
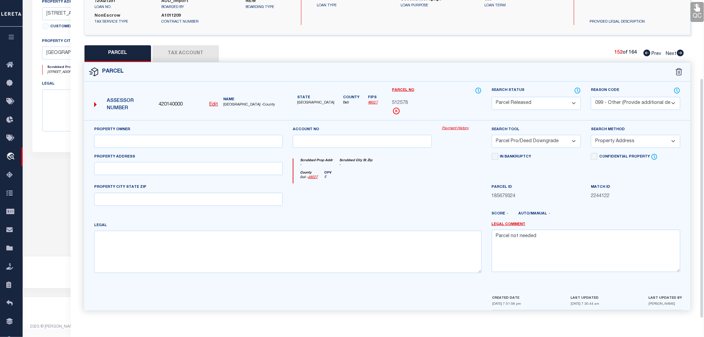
scroll to position [104, 0]
click at [681, 50] on icon at bounding box center [680, 53] width 7 height 7
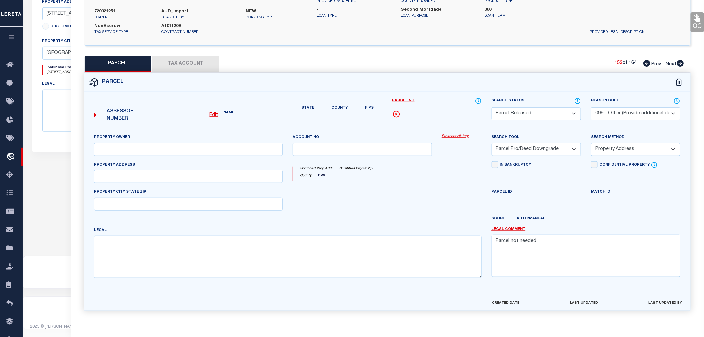
select select "AS"
select select
checkbox input "false"
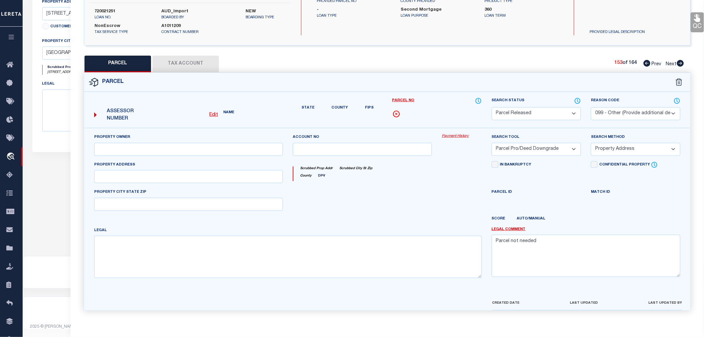
checkbox input "false"
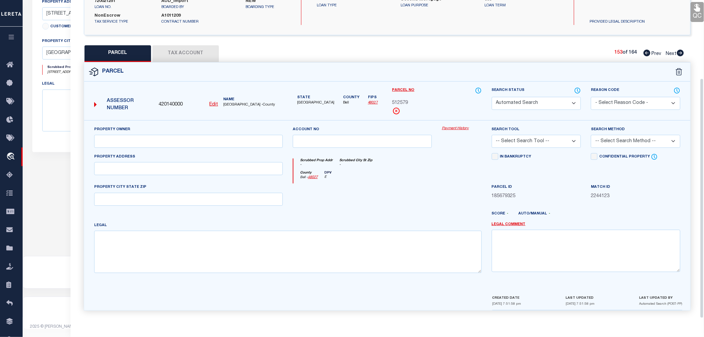
select select "PA"
select select "099"
select select "PRO"
select select "ADD"
click at [515, 103] on select "Automated Search Bad Parcel Complete Duplicate Parcel High Dollar Reporting In …" at bounding box center [536, 103] width 89 height 13
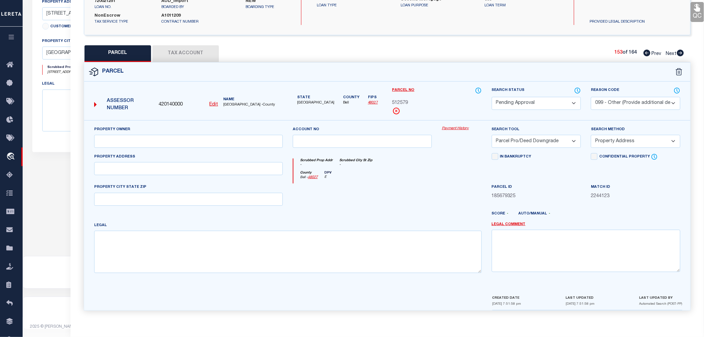
select select "PR"
click at [492, 97] on select "Automated Search Bad Parcel Complete Duplicate Parcel High Dollar Reporting In …" at bounding box center [536, 103] width 89 height 13
click at [510, 235] on textarea at bounding box center [586, 251] width 189 height 42
paste textarea "Parcel not needed"
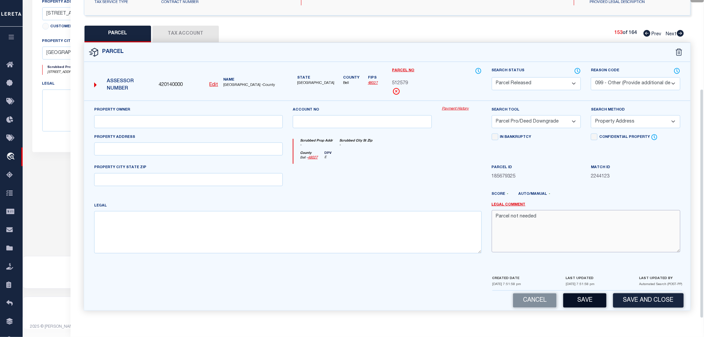
type textarea "Parcel not needed"
click at [582, 298] on button "Save" at bounding box center [584, 300] width 43 height 14
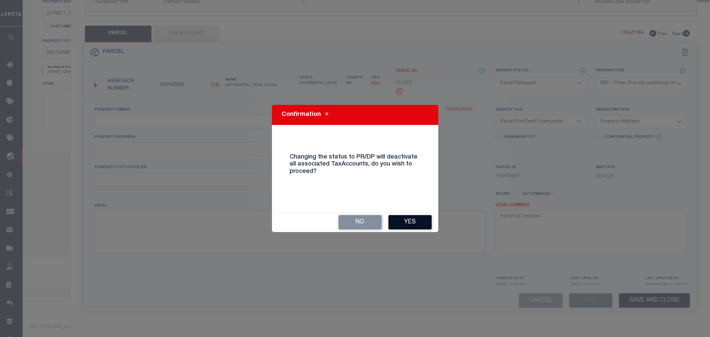
click at [417, 218] on button "Yes" at bounding box center [409, 222] width 43 height 14
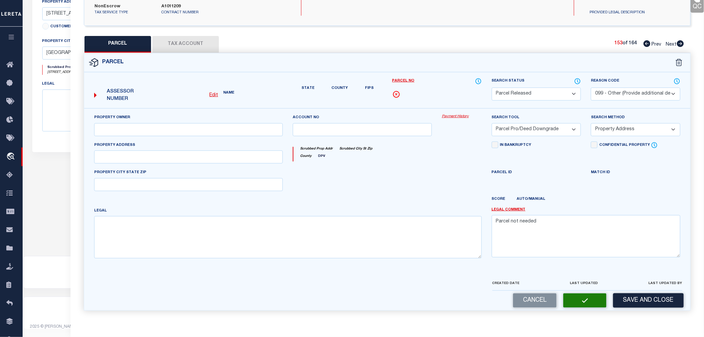
select select "AS"
select select
checkbox input "false"
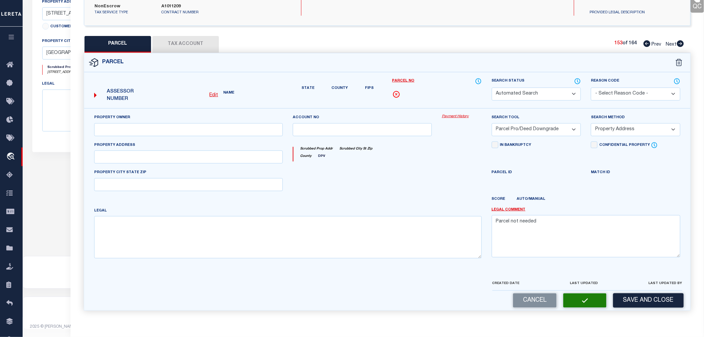
checkbox input "false"
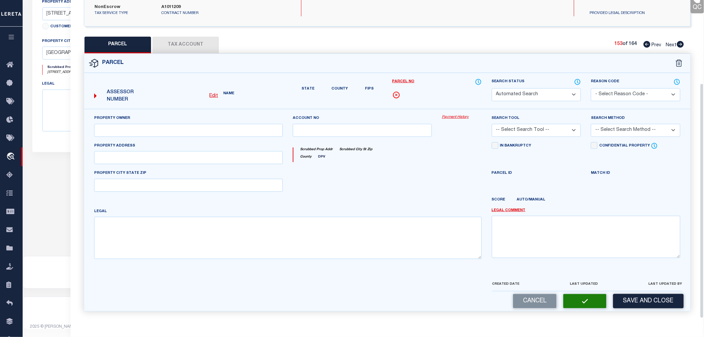
select select "PR"
select select "099"
select select "PRO"
select select "ADD"
type textarea "Parcel not needed"
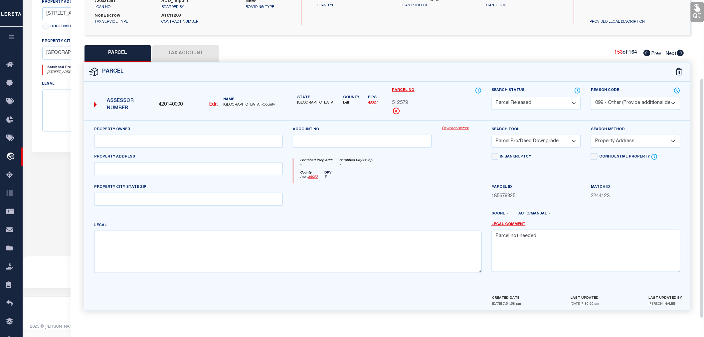
scroll to position [104, 0]
click at [680, 51] on icon at bounding box center [680, 53] width 7 height 7
select select "AS"
select select
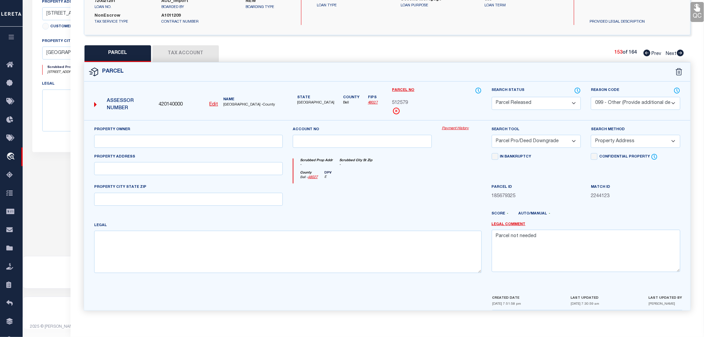
select select
checkbox input "false"
select select "PA"
select select "099"
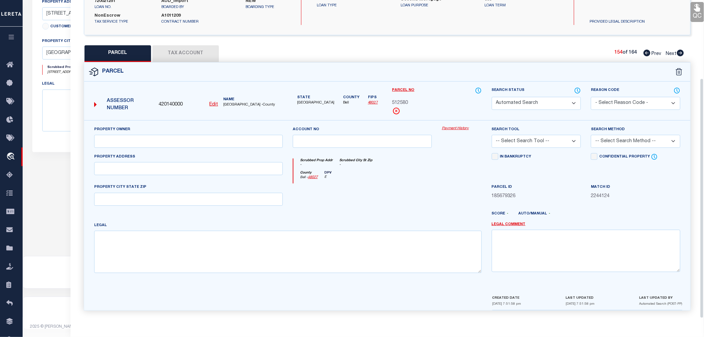
select select "PRO"
select select "ADD"
click at [507, 104] on select "Automated Search Bad Parcel Complete Duplicate Parcel High Dollar Reporting In …" at bounding box center [536, 103] width 89 height 13
select select "PR"
click at [492, 97] on select "Automated Search Bad Parcel Complete Duplicate Parcel High Dollar Reporting In …" at bounding box center [536, 103] width 89 height 13
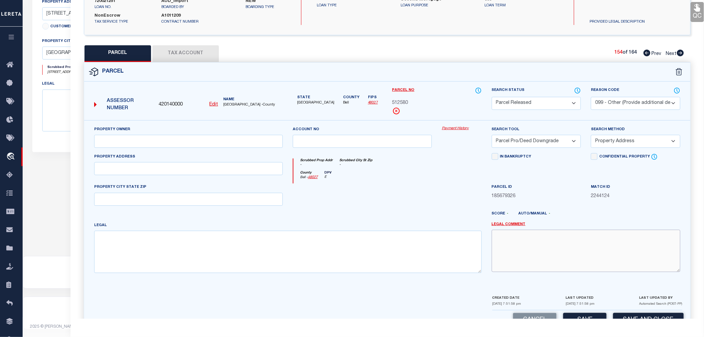
click at [506, 257] on textarea at bounding box center [586, 251] width 189 height 42
paste textarea "Parcel not needed"
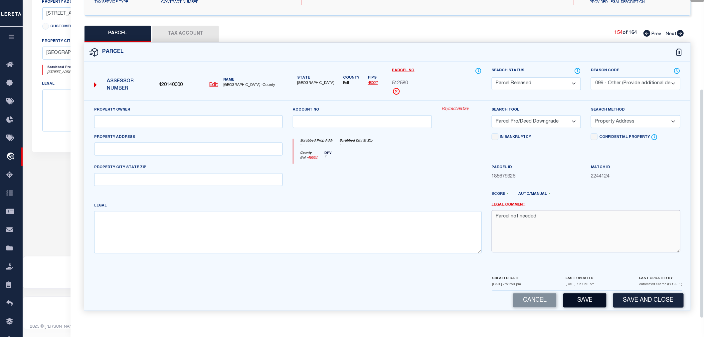
type textarea "Parcel not needed"
click at [596, 301] on button "Save" at bounding box center [584, 300] width 43 height 14
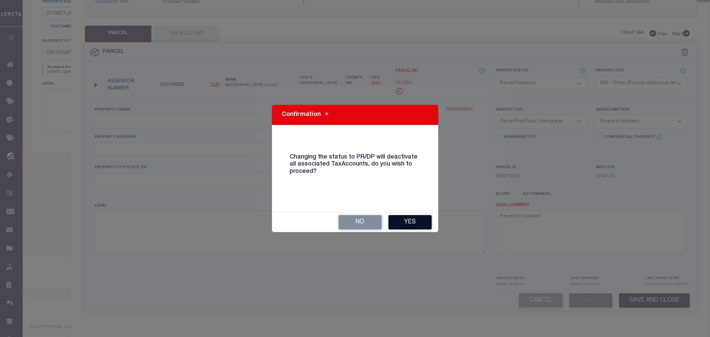
click at [407, 224] on button "Yes" at bounding box center [409, 222] width 43 height 14
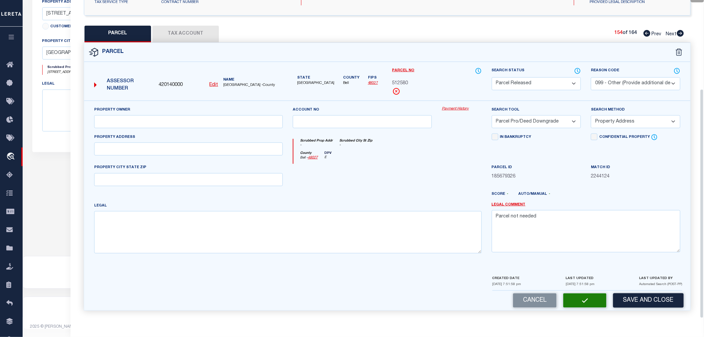
select select "AS"
select select
checkbox input "false"
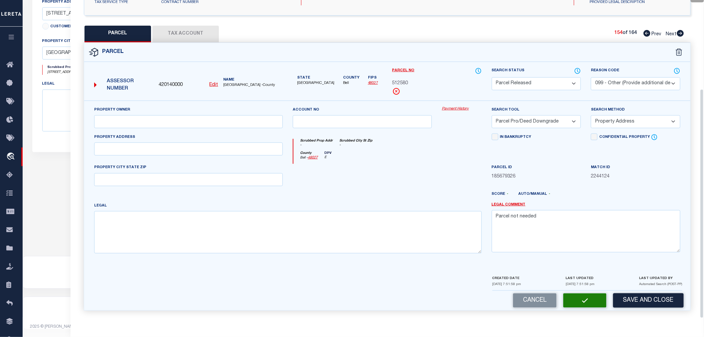
checkbox input "false"
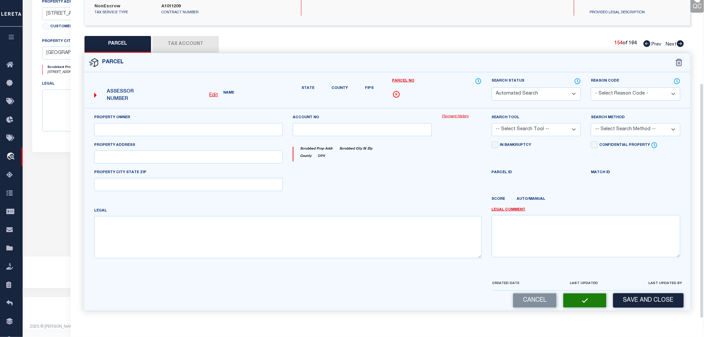
scroll to position [2, 0]
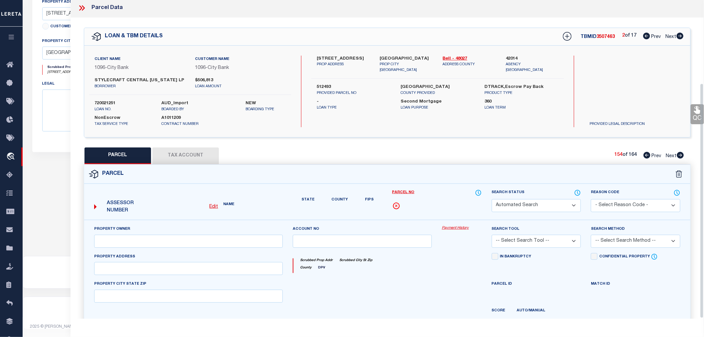
select select "PR"
select select "099"
select select "PRO"
select select "ADD"
type textarea "Parcel not needed"
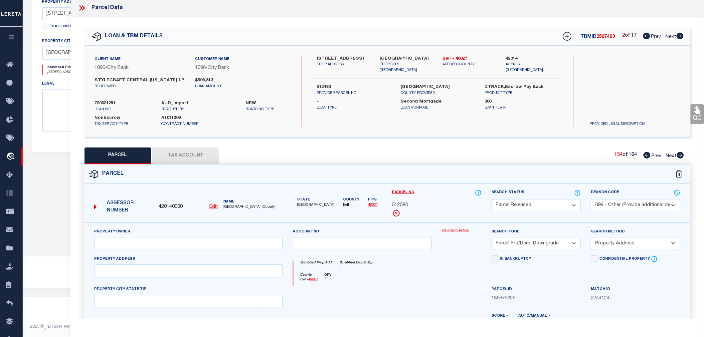
click at [678, 153] on icon at bounding box center [680, 155] width 7 height 7
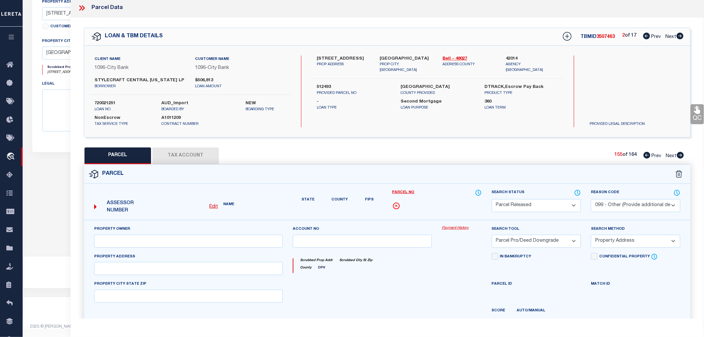
select select "AS"
select select
checkbox input "false"
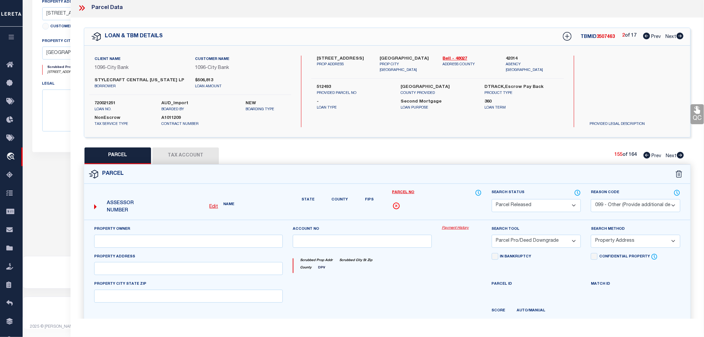
checkbox input "false"
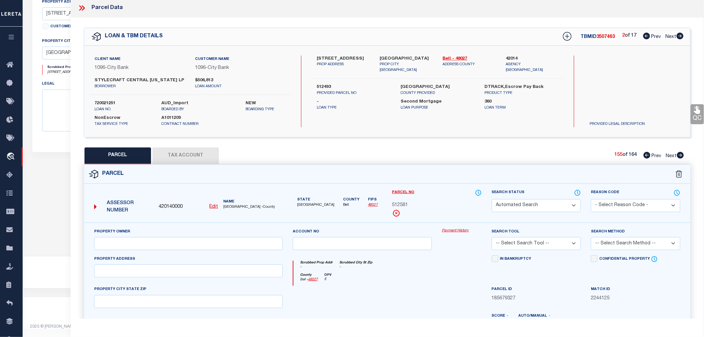
select select "PA"
select select "099"
select select "PRO"
select select "ADD"
click at [522, 203] on select "Automated Search Bad Parcel Complete Duplicate Parcel High Dollar Reporting In …" at bounding box center [536, 205] width 89 height 13
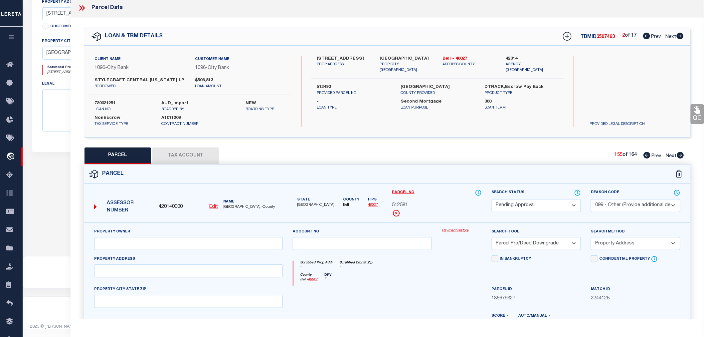
select select "PR"
click at [492, 199] on select "Automated Search Bad Parcel Complete Duplicate Parcel High Dollar Reporting In …" at bounding box center [536, 205] width 89 height 13
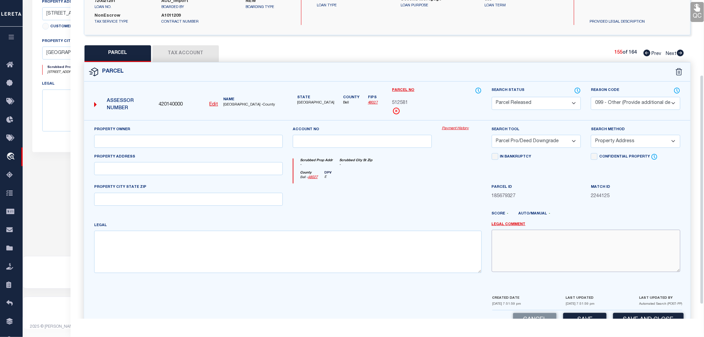
click at [521, 239] on textarea at bounding box center [586, 251] width 189 height 42
paste textarea "Parcel not needed"
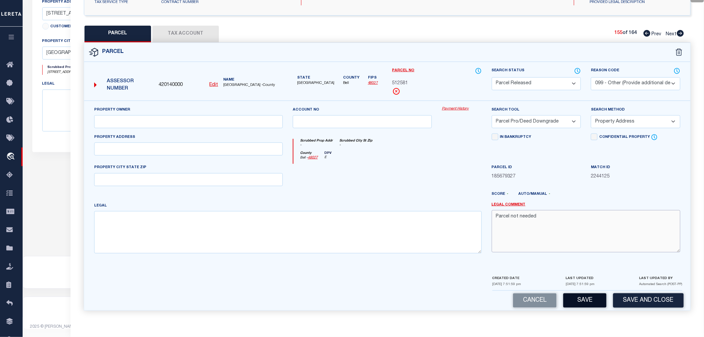
type textarea "Parcel not needed"
click at [580, 300] on button "Save" at bounding box center [584, 300] width 43 height 14
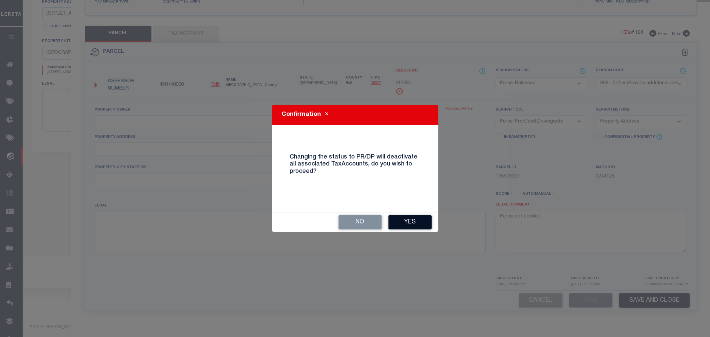
click at [420, 223] on button "Yes" at bounding box center [409, 222] width 43 height 14
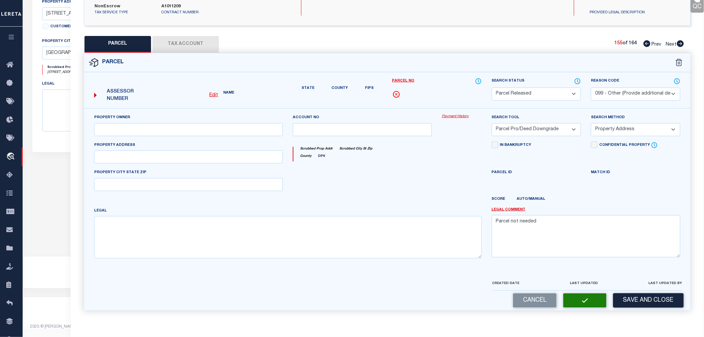
select select "AS"
select select
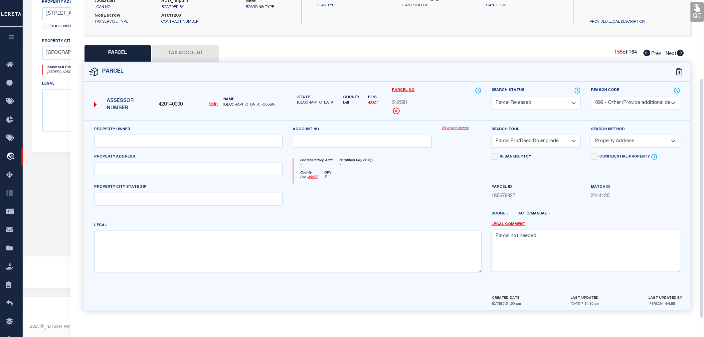
scroll to position [104, 0]
click at [681, 50] on icon at bounding box center [680, 53] width 7 height 7
click at [509, 103] on select "Automated Search Bad Parcel Complete Duplicate Parcel High Dollar Reporting In …" at bounding box center [536, 103] width 89 height 13
click at [492, 97] on select "Automated Search Bad Parcel Complete Duplicate Parcel High Dollar Reporting In …" at bounding box center [536, 103] width 89 height 13
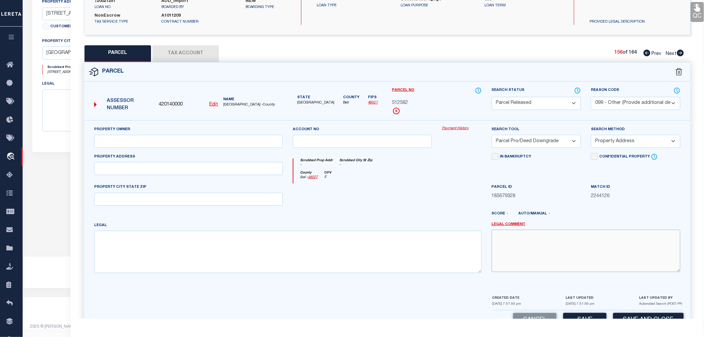
paste textarea "Parcel not needed"
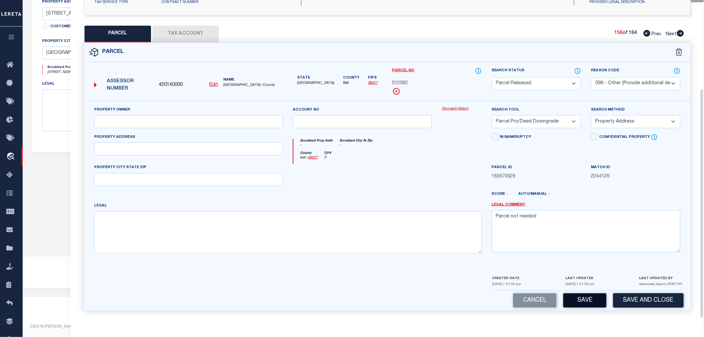
click at [582, 304] on button "Save" at bounding box center [584, 300] width 43 height 14
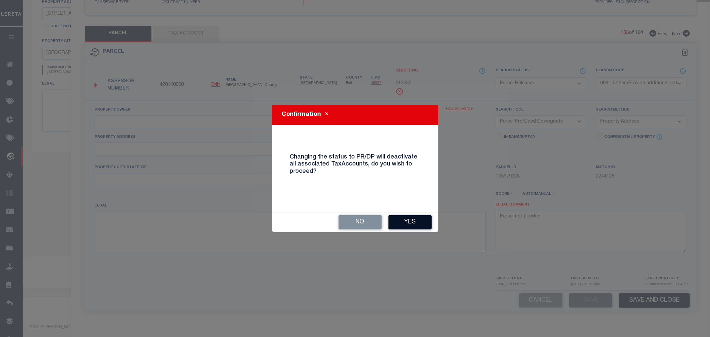
click at [416, 221] on button "Yes" at bounding box center [409, 222] width 43 height 14
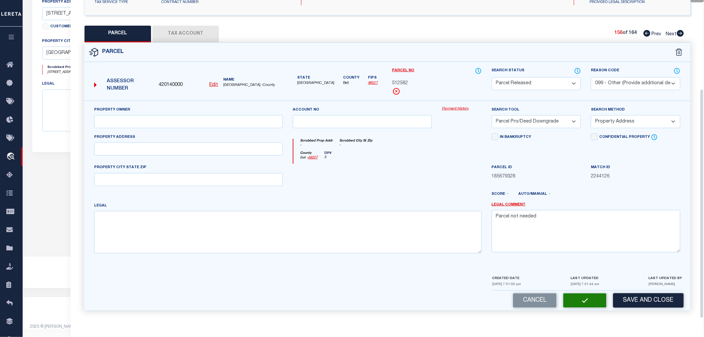
scroll to position [104, 0]
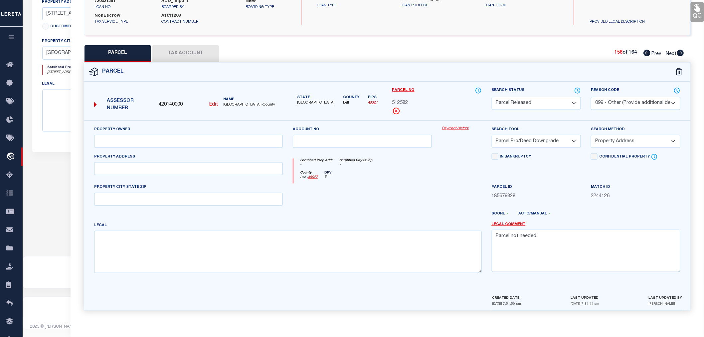
click at [683, 51] on icon at bounding box center [680, 53] width 7 height 7
click at [524, 104] on select "Automated Search Bad Parcel Complete Duplicate Parcel High Dollar Reporting In …" at bounding box center [536, 103] width 89 height 13
click at [492, 97] on select "Automated Search Bad Parcel Complete Duplicate Parcel High Dollar Reporting In …" at bounding box center [536, 103] width 89 height 13
paste textarea "Parcel not needed"
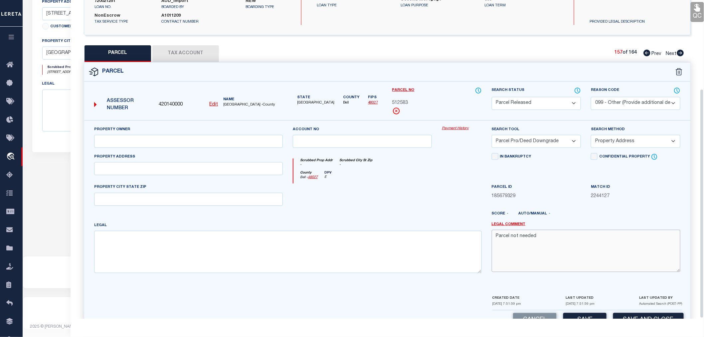
scroll to position [123, 0]
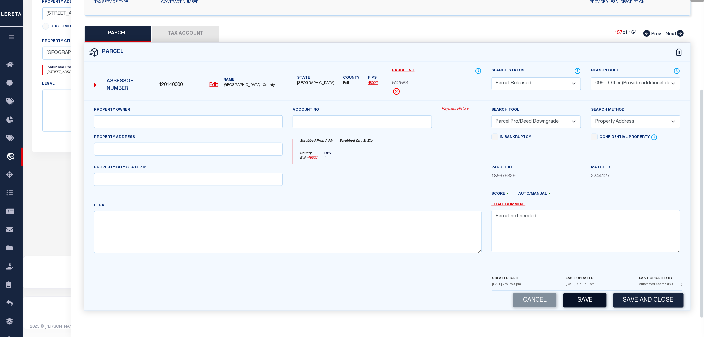
click at [571, 299] on button "Save" at bounding box center [584, 300] width 43 height 14
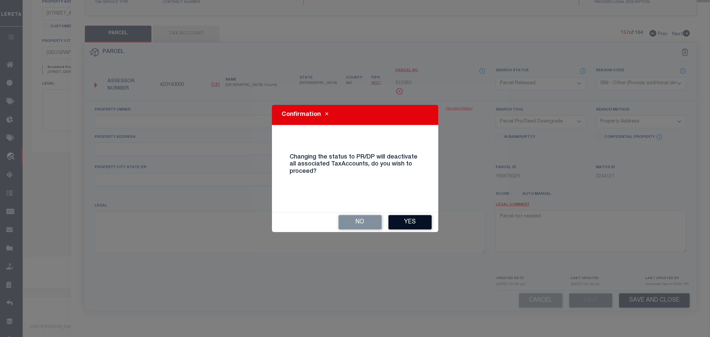
click at [416, 218] on button "Yes" at bounding box center [409, 222] width 43 height 14
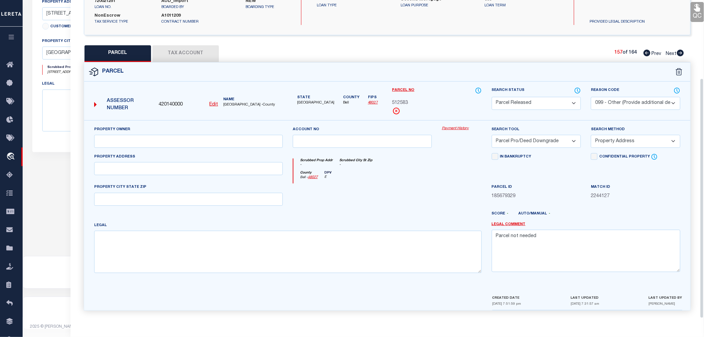
scroll to position [104, 0]
click at [683, 50] on icon at bounding box center [680, 53] width 7 height 7
click at [522, 103] on select "Automated Search Bad Parcel Complete Duplicate Parcel High Dollar Reporting In …" at bounding box center [536, 103] width 89 height 13
click at [492, 97] on select "Automated Search Bad Parcel Complete Duplicate Parcel High Dollar Reporting In …" at bounding box center [536, 103] width 89 height 13
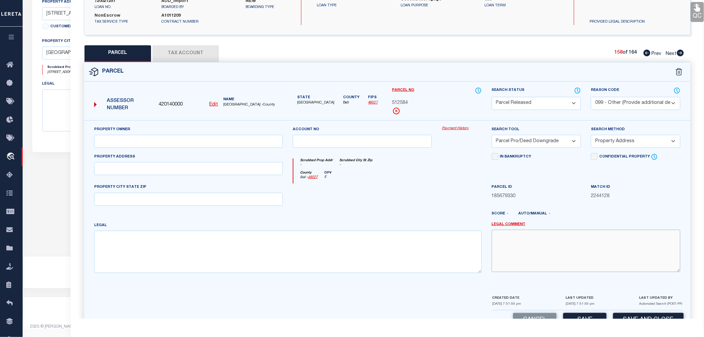
paste textarea "Parcel not needed"
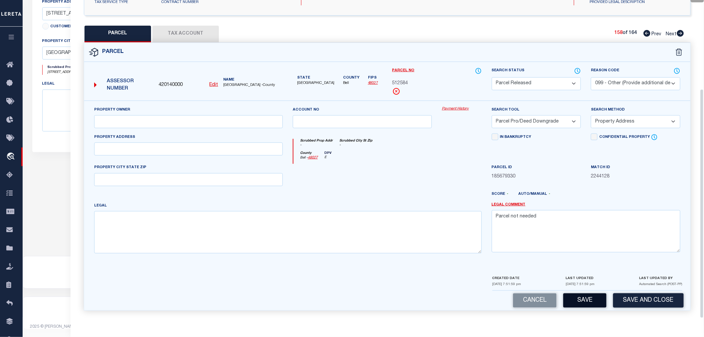
click at [581, 298] on button "Save" at bounding box center [584, 300] width 43 height 14
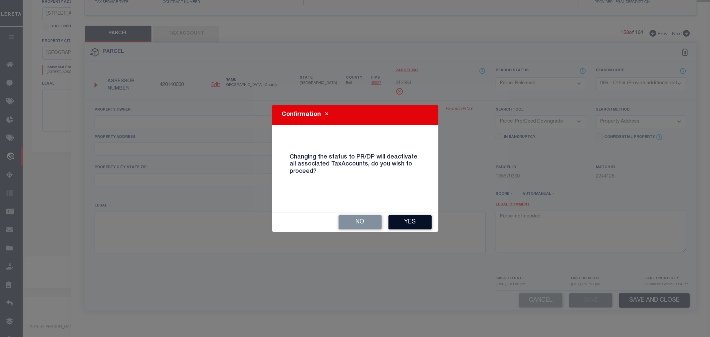
click at [415, 221] on button "Yes" at bounding box center [409, 222] width 43 height 14
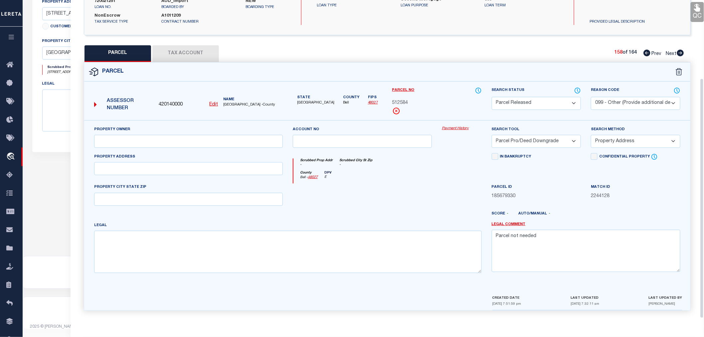
scroll to position [104, 0]
click at [681, 52] on icon at bounding box center [680, 53] width 7 height 7
click at [617, 102] on select "- Select Reason Code - 099 - Other (Provide additional detail) ACT - Agency Cha…" at bounding box center [635, 103] width 89 height 13
click at [526, 102] on select "Automated Search Bad Parcel Complete Duplicate Parcel High Dollar Reporting In …" at bounding box center [536, 103] width 89 height 13
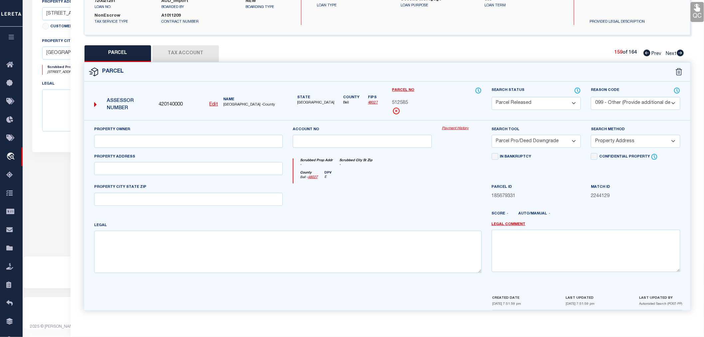
click at [492, 97] on select "Automated Search Bad Parcel Complete Duplicate Parcel High Dollar Reporting In …" at bounding box center [536, 103] width 89 height 13
click at [549, 253] on textarea at bounding box center [586, 251] width 189 height 42
paste textarea "Parcel not needed"
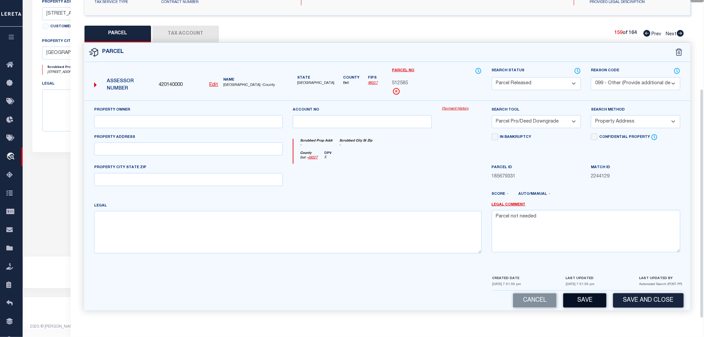
click at [597, 299] on button "Save" at bounding box center [584, 300] width 43 height 14
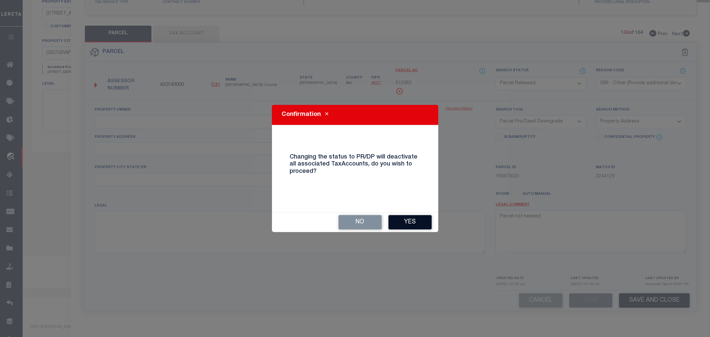
click at [416, 223] on button "Yes" at bounding box center [409, 222] width 43 height 14
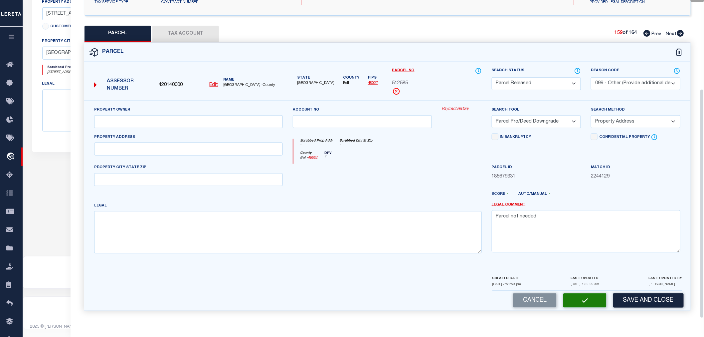
scroll to position [104, 0]
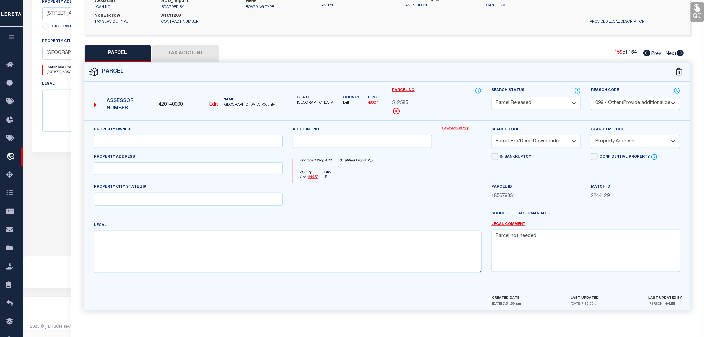
click at [680, 51] on icon at bounding box center [680, 53] width 7 height 7
click at [514, 105] on select "Automated Search Bad Parcel Complete Duplicate Parcel High Dollar Reporting In …" at bounding box center [536, 103] width 89 height 13
click at [492, 97] on select "Automated Search Bad Parcel Complete Duplicate Parcel High Dollar Reporting In …" at bounding box center [536, 103] width 89 height 13
paste textarea "Parcel not needed"
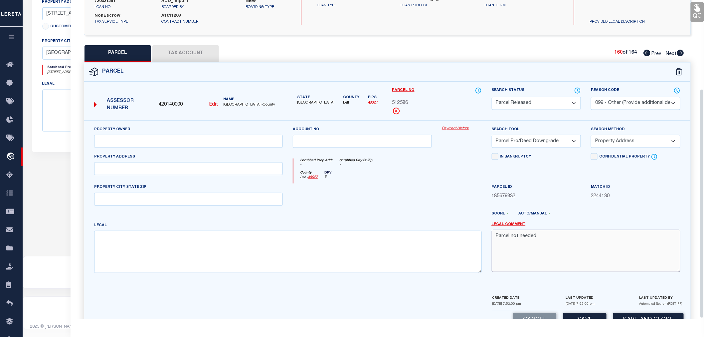
scroll to position [123, 0]
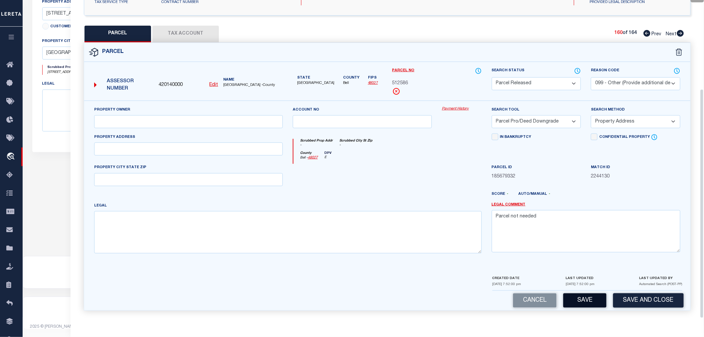
click at [575, 299] on button "Save" at bounding box center [584, 300] width 43 height 14
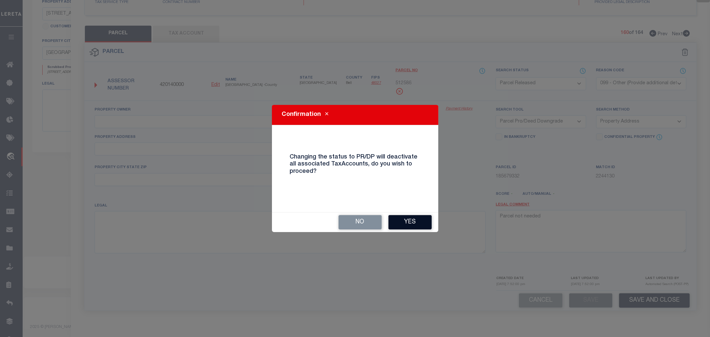
click at [397, 220] on button "Yes" at bounding box center [409, 222] width 43 height 14
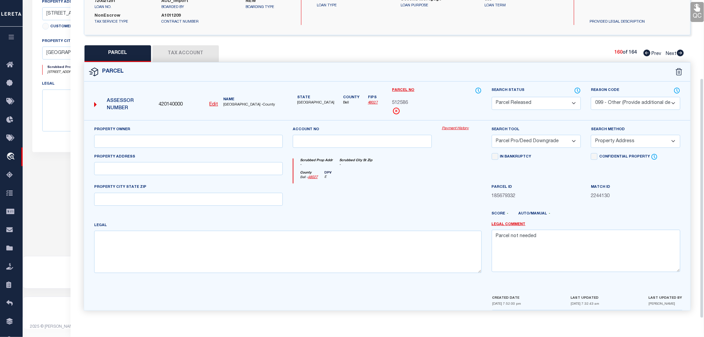
scroll to position [104, 0]
click at [680, 51] on icon at bounding box center [680, 53] width 7 height 7
click at [517, 102] on select "Automated Search Bad Parcel Complete Duplicate Parcel High Dollar Reporting In …" at bounding box center [536, 103] width 89 height 13
click at [492, 97] on select "Automated Search Bad Parcel Complete Duplicate Parcel High Dollar Reporting In …" at bounding box center [536, 103] width 89 height 13
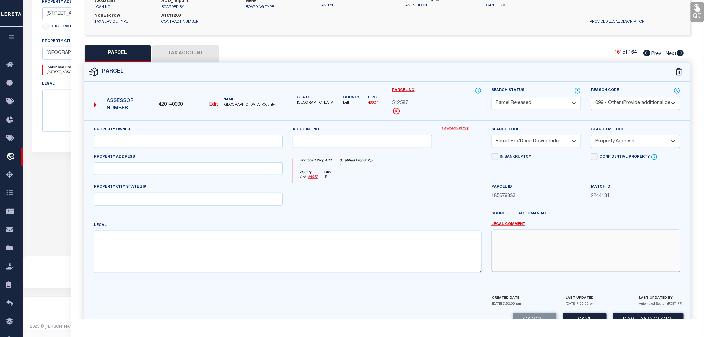
click at [523, 240] on textarea at bounding box center [586, 251] width 189 height 42
paste textarea "Parcel not needed"
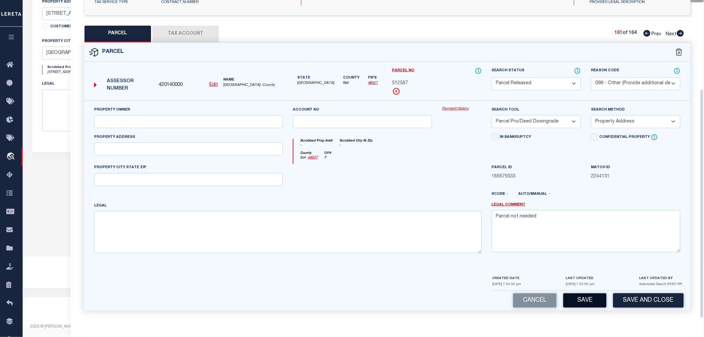
click at [581, 302] on button "Save" at bounding box center [584, 300] width 43 height 14
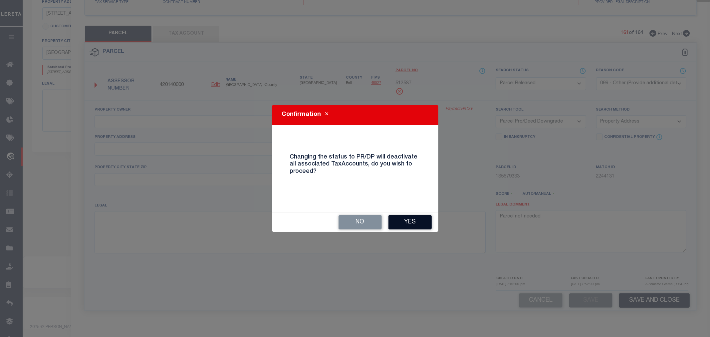
click at [407, 223] on button "Yes" at bounding box center [409, 222] width 43 height 14
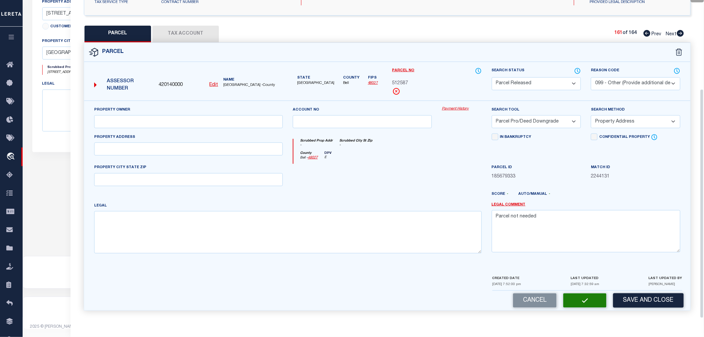
scroll to position [104, 0]
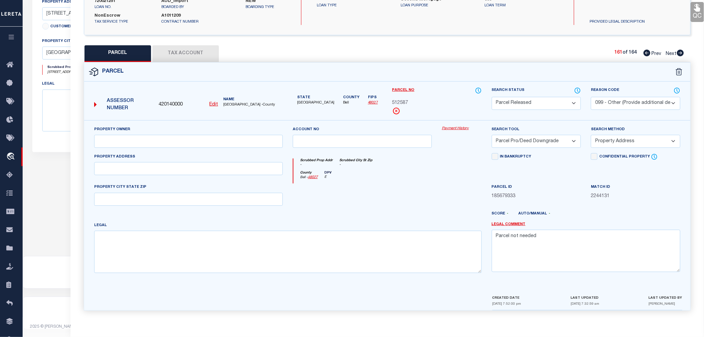
click at [680, 51] on icon at bounding box center [680, 53] width 7 height 7
click at [515, 102] on select "Automated Search Bad Parcel Complete Duplicate Parcel High Dollar Reporting In …" at bounding box center [536, 103] width 89 height 13
click at [492, 97] on select "Automated Search Bad Parcel Complete Duplicate Parcel High Dollar Reporting In …" at bounding box center [536, 103] width 89 height 13
click at [517, 246] on textarea at bounding box center [586, 251] width 189 height 42
paste textarea "Parcel not needed"
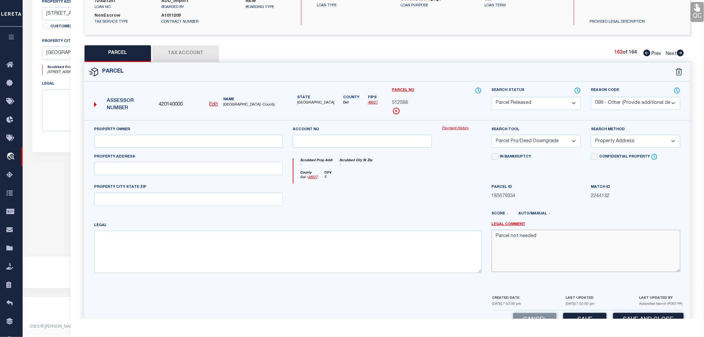
scroll to position [123, 0]
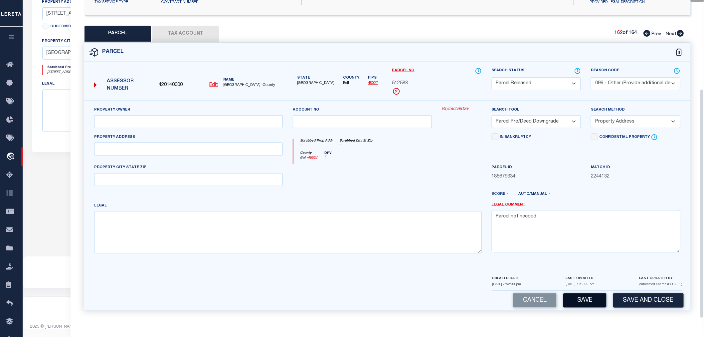
click at [583, 300] on button "Save" at bounding box center [584, 300] width 43 height 14
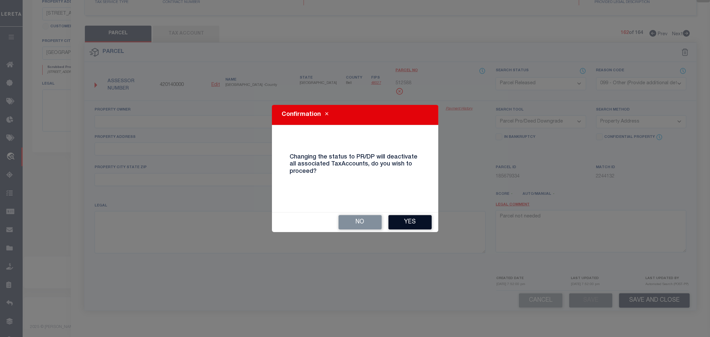
click at [405, 220] on button "Yes" at bounding box center [409, 222] width 43 height 14
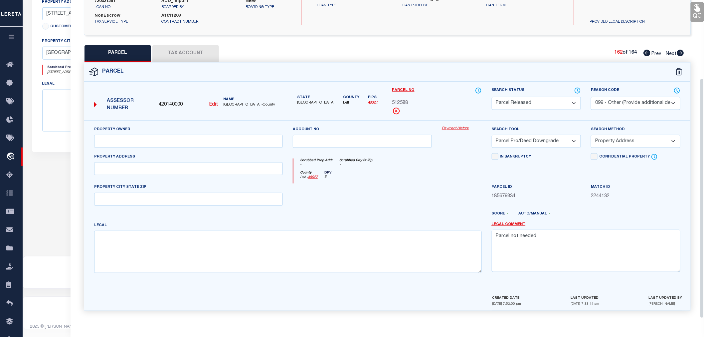
scroll to position [104, 0]
click at [680, 50] on icon at bounding box center [680, 53] width 7 height 7
click at [517, 104] on select "Automated Search Bad Parcel Complete Duplicate Parcel High Dollar Reporting In …" at bounding box center [536, 103] width 89 height 13
click at [492, 97] on select "Automated Search Bad Parcel Complete Duplicate Parcel High Dollar Reporting In …" at bounding box center [536, 103] width 89 height 13
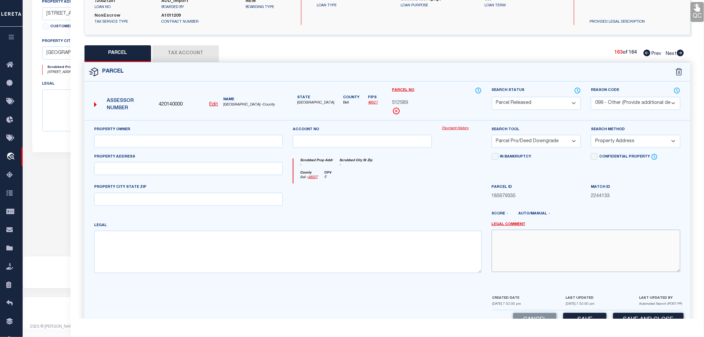
click at [523, 242] on textarea at bounding box center [586, 251] width 189 height 42
paste textarea "Parcel not needed"
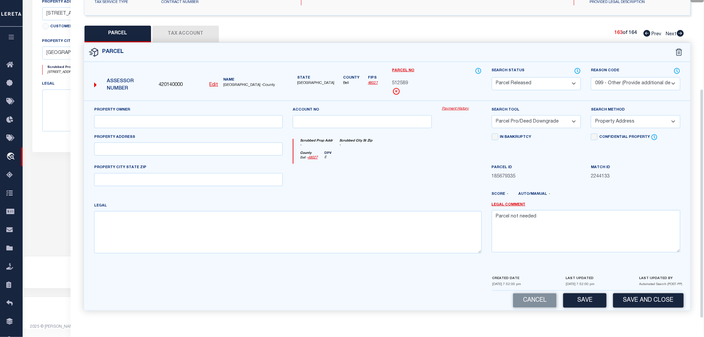
click at [580, 298] on button "Save" at bounding box center [584, 300] width 43 height 14
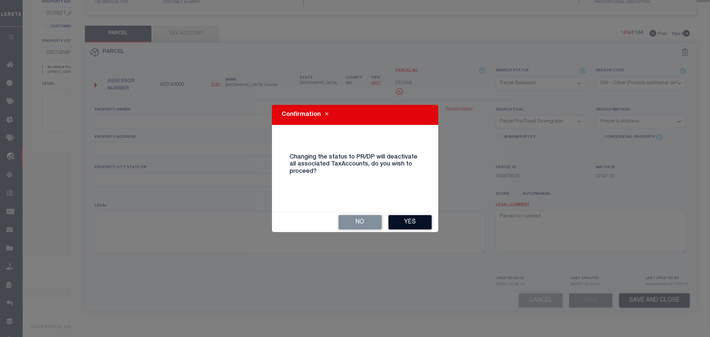
click at [413, 222] on button "Yes" at bounding box center [409, 222] width 43 height 14
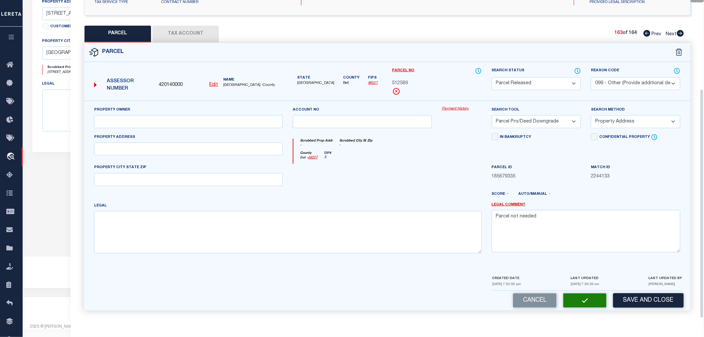
scroll to position [104, 0]
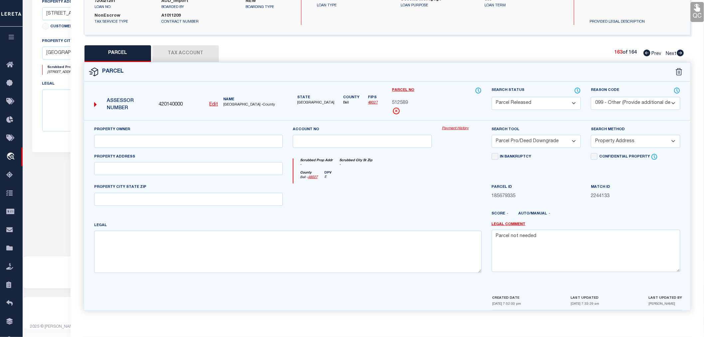
click at [679, 51] on icon at bounding box center [680, 53] width 7 height 7
click at [521, 99] on select "Automated Search Bad Parcel Complete Duplicate Parcel High Dollar Reporting In …" at bounding box center [536, 103] width 89 height 13
click at [492, 97] on select "Automated Search Bad Parcel Complete Duplicate Parcel High Dollar Reporting In …" at bounding box center [536, 103] width 89 height 13
click at [536, 243] on textarea at bounding box center [586, 251] width 189 height 42
paste textarea "Parcel not needed"
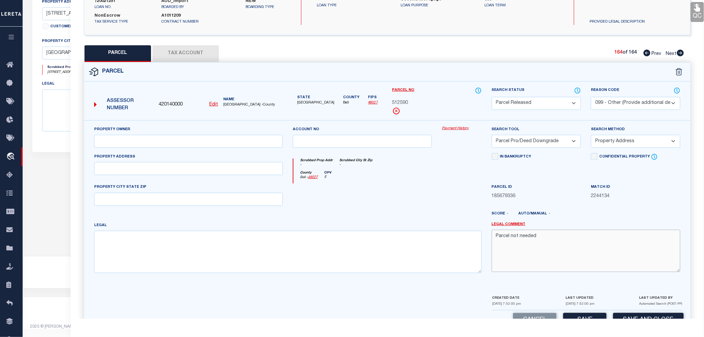
scroll to position [123, 0]
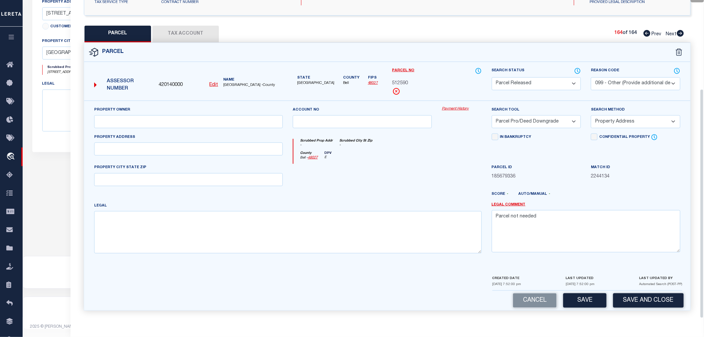
click at [584, 299] on button "Save" at bounding box center [584, 300] width 43 height 14
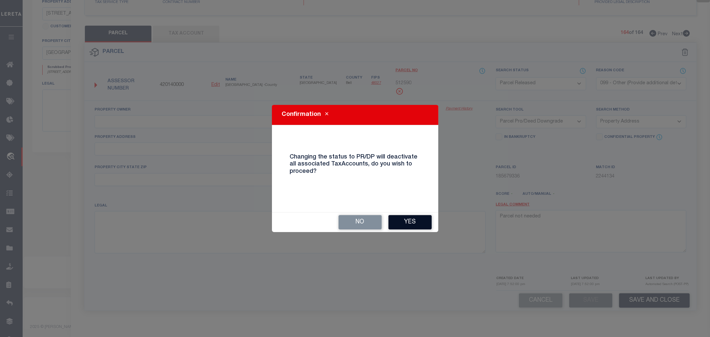
click at [402, 225] on button "Yes" at bounding box center [409, 222] width 43 height 14
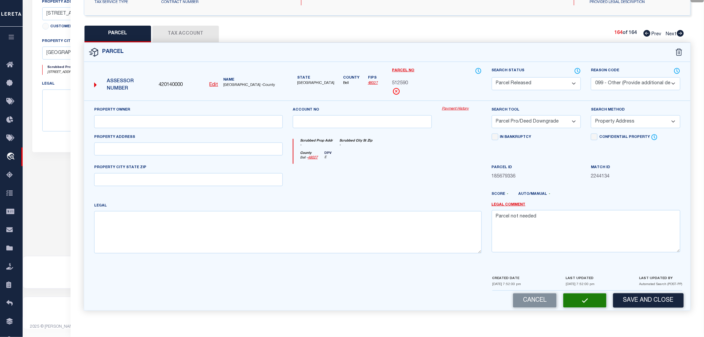
scroll to position [0, 0]
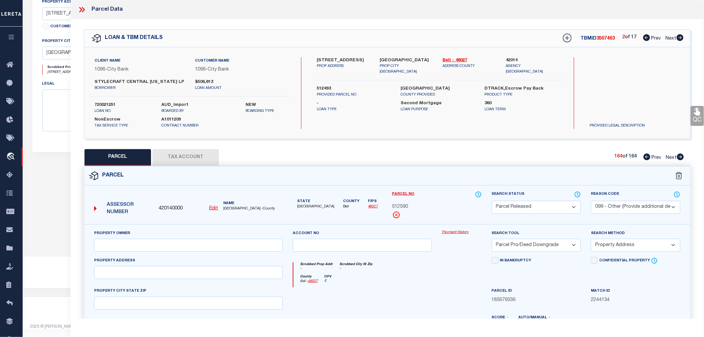
click at [82, 6] on icon at bounding box center [82, 9] width 9 height 9
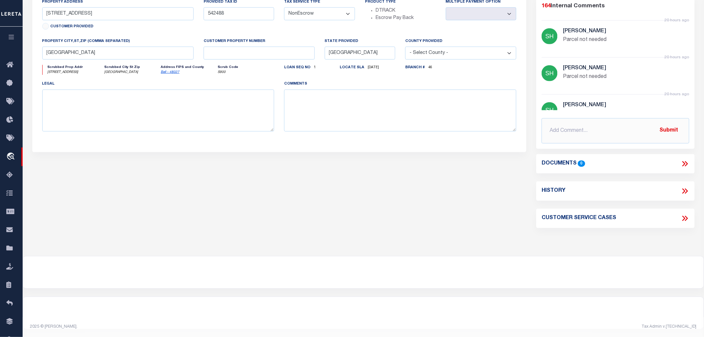
click at [11, 39] on icon "button" at bounding box center [12, 37] width 8 height 6
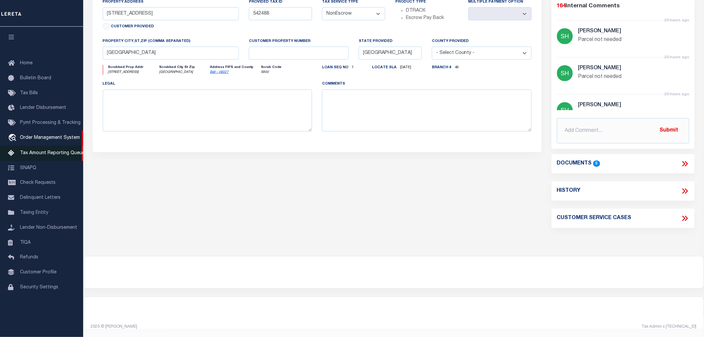
click at [46, 152] on span "Tax Amount Reporting Queue" at bounding box center [52, 153] width 65 height 5
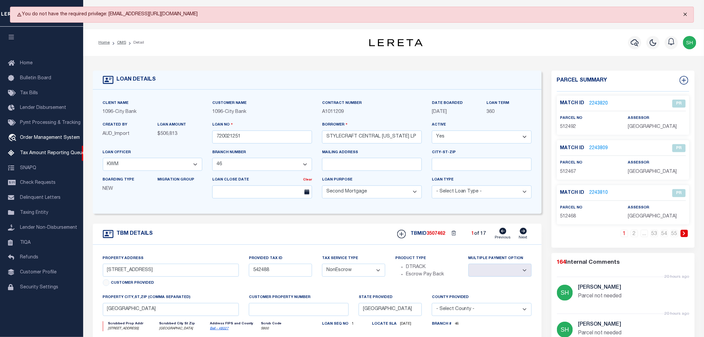
click at [686, 15] on button "Close" at bounding box center [685, 14] width 17 height 15
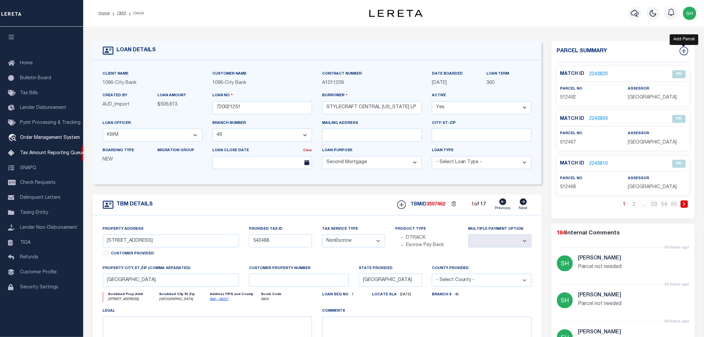
click at [689, 46] on div "Parcel Summary" at bounding box center [623, 51] width 143 height 21
click at [691, 16] on img "button" at bounding box center [689, 13] width 13 height 13
click at [664, 45] on span "Sign out" at bounding box center [663, 47] width 19 height 5
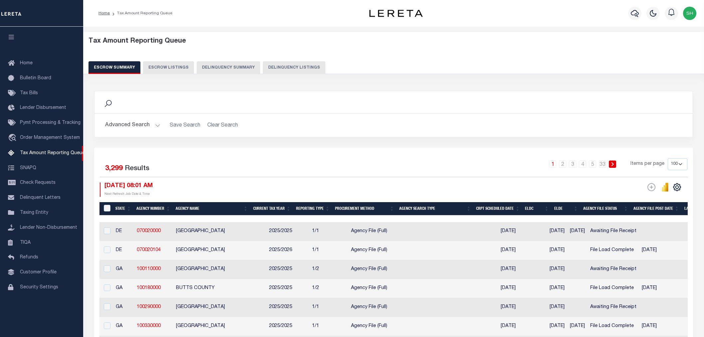
select select "100"
